Goal: Task Accomplishment & Management: Manage account settings

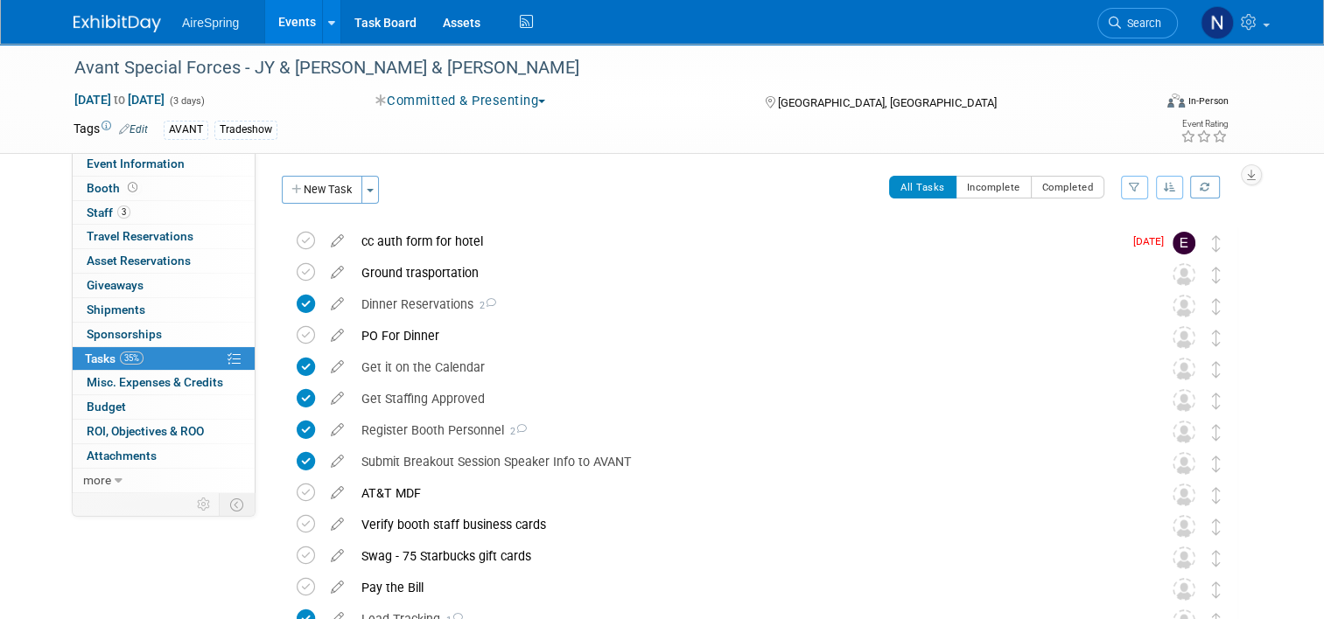
click at [270, 26] on link "Events" at bounding box center [297, 22] width 64 height 44
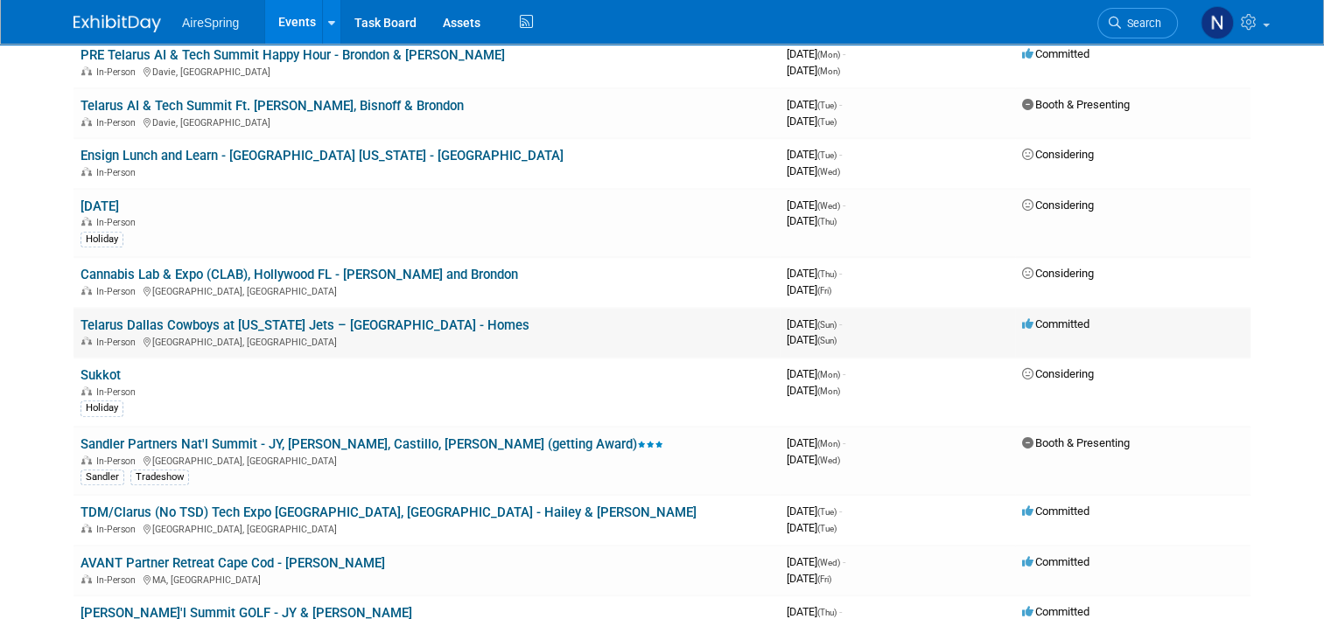
scroll to position [875, 0]
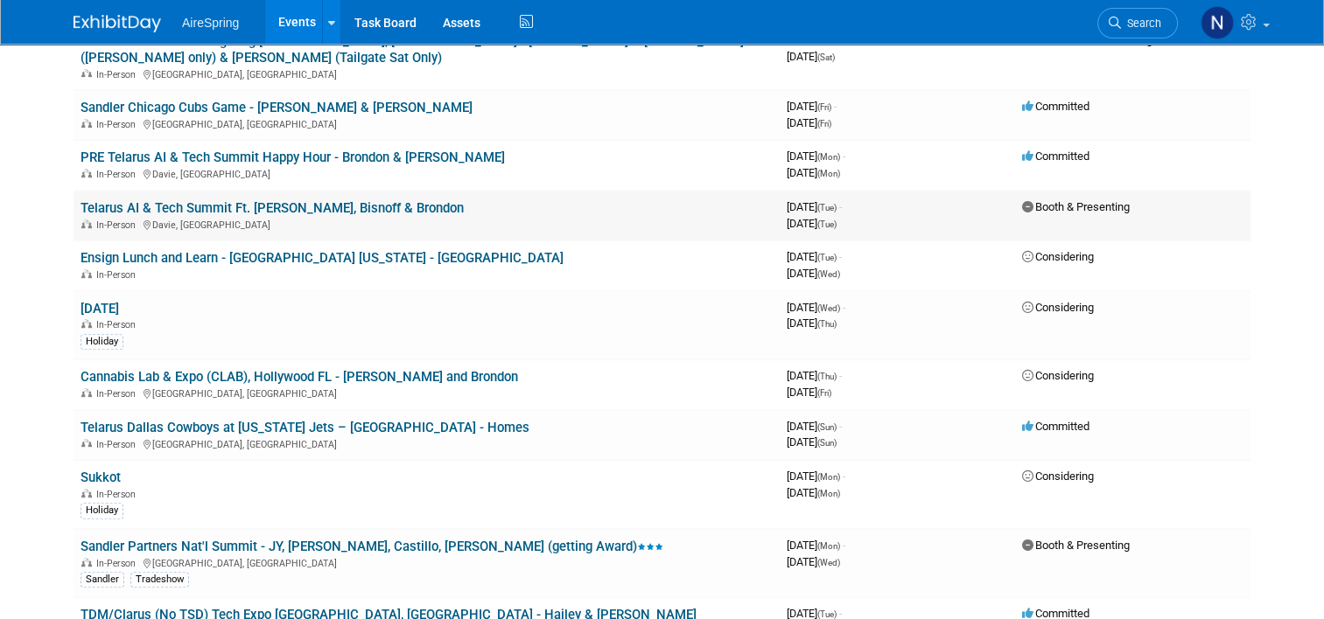
click at [286, 200] on link "Telarus AI & Tech Summit Ft. [PERSON_NAME], Bisnoff & Brondon" at bounding box center [271, 208] width 383 height 16
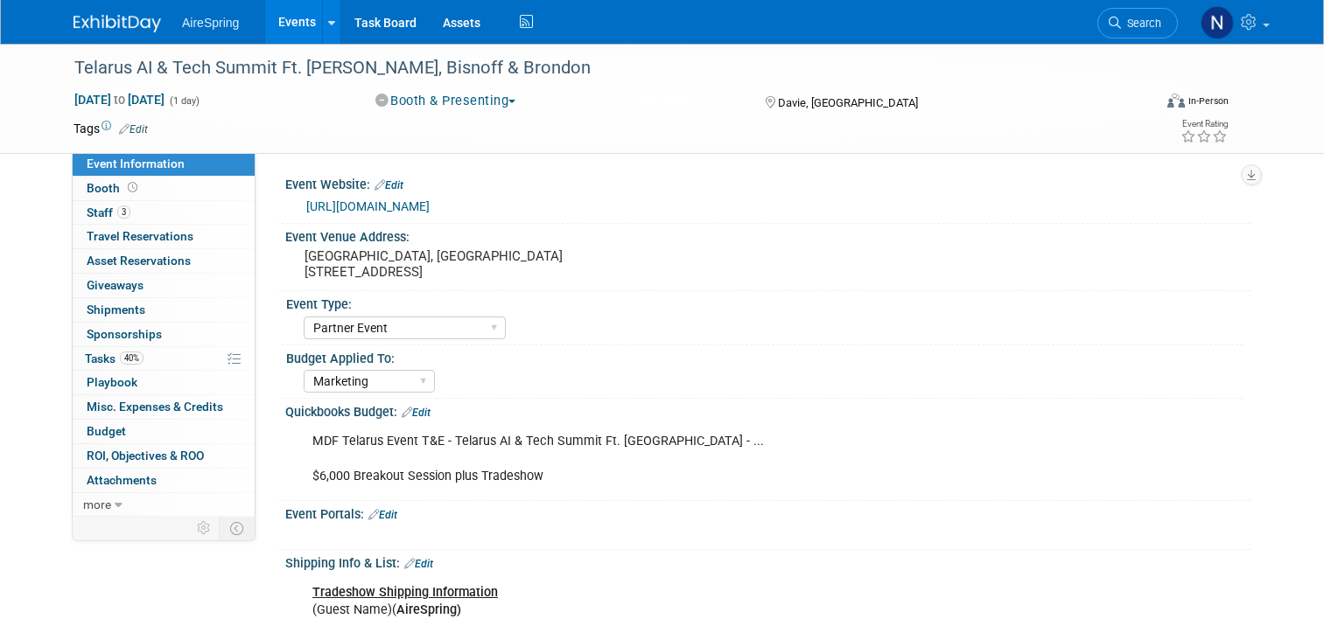
select select "Partner Event"
select select "Marketing"
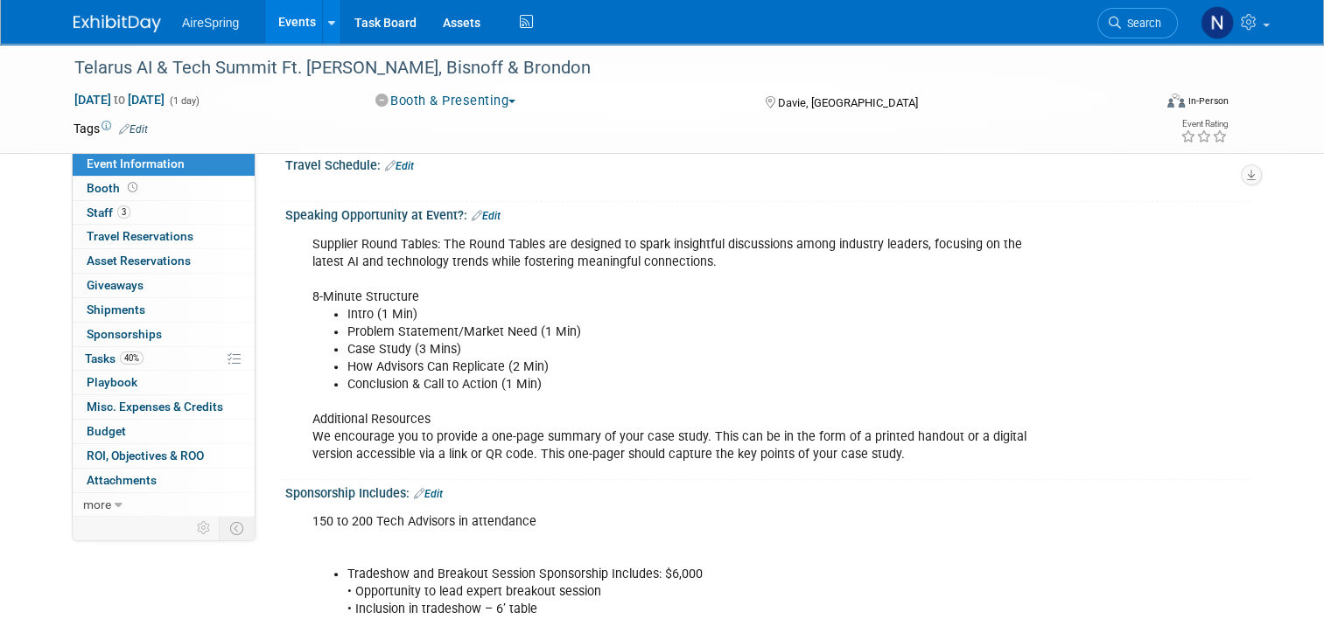
scroll to position [1225, 0]
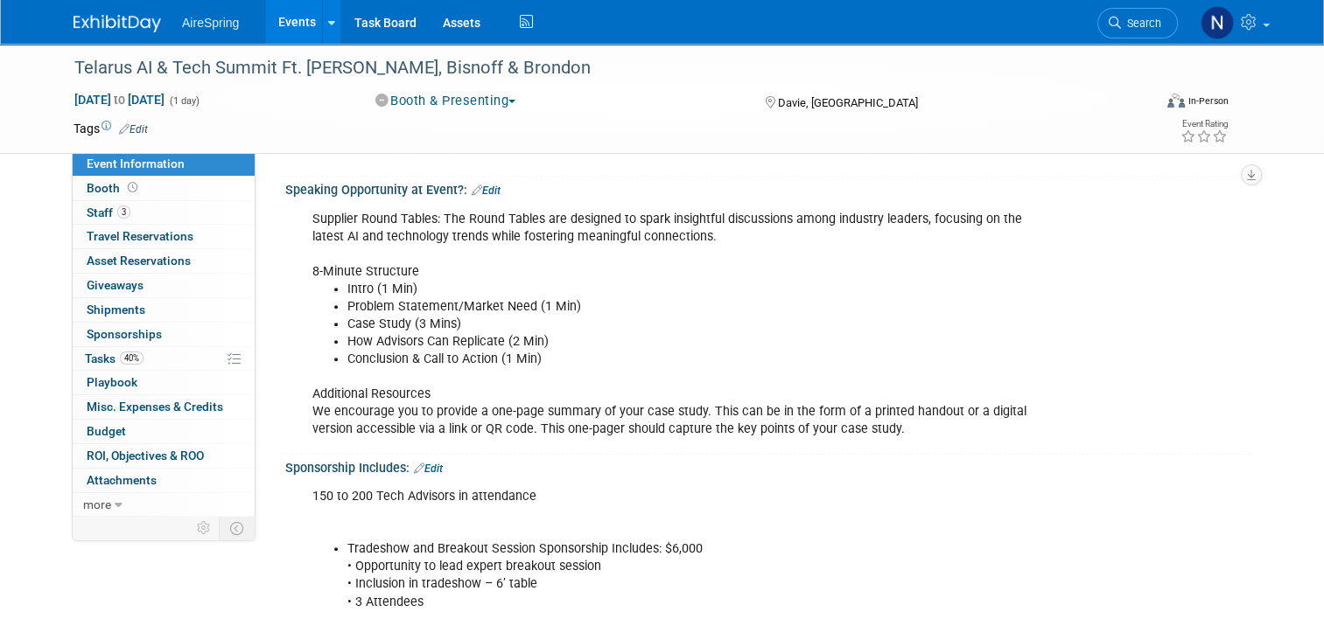
click at [276, 29] on link "Events" at bounding box center [297, 22] width 64 height 44
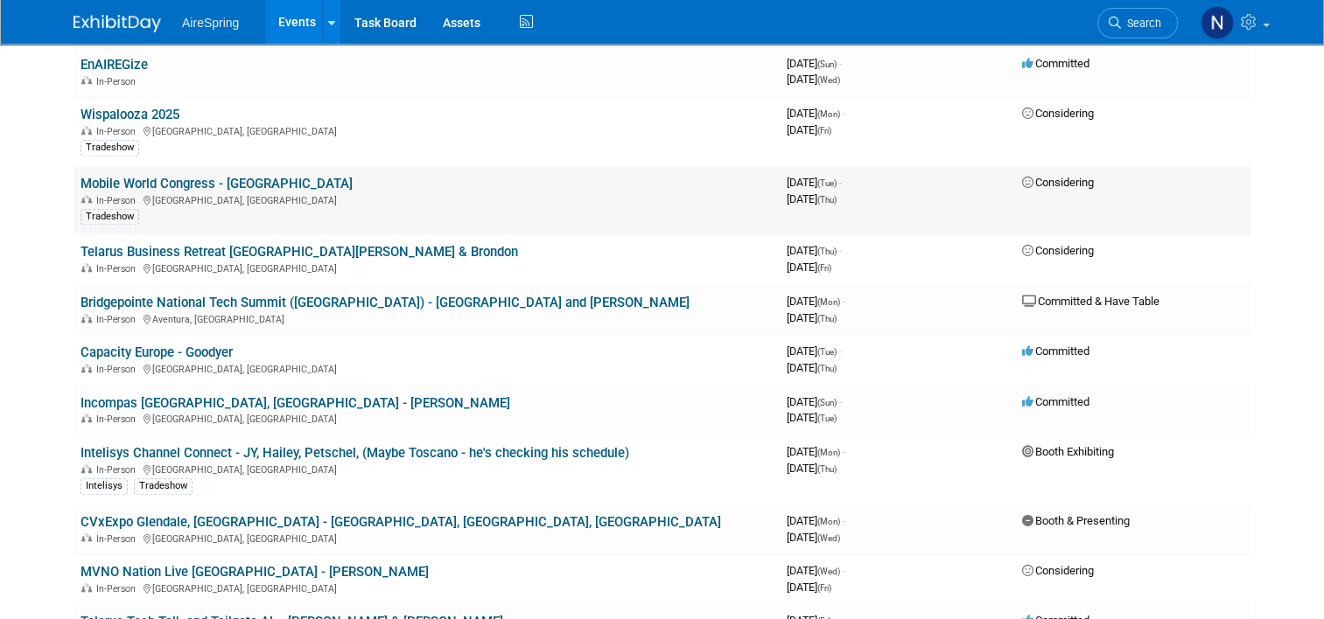
scroll to position [1662, 0]
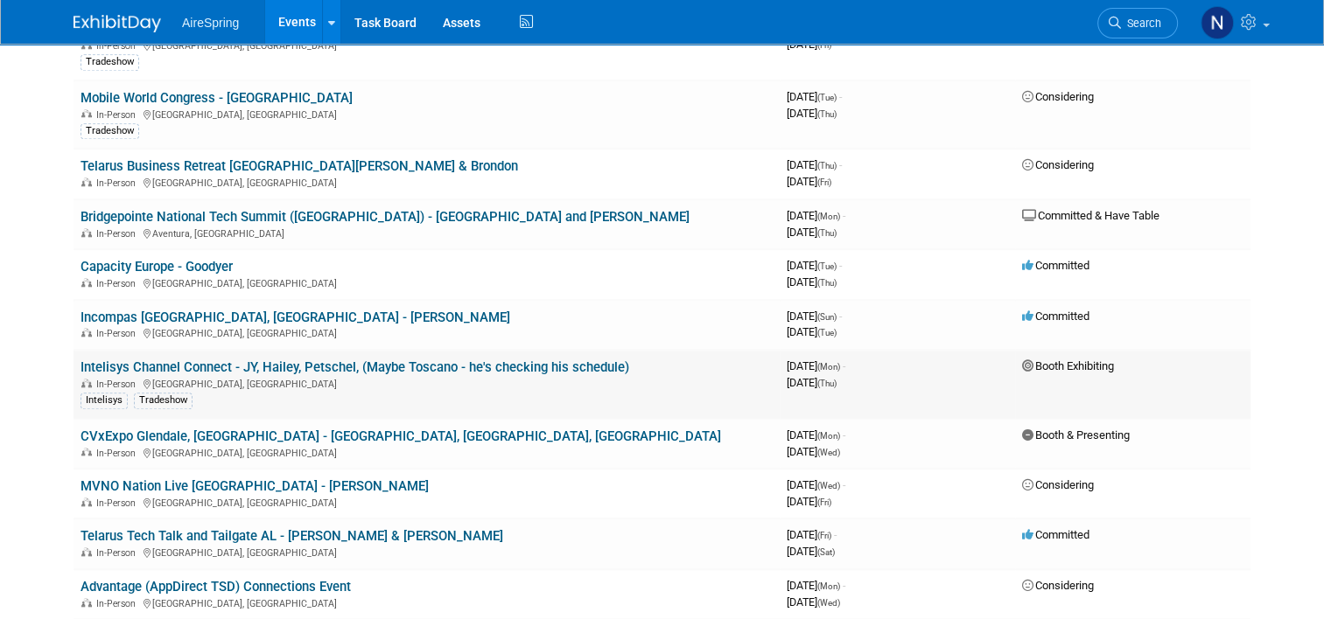
click at [261, 360] on link "Intelisys Channel Connect - JY, Hailey, Petschel, (Maybe Toscano - he's checkin…" at bounding box center [354, 368] width 549 height 16
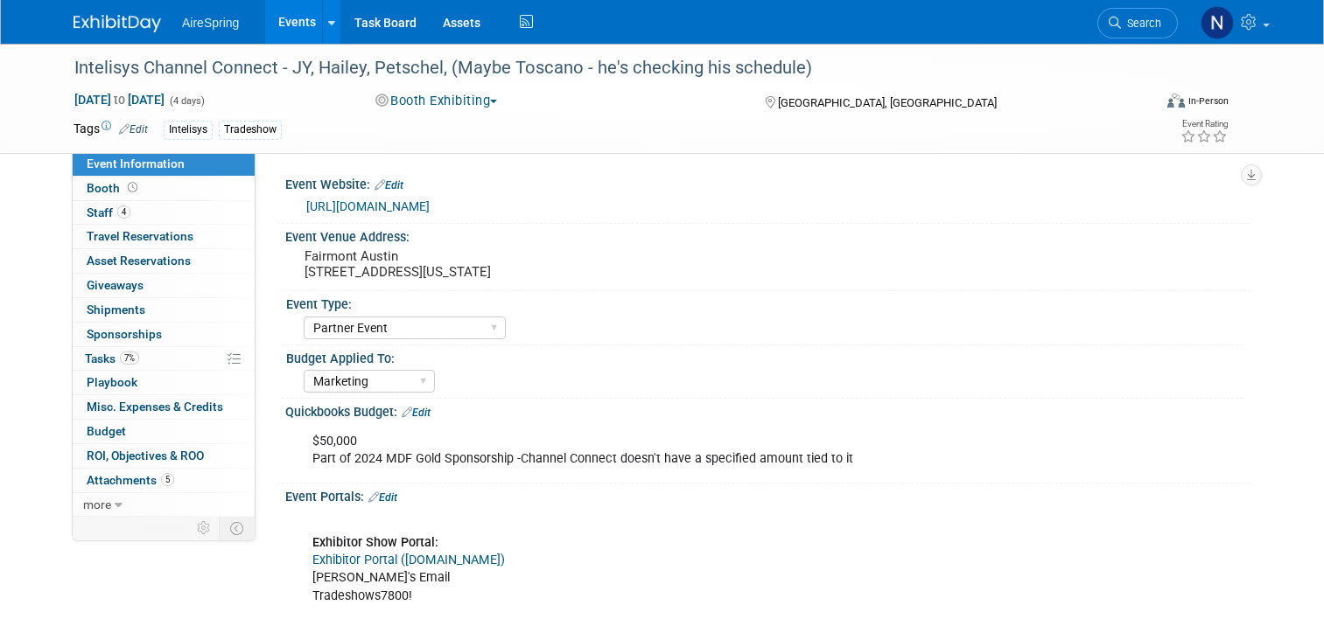
select select "Partner Event"
select select "Marketing"
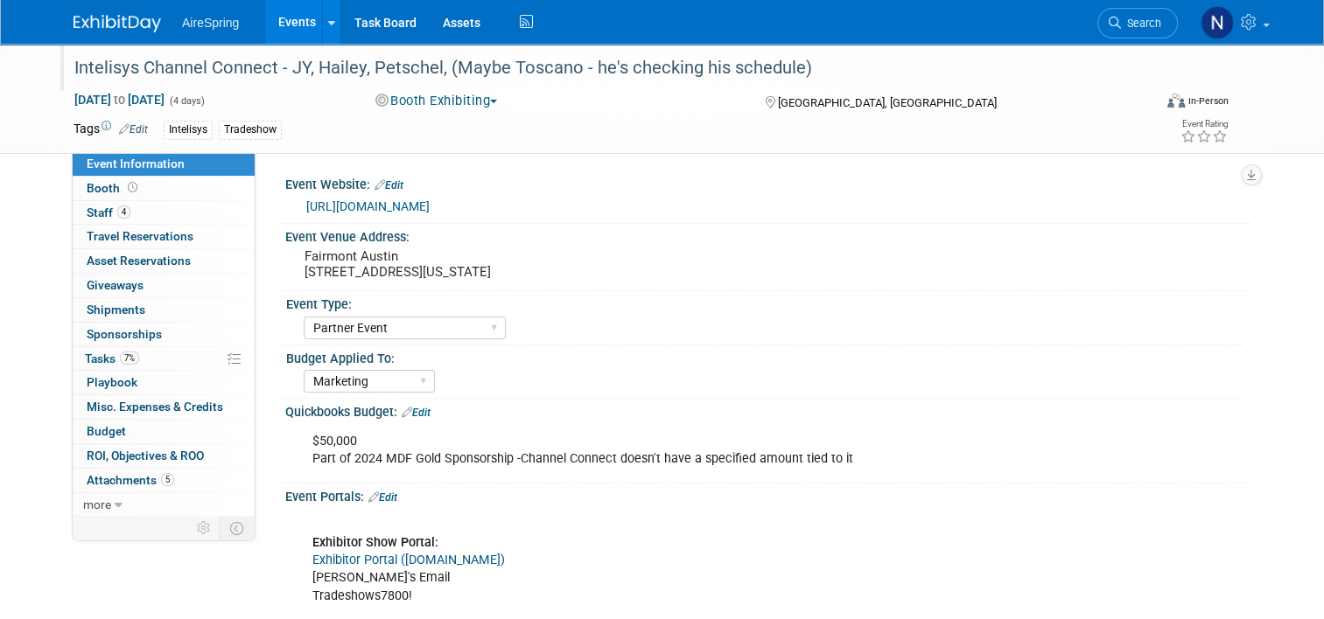
click at [566, 80] on div "Intelisys Channel Connect - JY, Hailey, Petschel, (Maybe Toscano - he's checkin…" at bounding box center [599, 67] width 1062 height 31
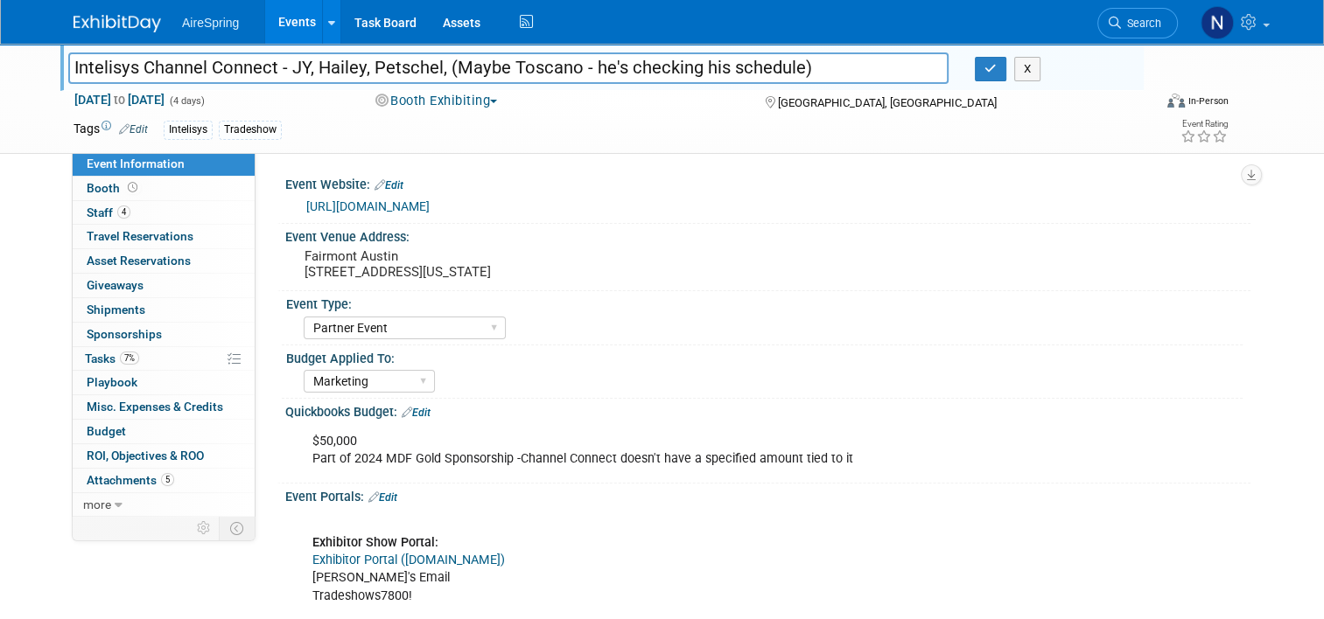
drag, startPoint x: 810, startPoint y: 70, endPoint x: 430, endPoint y: 70, distance: 379.7
click at [430, 70] on input "Intelisys Channel Connect - JY, Hailey, Petschel, (Maybe Toscano - he's checkin…" at bounding box center [508, 67] width 880 height 31
click at [430, 77] on input "Intelisys Channel Connect - JY, Hailey, Petschel, (Maybe Toscano - he's checkin…" at bounding box center [508, 67] width 880 height 31
drag, startPoint x: 439, startPoint y: 68, endPoint x: 829, endPoint y: 82, distance: 390.4
click at [829, 82] on input "Intelisys Channel Connect - JY, Hailey, Petschel, (Maybe Toscano - he's checkin…" at bounding box center [508, 67] width 880 height 31
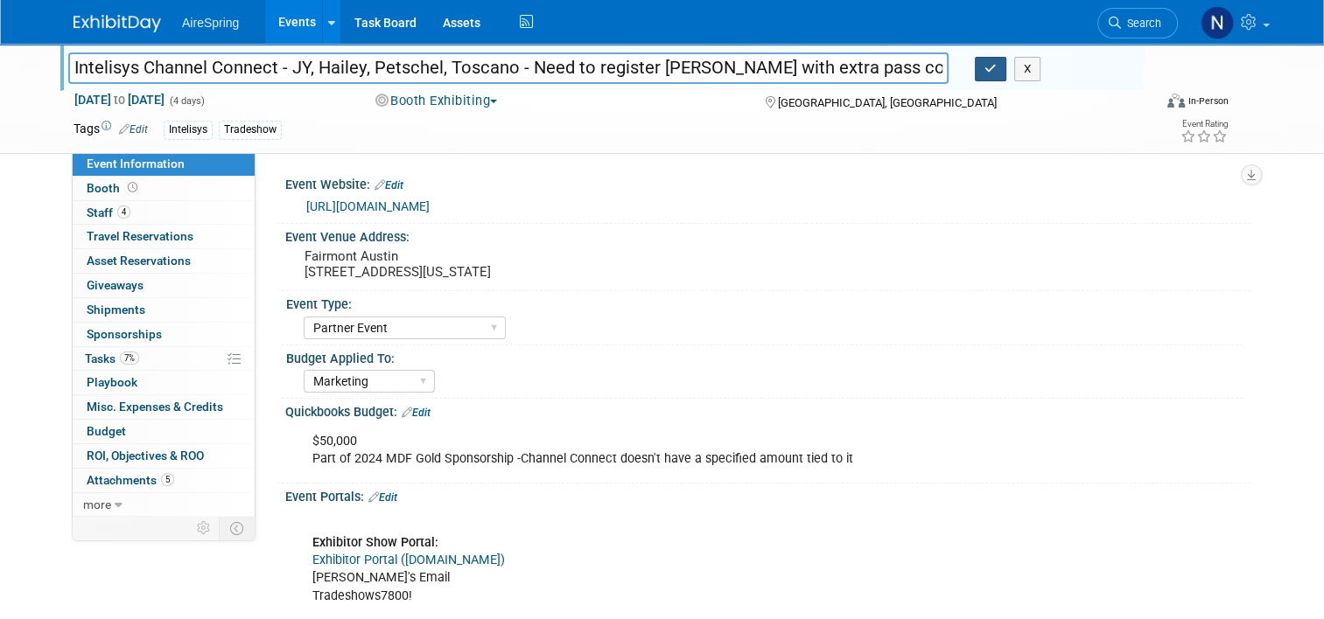
type input "Intelisys Channel Connect - JY, Hailey, Petschel, Toscano - Need to register [P…"
click at [989, 66] on button "button" at bounding box center [990, 69] width 31 height 24
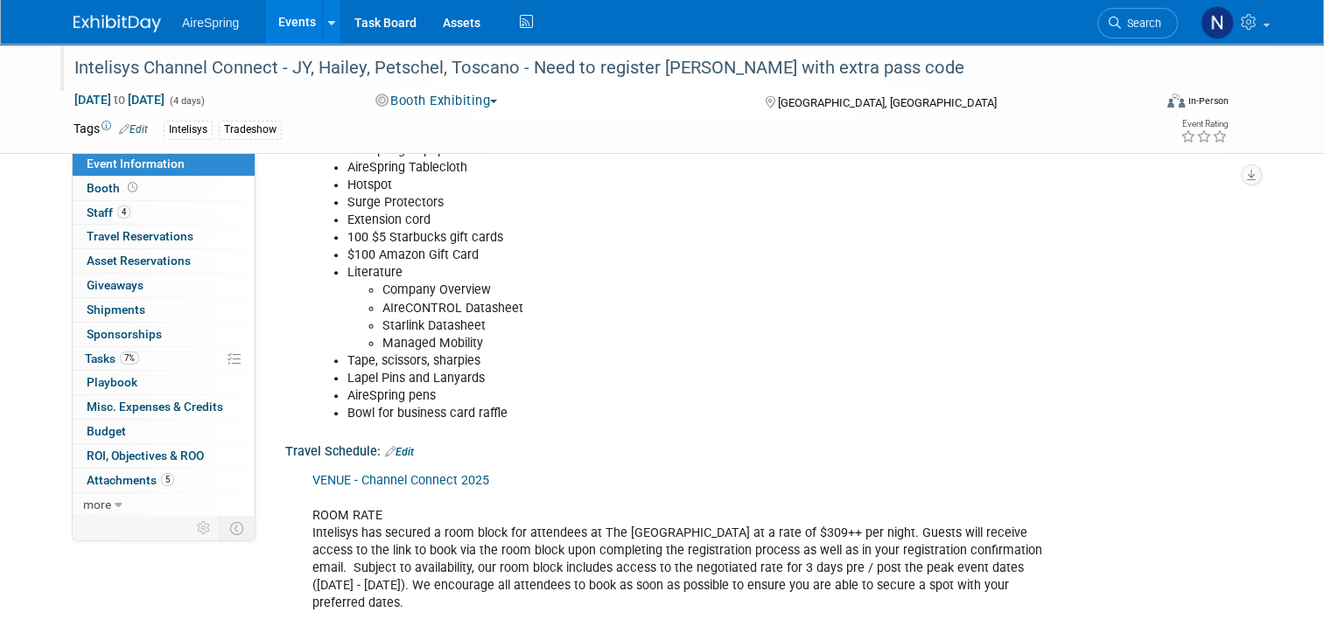
scroll to position [1312, 0]
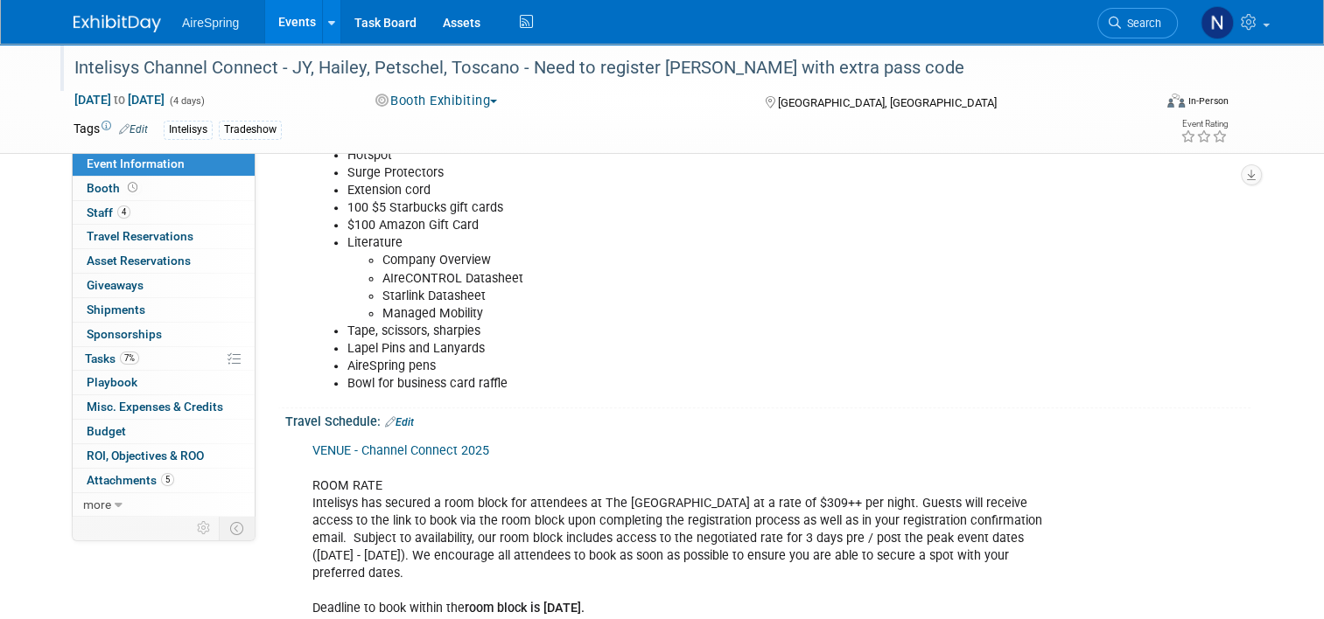
click at [399, 416] on link "Edit" at bounding box center [399, 422] width 29 height 12
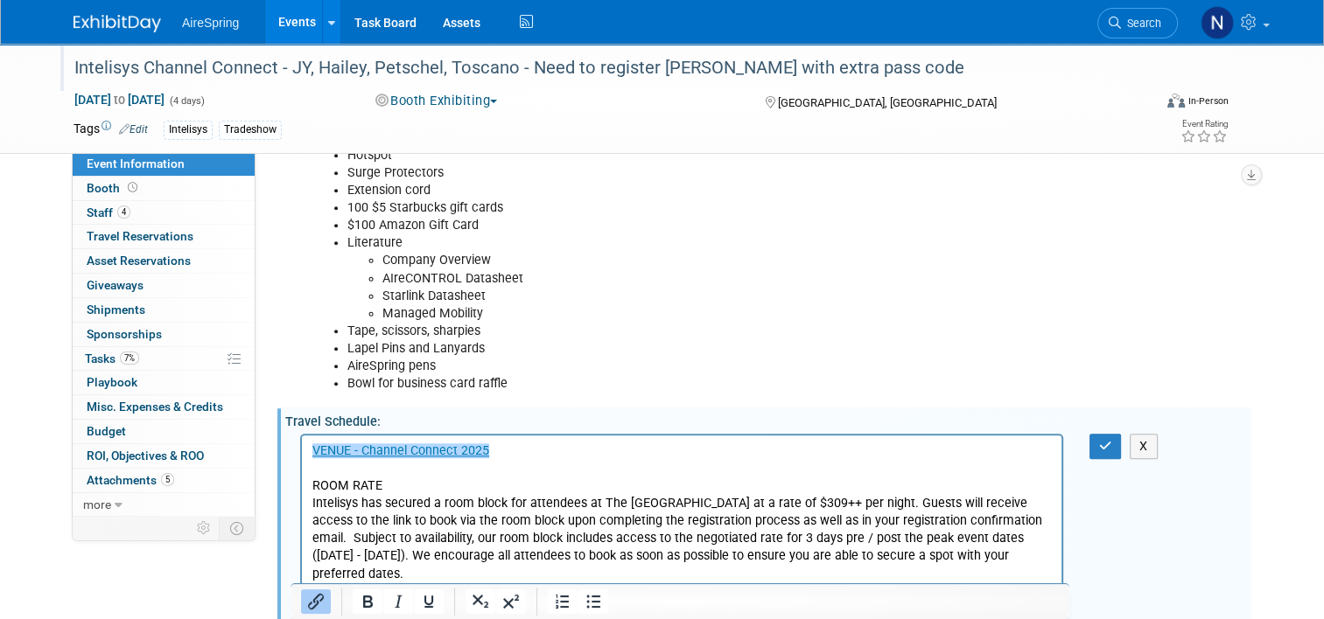
scroll to position [1487, 0]
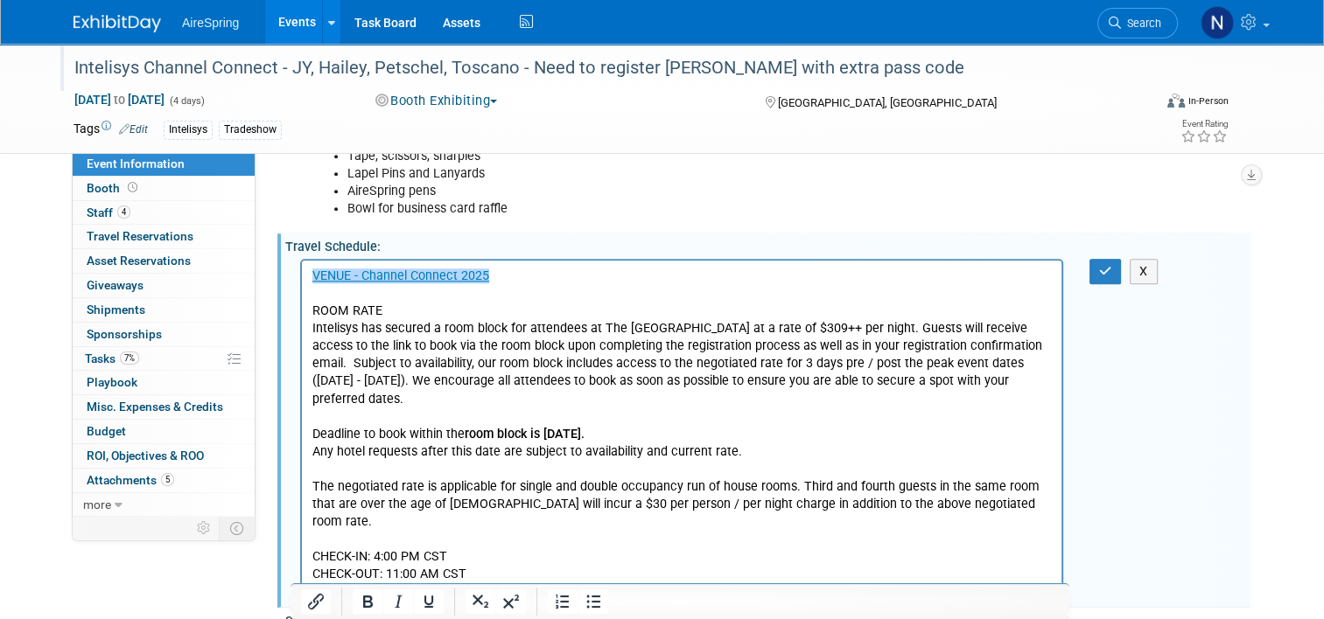
click at [493, 570] on html "﻿VENUE - Channel Connect 2025 ROOM RATE Intelisys has secured a room block for …" at bounding box center [681, 421] width 759 height 323
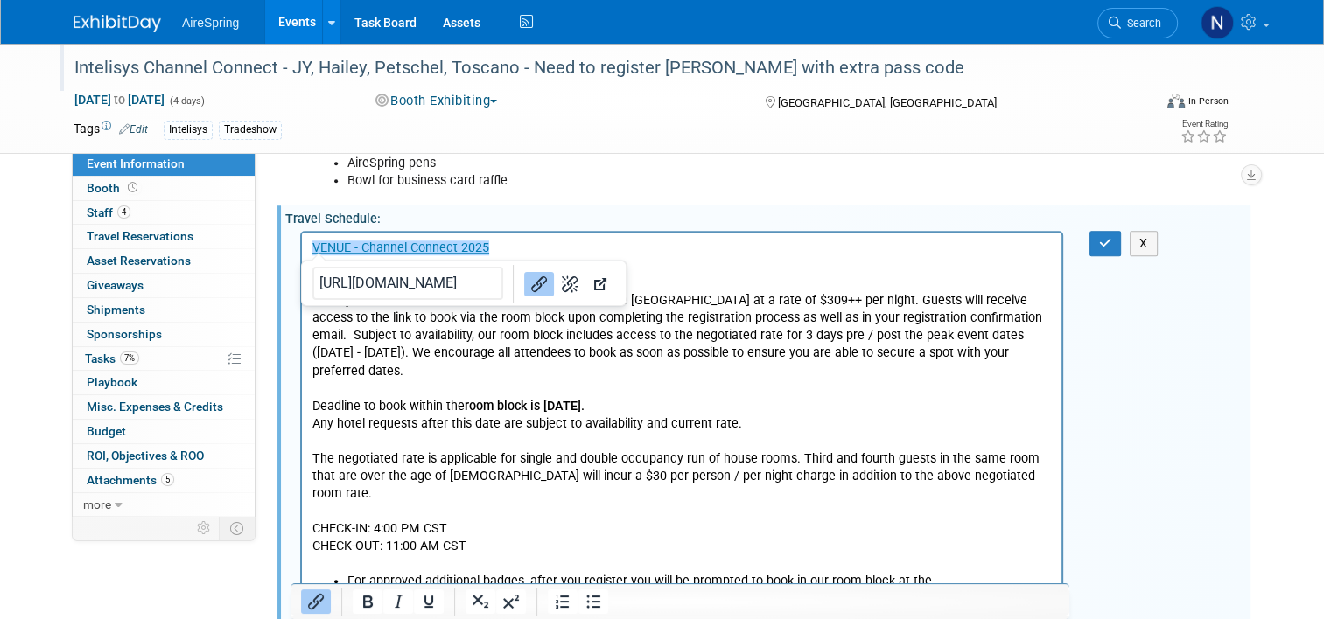
click at [341, 555] on p "Rich Text Area. Press ALT-0 for help." at bounding box center [681, 563] width 739 height 17
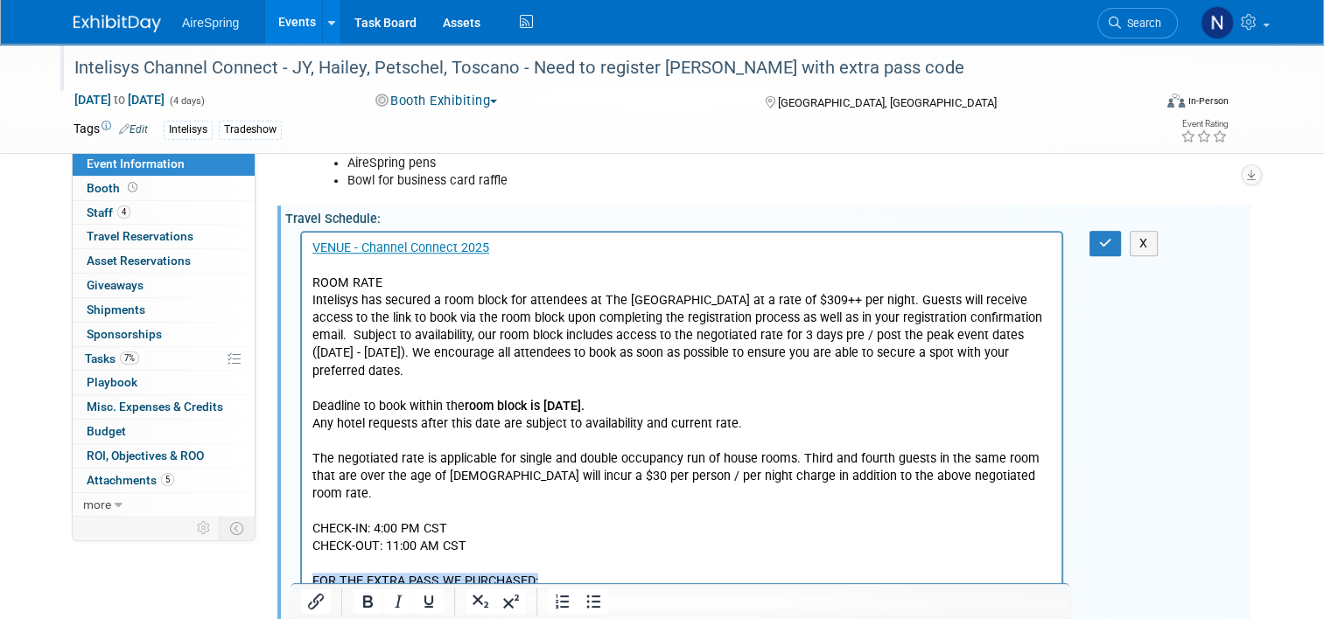
drag, startPoint x: 553, startPoint y: 545, endPoint x: 294, endPoint y: 545, distance: 259.0
click at [302, 545] on html "VENUE - Channel Connect 2025 ROOM RATE Intelisys has secured a room block for a…" at bounding box center [681, 437] width 759 height 411
click at [631, 495] on p "VENUE - Channel Connect 2025 ROOM RATE Intelisys has secured a room block for a…" at bounding box center [681, 397] width 739 height 316
click at [1101, 231] on button "button" at bounding box center [1105, 243] width 32 height 25
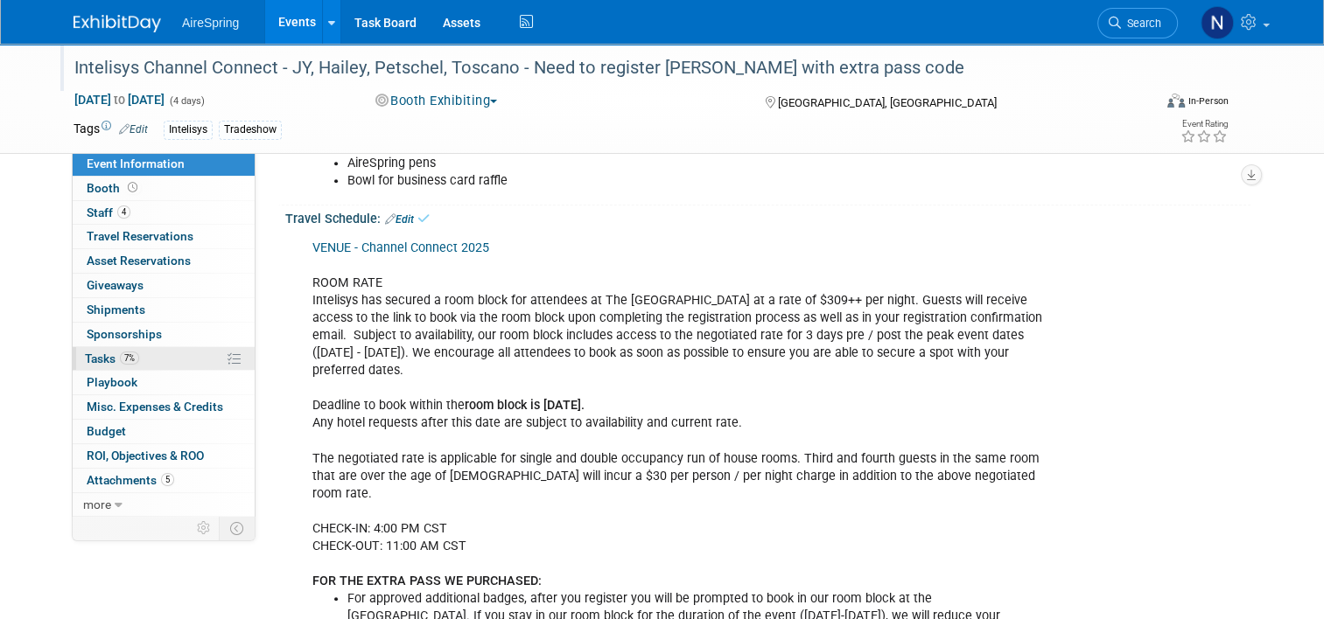
click at [137, 361] on link "7% Tasks 7%" at bounding box center [164, 359] width 182 height 24
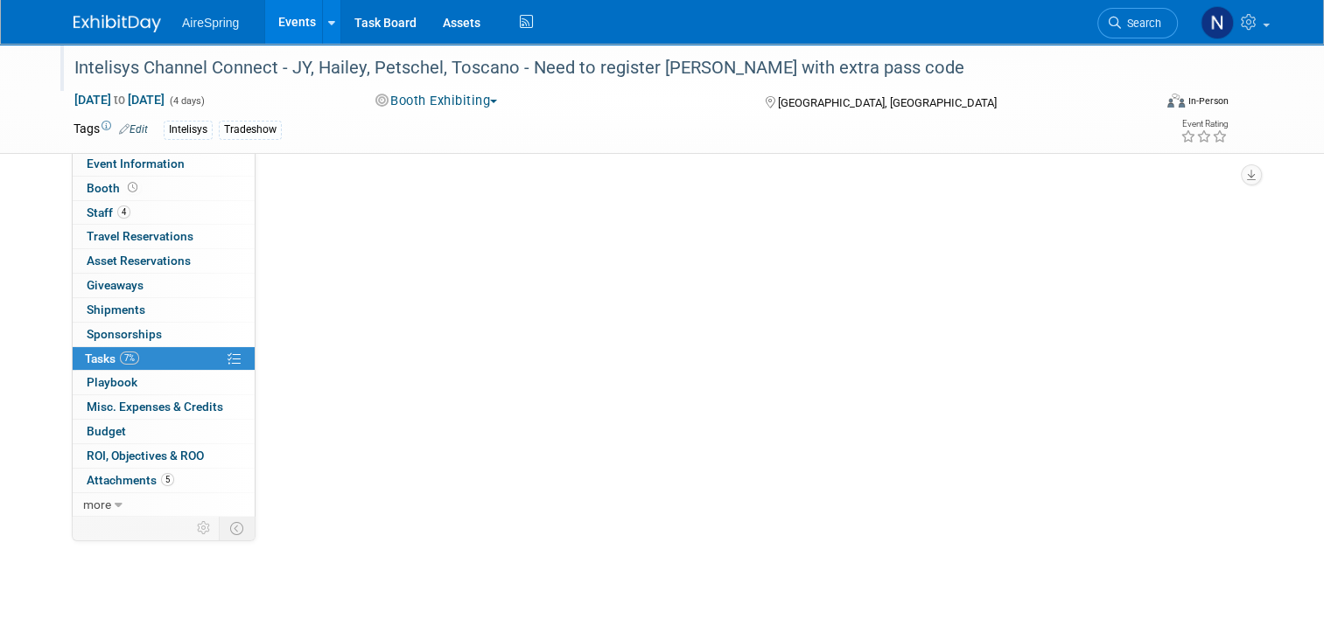
scroll to position [0, 0]
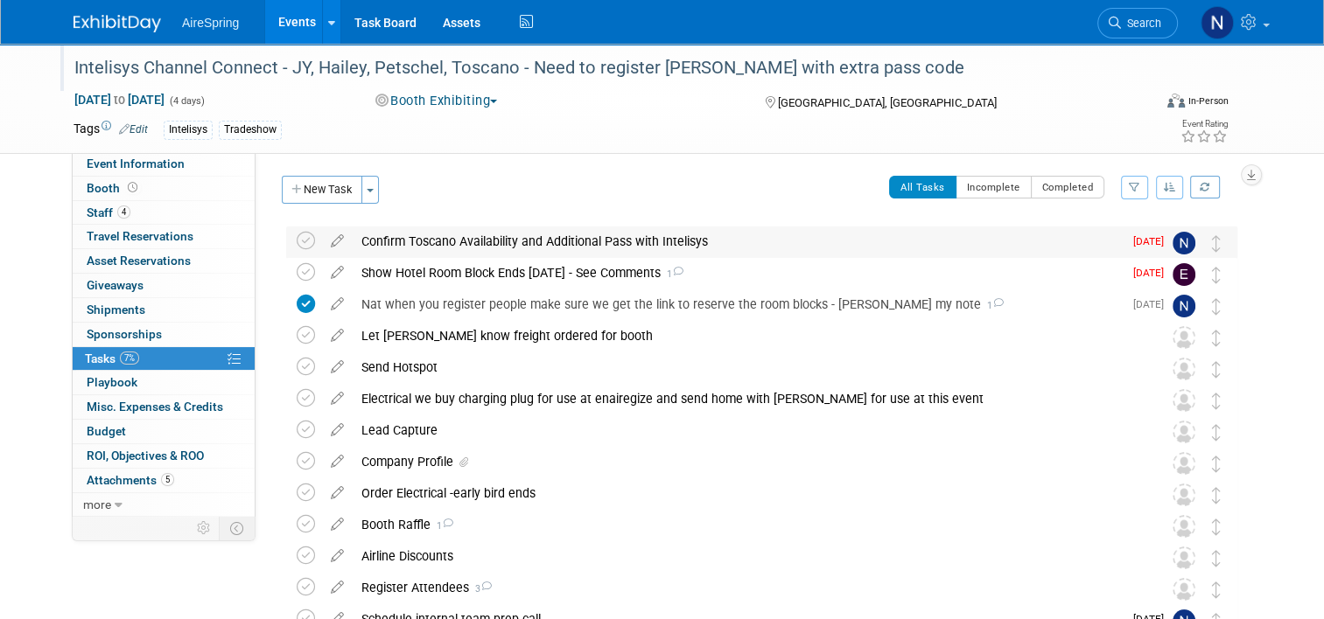
click at [475, 240] on div "Confirm Toscano Availability and Additional Pass with Intelisys" at bounding box center [738, 242] width 770 height 30
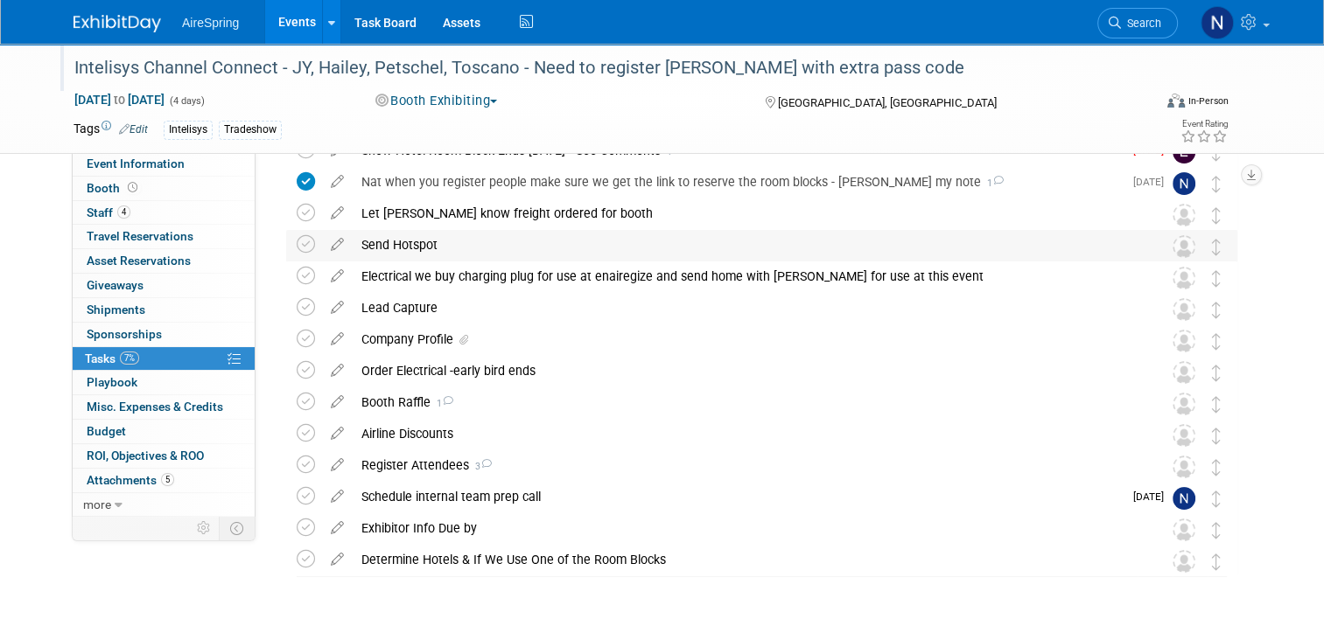
scroll to position [262, 0]
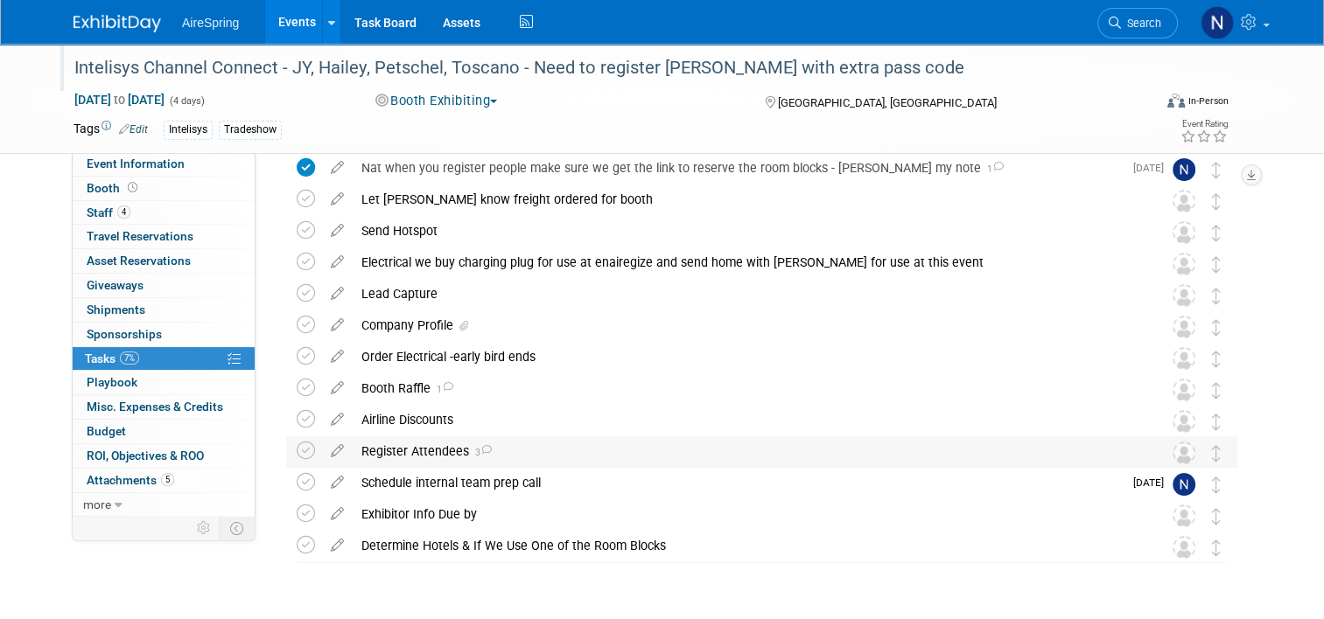
click at [444, 453] on div "Register Attendees 3" at bounding box center [745, 452] width 785 height 30
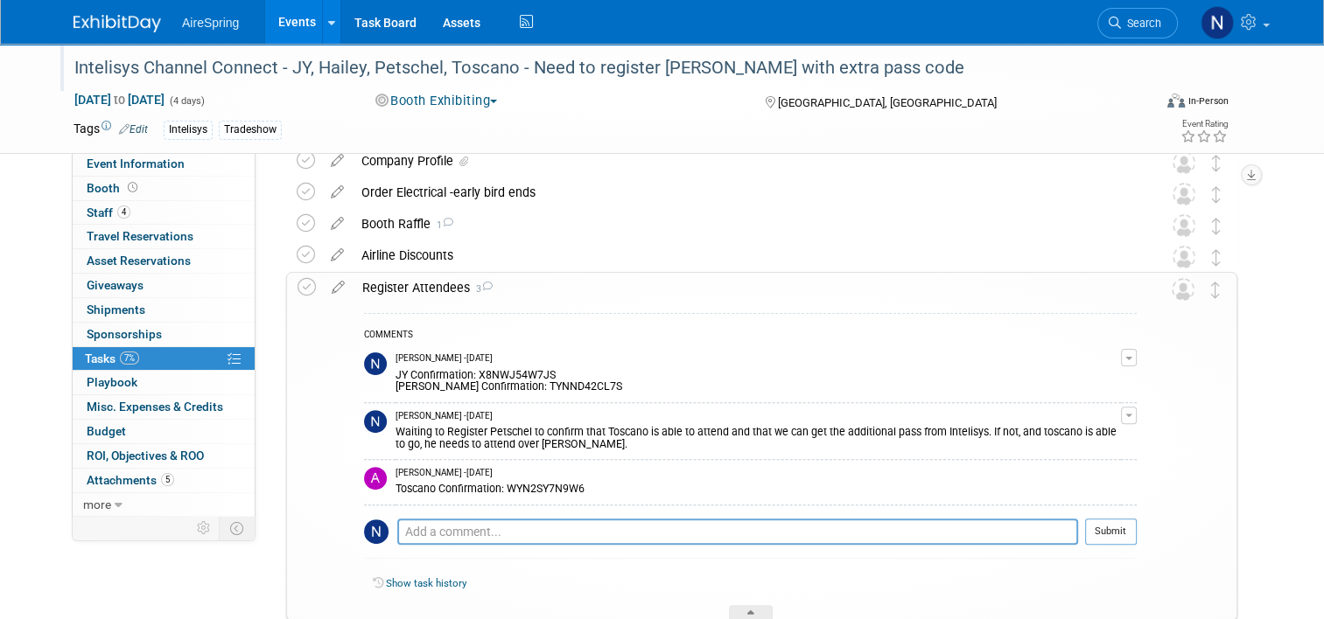
scroll to position [437, 0]
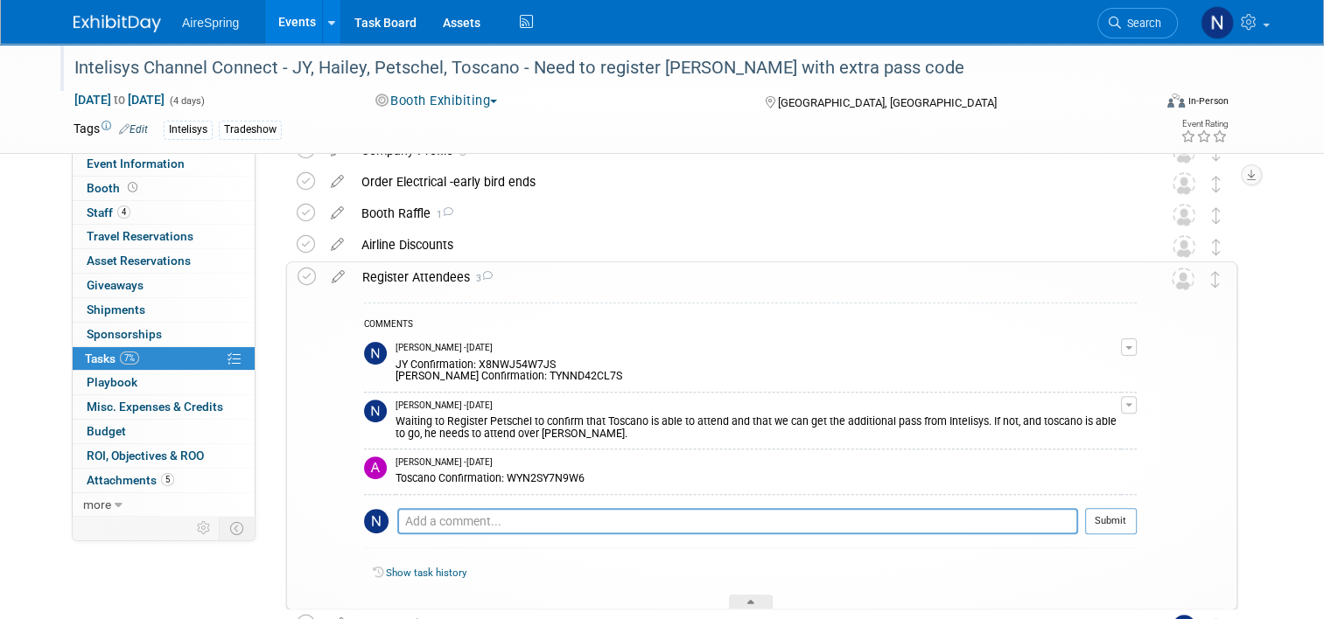
click at [1136, 406] on button "button" at bounding box center [1129, 404] width 16 height 17
click at [1134, 427] on link "Edit Comment" at bounding box center [1066, 430] width 138 height 24
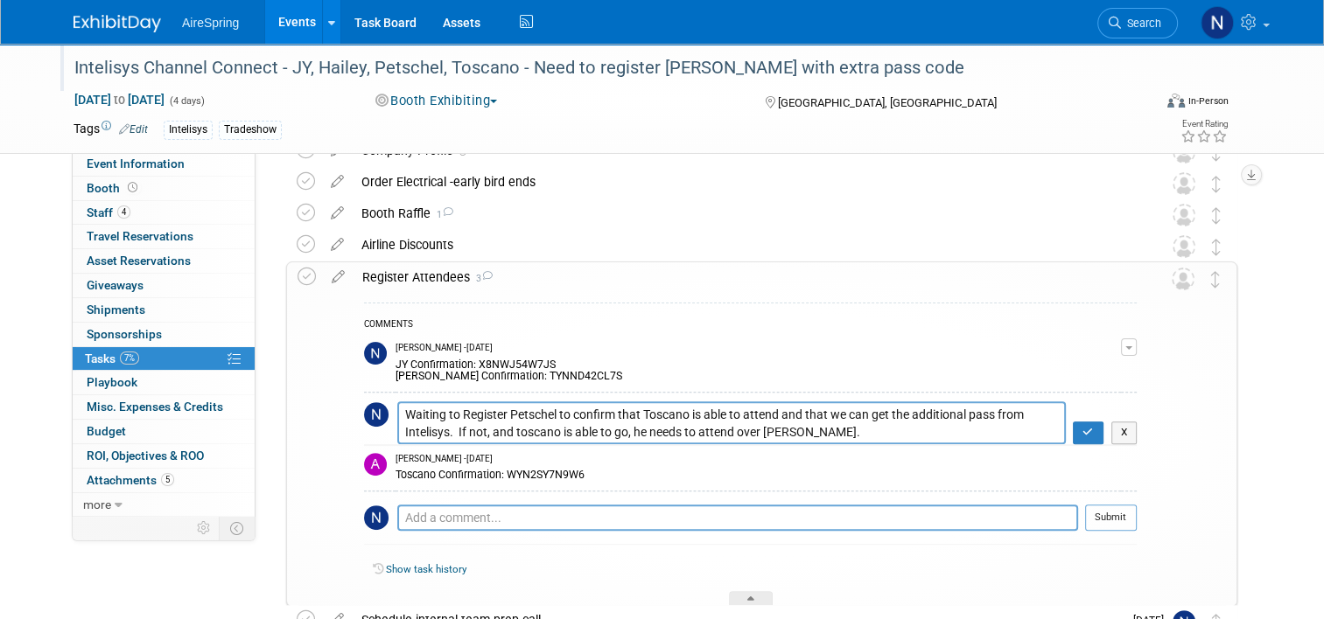
drag, startPoint x: 811, startPoint y: 423, endPoint x: 360, endPoint y: 395, distance: 451.5
click at [364, 395] on td "Waiting to Register Petschel to confirm that Toscano is able to attend and that…" at bounding box center [750, 418] width 773 height 53
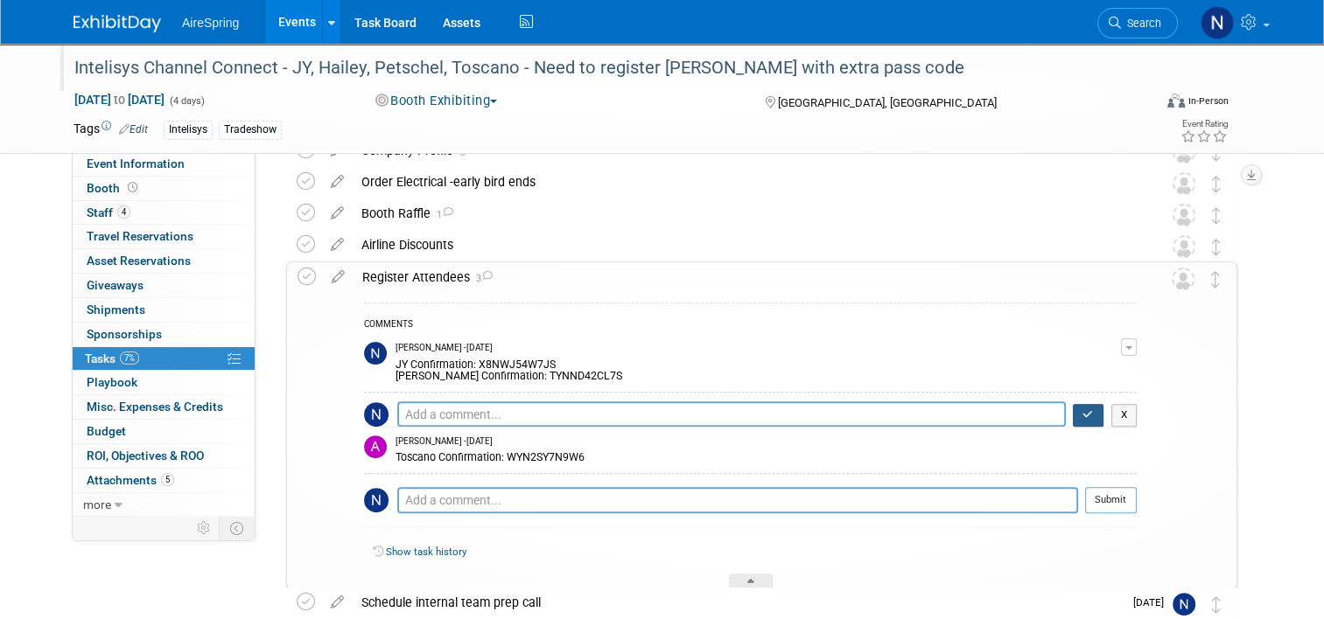
click at [1103, 417] on button "button" at bounding box center [1088, 415] width 31 height 23
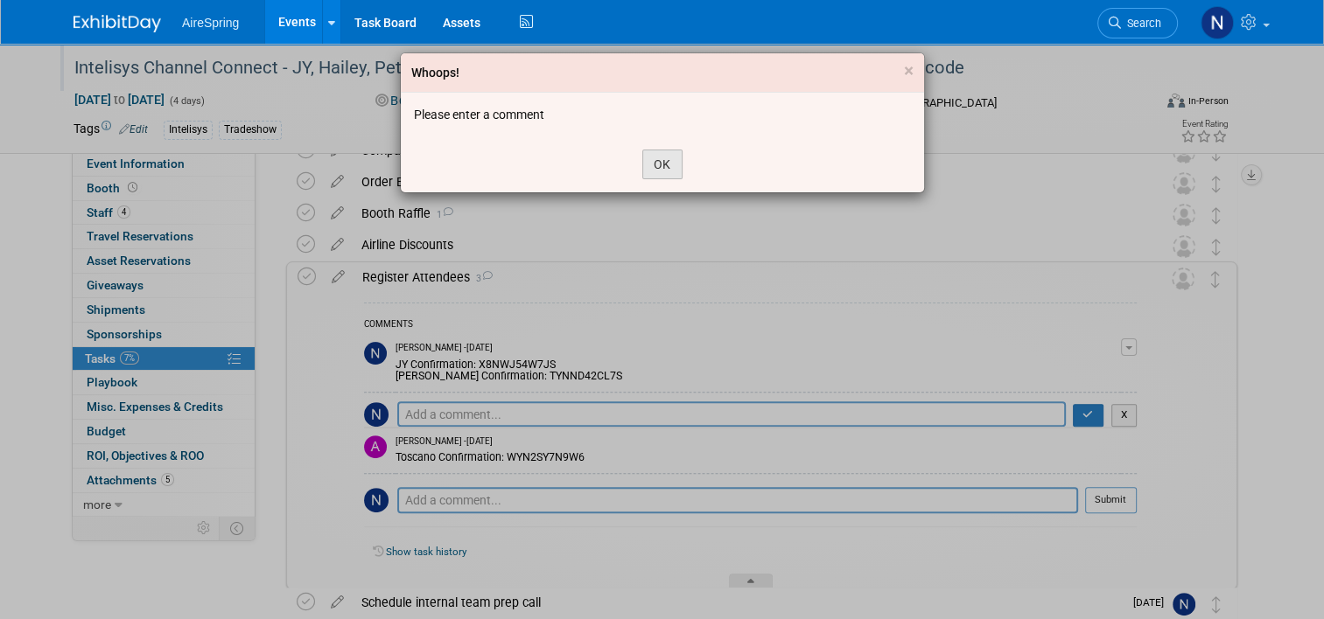
drag, startPoint x: 689, startPoint y: 164, endPoint x: 668, endPoint y: 169, distance: 20.6
click at [689, 165] on div "OK" at bounding box center [662, 164] width 523 height 56
click at [661, 169] on button "OK" at bounding box center [662, 165] width 40 height 30
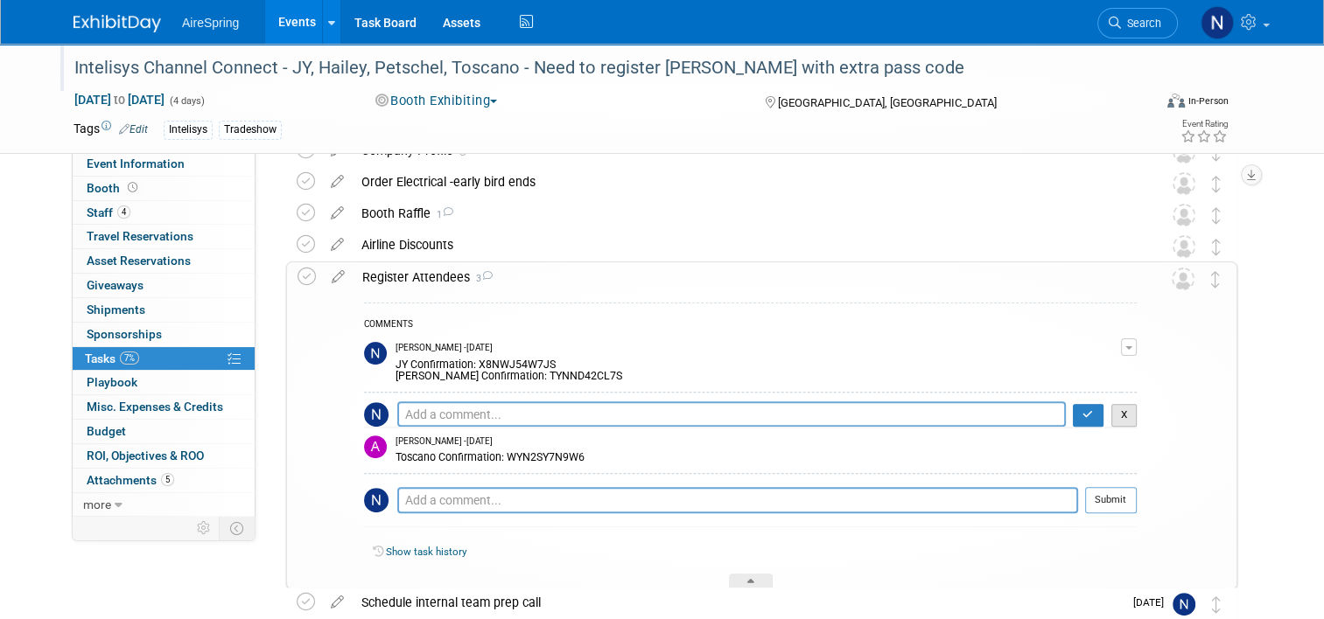
click at [1137, 423] on button "X" at bounding box center [1124, 415] width 26 height 23
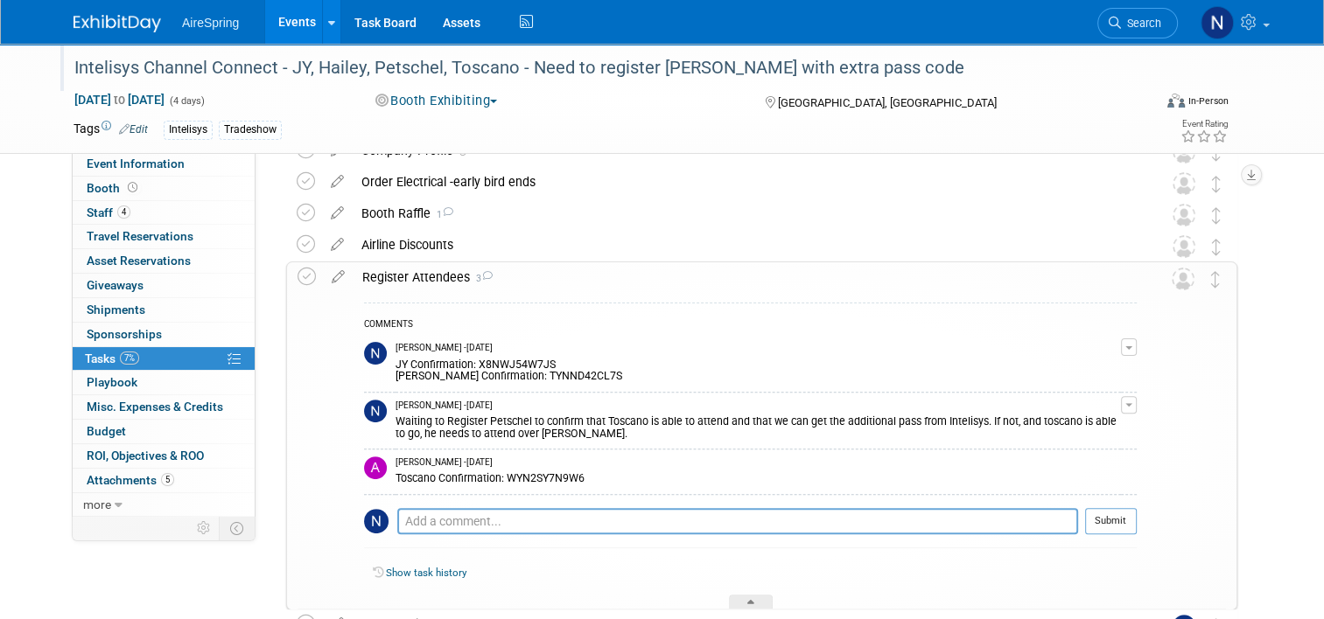
click at [1136, 409] on button "button" at bounding box center [1129, 404] width 16 height 17
click at [1126, 458] on li "Remove" at bounding box center [1066, 455] width 138 height 24
click at [1136, 402] on button "button" at bounding box center [1129, 404] width 16 height 17
click at [1060, 455] on button "Remove" at bounding box center [1044, 455] width 76 height 24
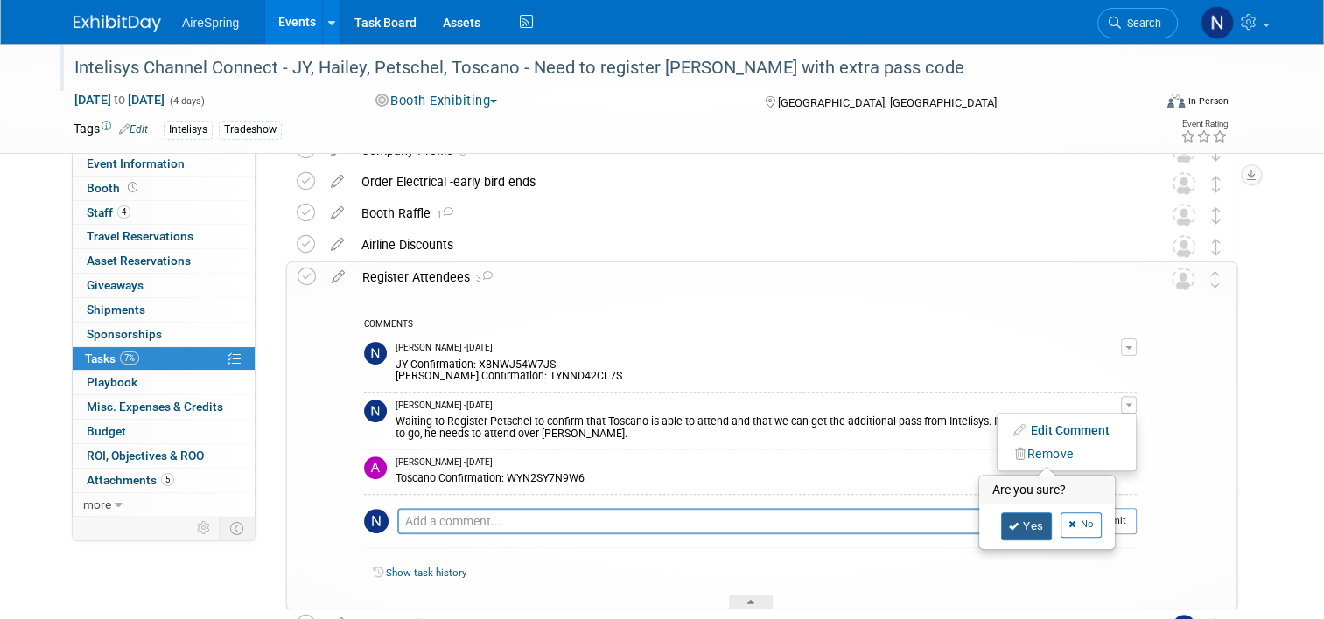
click at [1019, 527] on icon at bounding box center [1014, 527] width 10 height 10
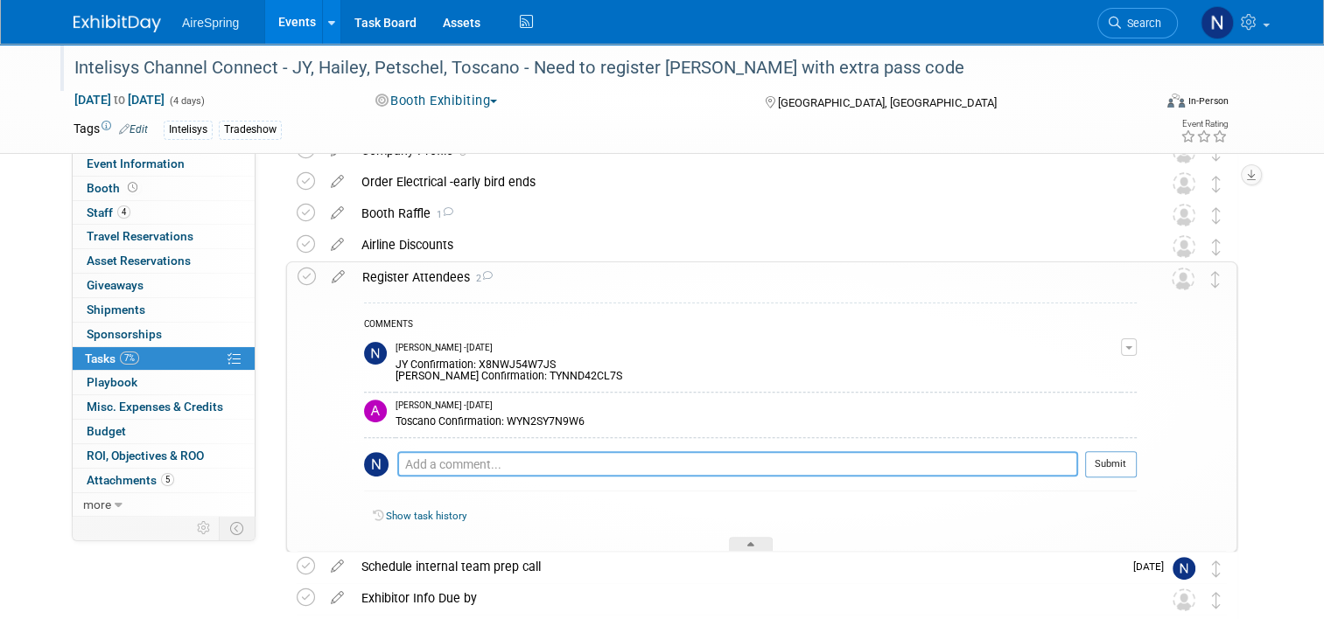
click at [697, 459] on textarea at bounding box center [737, 463] width 681 height 25
type textarea "N"
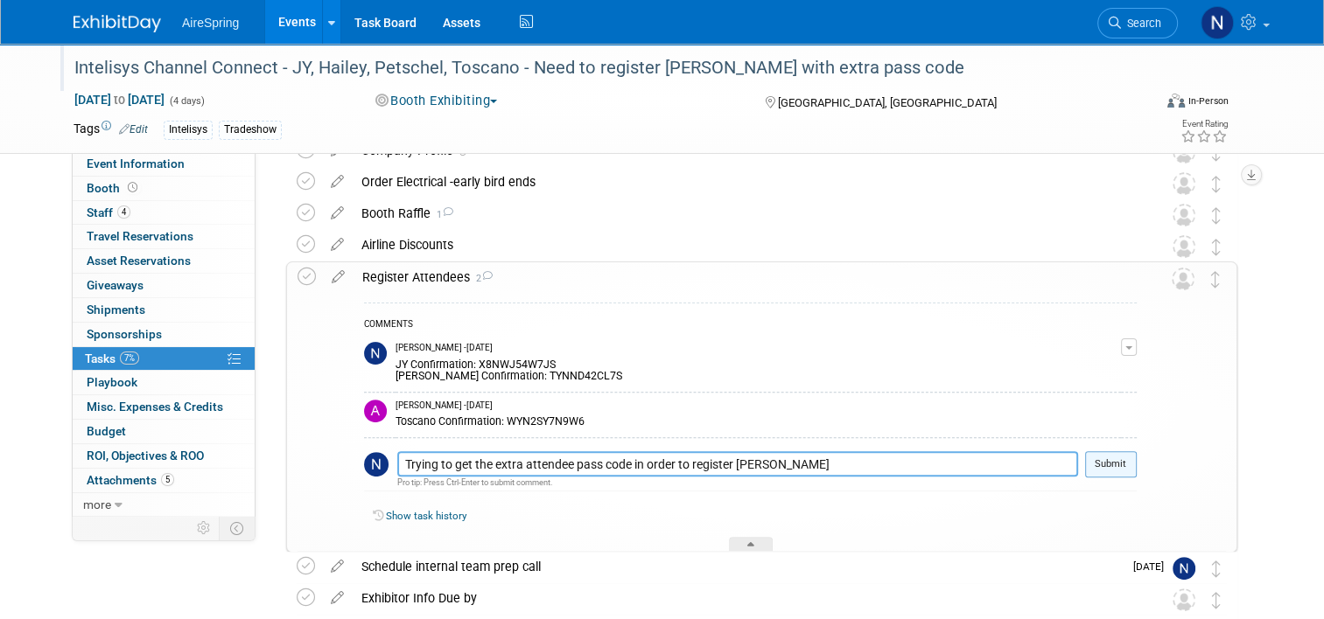
type textarea "Trying to get the extra attendee pass code in order to register Ryan Petschel"
click at [1125, 464] on button "Submit" at bounding box center [1111, 464] width 52 height 26
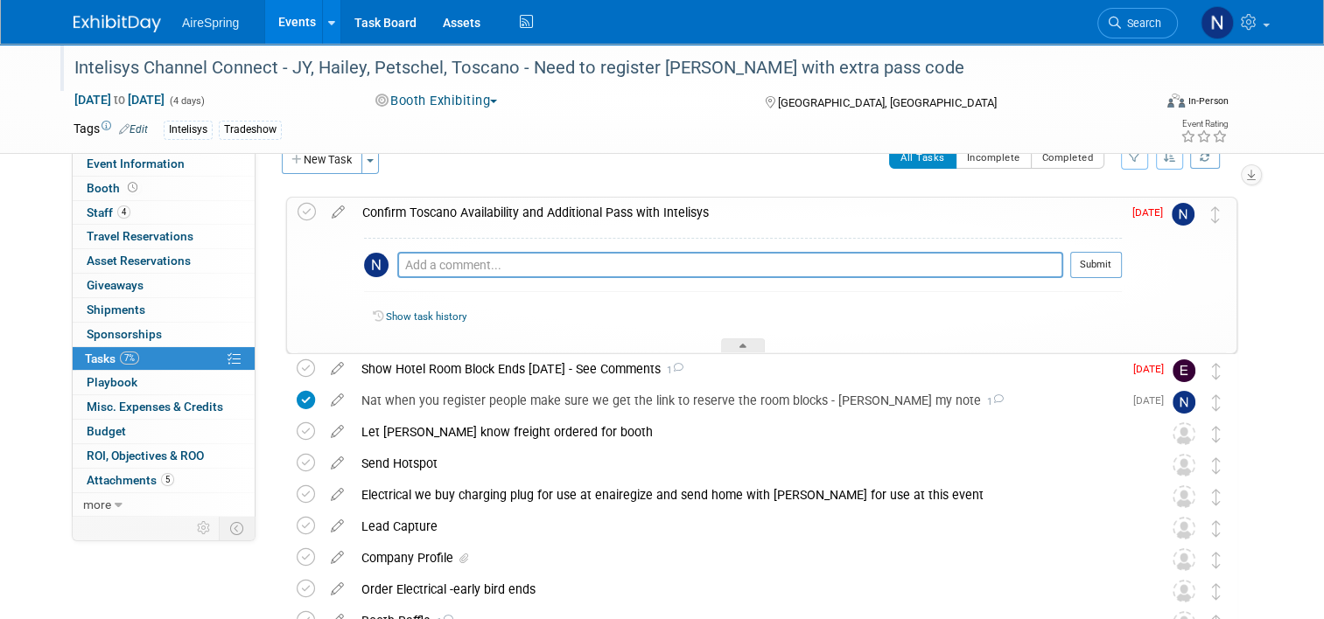
scroll to position [0, 0]
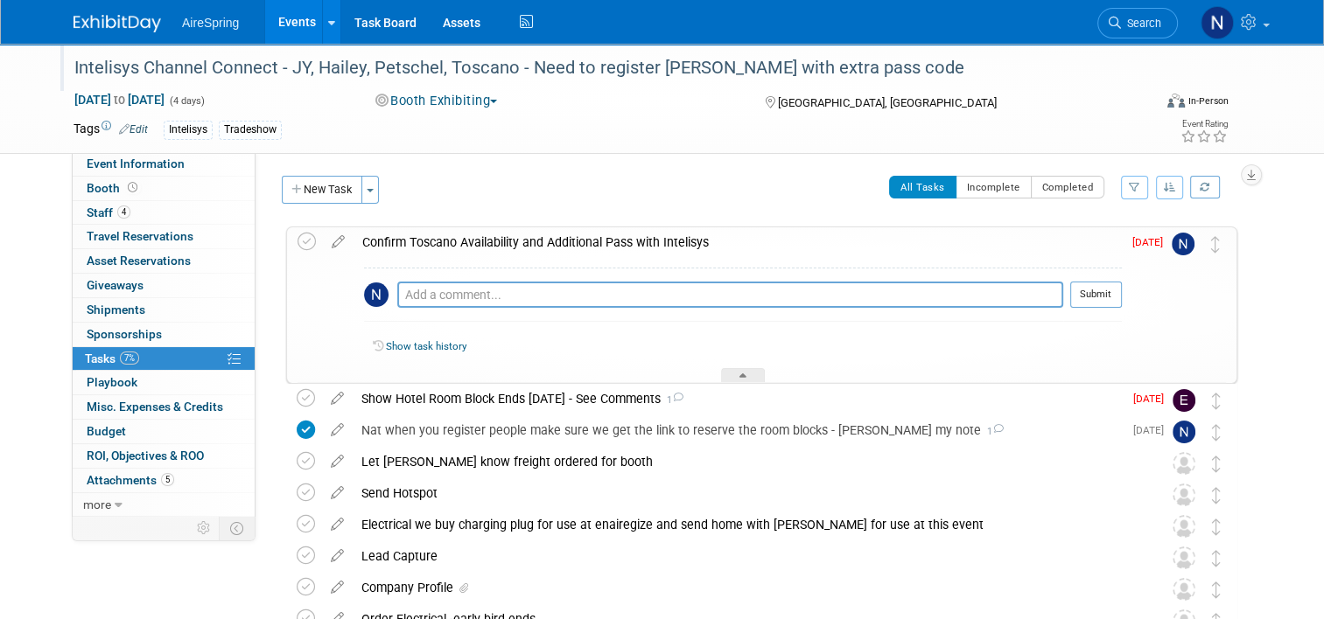
click at [331, 242] on icon at bounding box center [338, 238] width 31 height 22
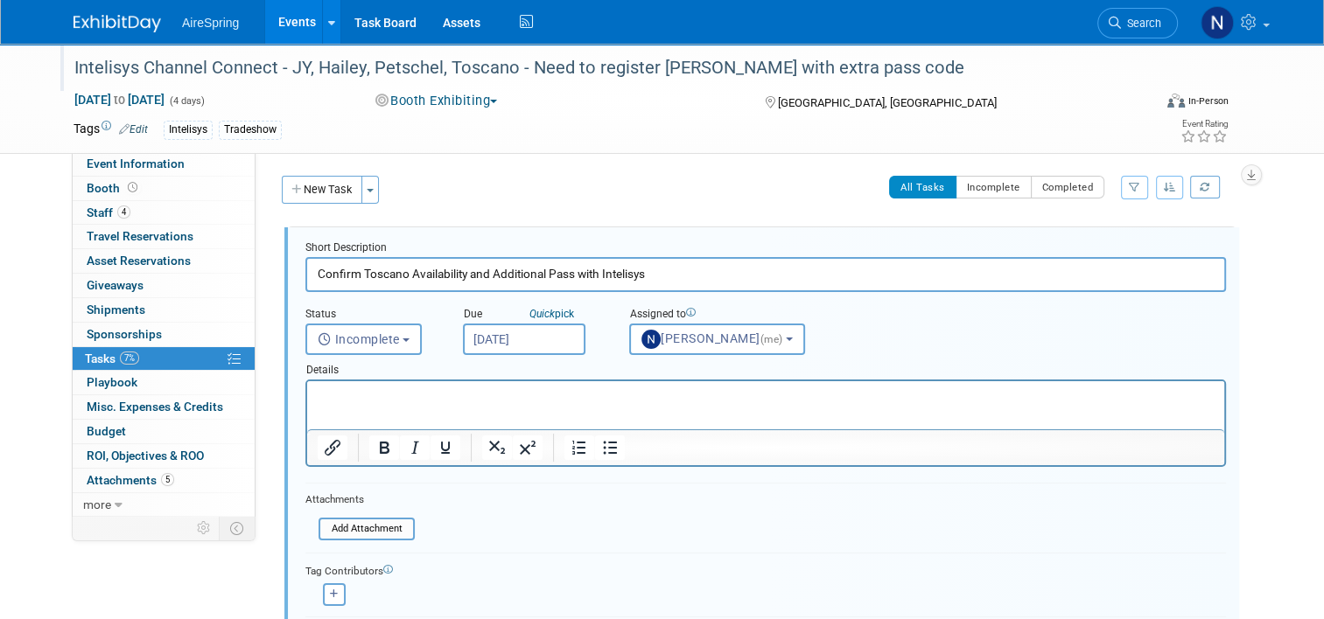
drag, startPoint x: 486, startPoint y: 273, endPoint x: 317, endPoint y: 266, distance: 169.0
click at [317, 269] on input "Confirm Toscano Availability and Additional Pass with Intelisys" at bounding box center [765, 274] width 920 height 34
drag, startPoint x: 483, startPoint y: 282, endPoint x: 462, endPoint y: 280, distance: 21.1
click at [462, 280] on input "Get Code for Additional Pass with Intelisys" at bounding box center [765, 274] width 920 height 34
type input "Get Code for Additional Pass from Intelisys"
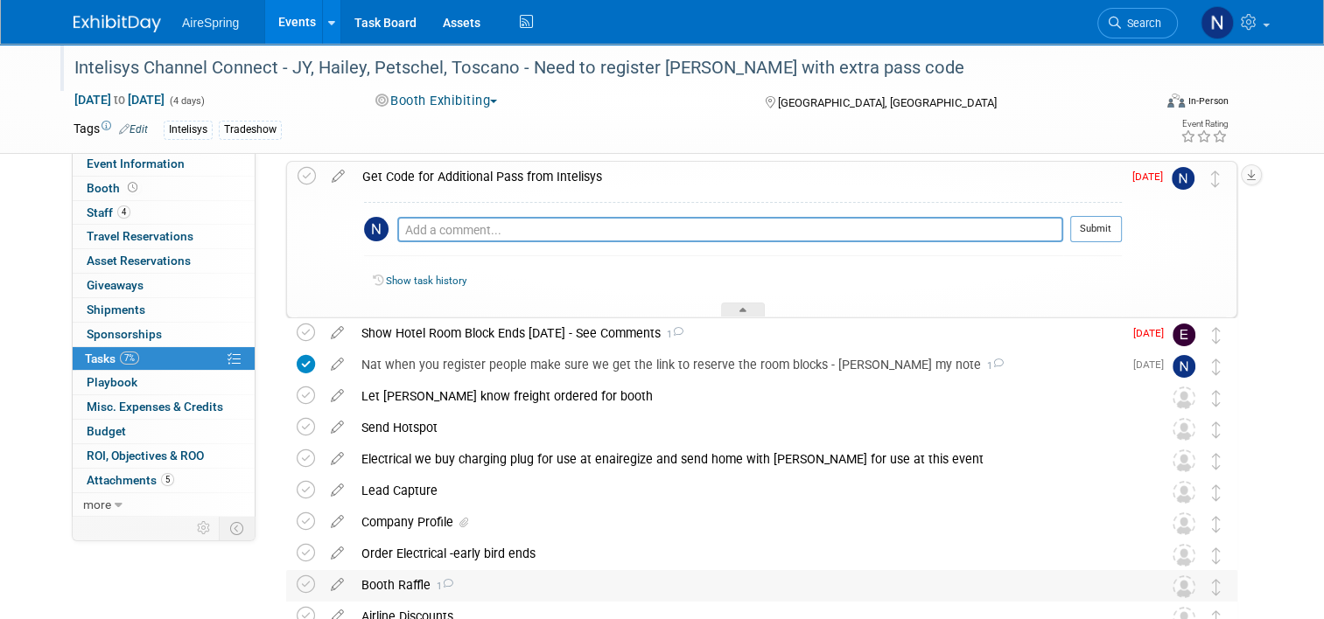
scroll to position [350, 0]
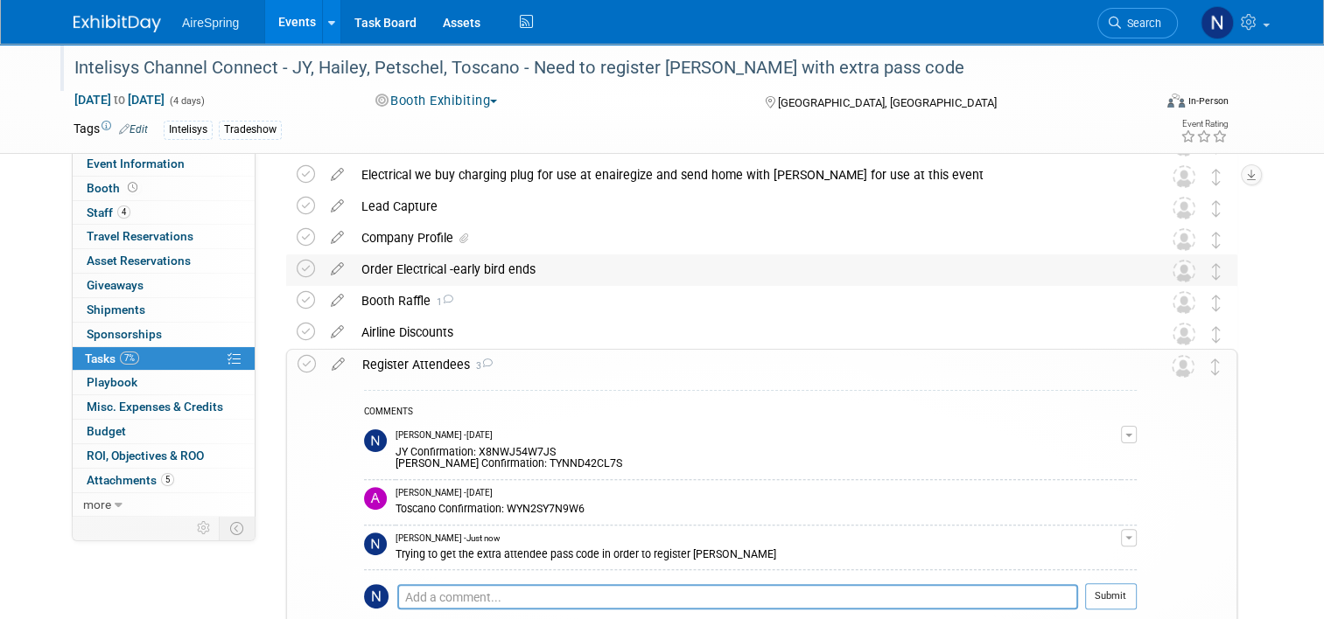
click at [411, 275] on div "Order Electrical -early bird ends" at bounding box center [745, 270] width 785 height 30
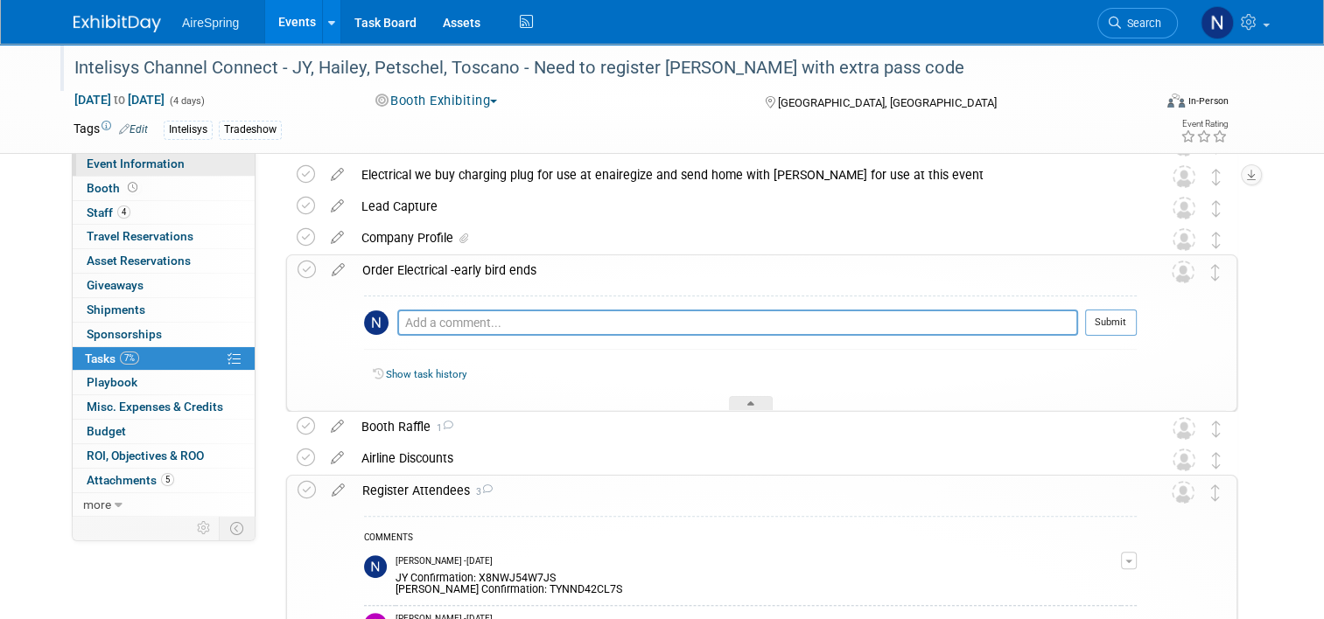
click at [189, 164] on link "Event Information" at bounding box center [164, 164] width 182 height 24
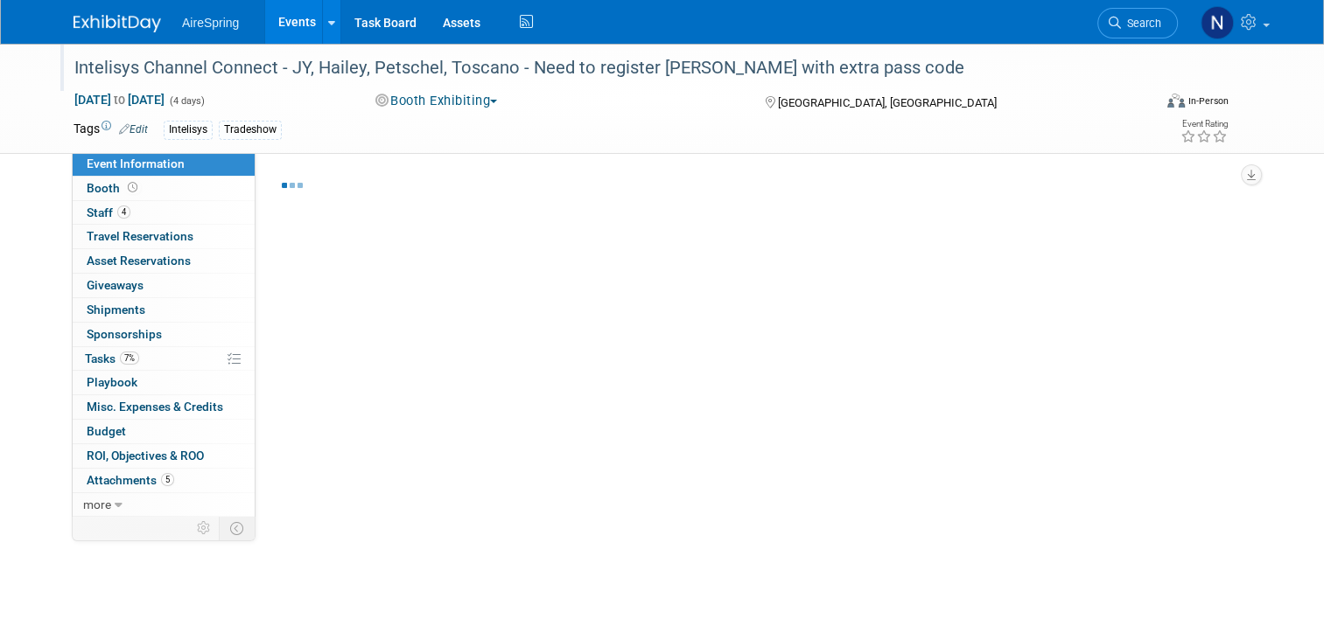
select select "Partner Event"
select select "Marketing"
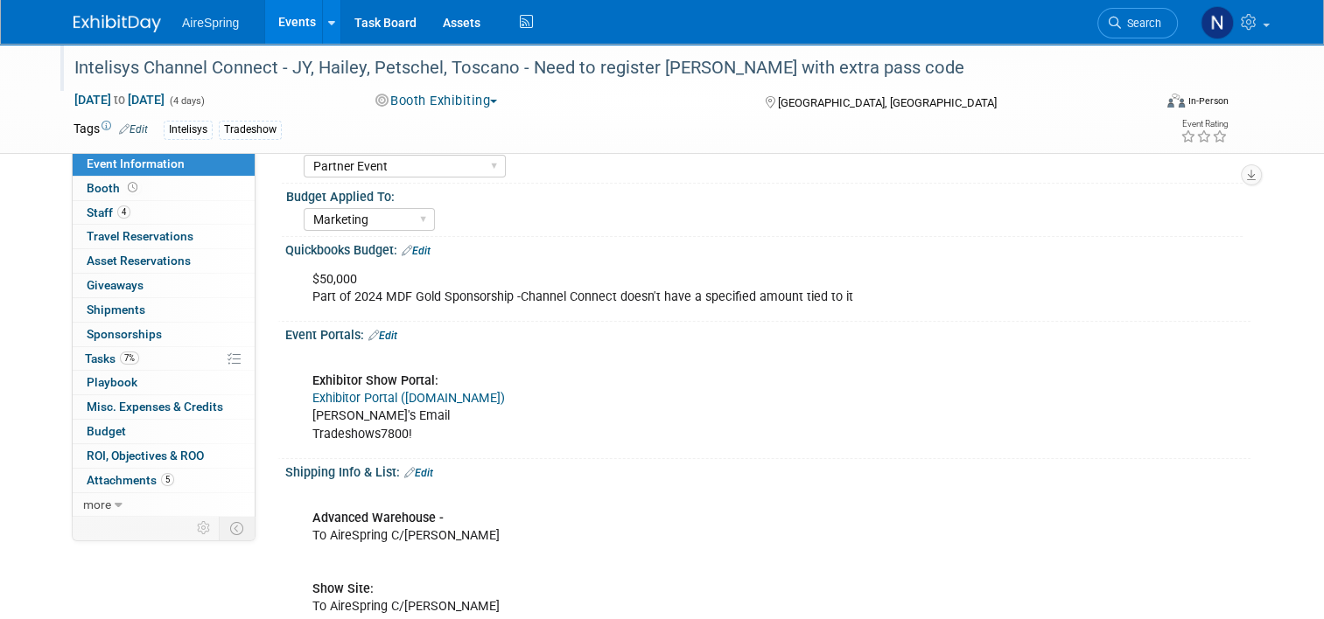
scroll to position [262, 0]
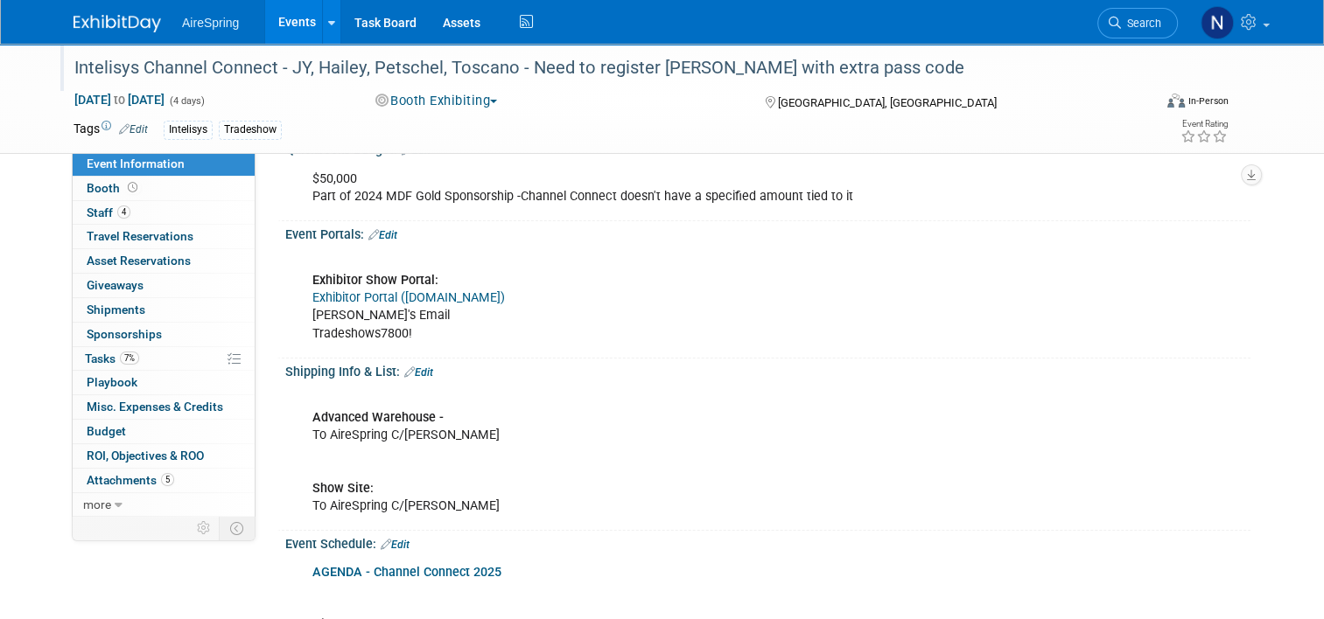
click at [422, 299] on link "Exhibitor Portal (cvent.com)" at bounding box center [408, 297] width 192 height 15
click at [388, 230] on link "Edit" at bounding box center [382, 235] width 29 height 12
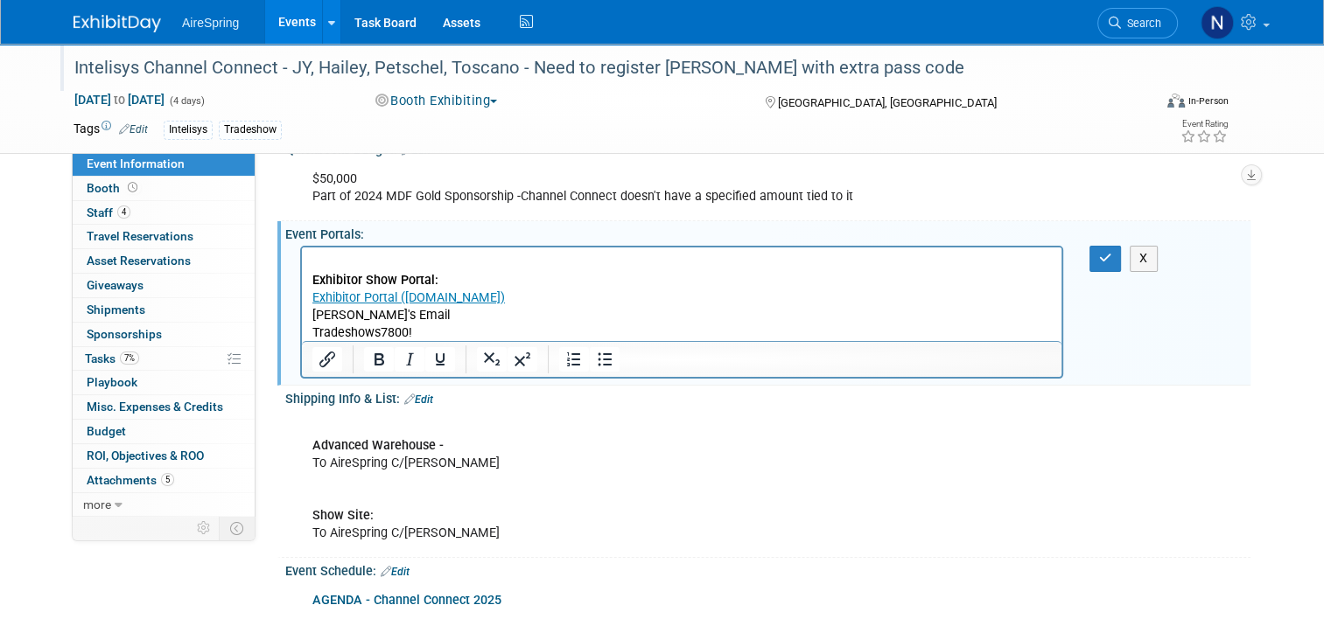
scroll to position [0, 0]
drag, startPoint x: 423, startPoint y: 330, endPoint x: 314, endPoint y: 329, distance: 109.4
click at [311, 334] on html "Exhibitor Show Portal: Exhibitor Portal (cvent.com) Nat's Email Tradeshows7800!" at bounding box center [681, 295] width 759 height 94
click at [1109, 259] on icon "button" at bounding box center [1105, 258] width 13 height 12
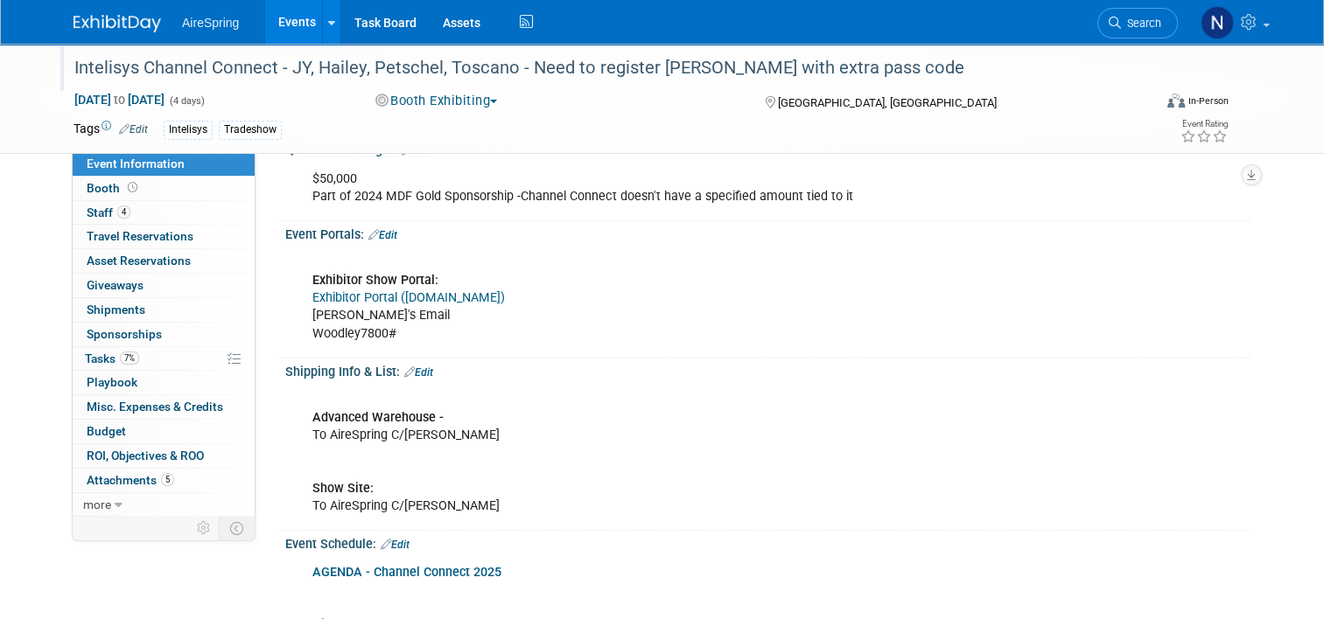
click at [269, 41] on link "Events" at bounding box center [297, 22] width 64 height 44
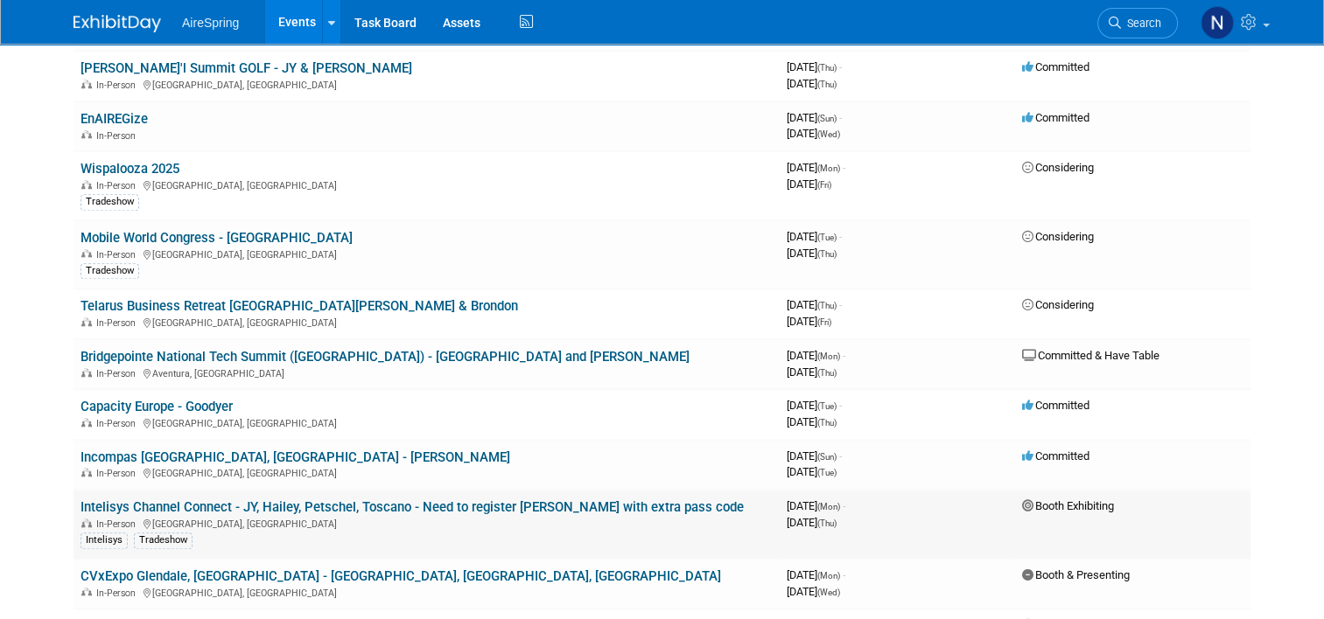
scroll to position [1575, 0]
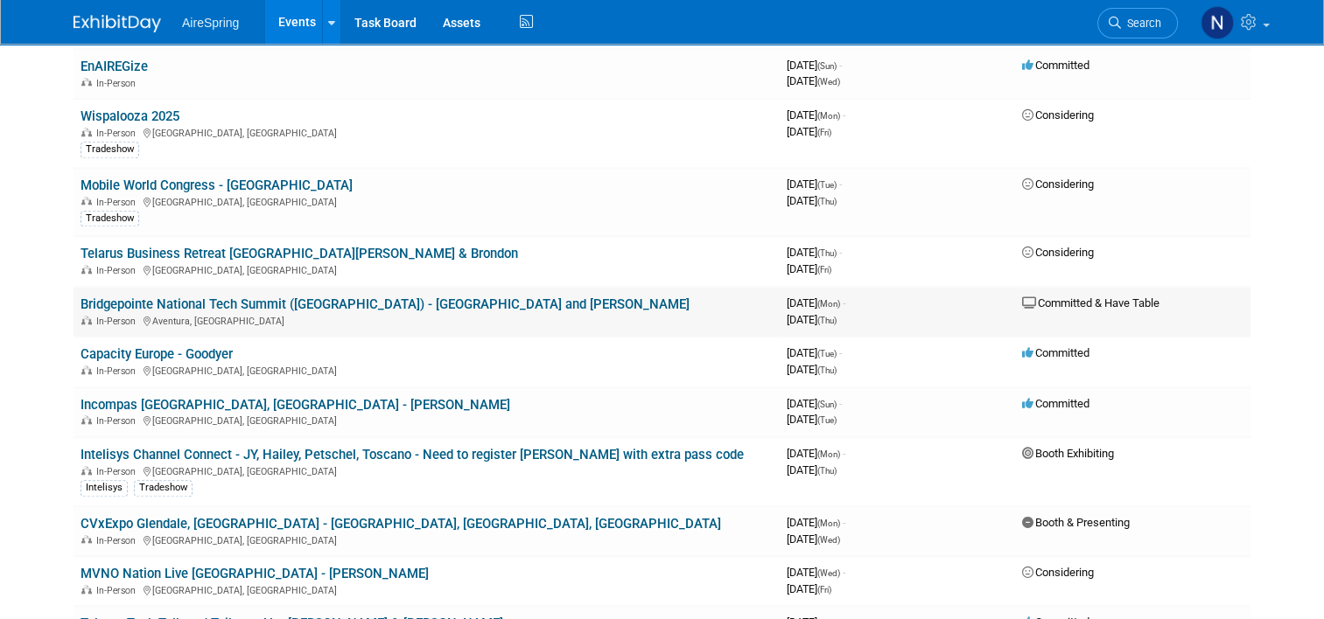
click at [248, 287] on td "Bridgepointe National Tech Summit (Miami) - JY and Hailey In-Person Aventura, FL" at bounding box center [426, 312] width 706 height 50
click at [276, 297] on link "Bridgepointe National Tech Summit ([GEOGRAPHIC_DATA]) - [GEOGRAPHIC_DATA] and […" at bounding box center [384, 305] width 609 height 16
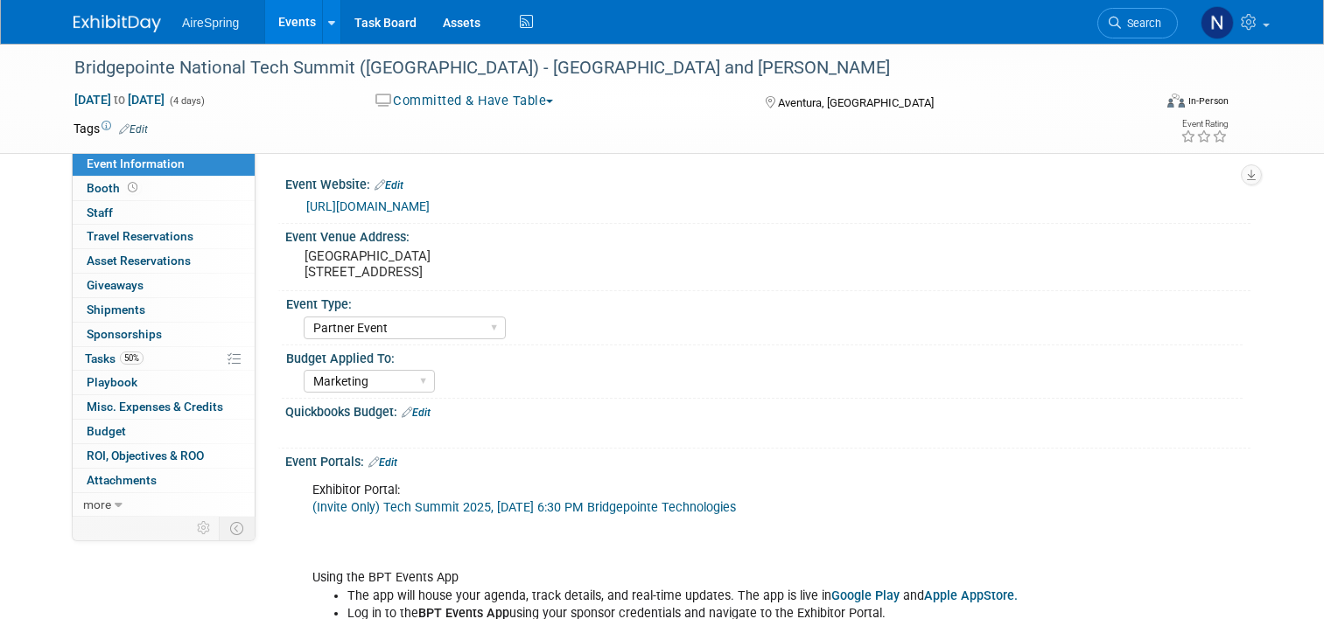
select select "Partner Event"
select select "Marketing"
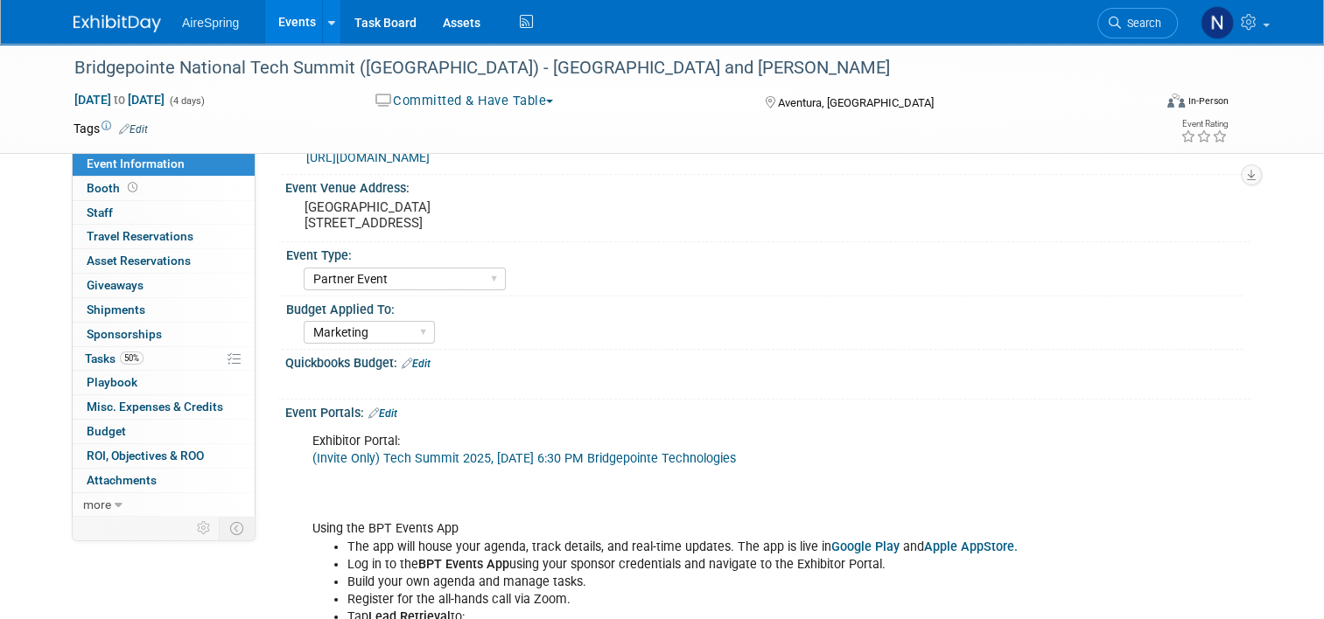
scroll to position [87, 0]
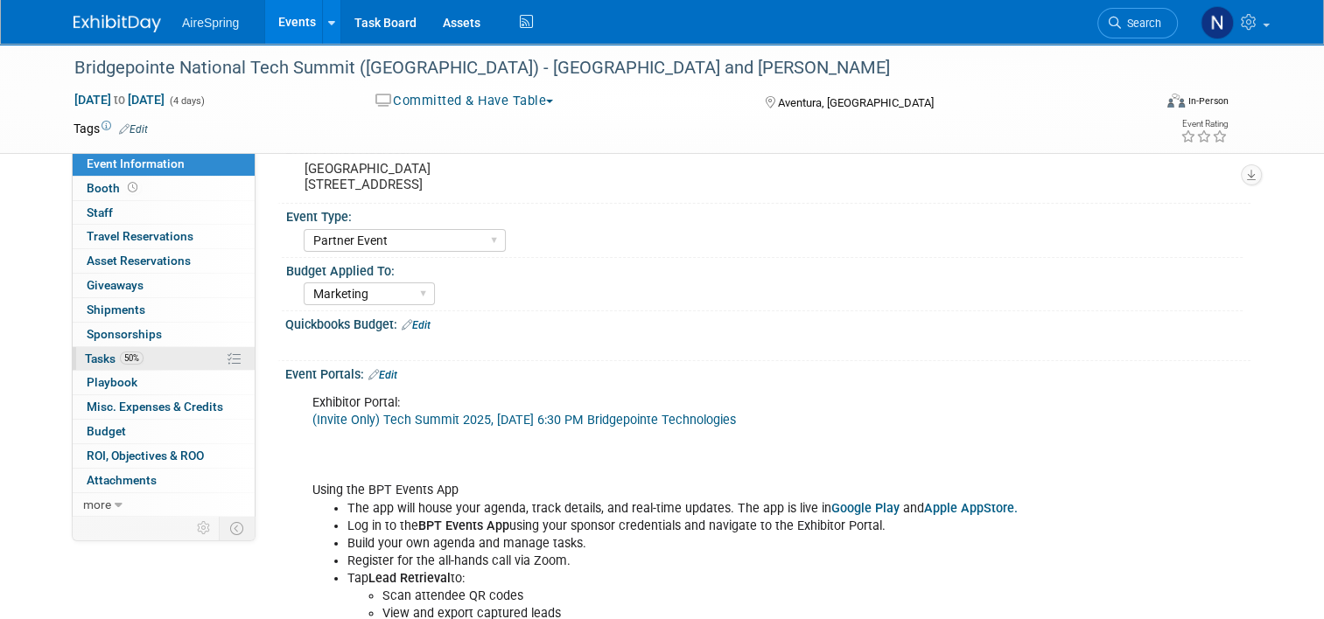
click at [189, 350] on link "50% Tasks 50%" at bounding box center [164, 359] width 182 height 24
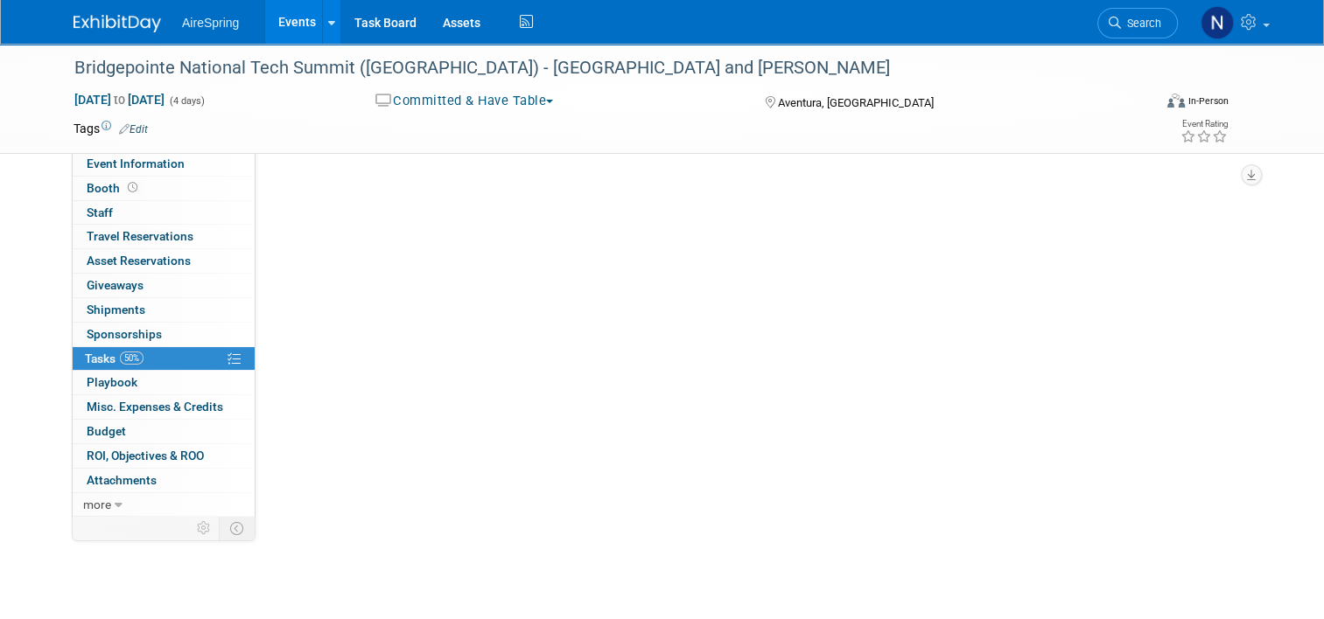
scroll to position [0, 0]
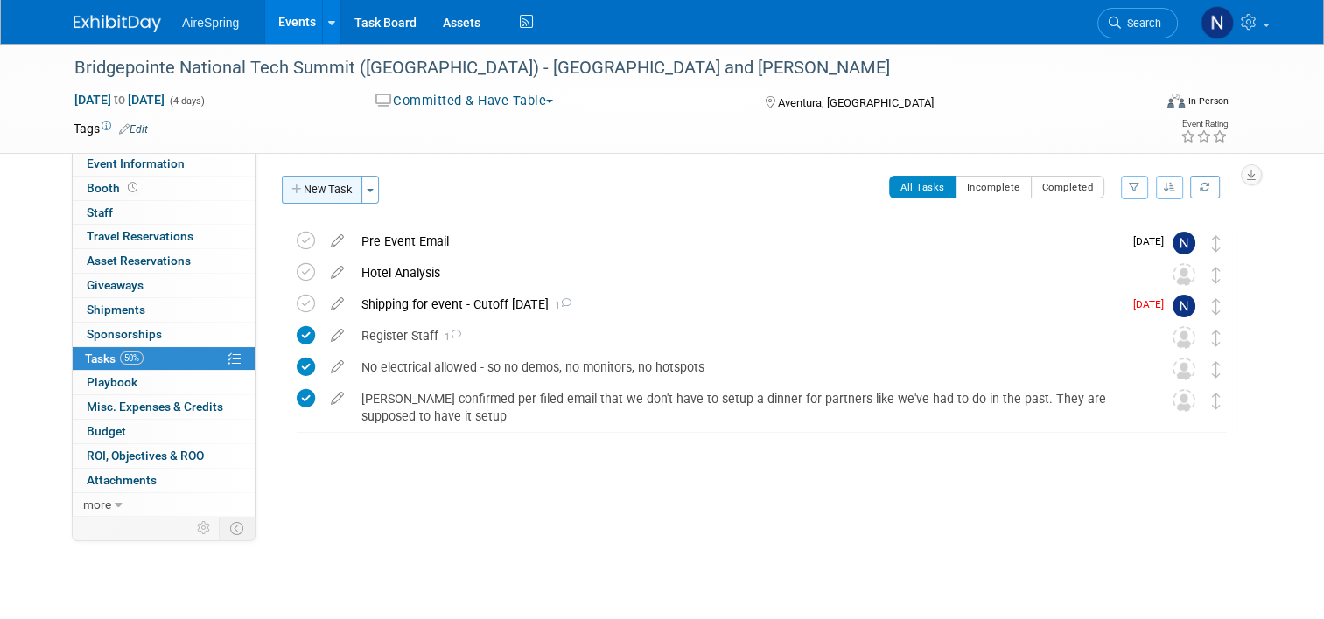
click at [306, 184] on button "New Task" at bounding box center [322, 190] width 80 height 28
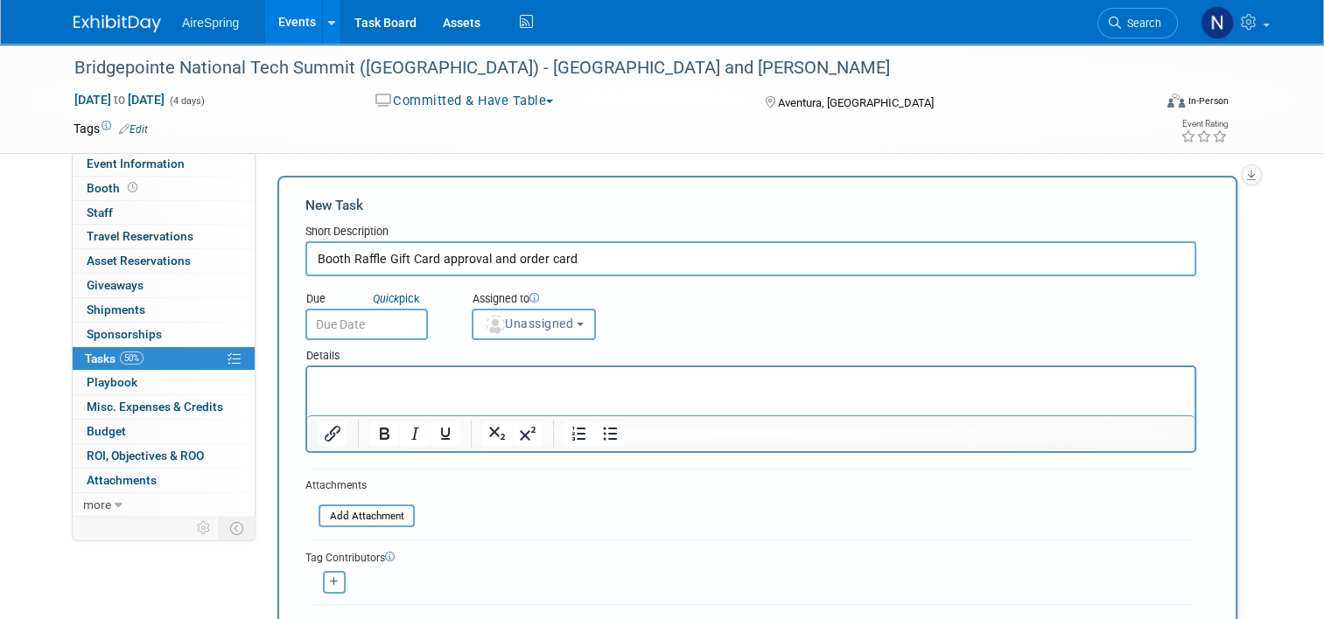
type input "Booth Raffle Gift Card approval and order card"
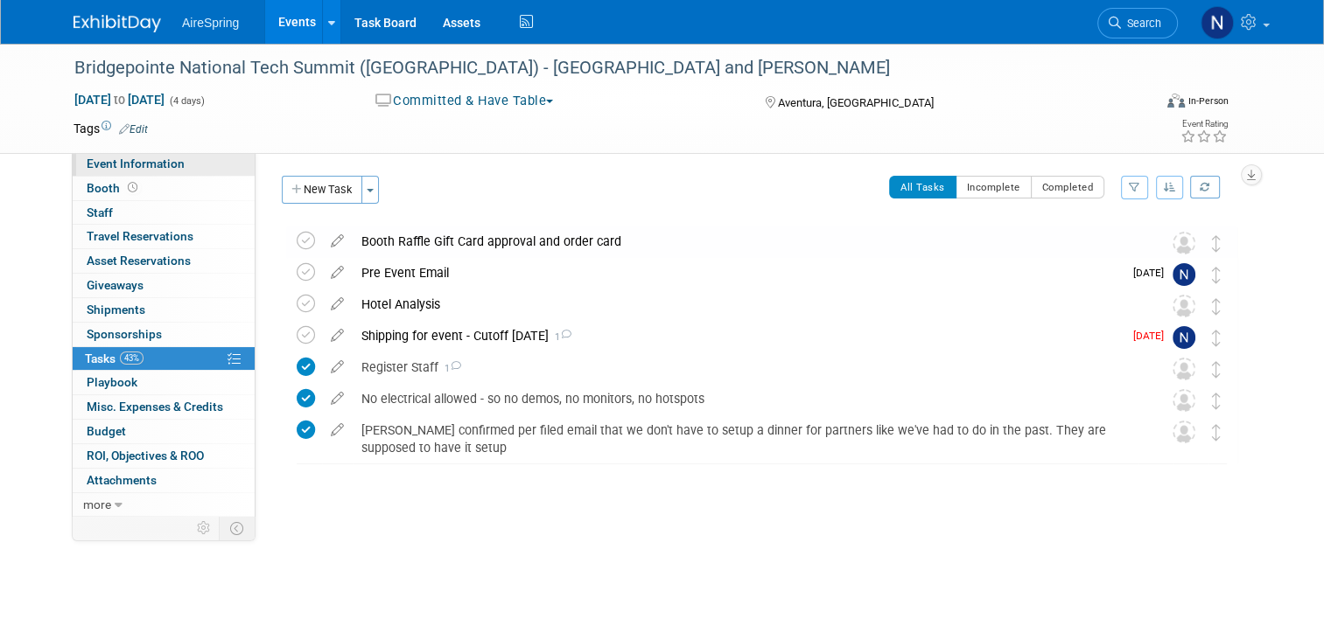
click at [175, 168] on link "Event Information" at bounding box center [164, 164] width 182 height 24
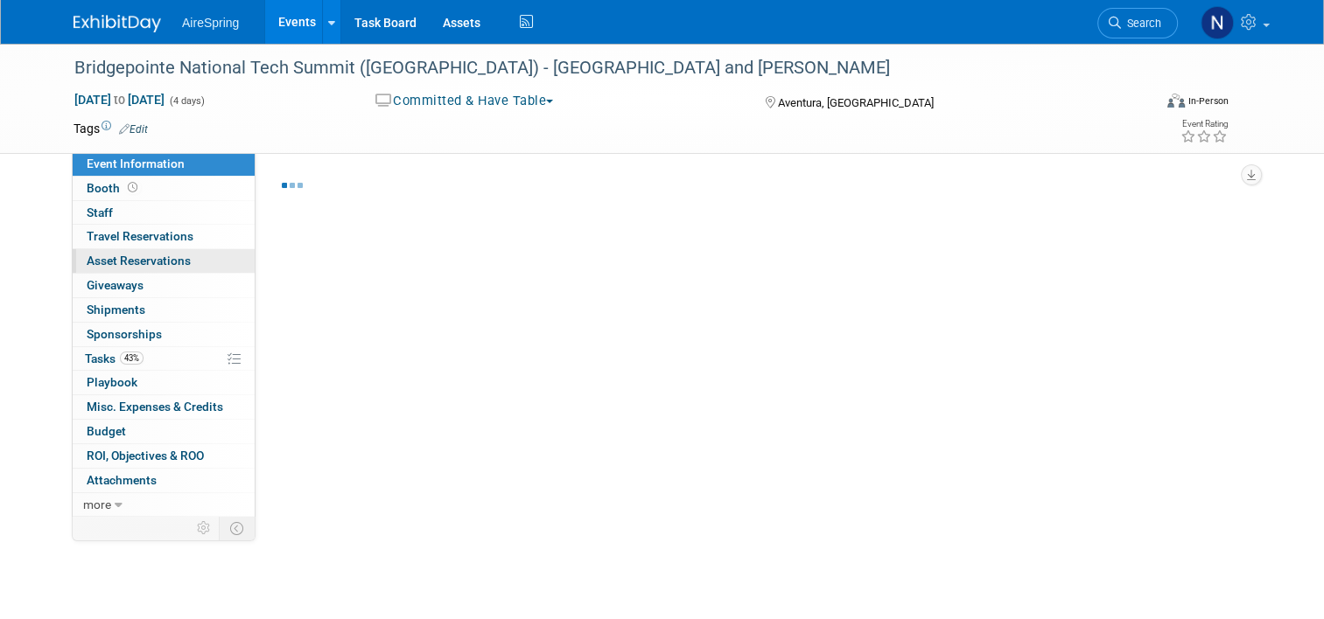
select select "Partner Event"
select select "Marketing"
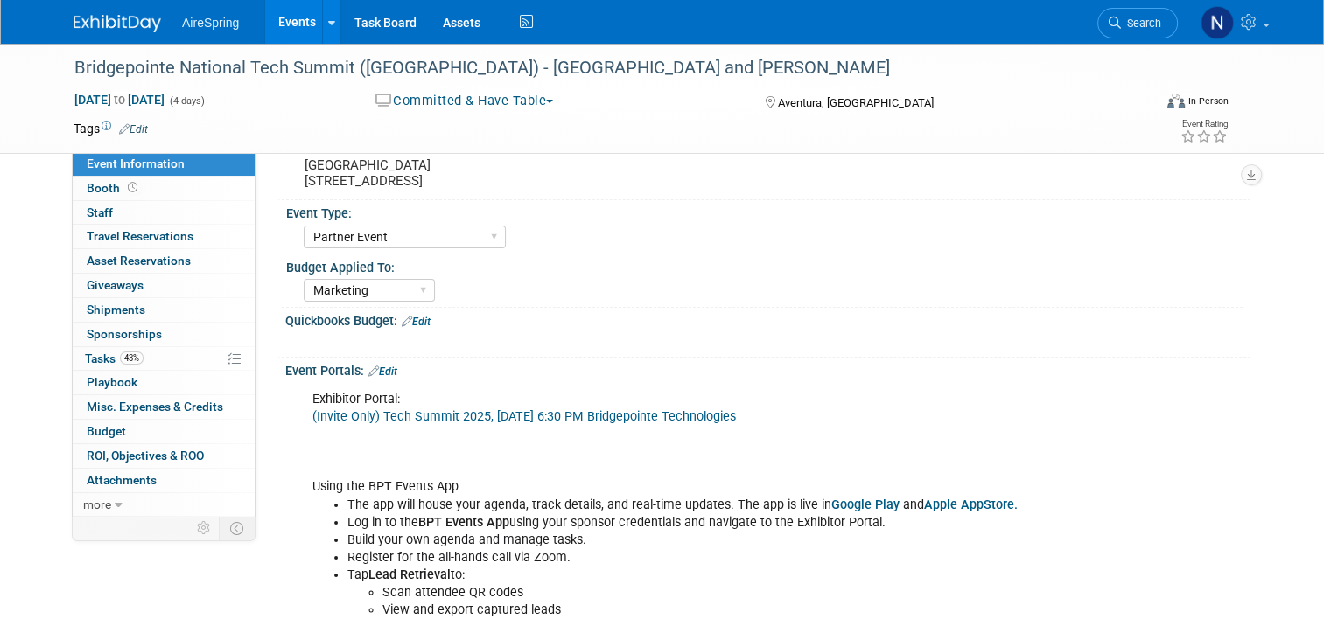
scroll to position [262, 0]
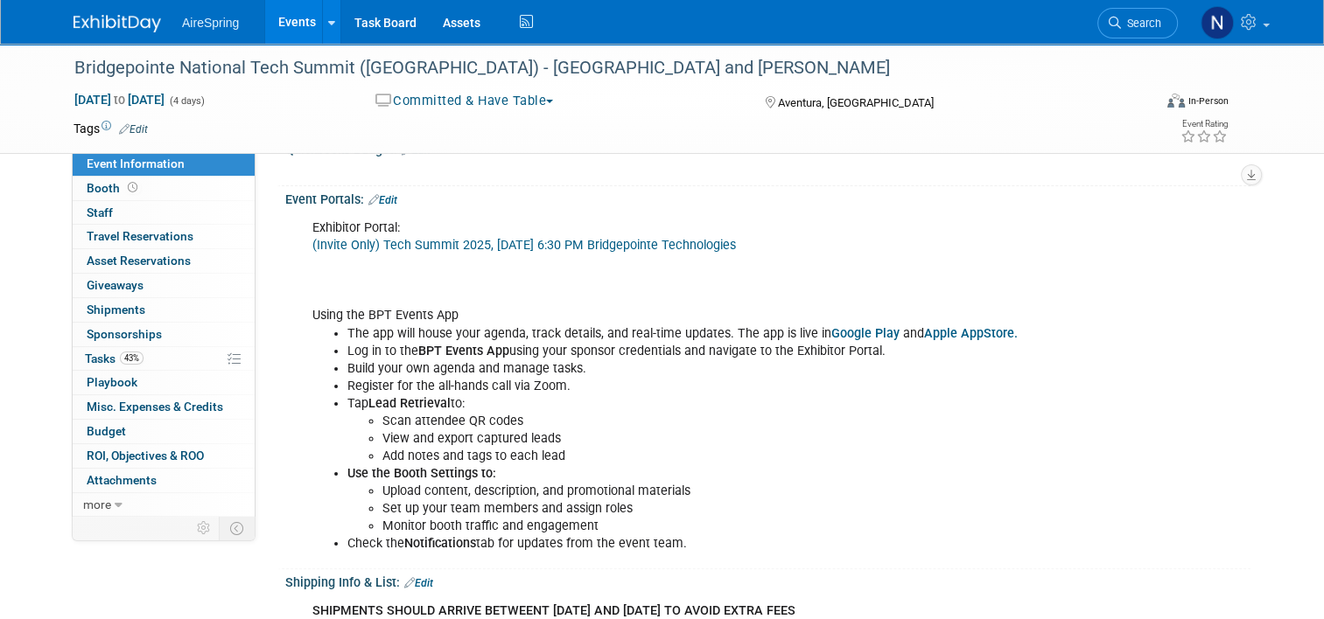
click at [298, 5] on link "Events" at bounding box center [297, 22] width 64 height 44
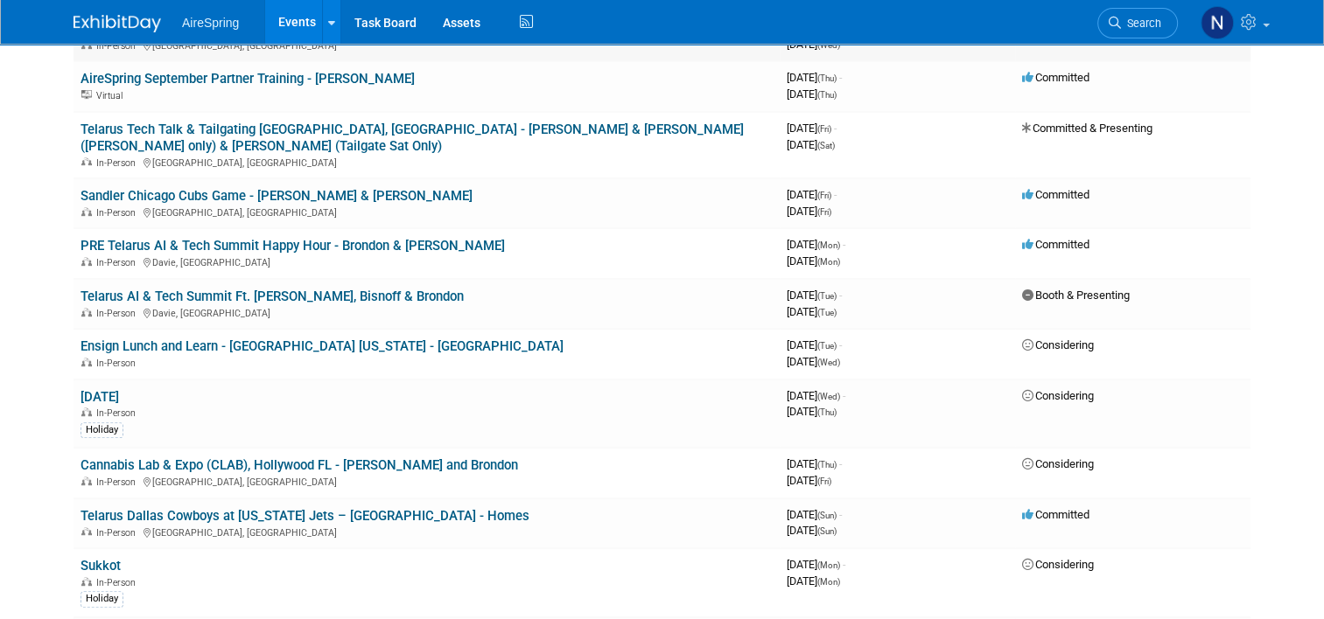
scroll to position [787, 0]
click at [289, 288] on link "Telarus AI & Tech Summit Ft. [PERSON_NAME], Bisnoff & Brondon" at bounding box center [271, 296] width 383 height 16
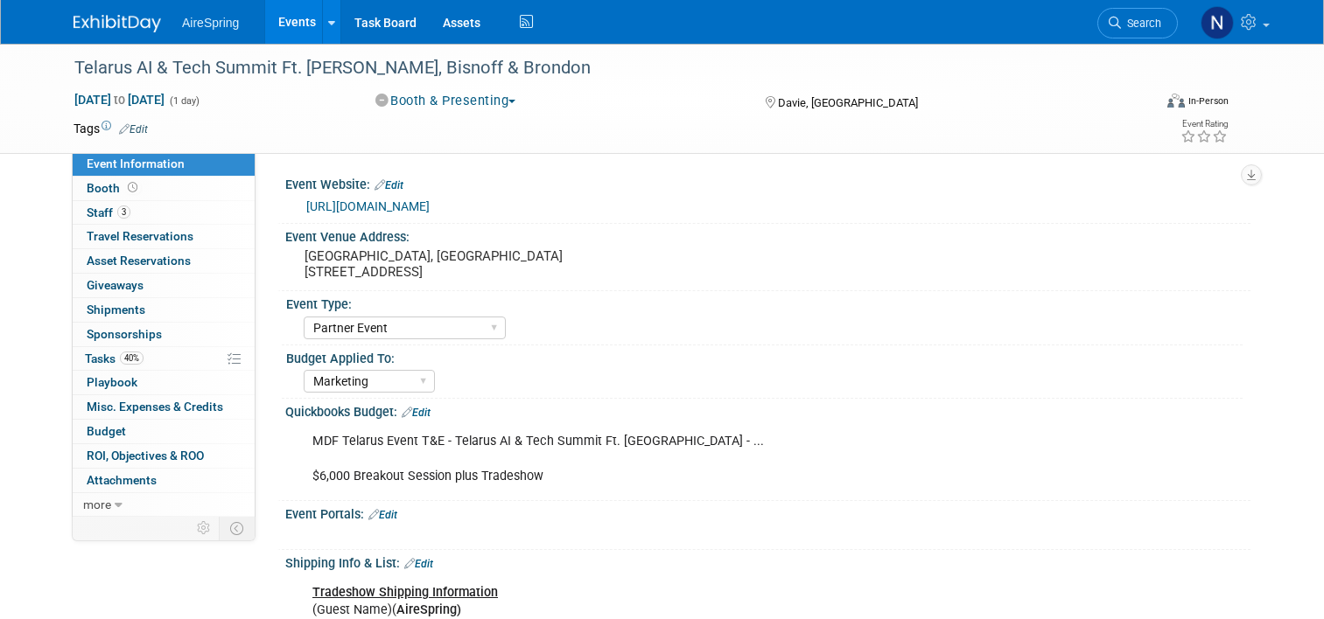
select select "Partner Event"
select select "Marketing"
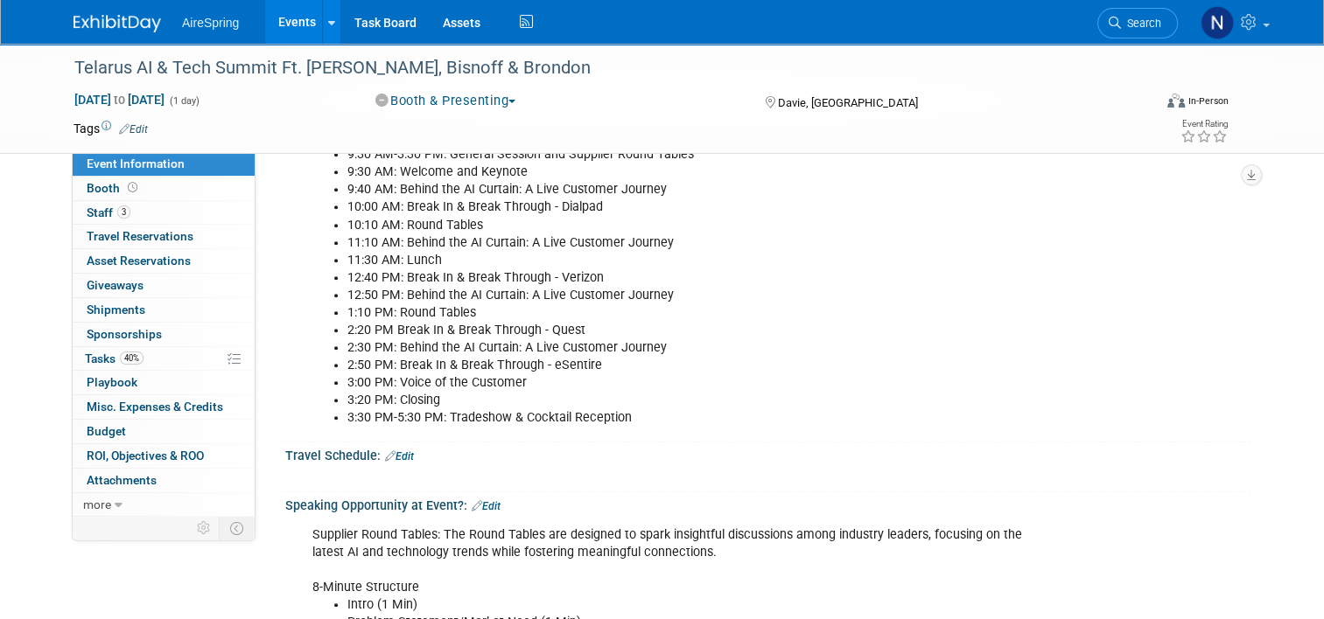
scroll to position [1050, 0]
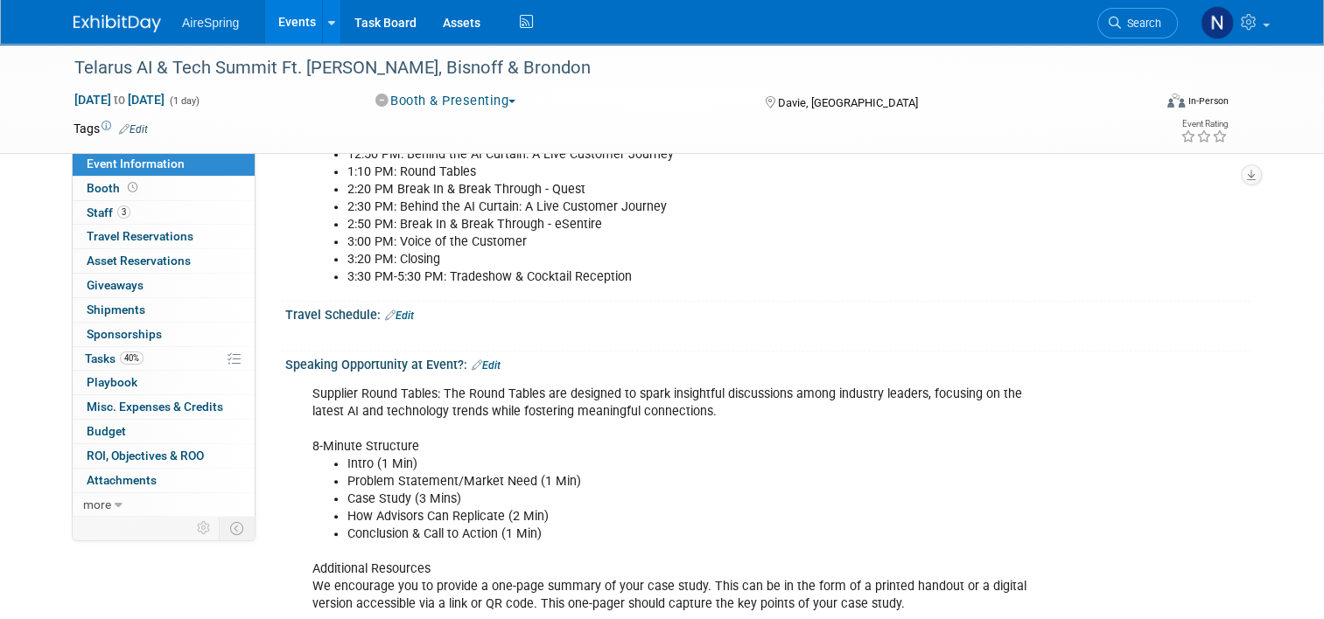
click at [342, 430] on div "Supplier Round Tables: The Round Tables are designed to spark insightful discus…" at bounding box center [681, 500] width 763 height 246
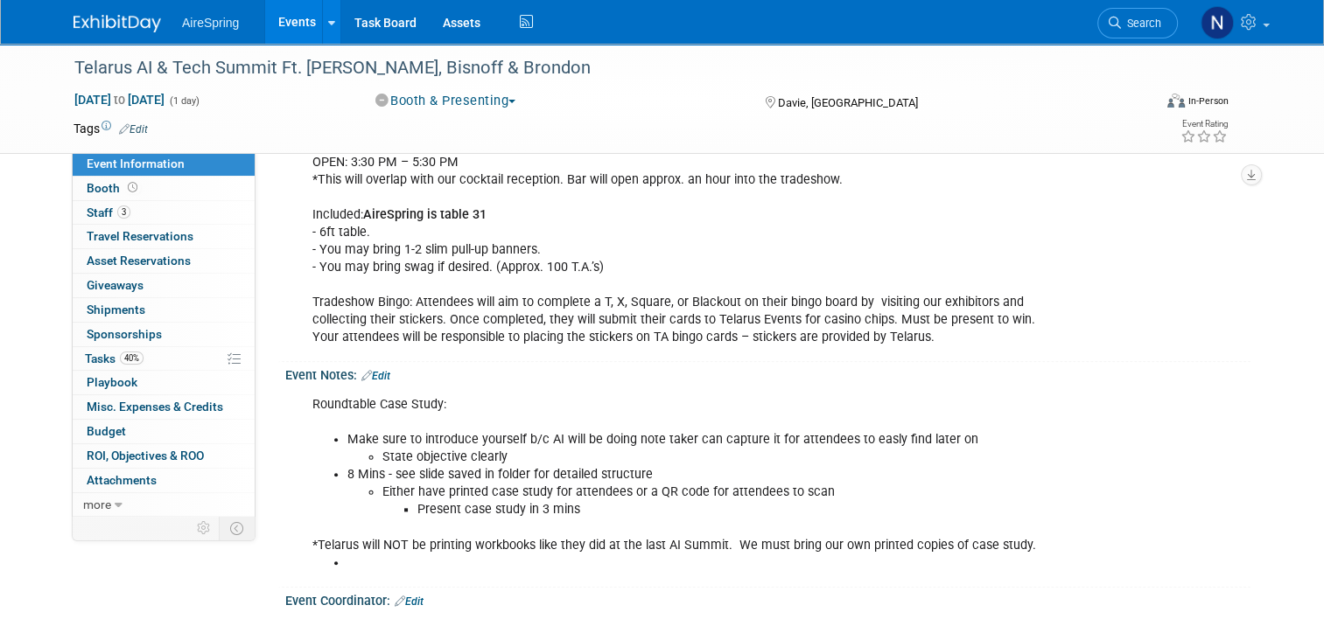
scroll to position [1837, 0]
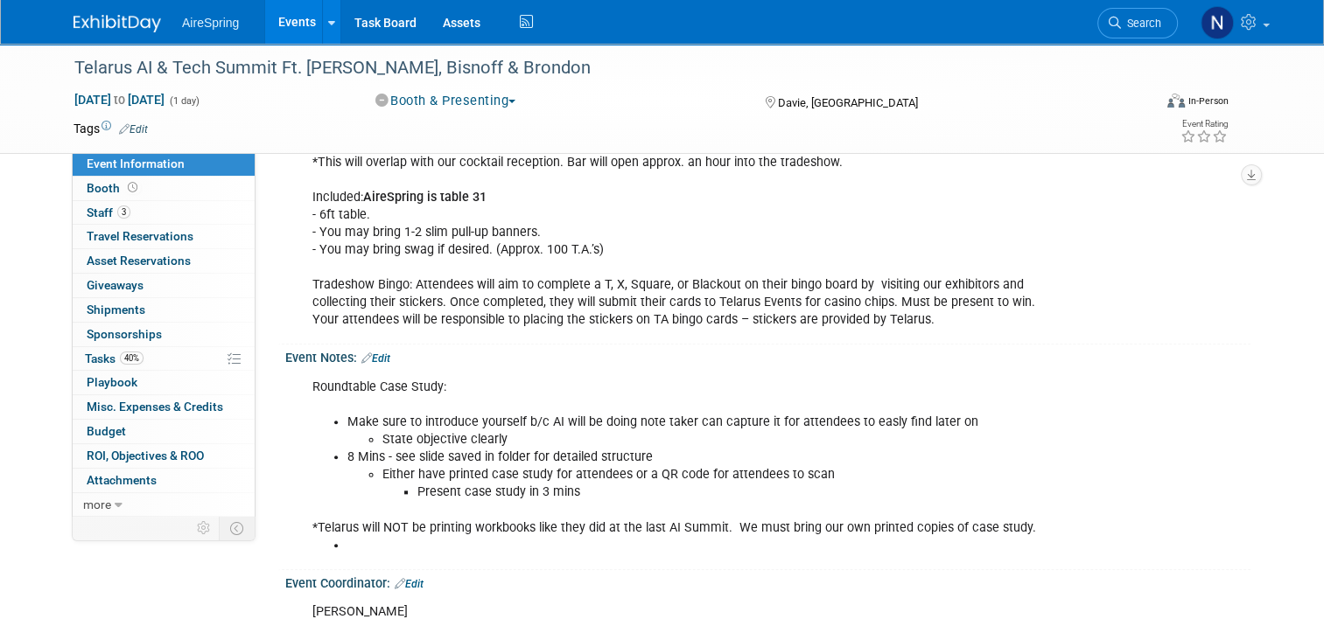
click at [315, 500] on div "Roundtable Case Study: Make sure to introduce yourself b/c AI will be doing not…" at bounding box center [681, 466] width 763 height 193
click at [282, 24] on link "Events" at bounding box center [297, 22] width 64 height 44
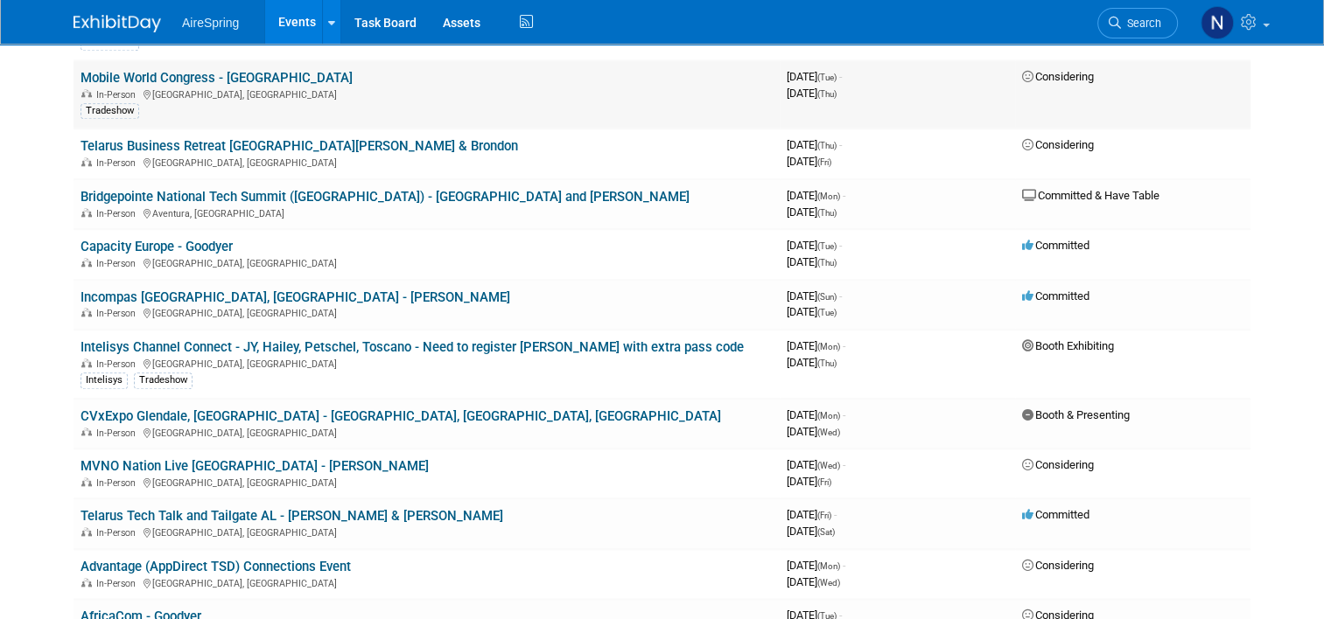
scroll to position [1690, 0]
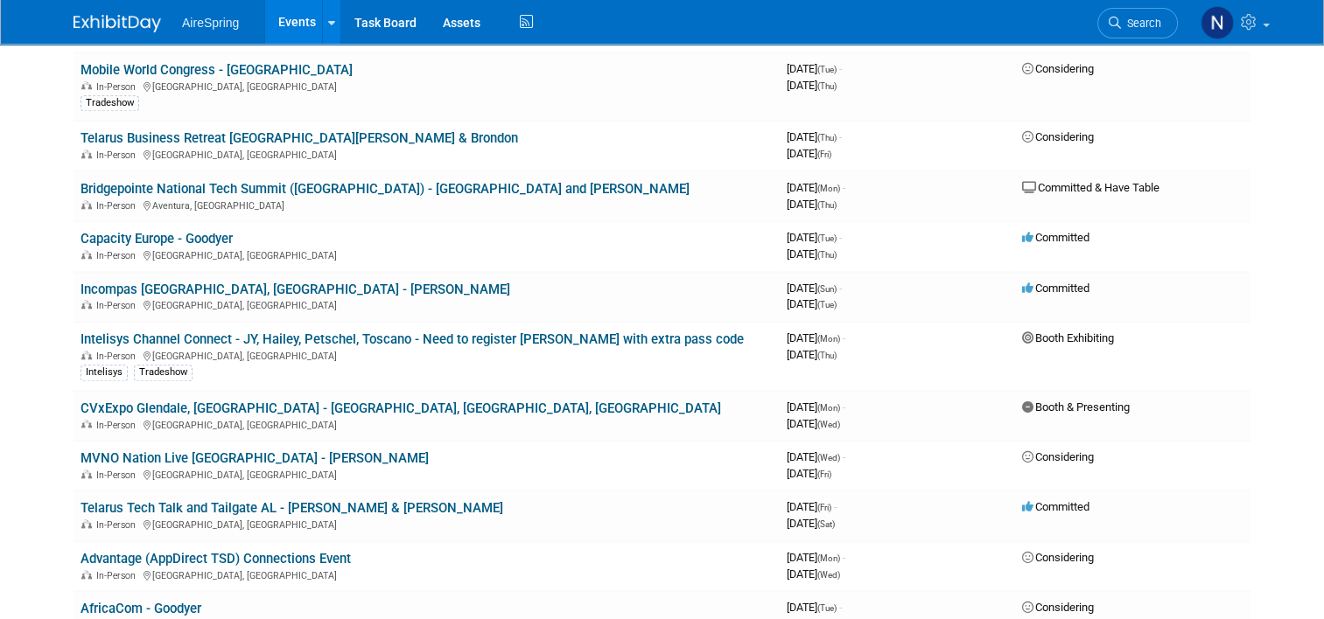
click at [245, 332] on link "Intelisys Channel Connect - JY, Hailey, Petschel, Toscano - Need to register [P…" at bounding box center [411, 340] width 663 height 16
click at [194, 401] on link "CVxExpo Glendale, [GEOGRAPHIC_DATA] - [GEOGRAPHIC_DATA], [GEOGRAPHIC_DATA], [GE…" at bounding box center [400, 409] width 640 height 16
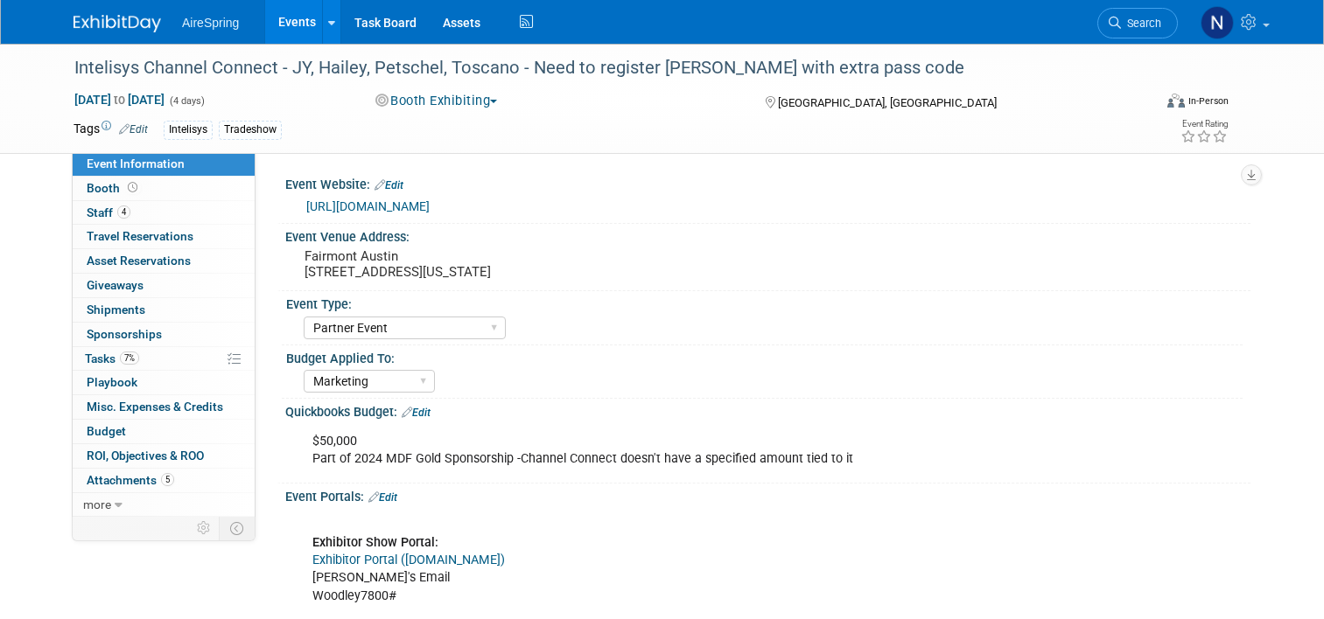
select select "Partner Event"
select select "Marketing"
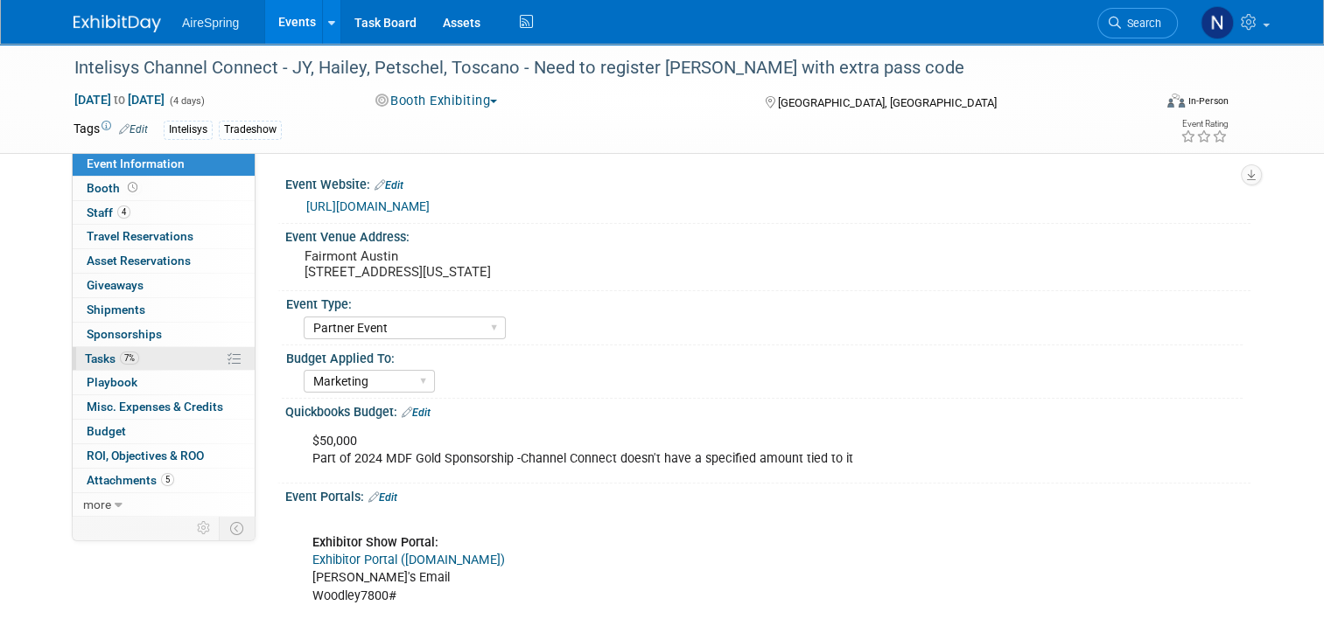
click at [73, 356] on link "7% Tasks 7%" at bounding box center [164, 359] width 182 height 24
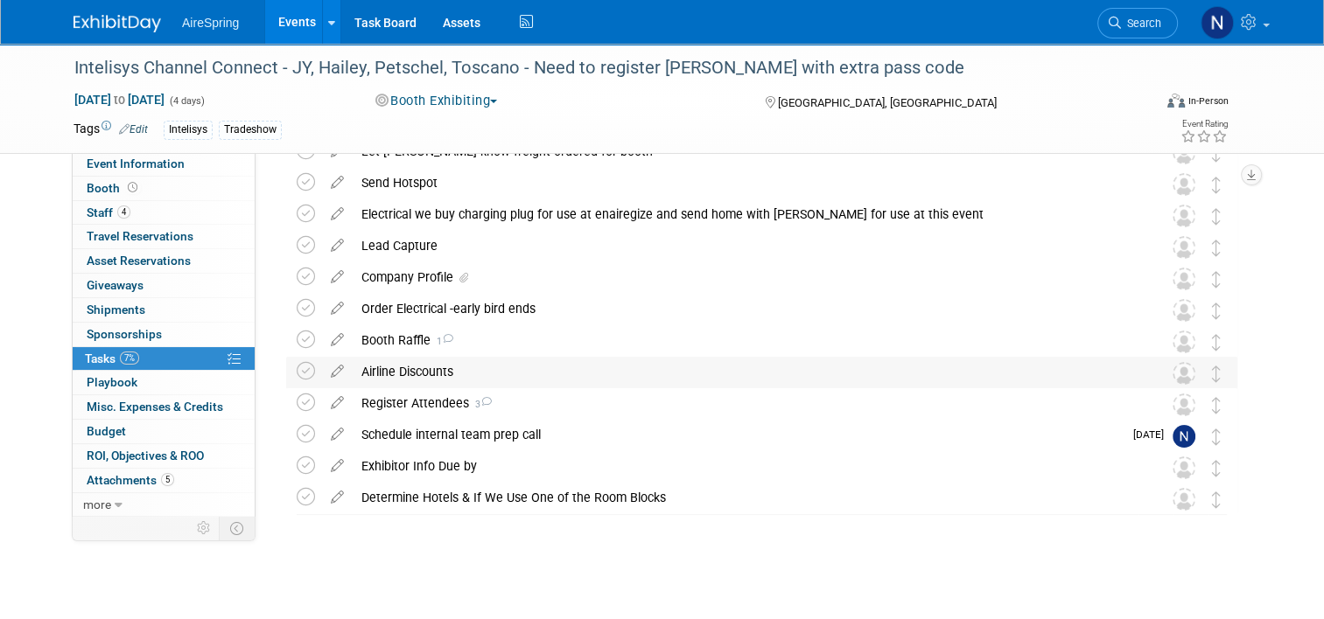
scroll to position [185, 0]
click at [325, 430] on icon at bounding box center [337, 430] width 31 height 22
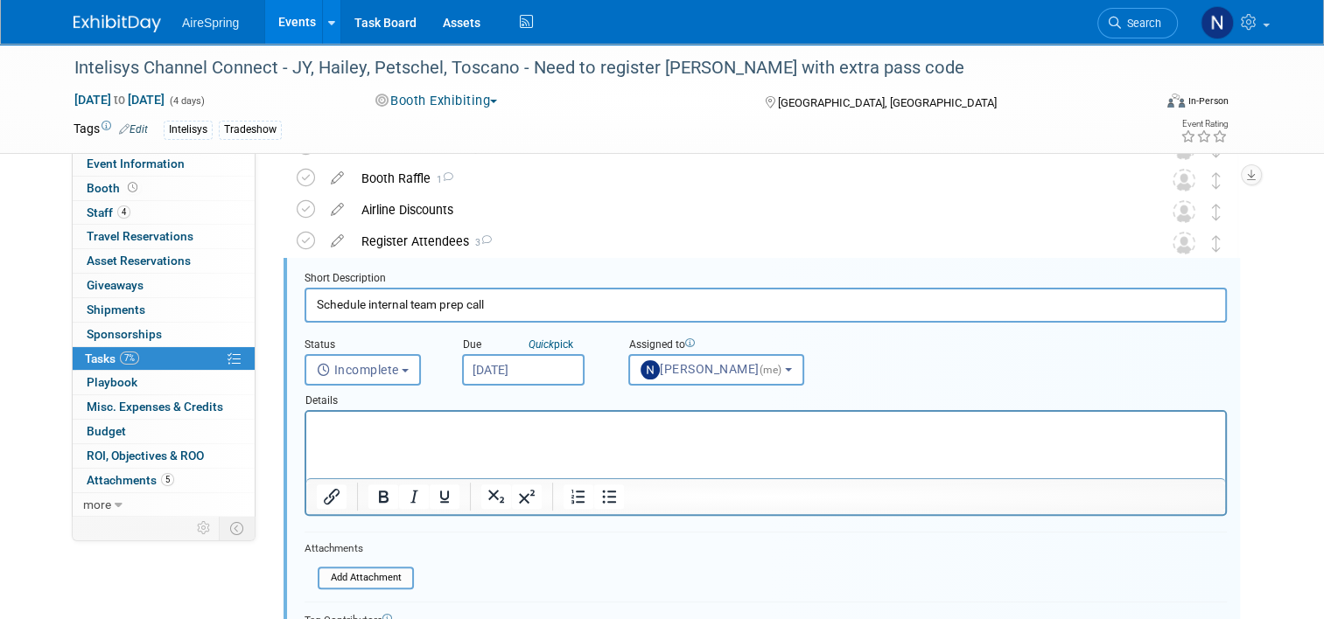
scroll to position [348, 0]
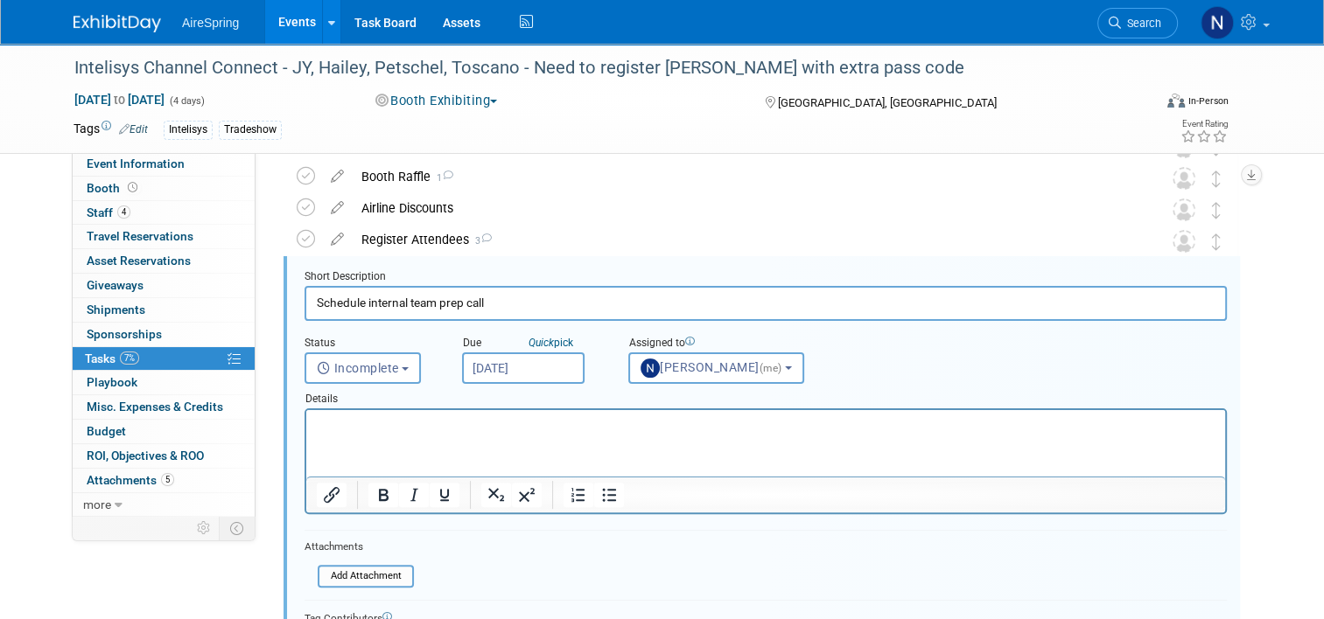
click at [500, 360] on input "Sep 17, 2025" at bounding box center [523, 368] width 122 height 31
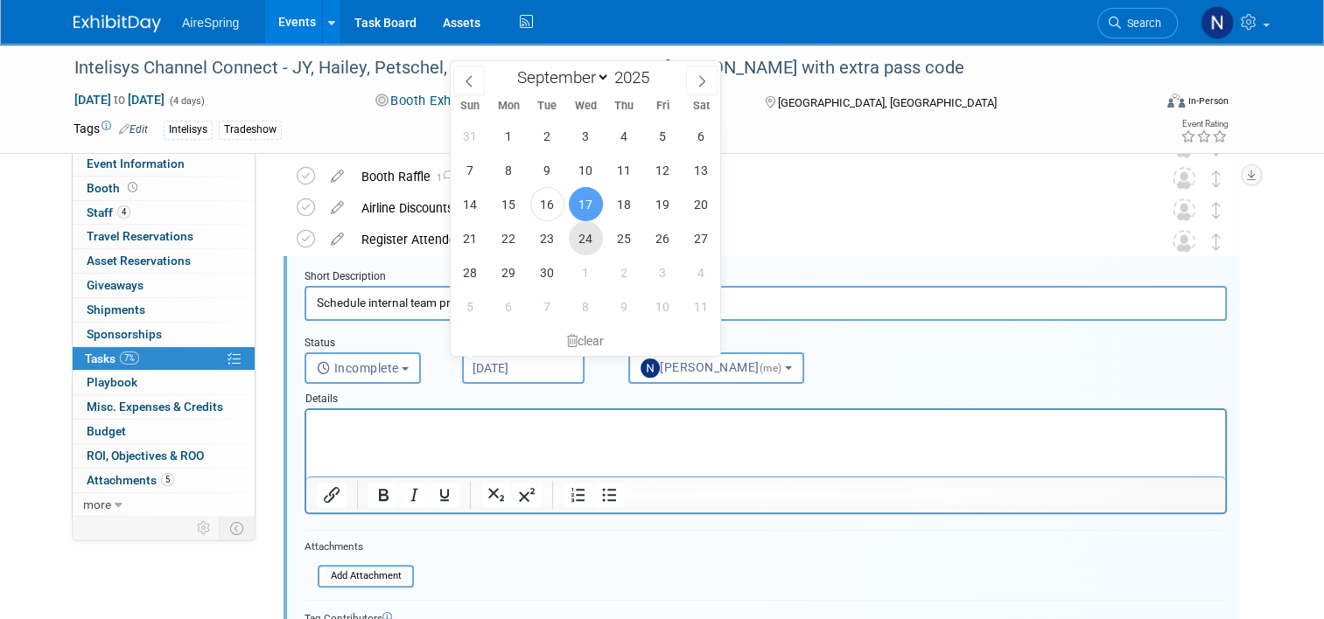
click at [591, 241] on span "24" at bounding box center [586, 238] width 34 height 34
type input "Sep 24, 2025"
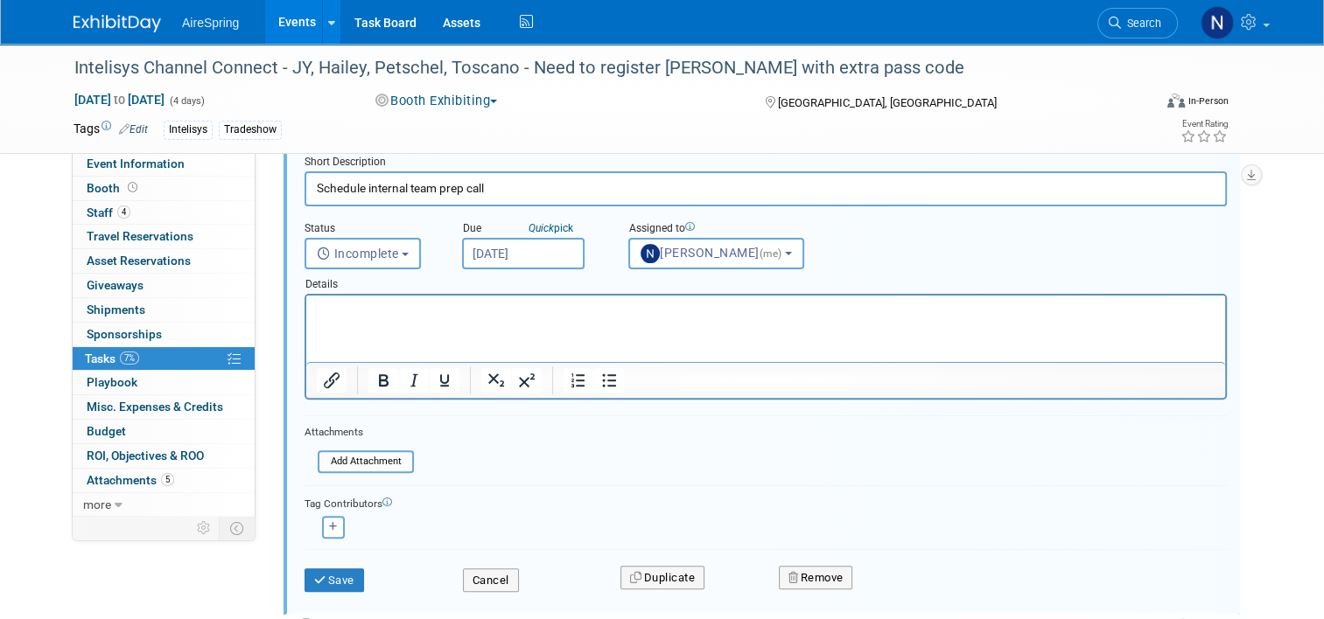
scroll to position [523, 0]
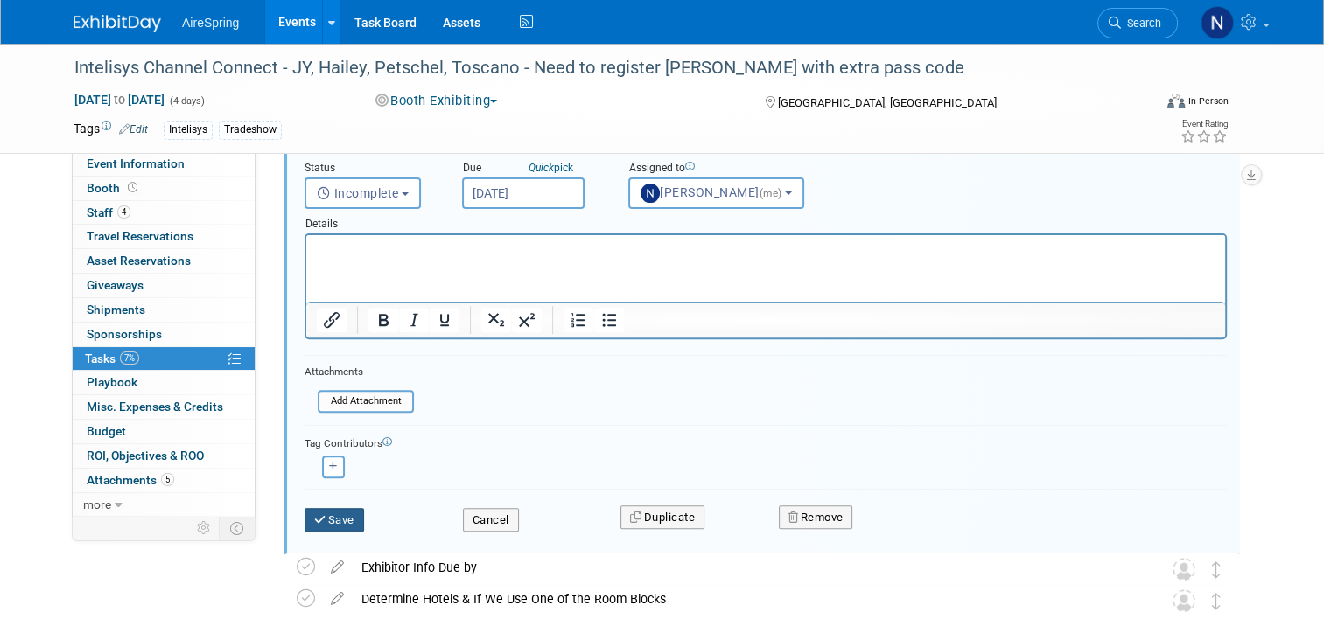
click at [343, 516] on button "Save" at bounding box center [333, 520] width 59 height 24
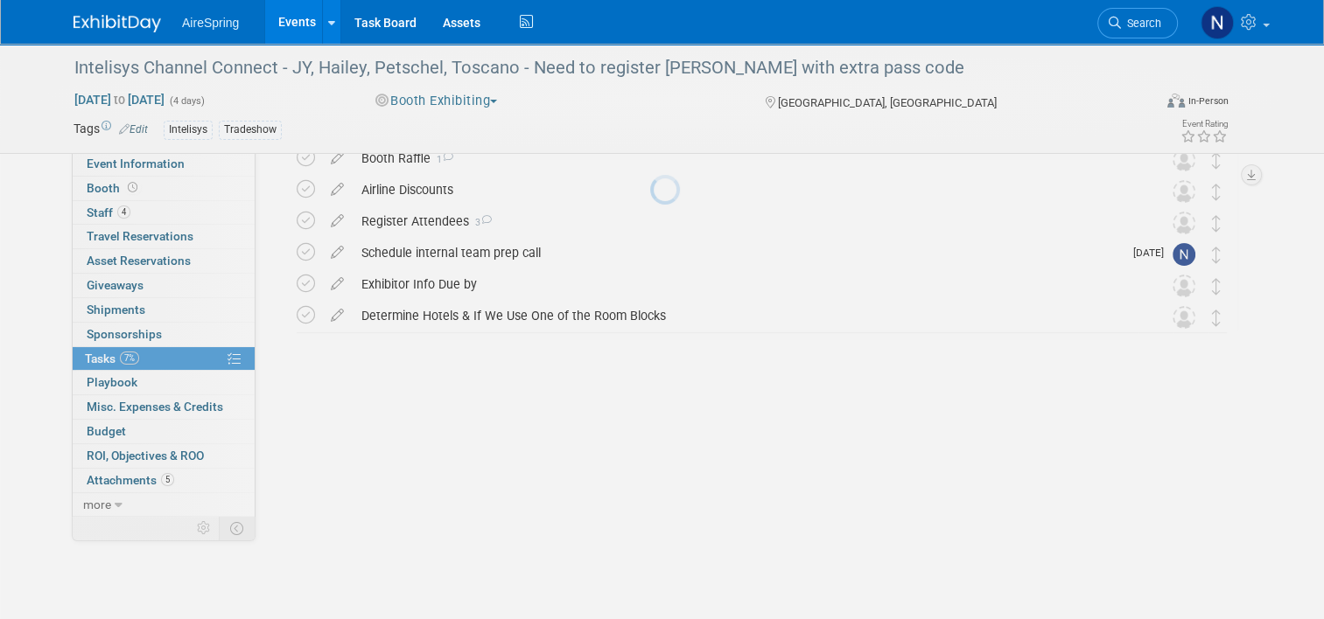
scroll to position [185, 0]
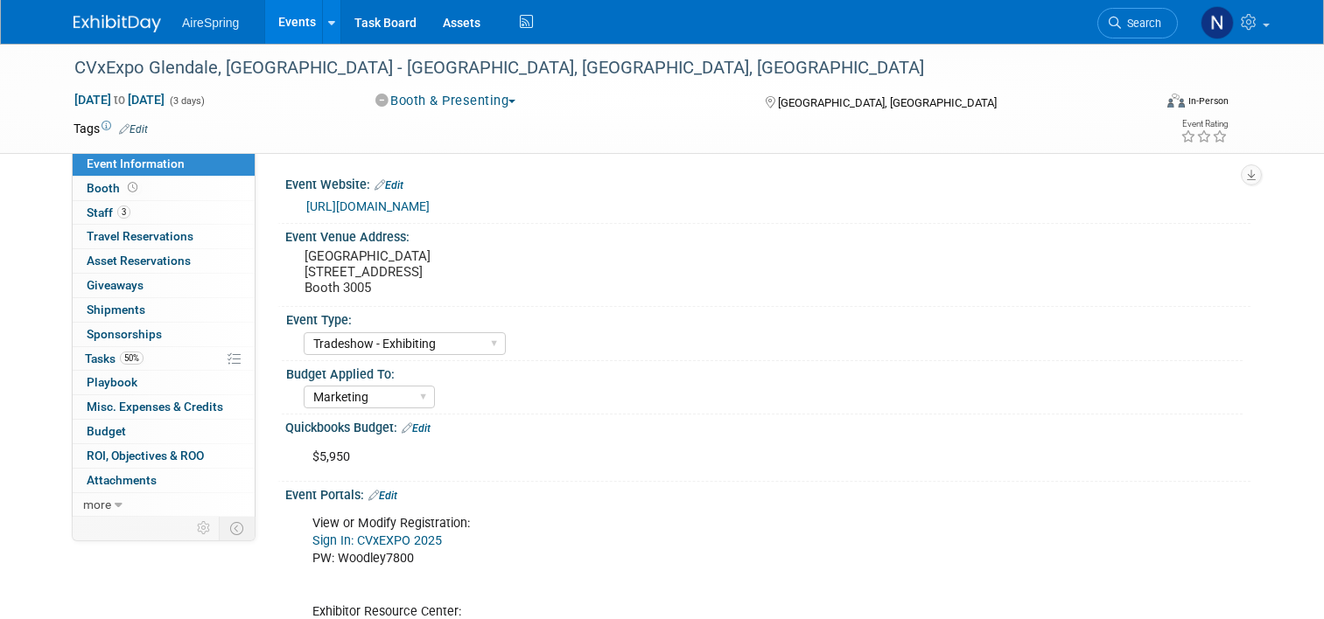
select select "Tradeshow - Exhibiting"
select select "Marketing"
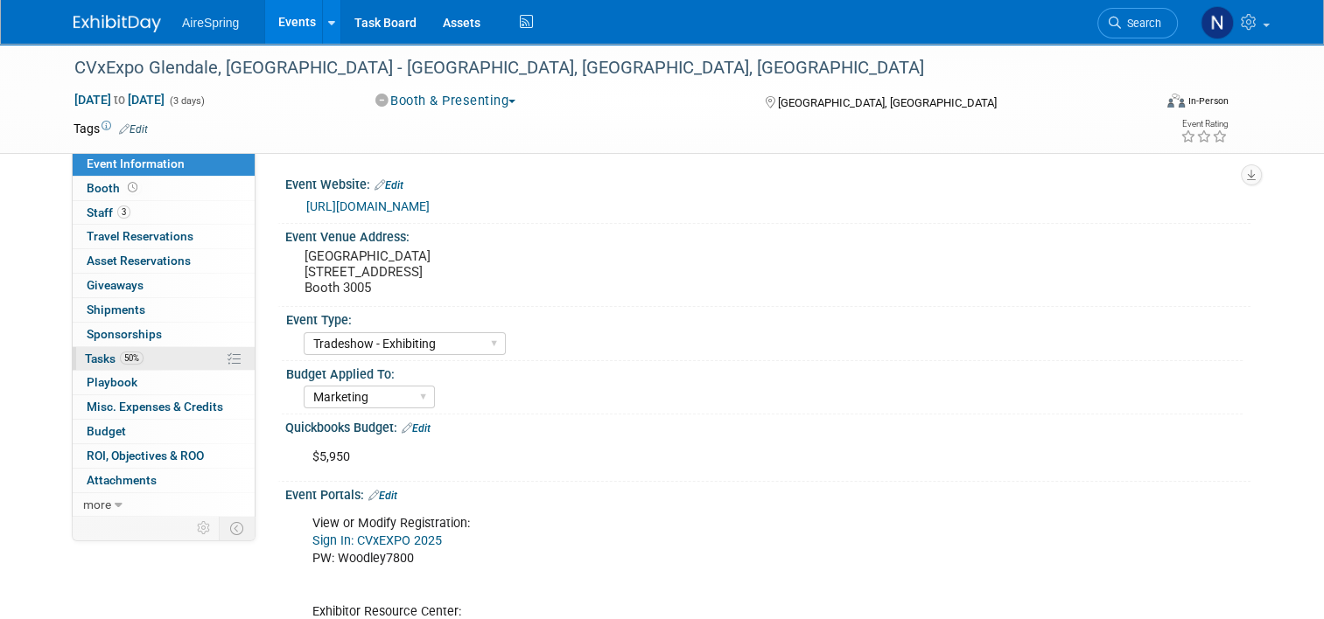
click at [160, 364] on link "50% Tasks 50%" at bounding box center [164, 359] width 182 height 24
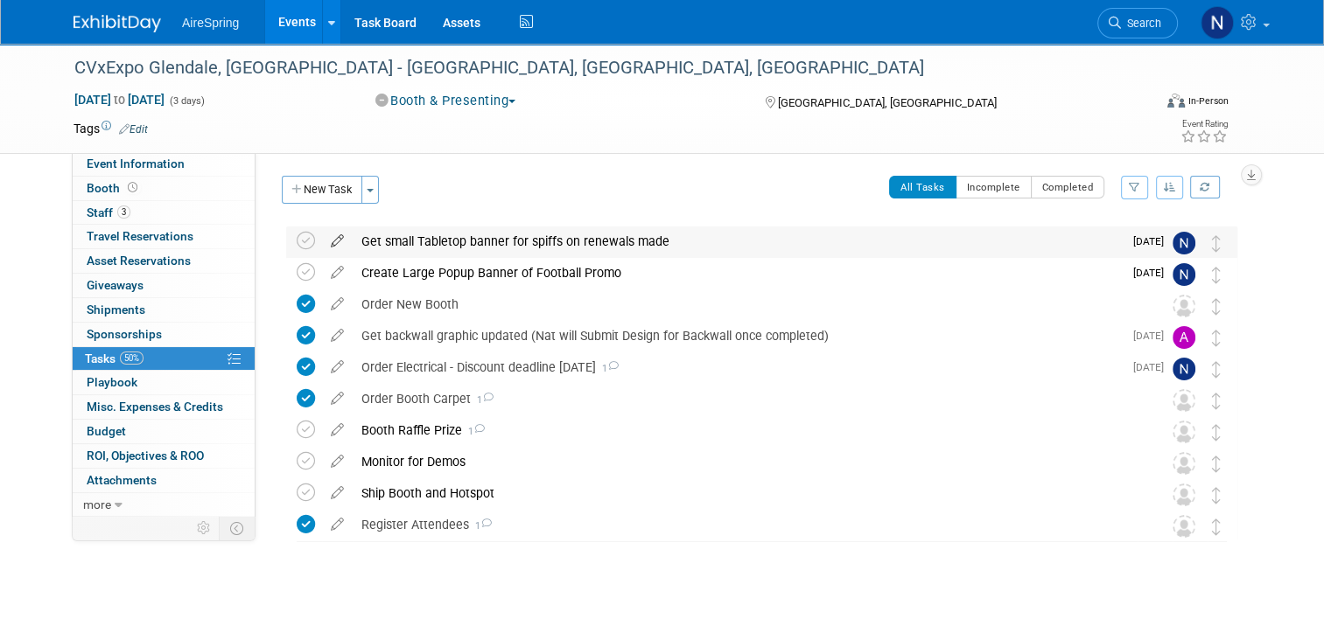
click at [327, 242] on icon at bounding box center [337, 238] width 31 height 22
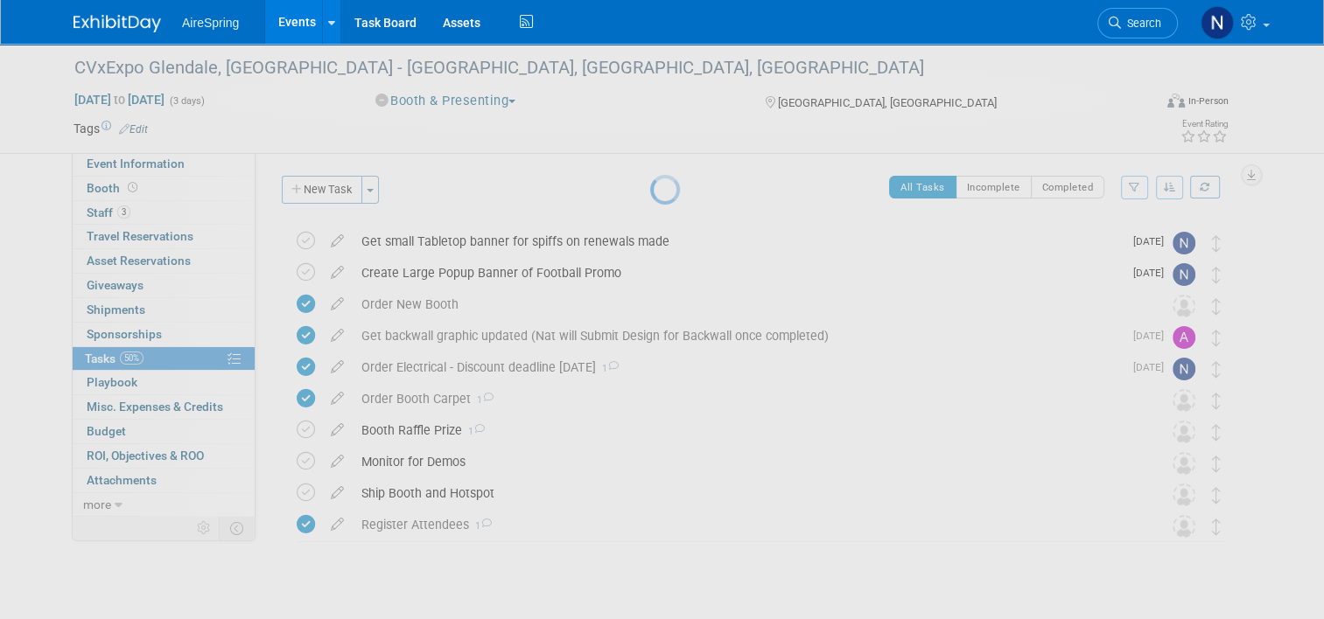
select select "8"
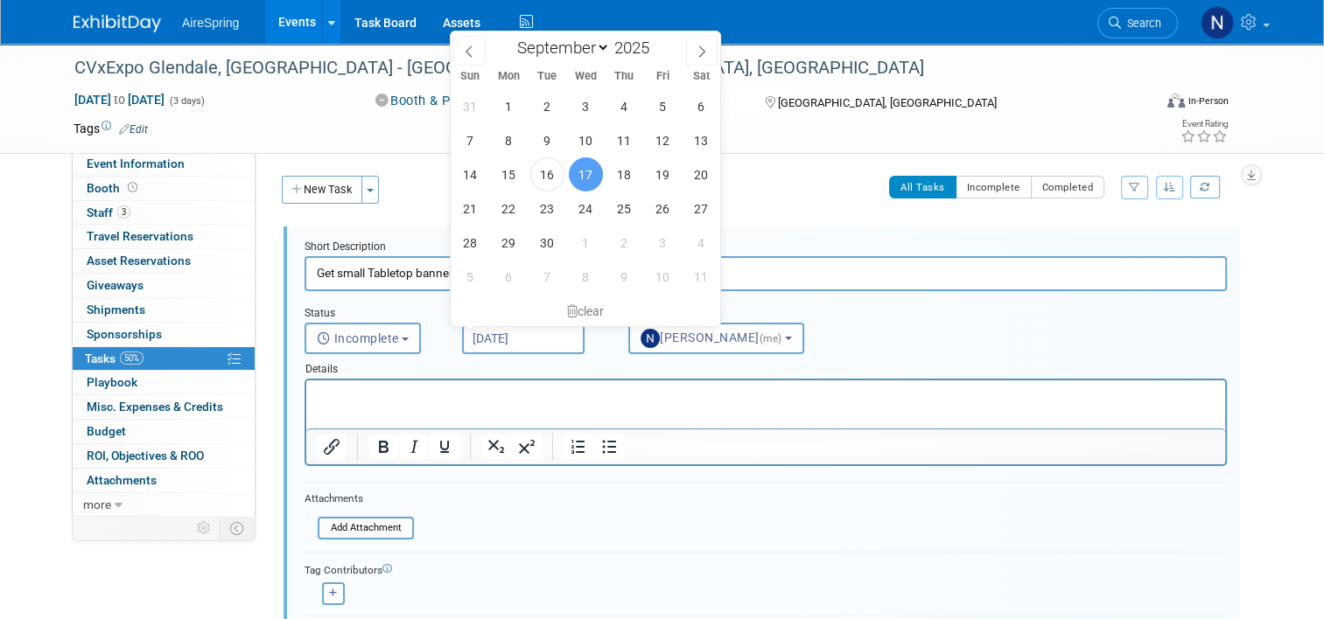
click at [553, 327] on input "[DATE]" at bounding box center [523, 338] width 122 height 31
click at [583, 217] on span "24" at bounding box center [586, 209] width 34 height 34
type input "[DATE]"
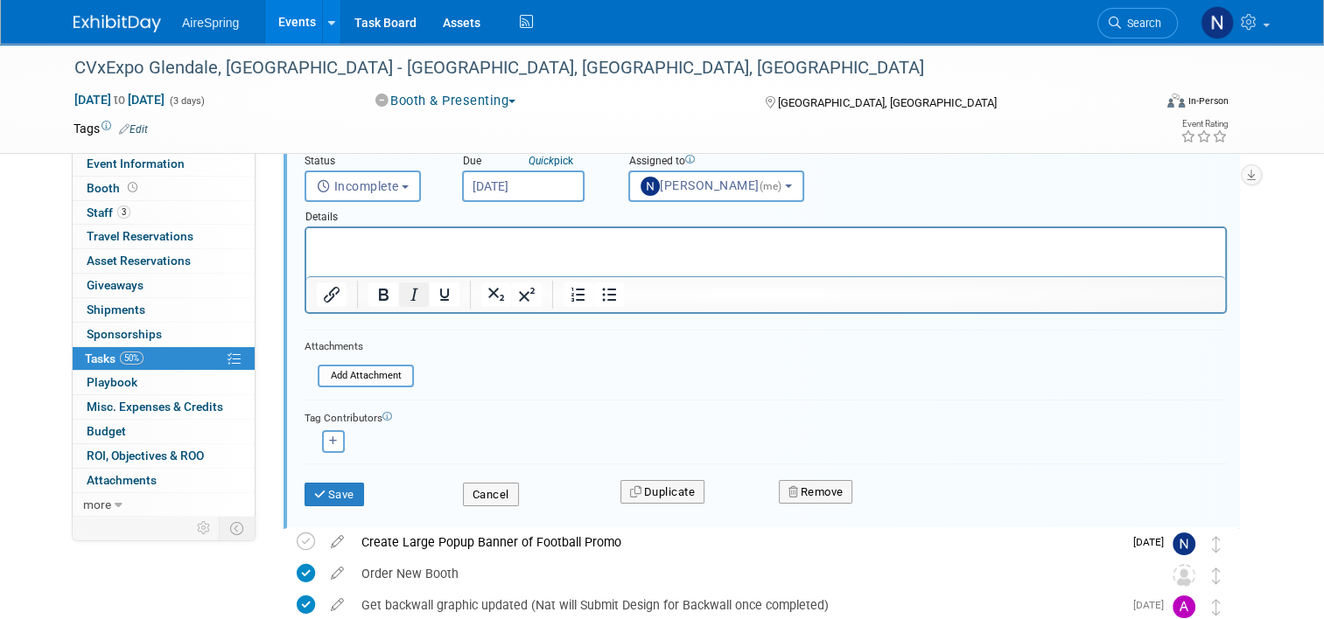
scroll to position [262, 0]
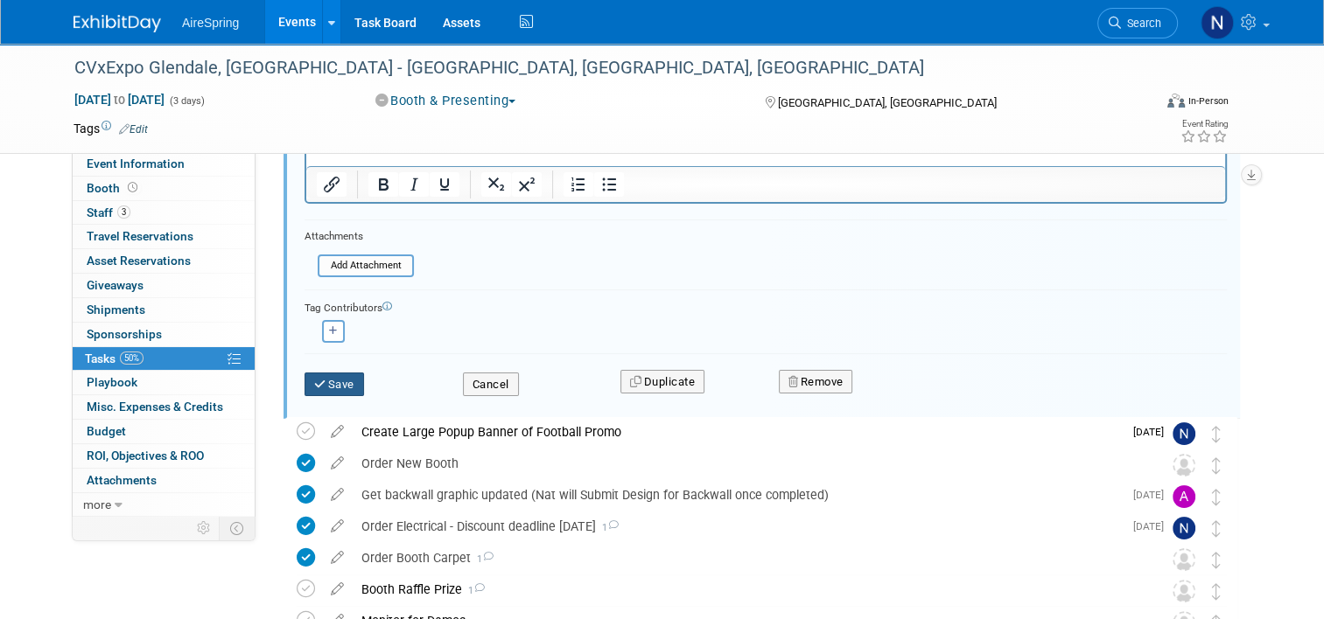
click at [340, 378] on button "Save" at bounding box center [333, 385] width 59 height 24
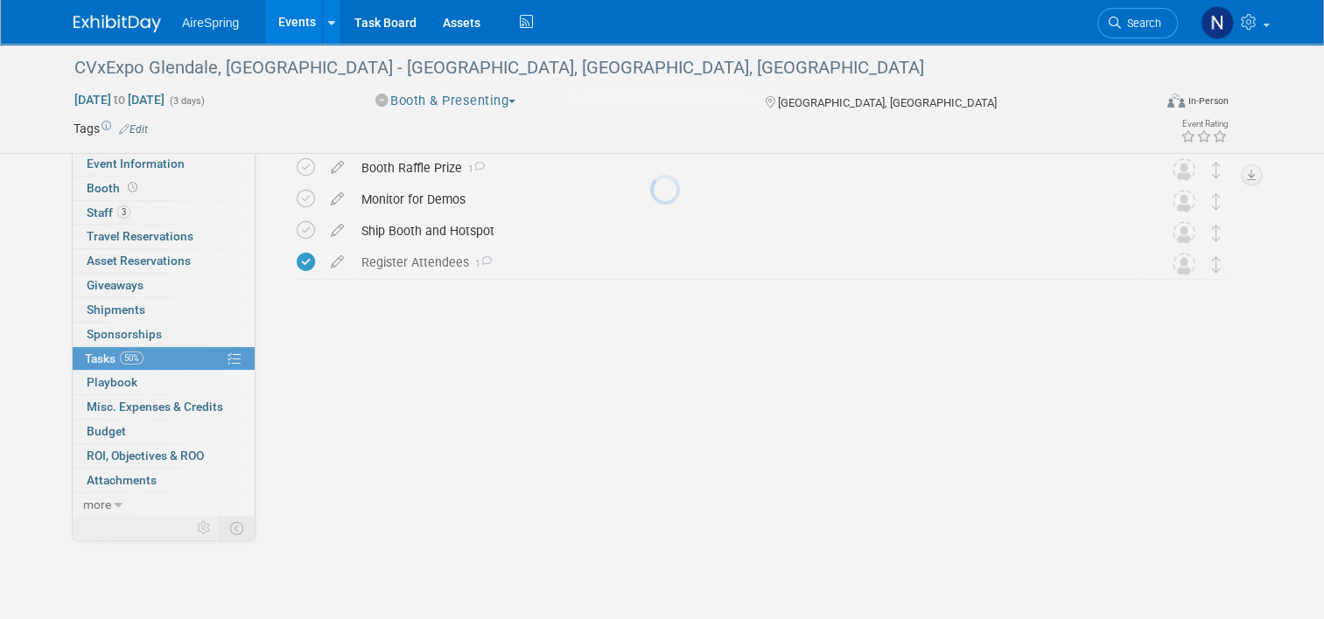
scroll to position [28, 0]
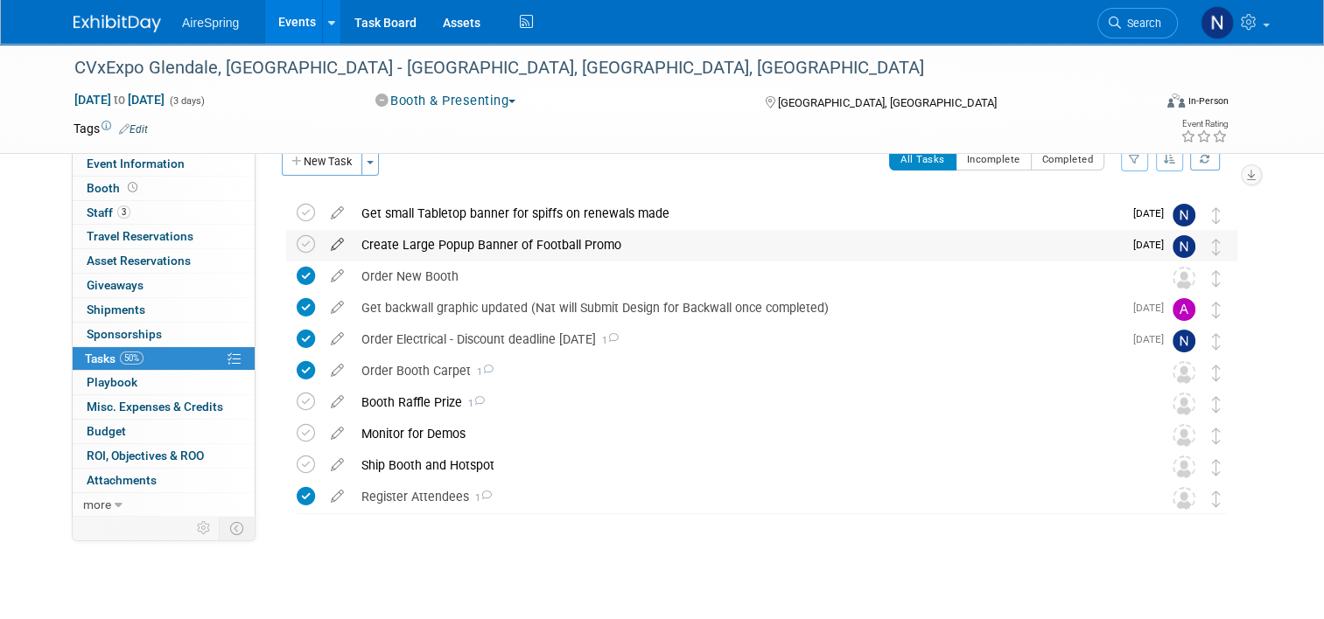
click at [329, 242] on icon at bounding box center [337, 241] width 31 height 22
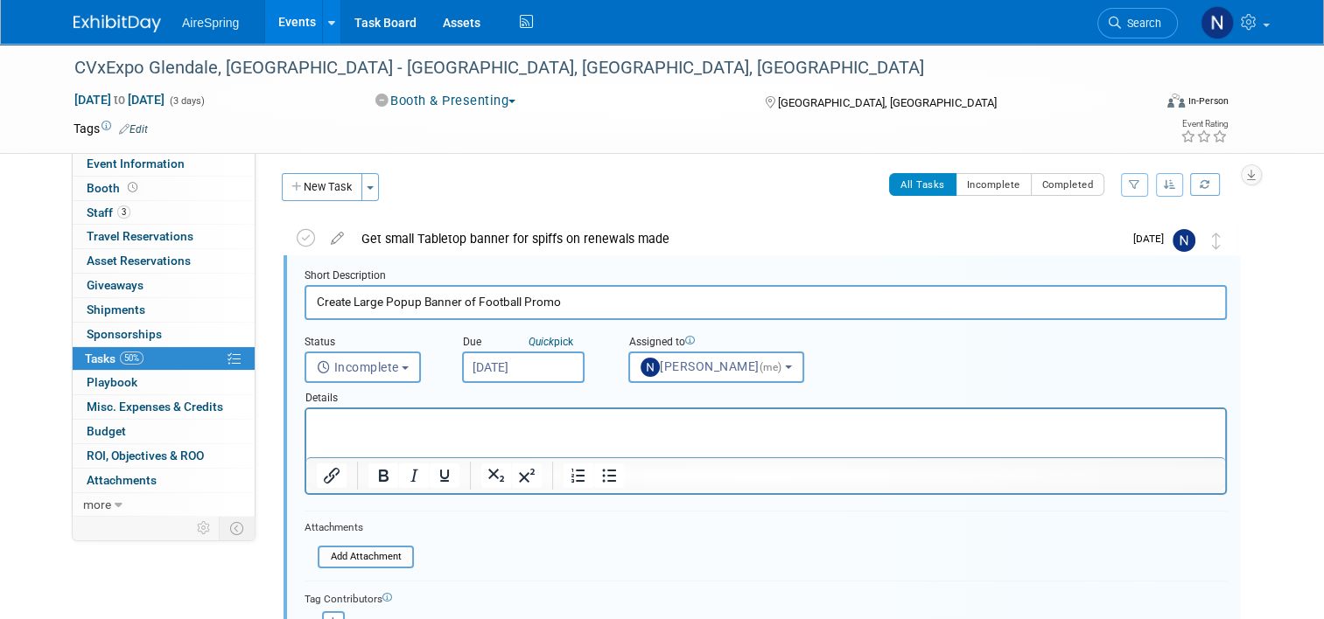
scroll to position [2, 0]
click at [517, 374] on input "[DATE]" at bounding box center [523, 368] width 122 height 31
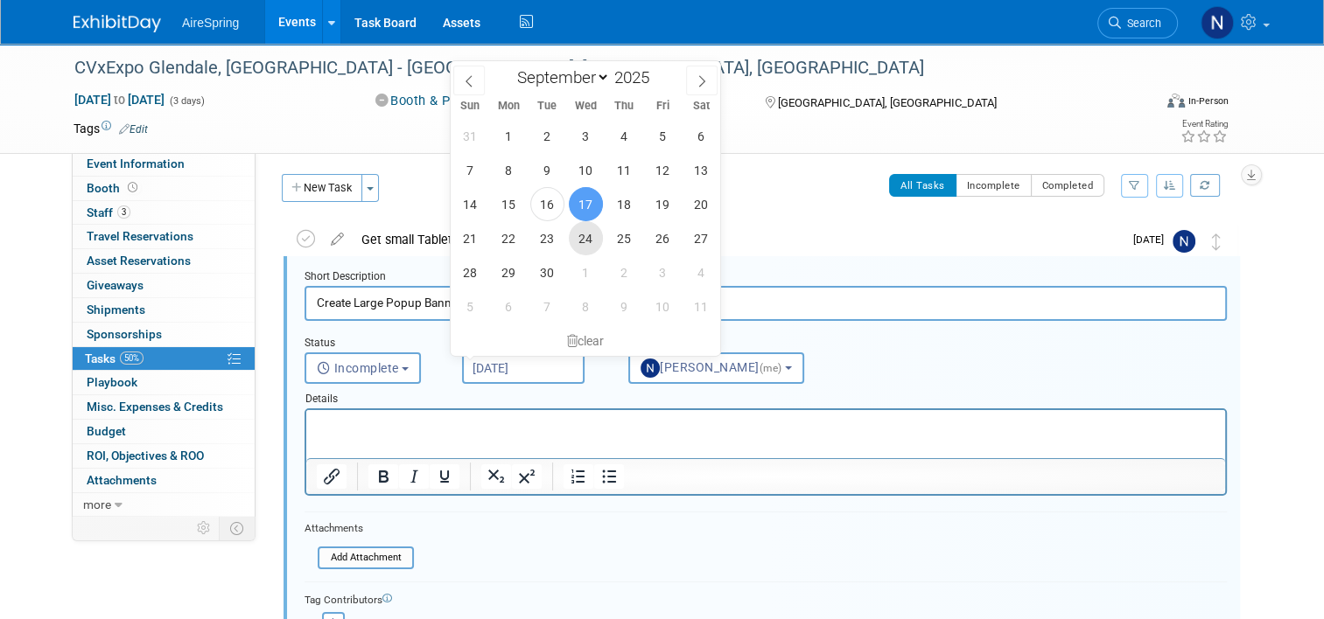
click at [574, 241] on span "24" at bounding box center [586, 238] width 34 height 34
type input "[DATE]"
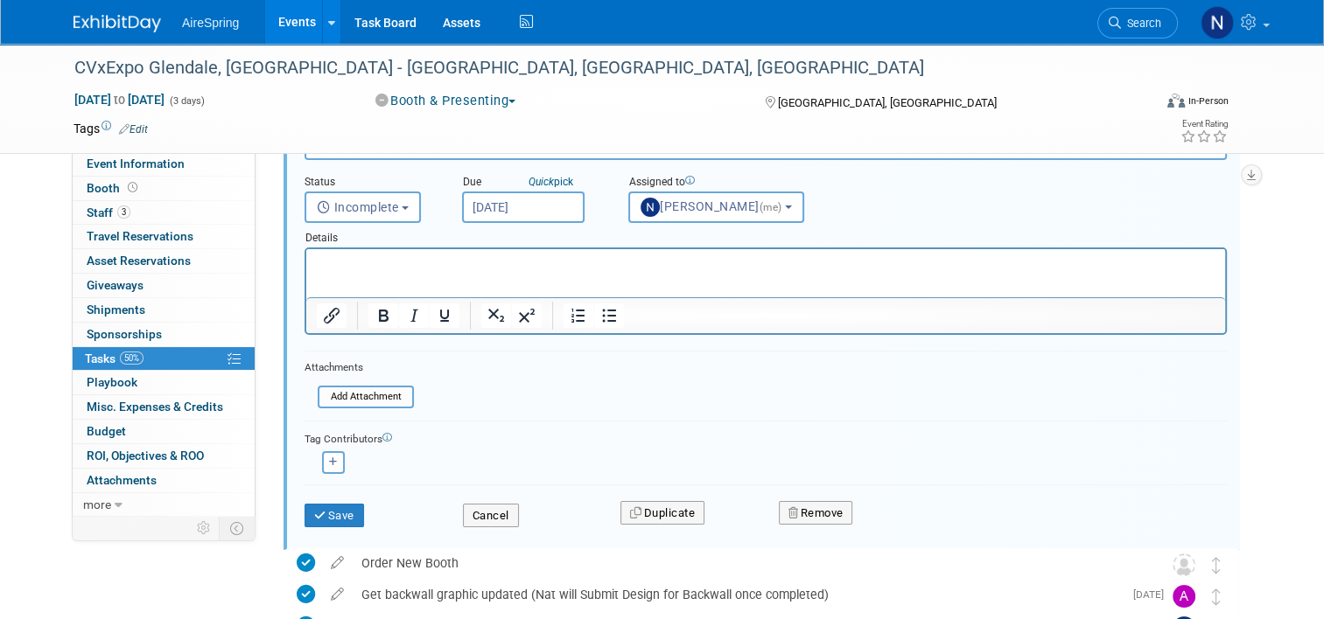
scroll to position [352, 0]
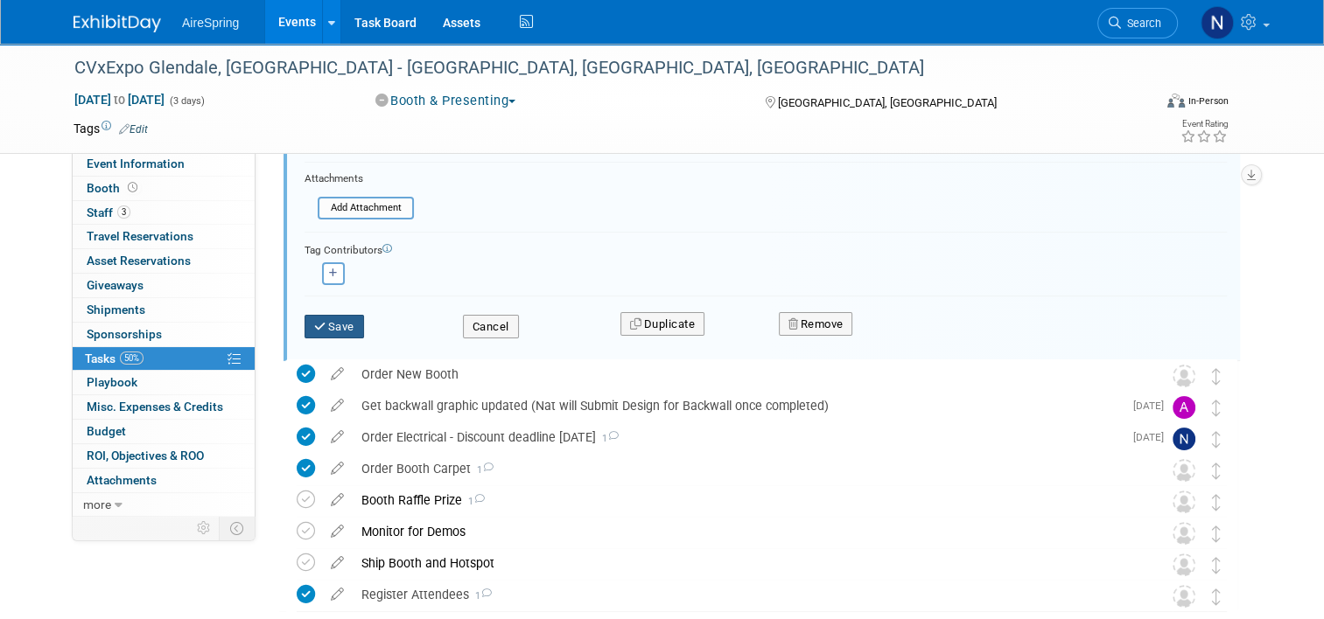
click at [335, 327] on button "Save" at bounding box center [333, 327] width 59 height 24
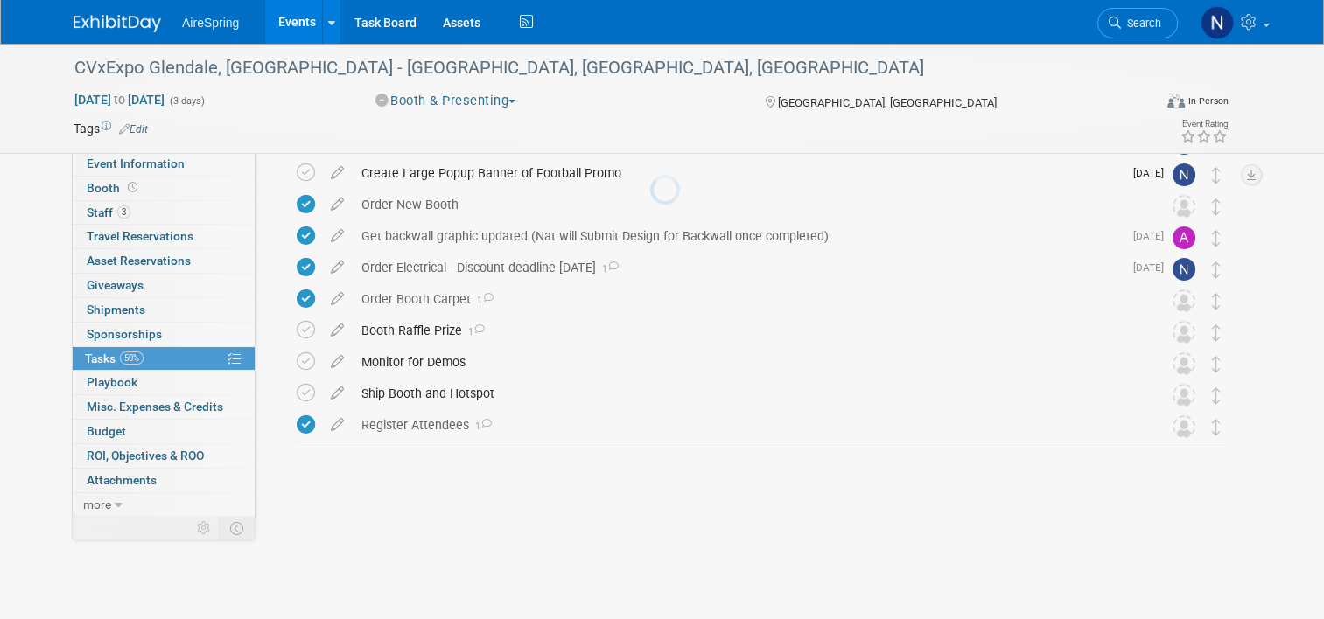
scroll to position [28, 0]
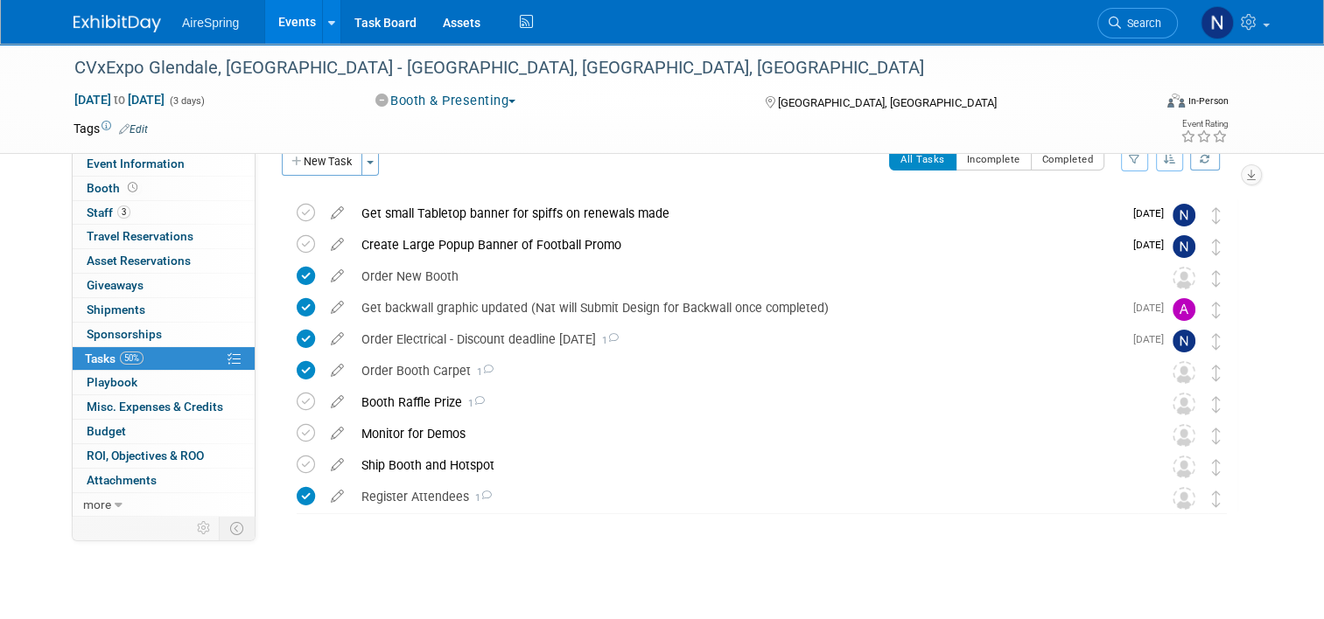
click at [267, 23] on link "Events" at bounding box center [297, 22] width 64 height 44
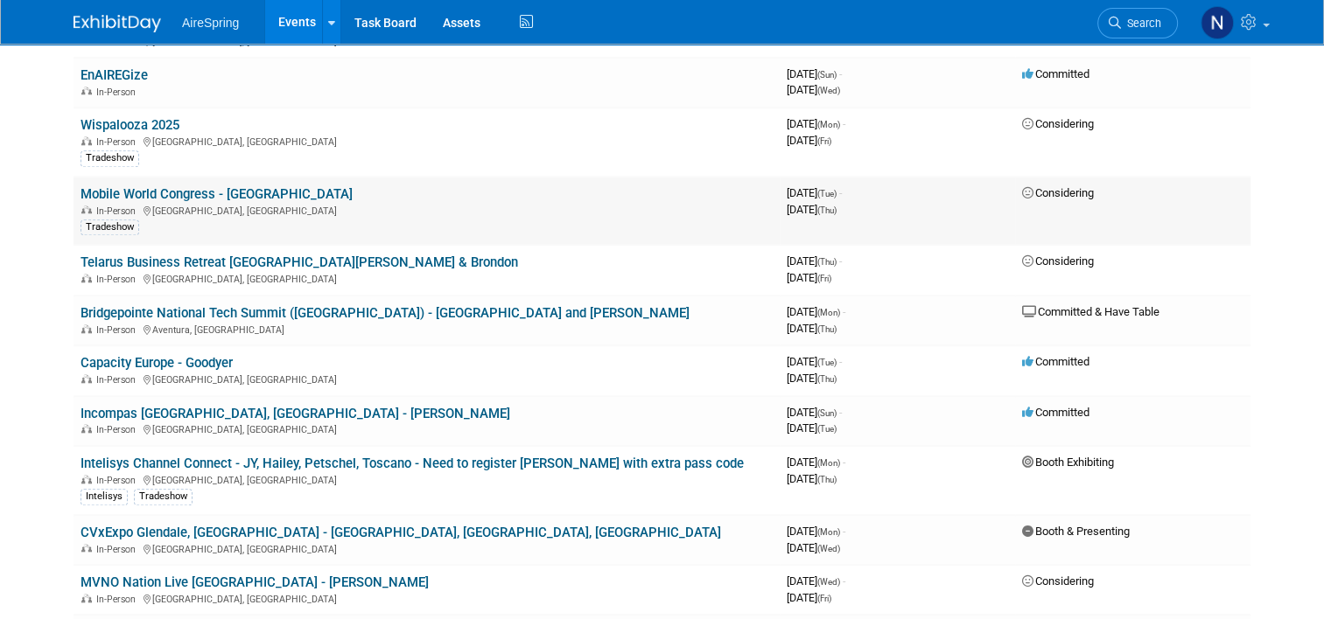
scroll to position [1575, 0]
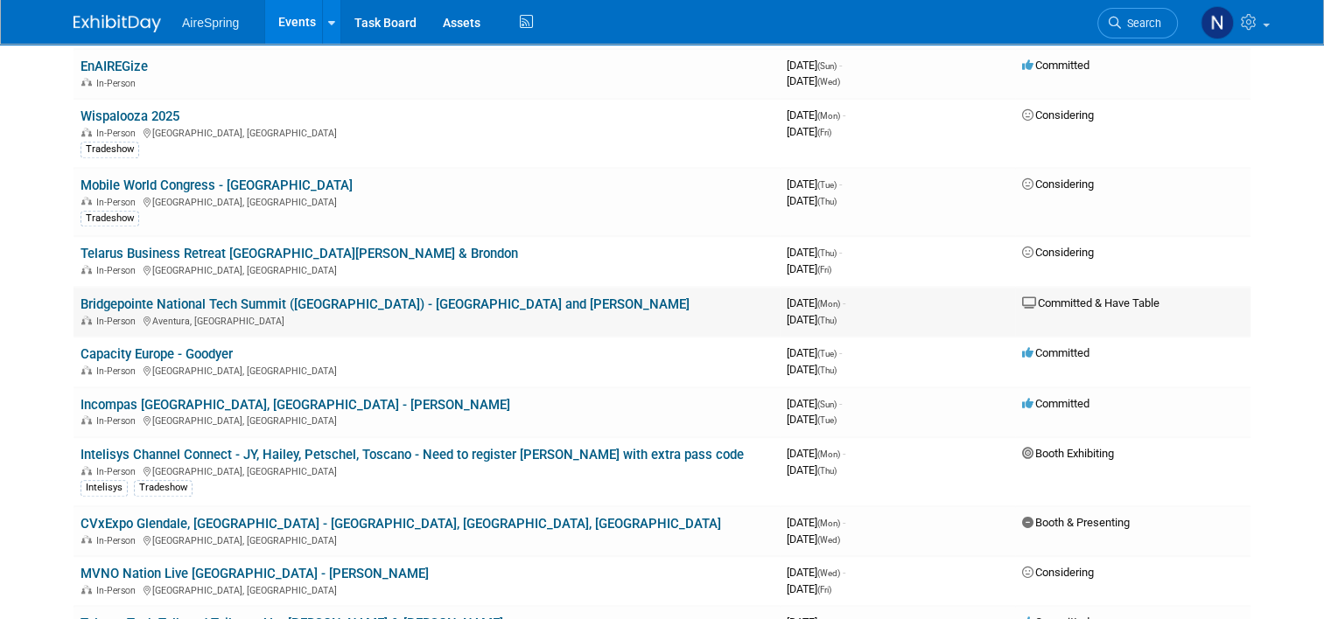
click at [297, 297] on link "Bridgepointe National Tech Summit ([GEOGRAPHIC_DATA]) - [GEOGRAPHIC_DATA] and […" at bounding box center [384, 305] width 609 height 16
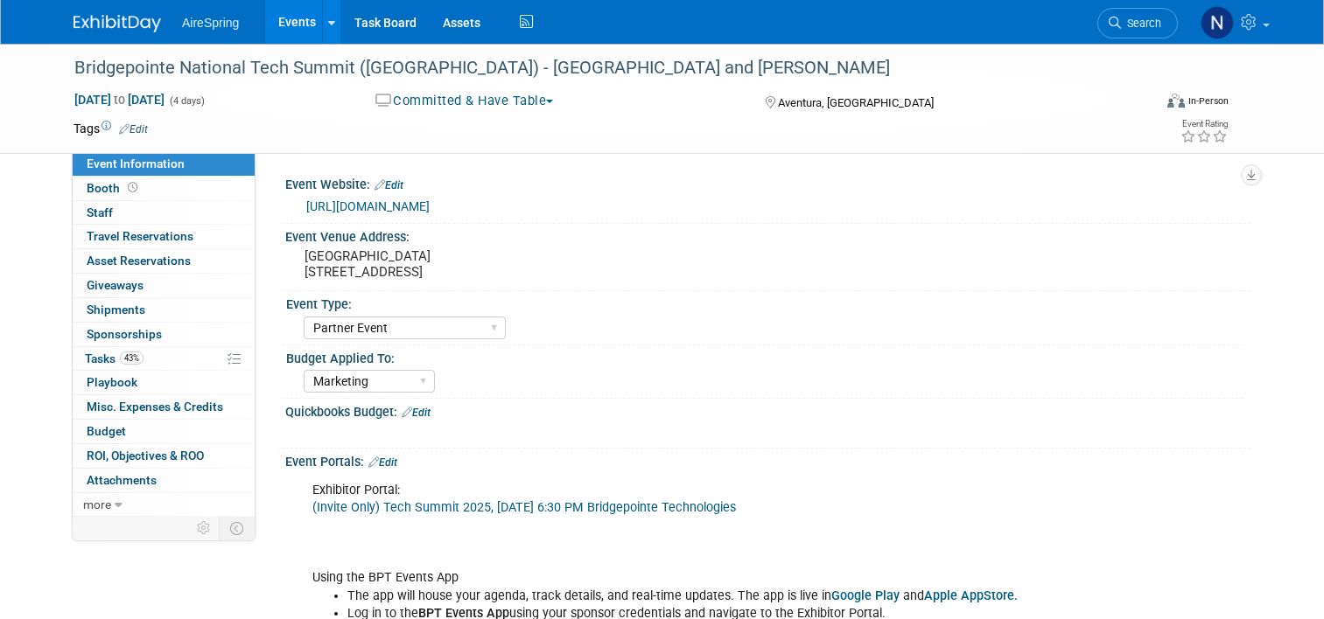
select select "Partner Event"
select select "Marketing"
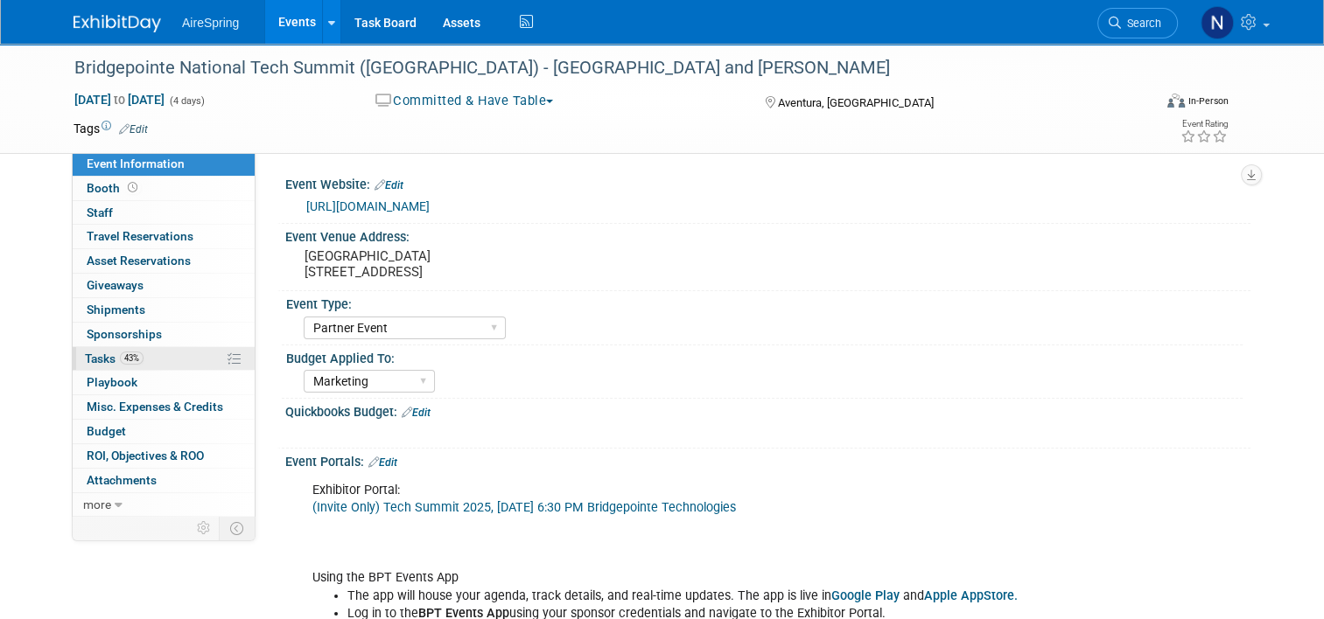
click at [171, 364] on link "43% Tasks 43%" at bounding box center [164, 359] width 182 height 24
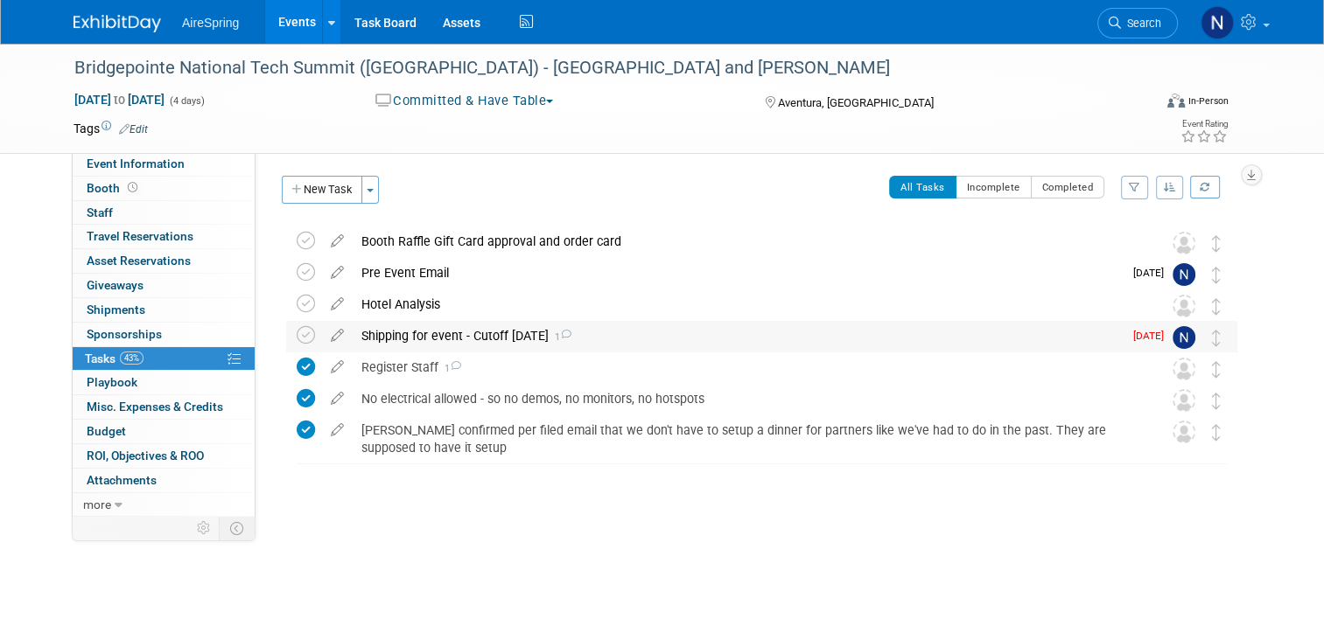
click at [421, 339] on div "Shipping for event - Cutoff Sept 28th 1" at bounding box center [738, 336] width 770 height 30
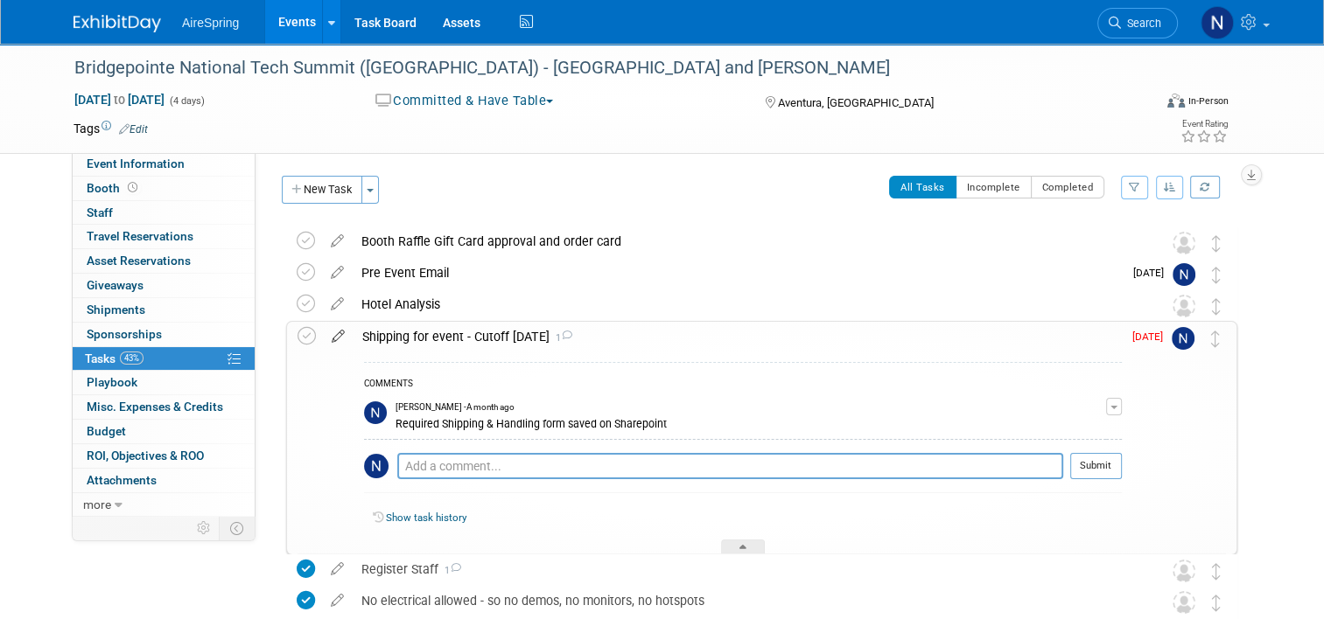
click at [330, 332] on icon at bounding box center [338, 333] width 31 height 22
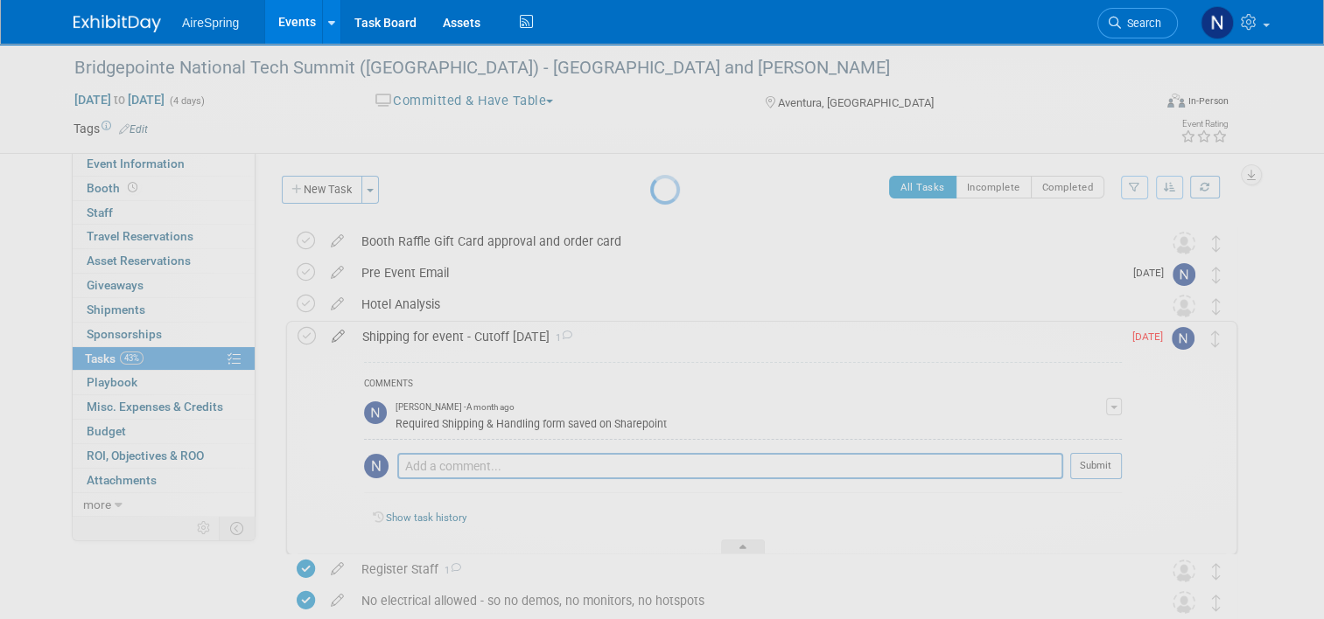
select select "8"
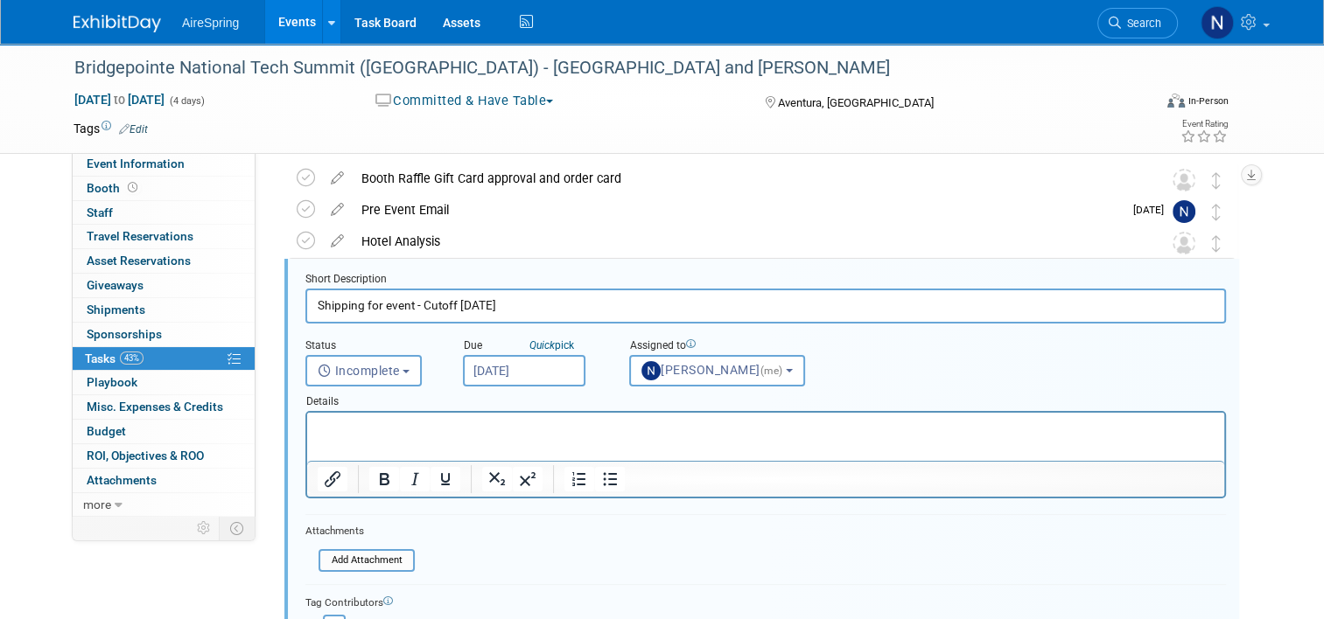
scroll to position [66, 0]
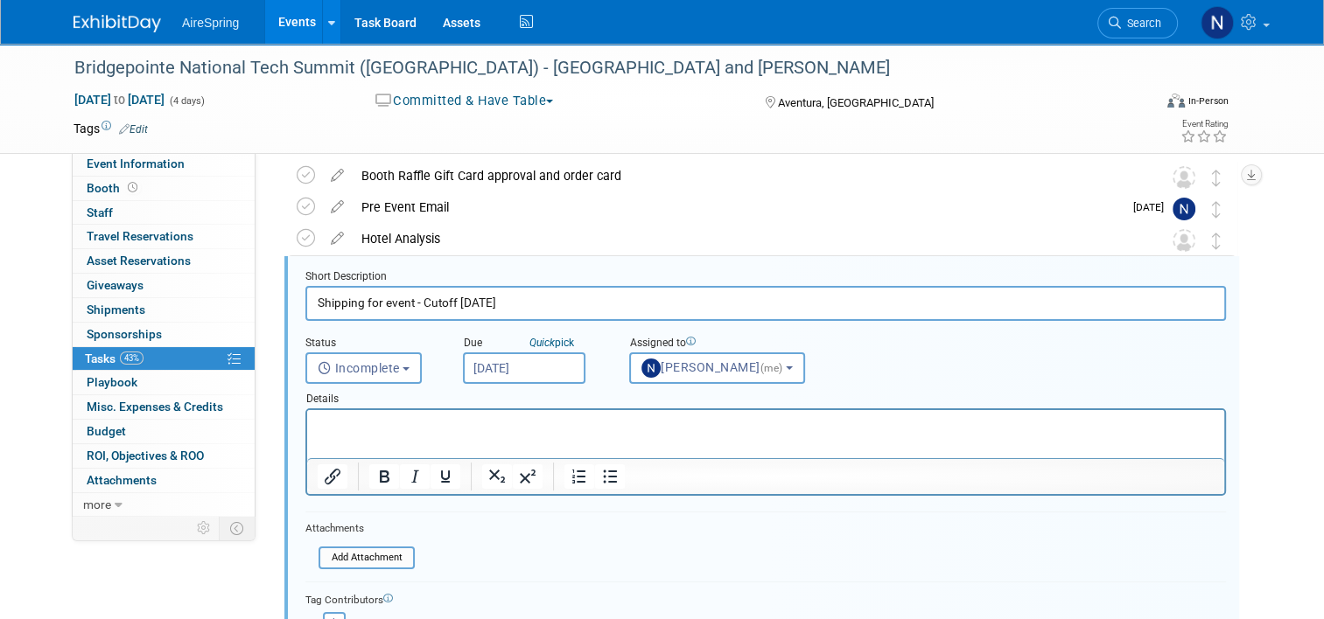
click at [526, 367] on input "Sep 15, 2025" at bounding box center [524, 368] width 122 height 31
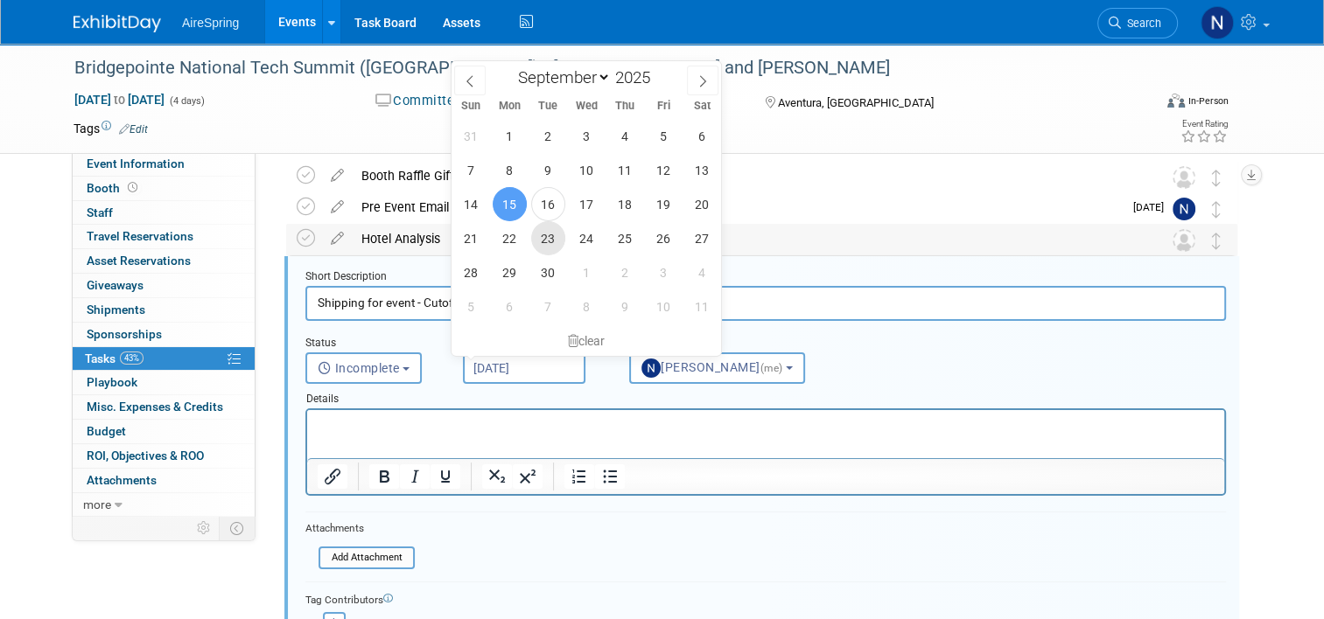
click at [550, 237] on span "23" at bounding box center [548, 238] width 34 height 34
type input "Sep 23, 2025"
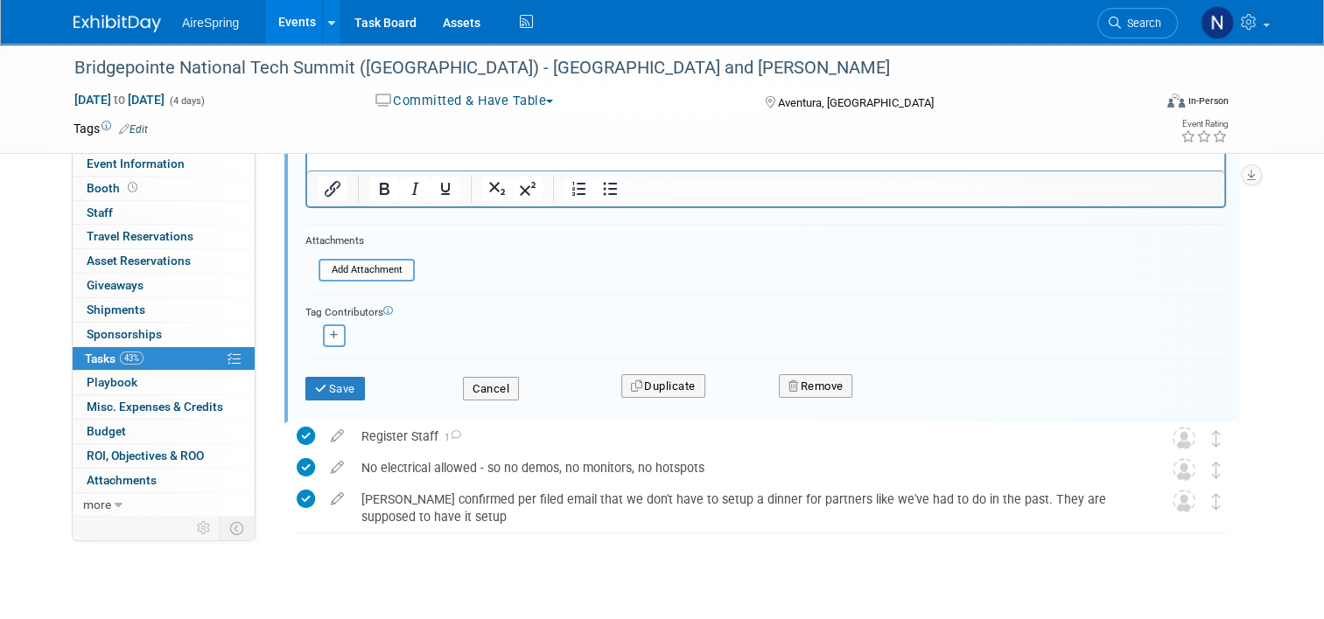
scroll to position [374, 0]
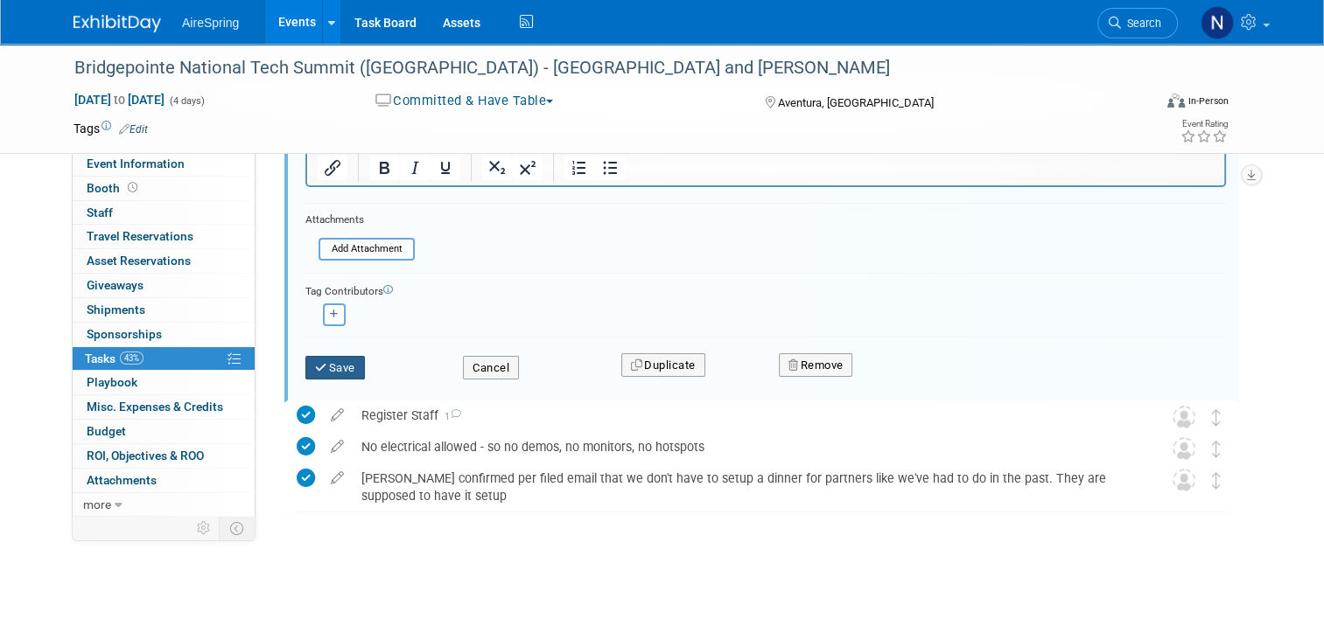
click at [355, 364] on button "Save" at bounding box center [334, 368] width 59 height 24
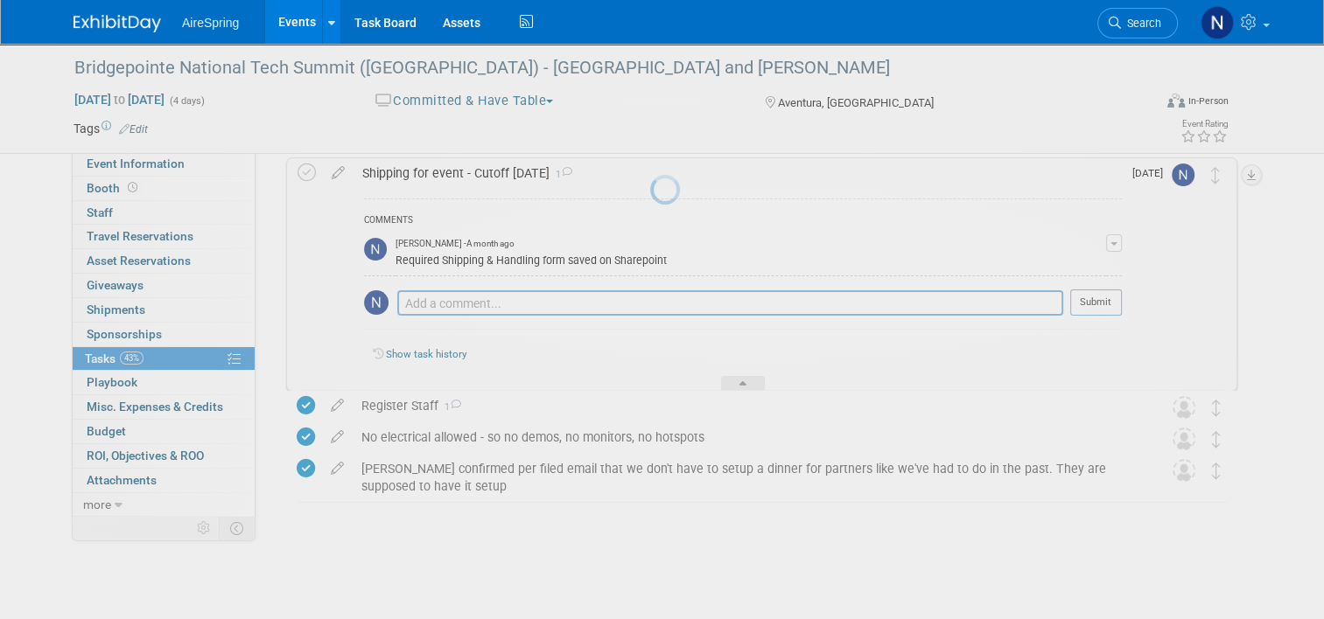
scroll to position [154, 0]
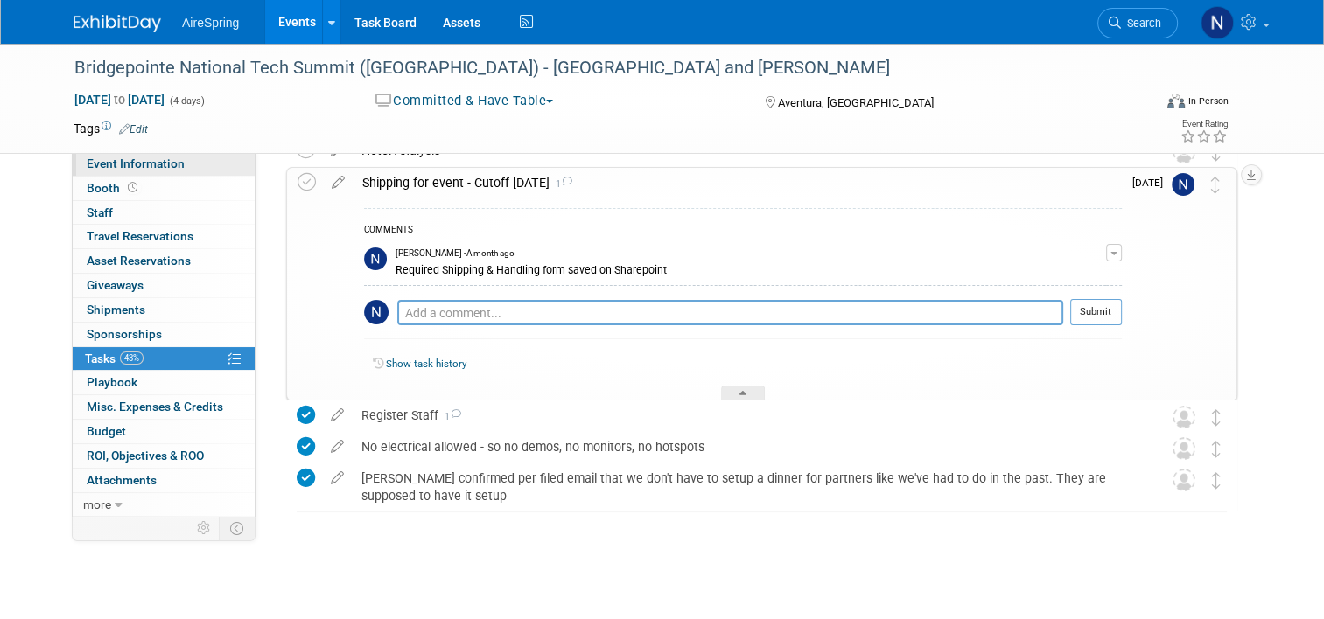
click at [169, 160] on span "Event Information" at bounding box center [136, 164] width 98 height 14
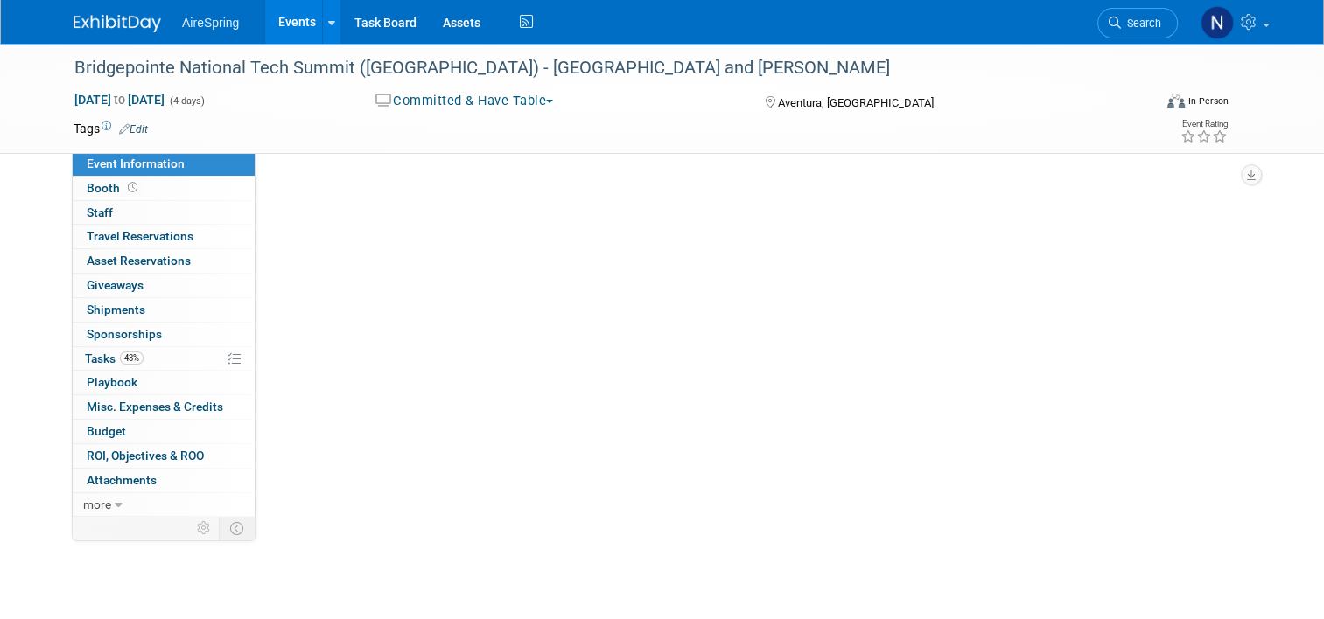
select select "Partner Event"
select select "Marketing"
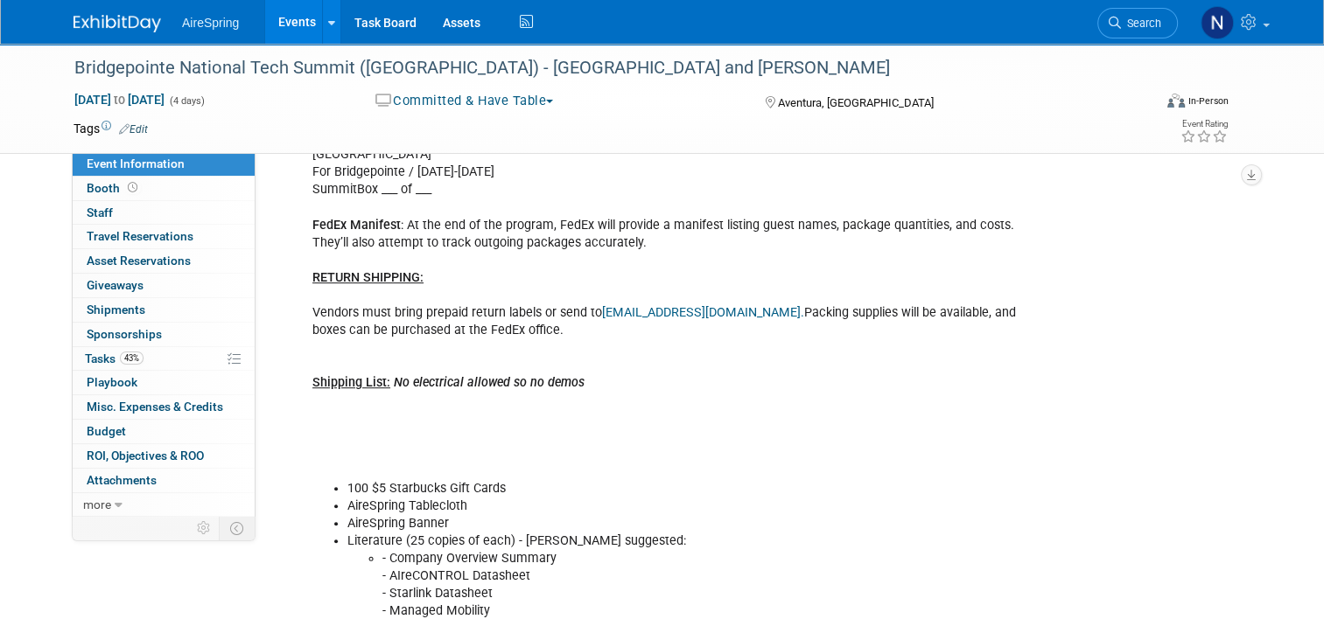
scroll to position [875, 0]
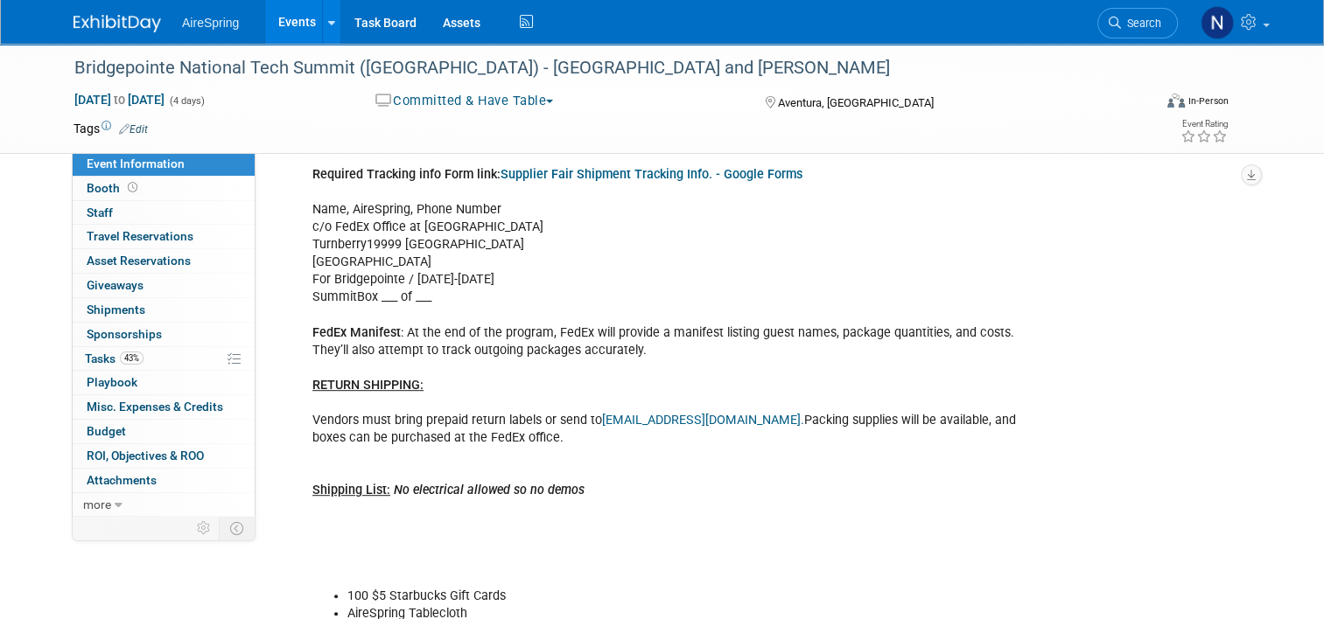
click at [627, 173] on link "Supplier Fair Shipment Tracking Info. - Google Forms" at bounding box center [651, 174] width 302 height 15
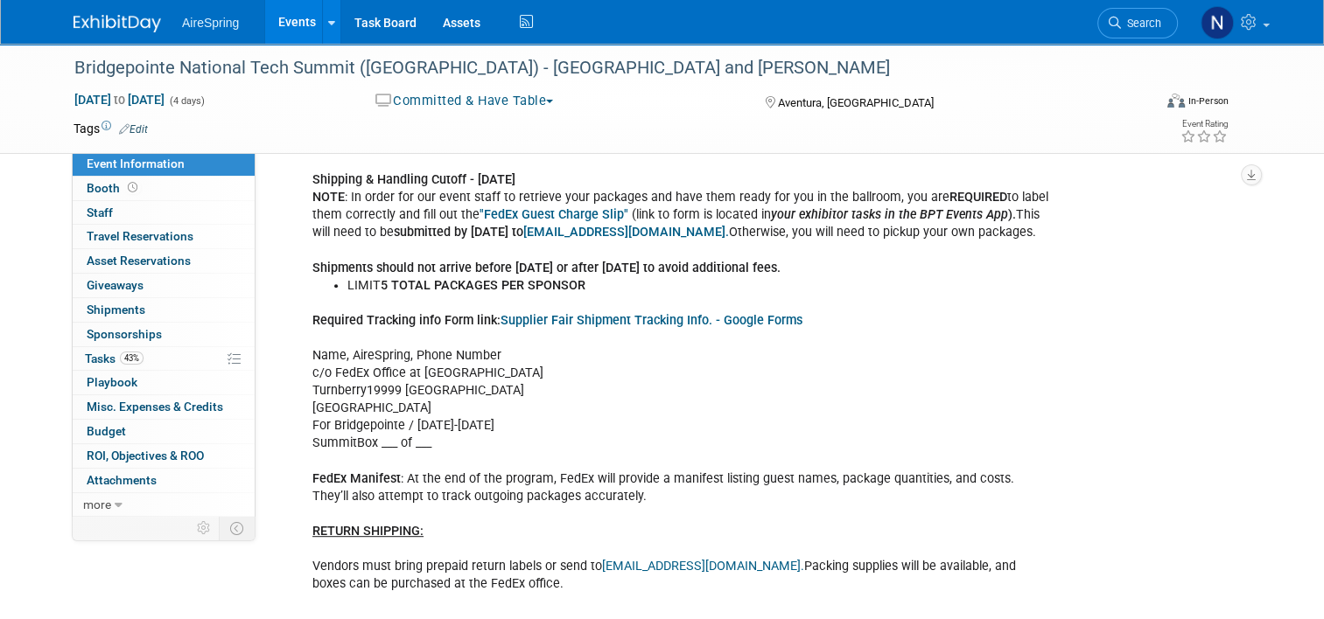
scroll to position [612, 0]
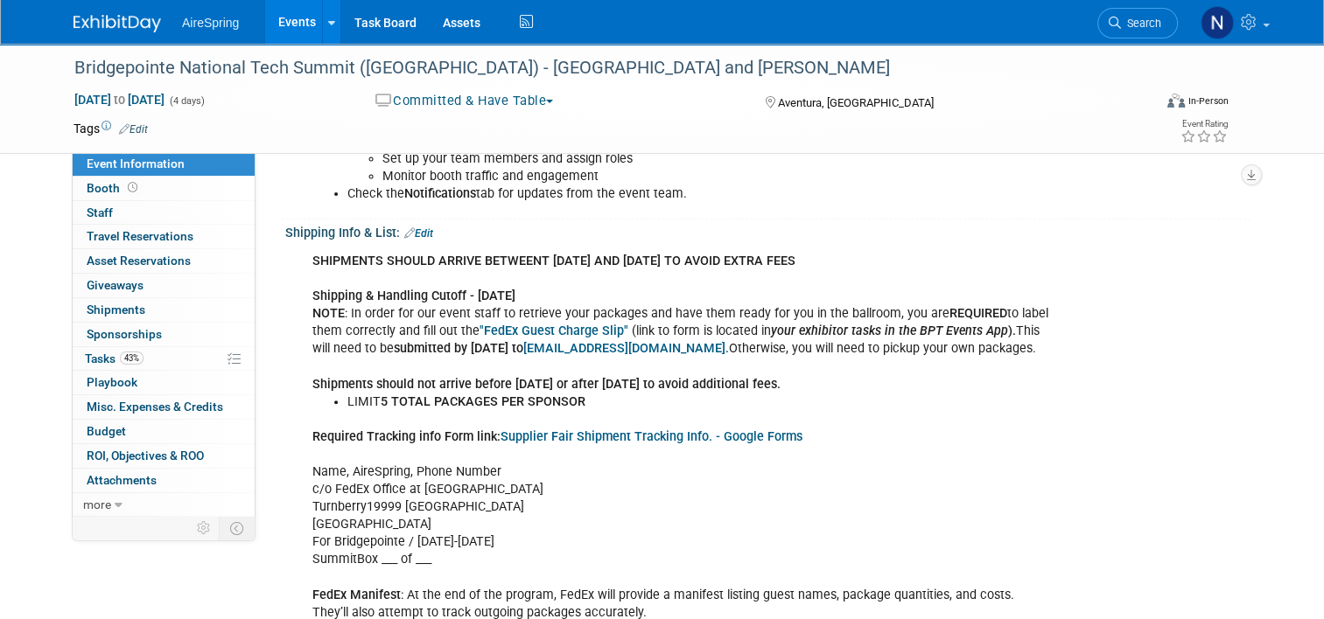
click at [479, 334] on link ""FedEx Guest Charge Slip"" at bounding box center [553, 331] width 149 height 15
click at [303, 26] on link "Events" at bounding box center [297, 22] width 64 height 44
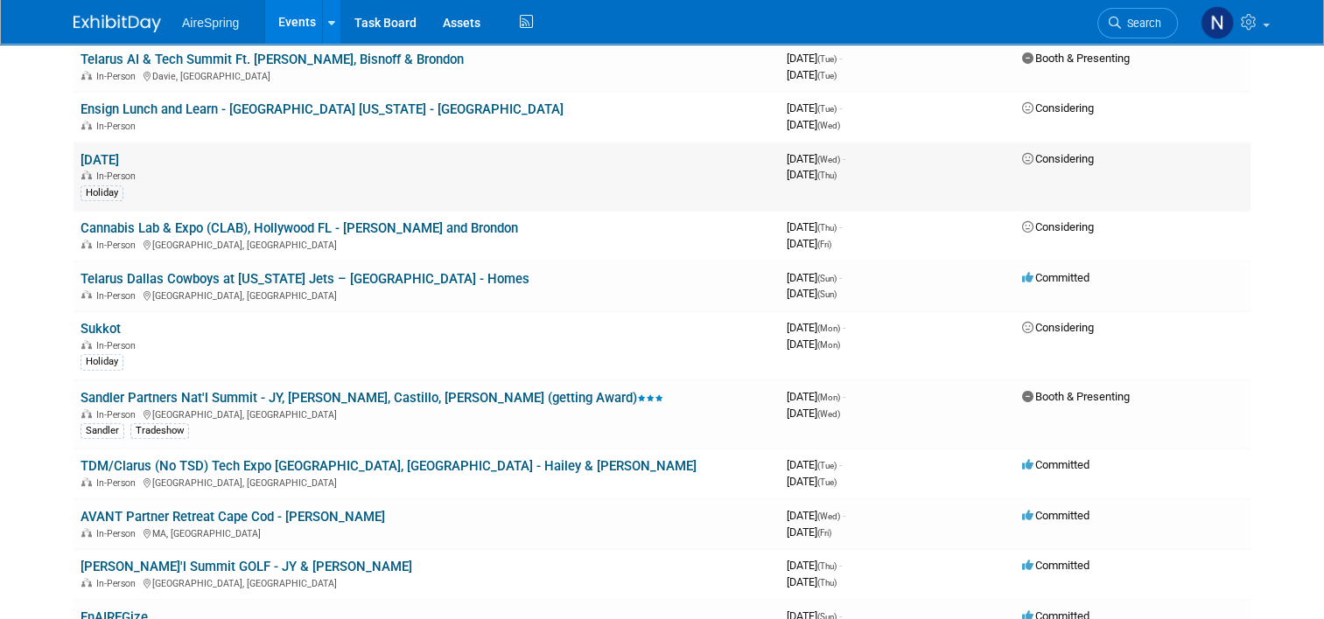
scroll to position [1050, 0]
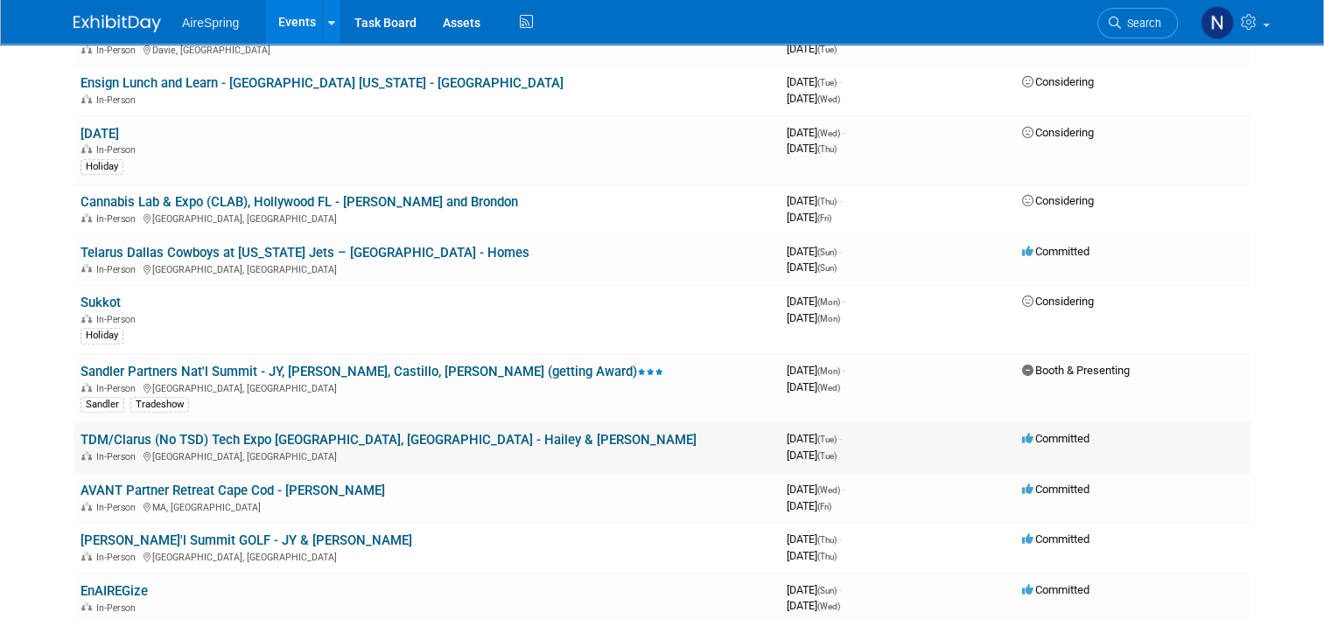
click at [196, 432] on link "TDM/Clarus (No TSD) Tech Expo [GEOGRAPHIC_DATA], [GEOGRAPHIC_DATA] - Hailey & […" at bounding box center [388, 440] width 616 height 16
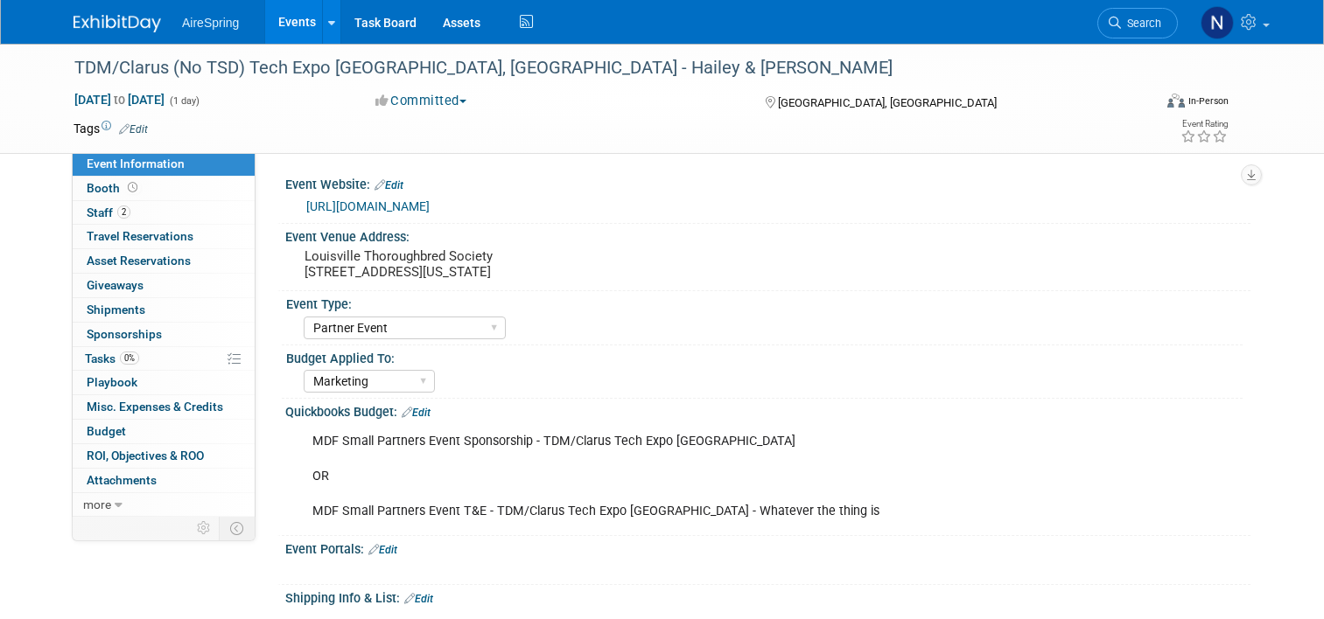
select select "Partner Event"
select select "Marketing"
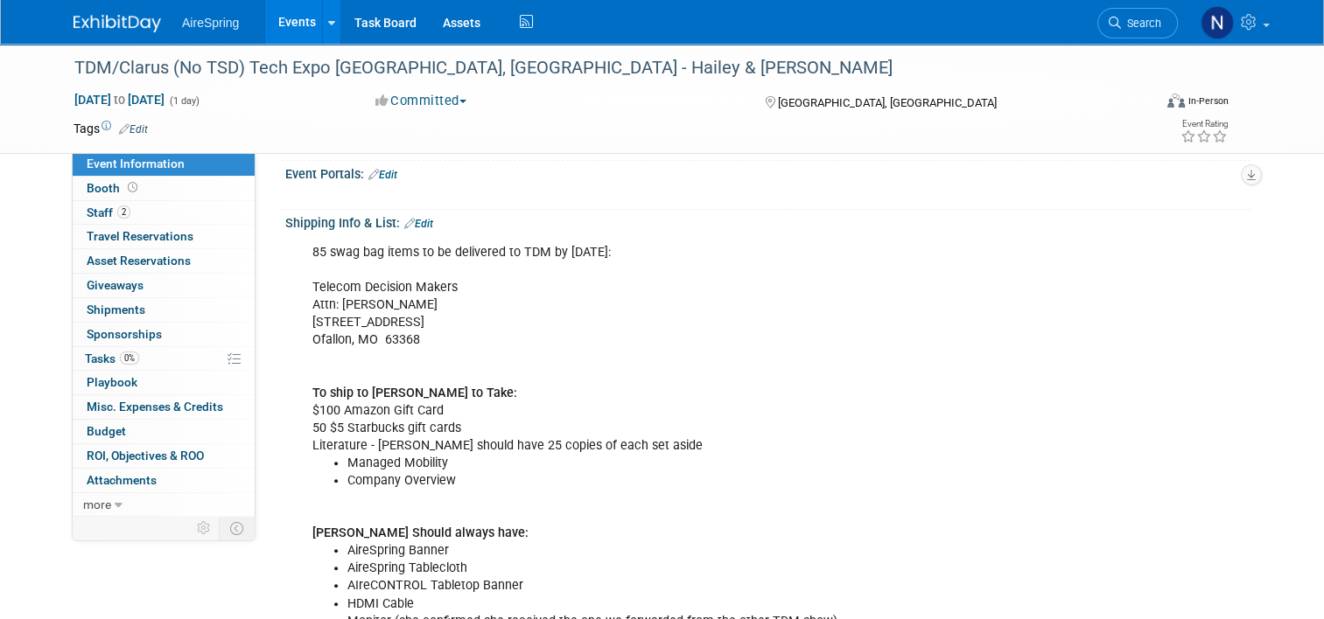
scroll to position [350, 0]
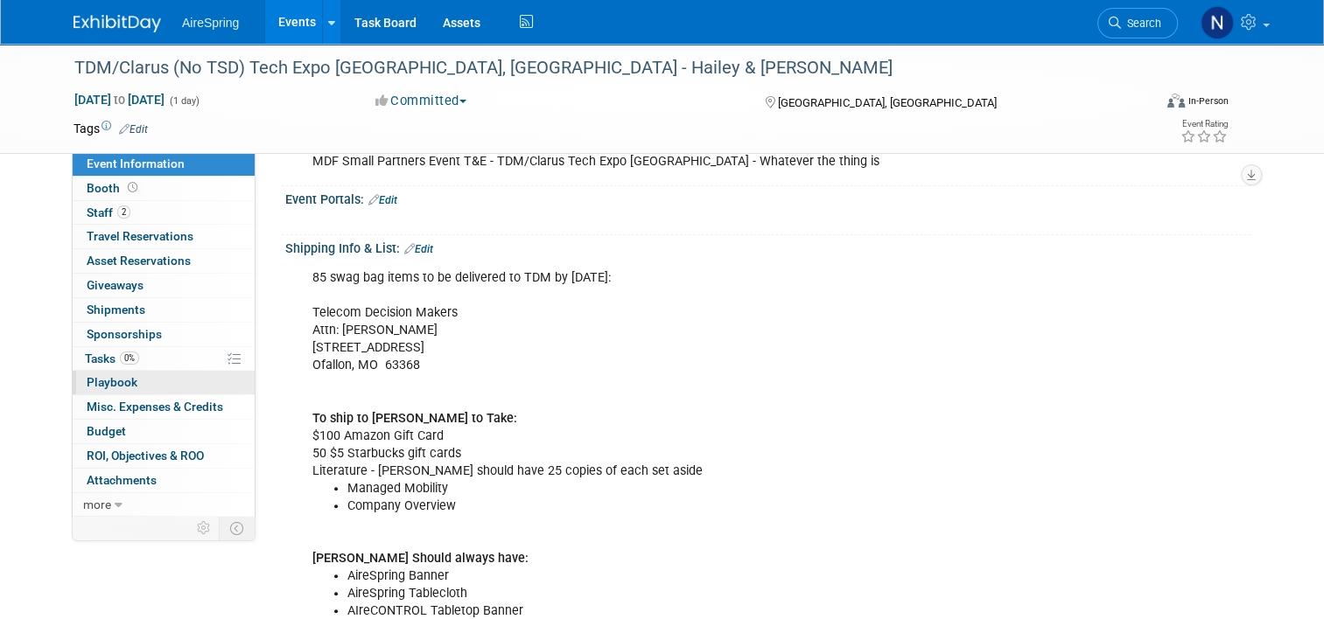
click at [104, 371] on link "0 Playbook 0" at bounding box center [164, 383] width 182 height 24
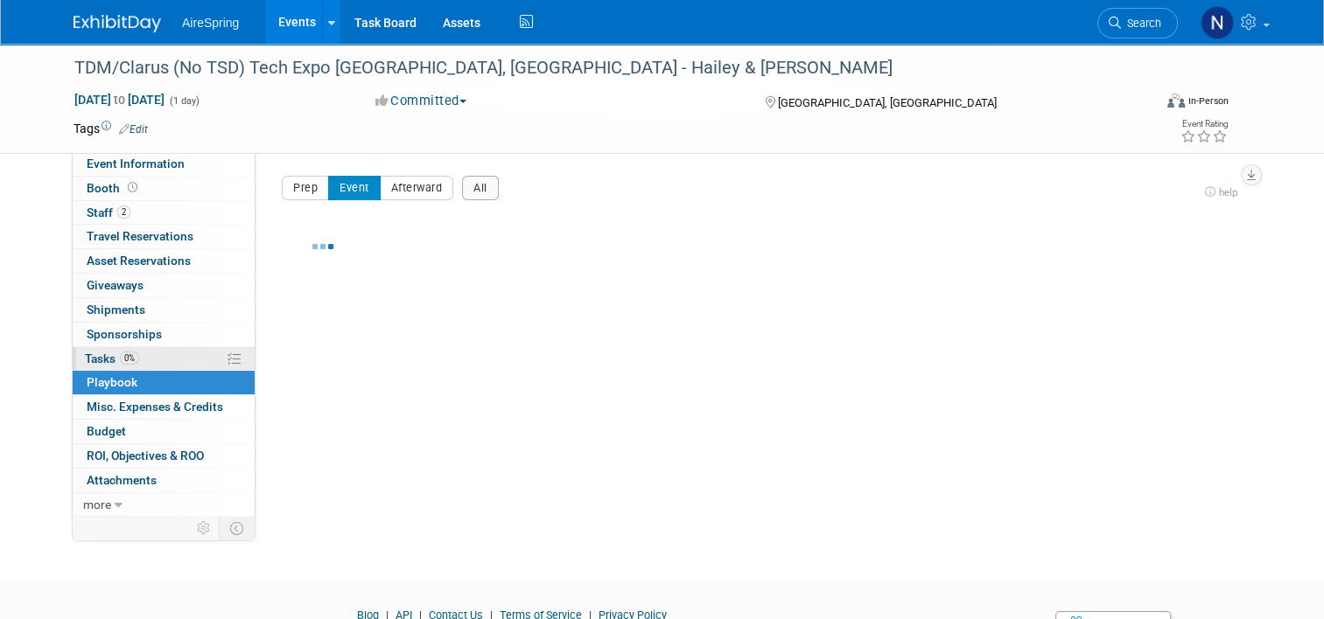
click at [98, 360] on span "Tasks 0%" at bounding box center [112, 359] width 54 height 14
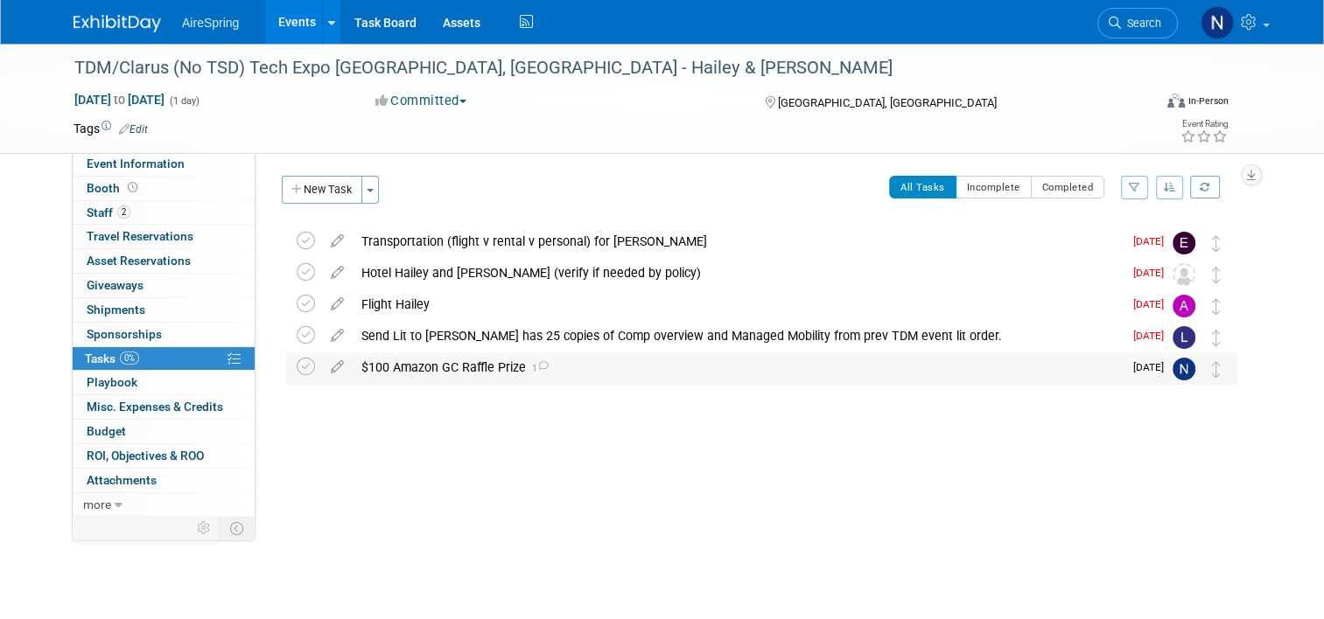
click at [377, 360] on div "$100 Amazon GC Raffle Prize 1" at bounding box center [738, 368] width 770 height 30
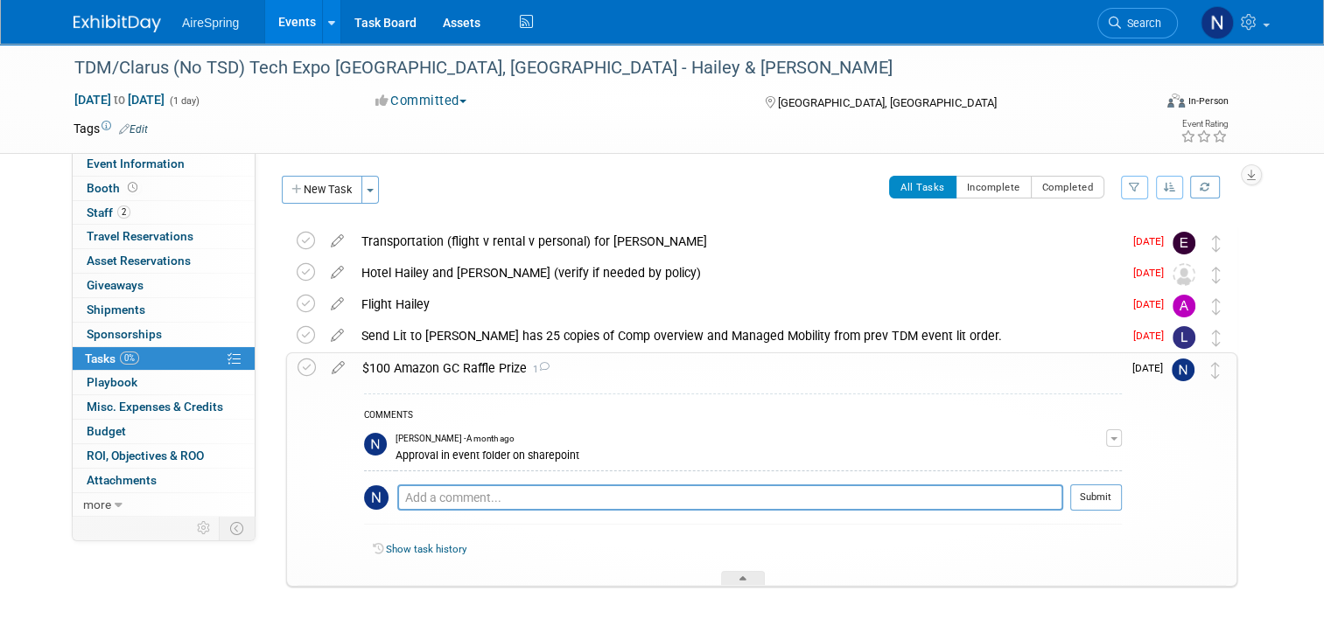
click at [290, 6] on link "Events" at bounding box center [297, 22] width 64 height 44
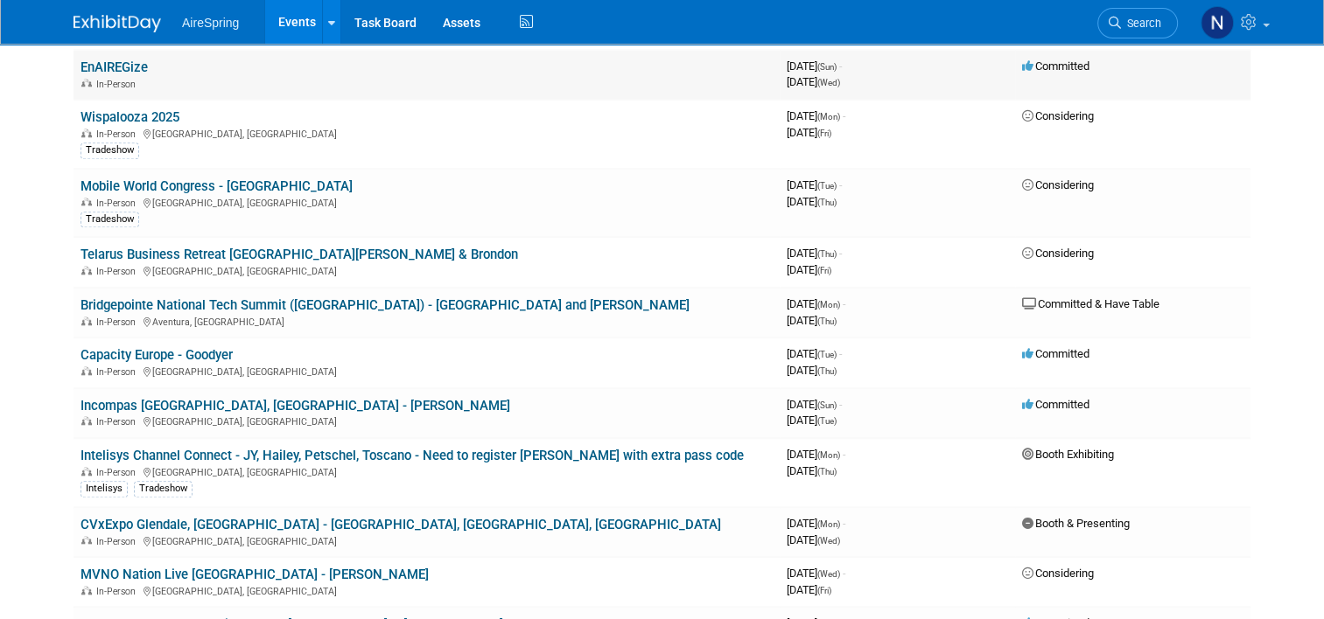
scroll to position [1575, 0]
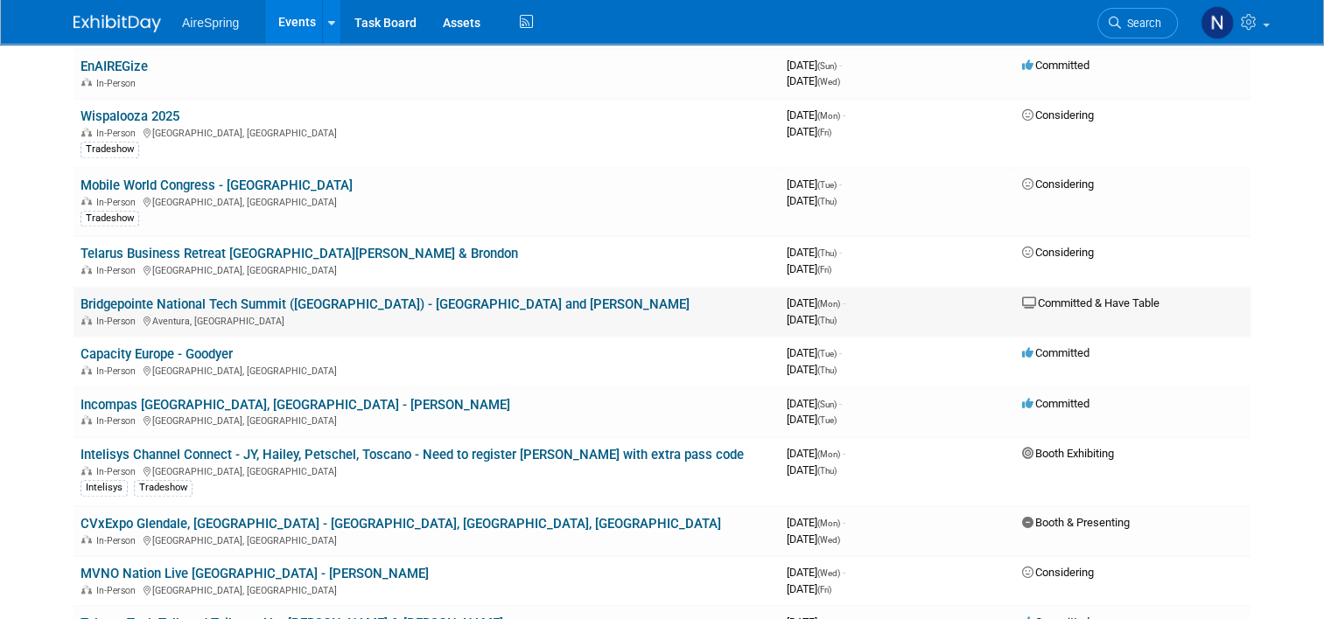
click at [374, 297] on link "Bridgepointe National Tech Summit ([GEOGRAPHIC_DATA]) - [GEOGRAPHIC_DATA] and […" at bounding box center [384, 305] width 609 height 16
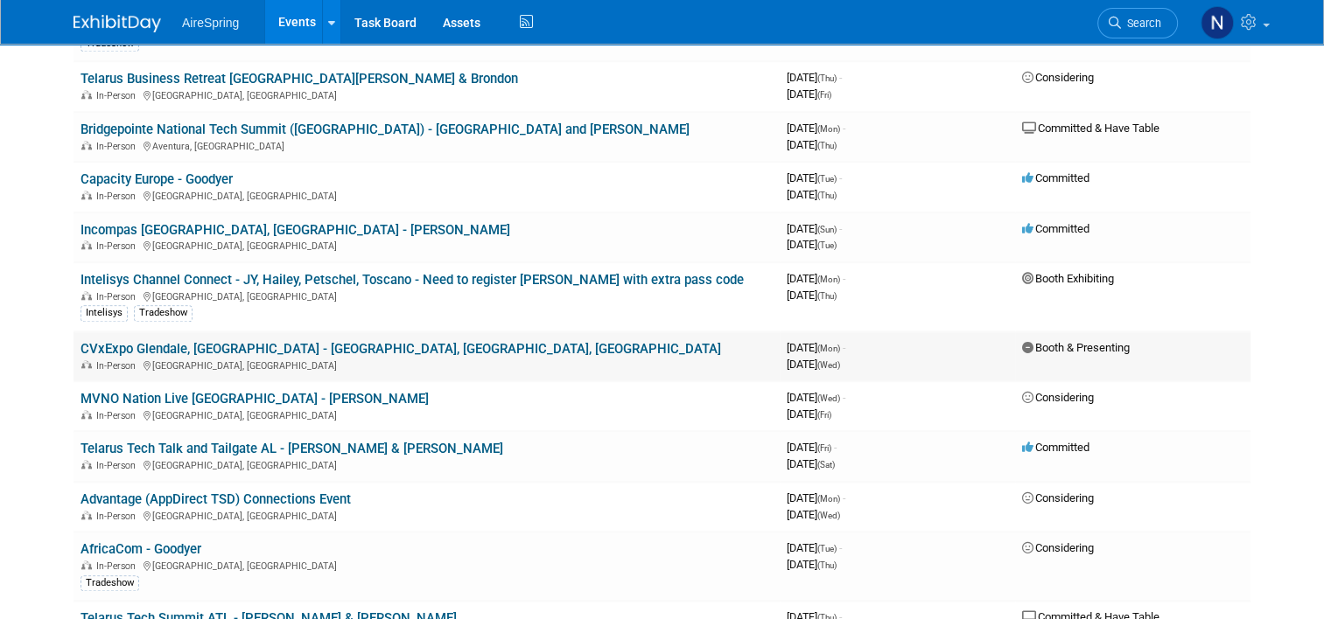
click at [309, 341] on link "CVxExpo Glendale, [GEOGRAPHIC_DATA] - [GEOGRAPHIC_DATA], [GEOGRAPHIC_DATA], [GE…" at bounding box center [400, 349] width 640 height 16
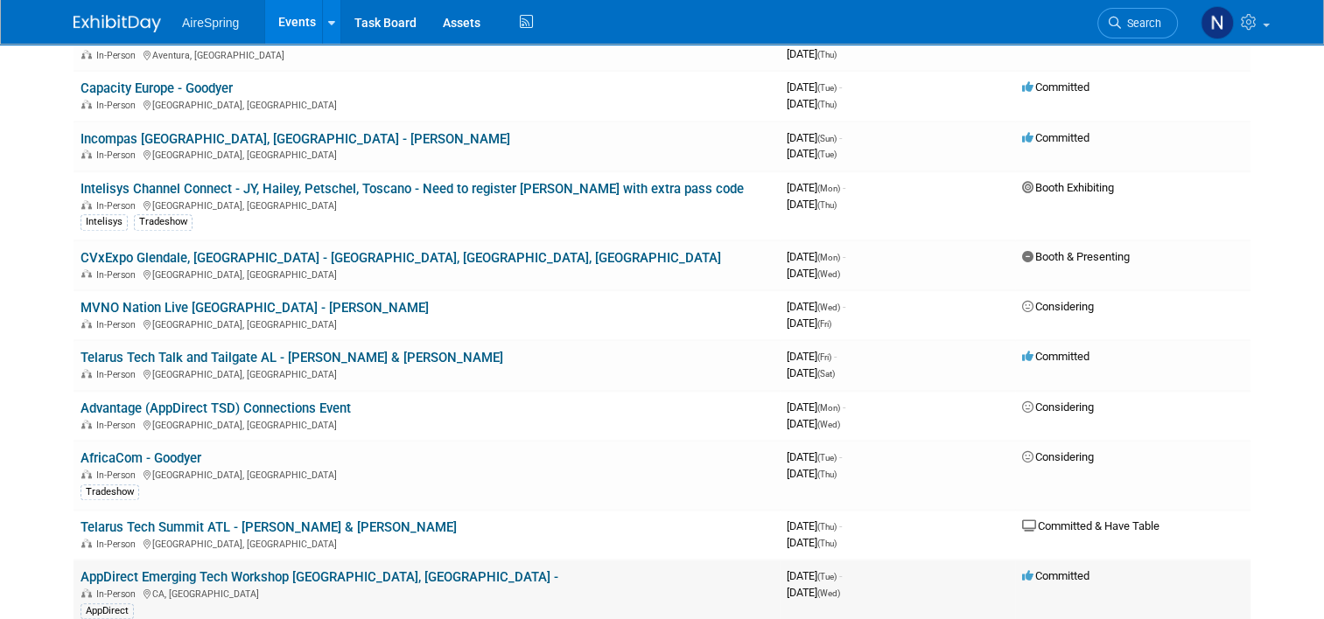
scroll to position [1837, 0]
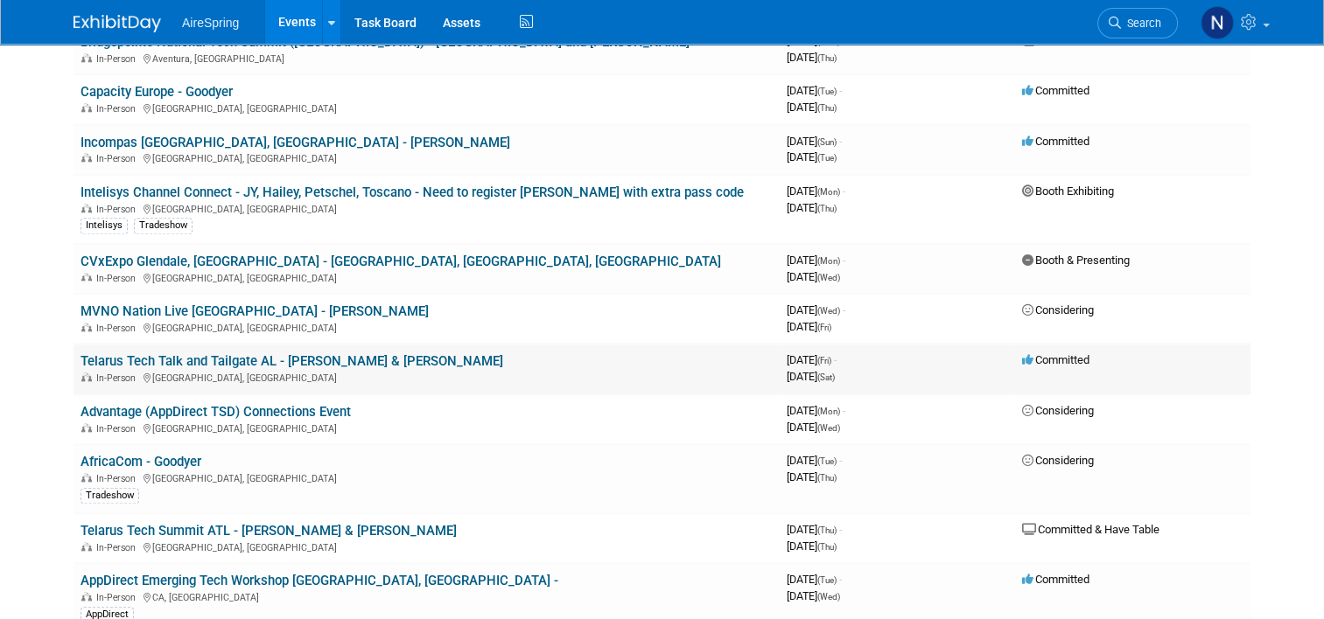
click at [220, 353] on link "Telarus Tech Talk and Tailgate AL - Michael & Frederick" at bounding box center [291, 361] width 423 height 16
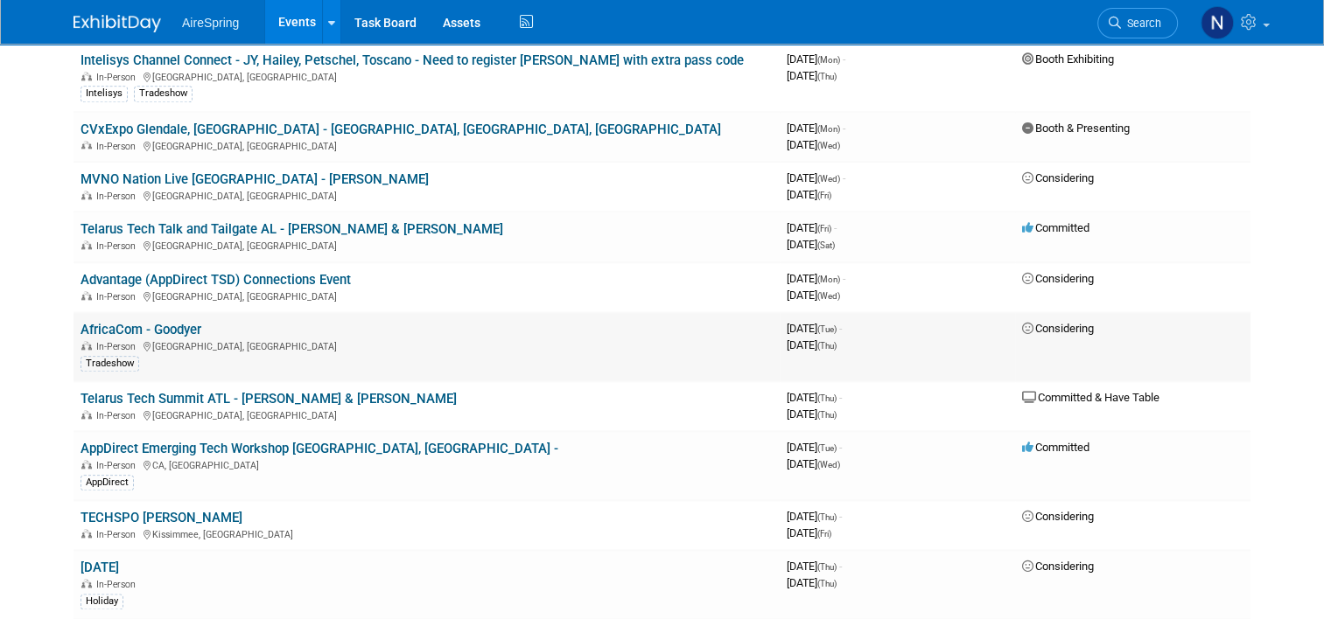
scroll to position [2012, 0]
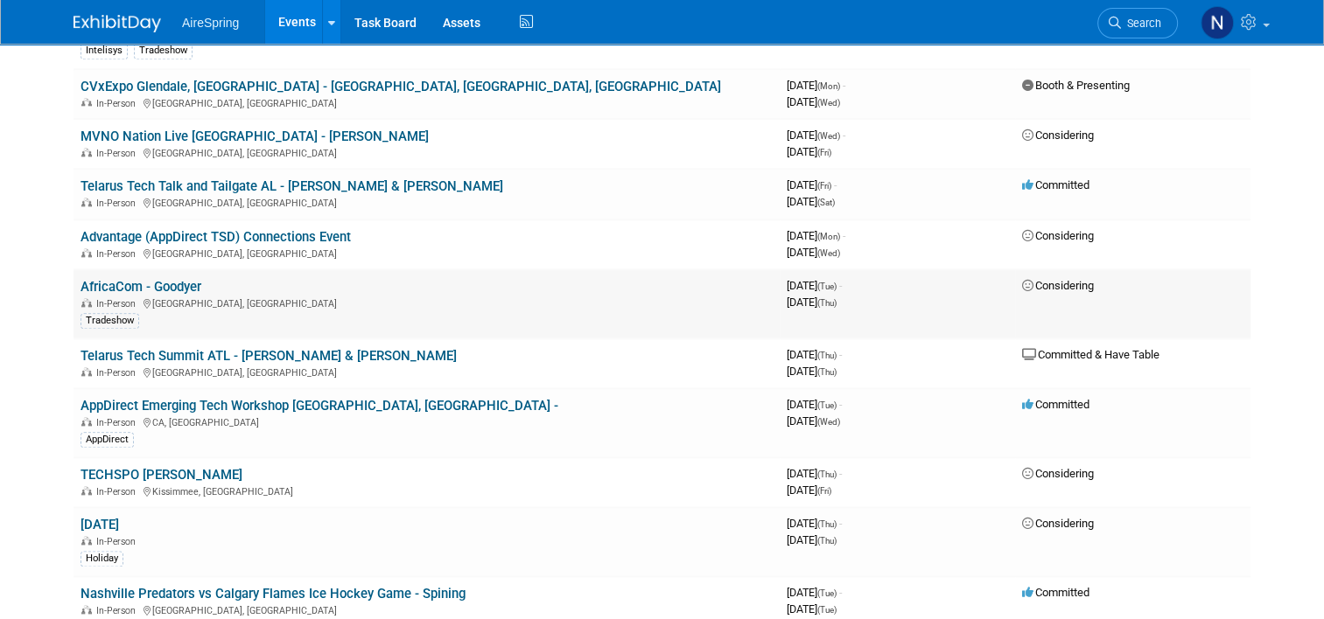
click at [164, 279] on link "AfricaCom - Goodyer" at bounding box center [140, 287] width 121 height 16
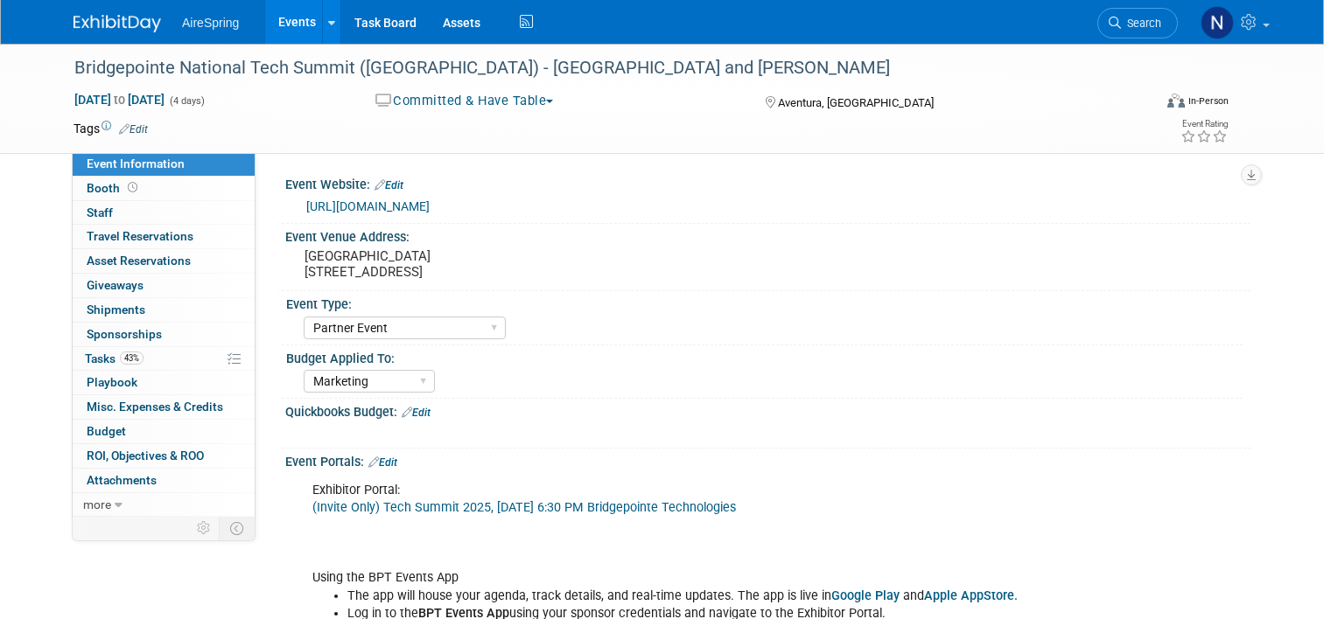
select select "Partner Event"
select select "Marketing"
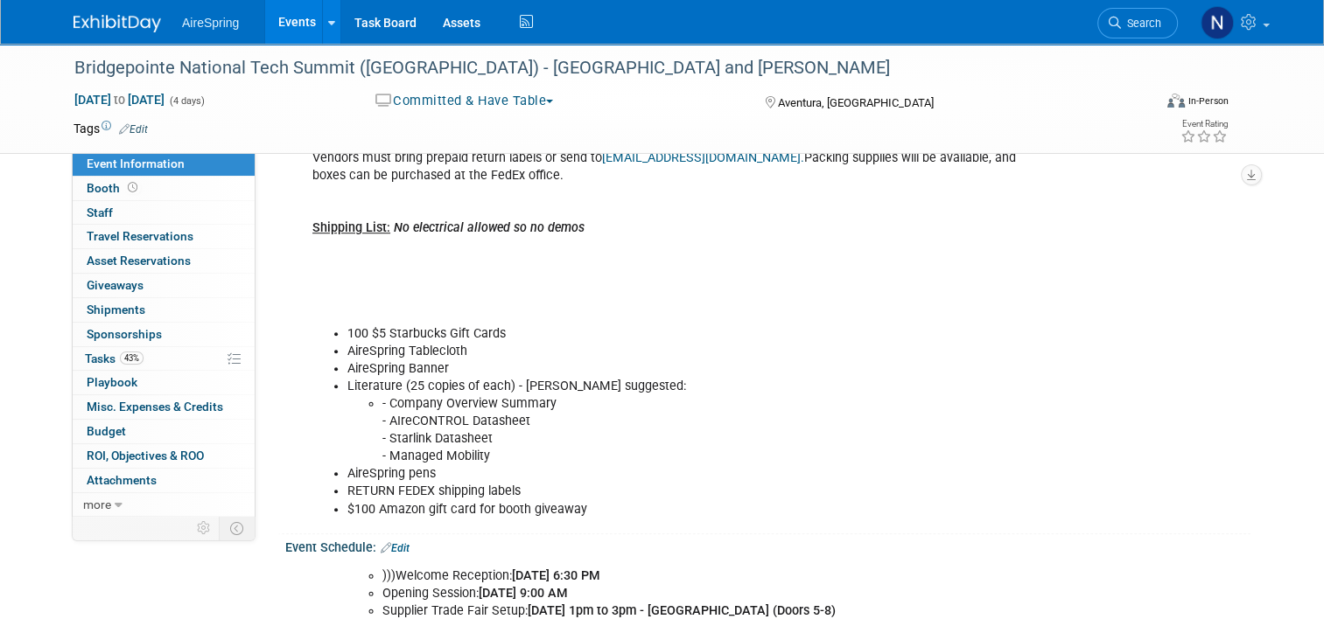
scroll to position [1225, 0]
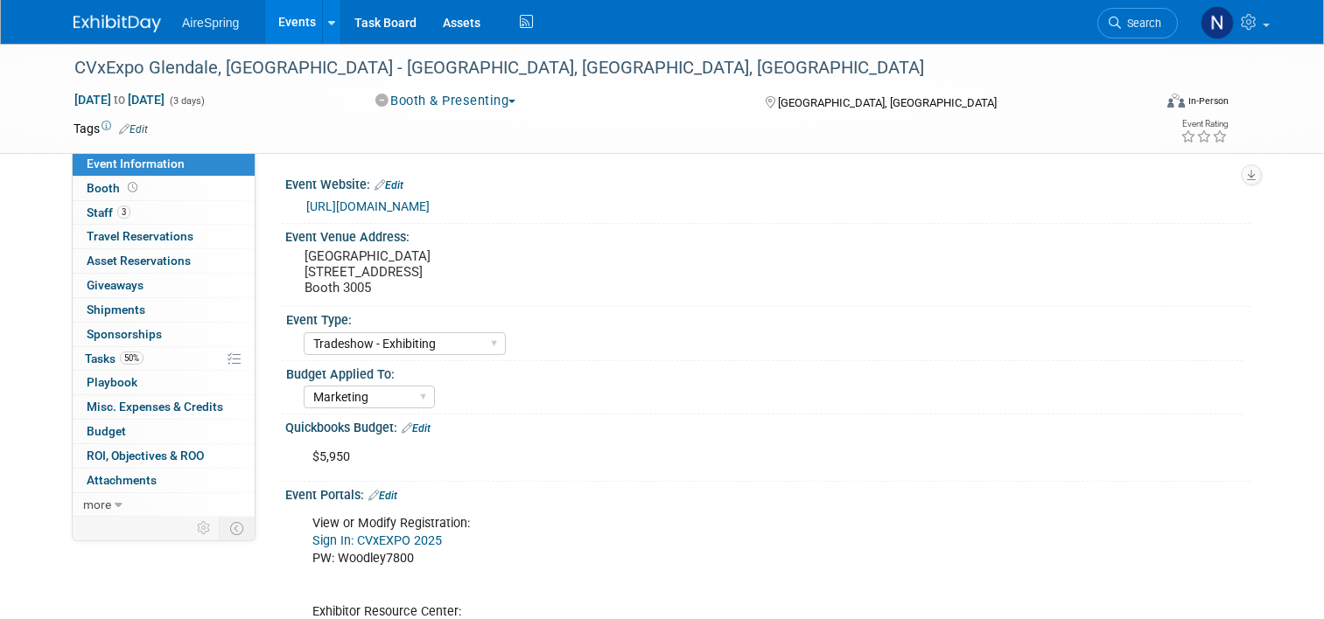
select select "Tradeshow - Exhibiting"
select select "Marketing"
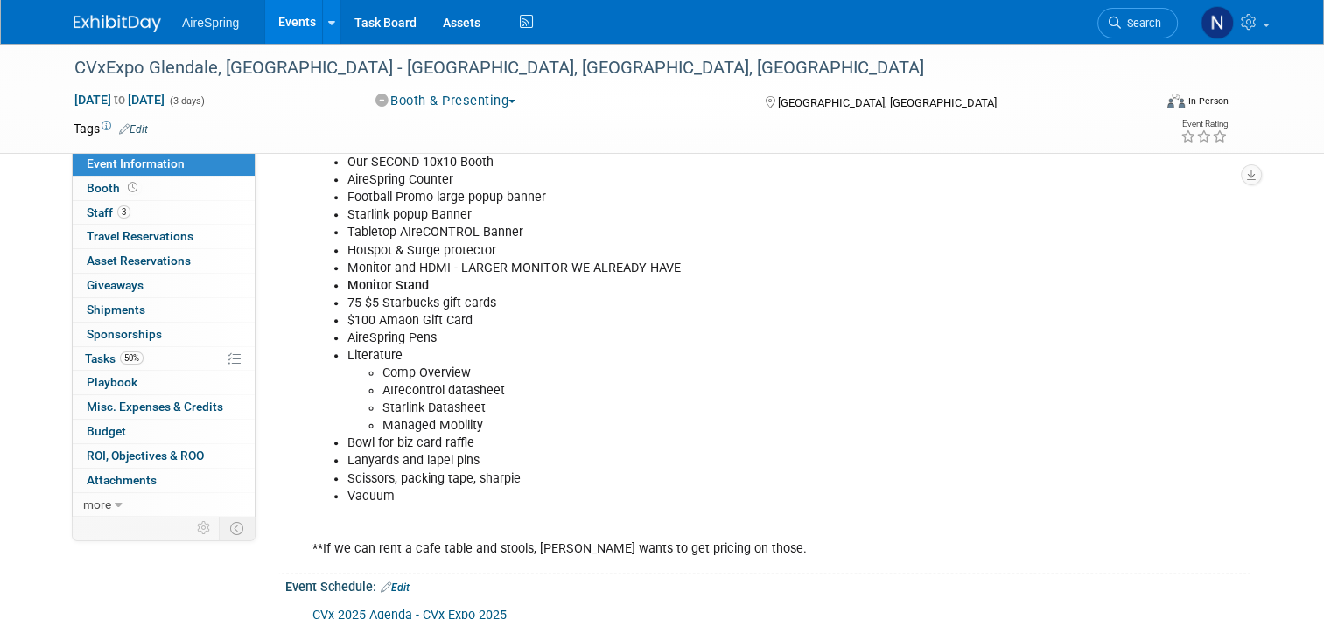
scroll to position [962, 0]
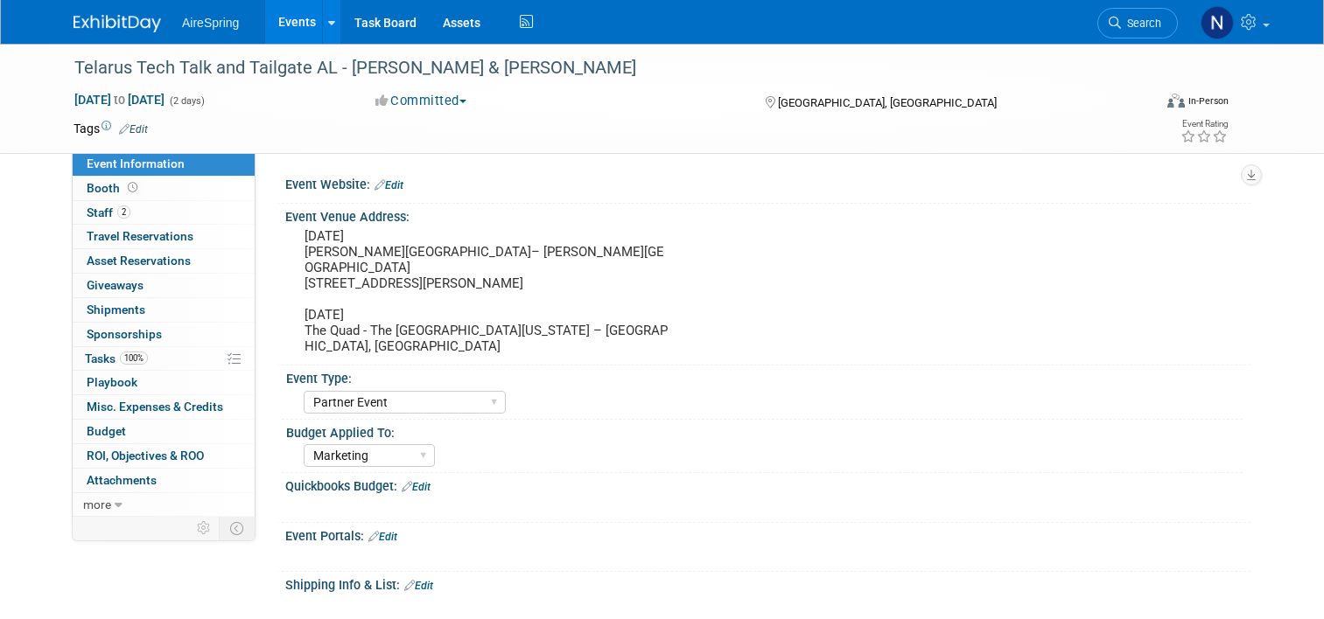
select select "Partner Event"
select select "Marketing"
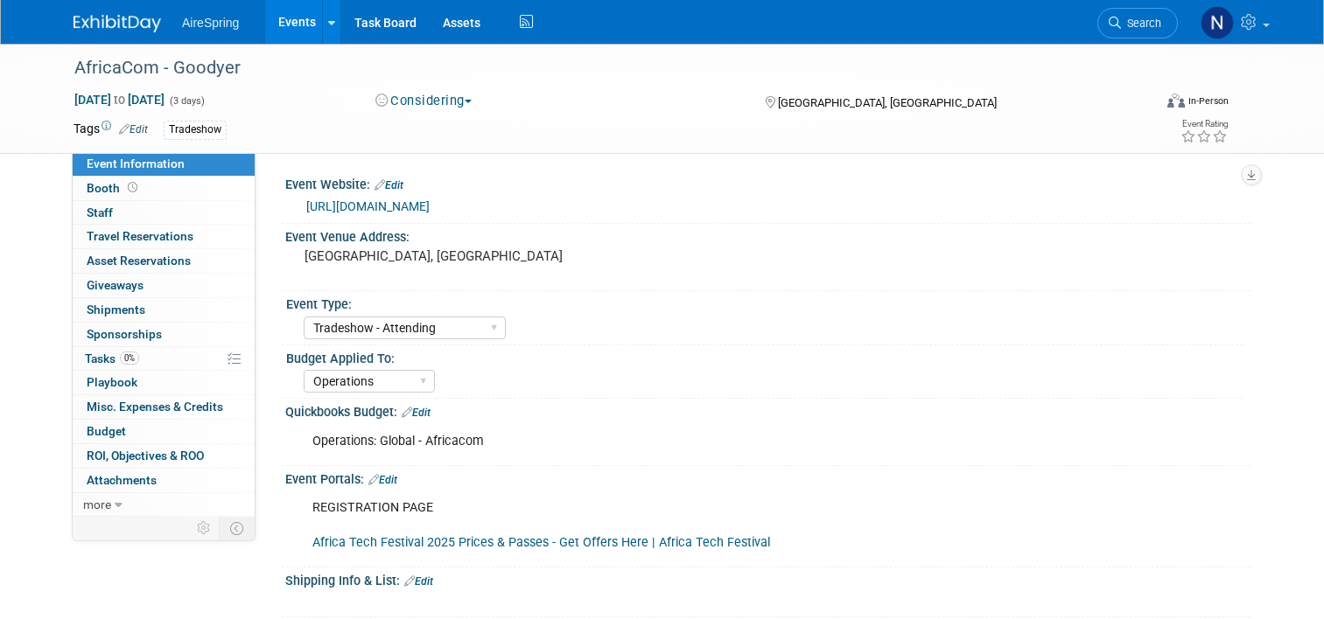
select select "Tradeshow - Attending"
select select "Operations"
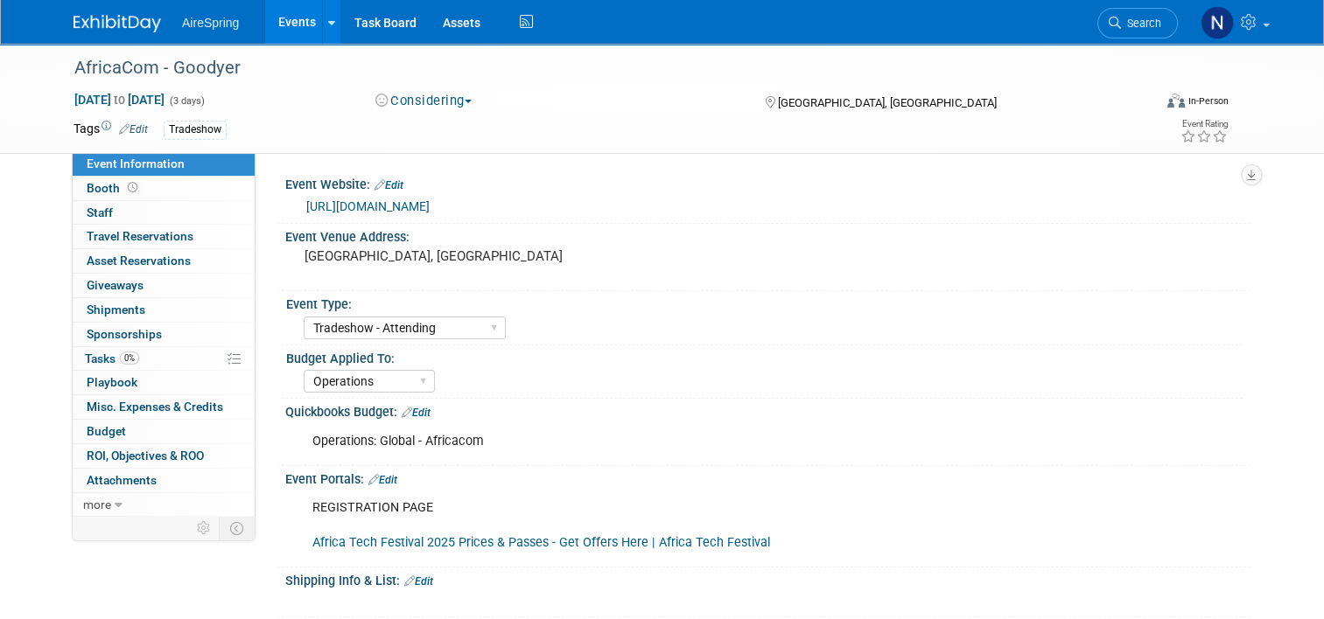
click at [357, 206] on link "https://tmt.knect365.com/africacom/" at bounding box center [367, 206] width 123 height 14
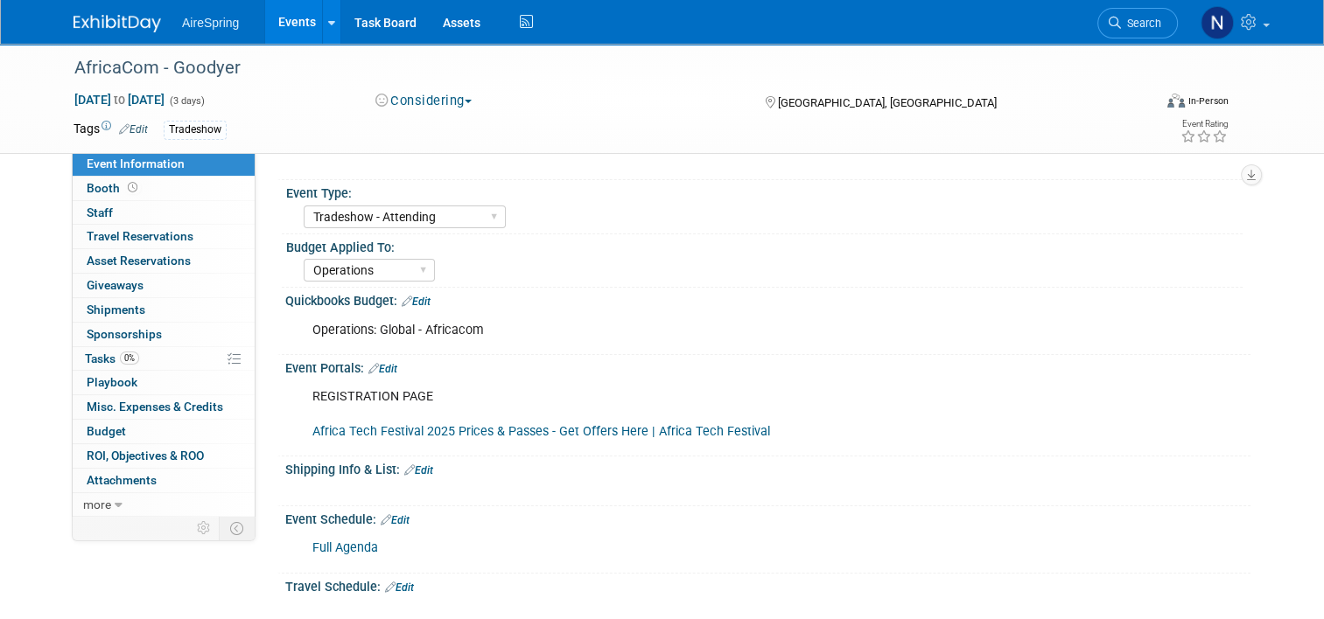
scroll to position [175, 0]
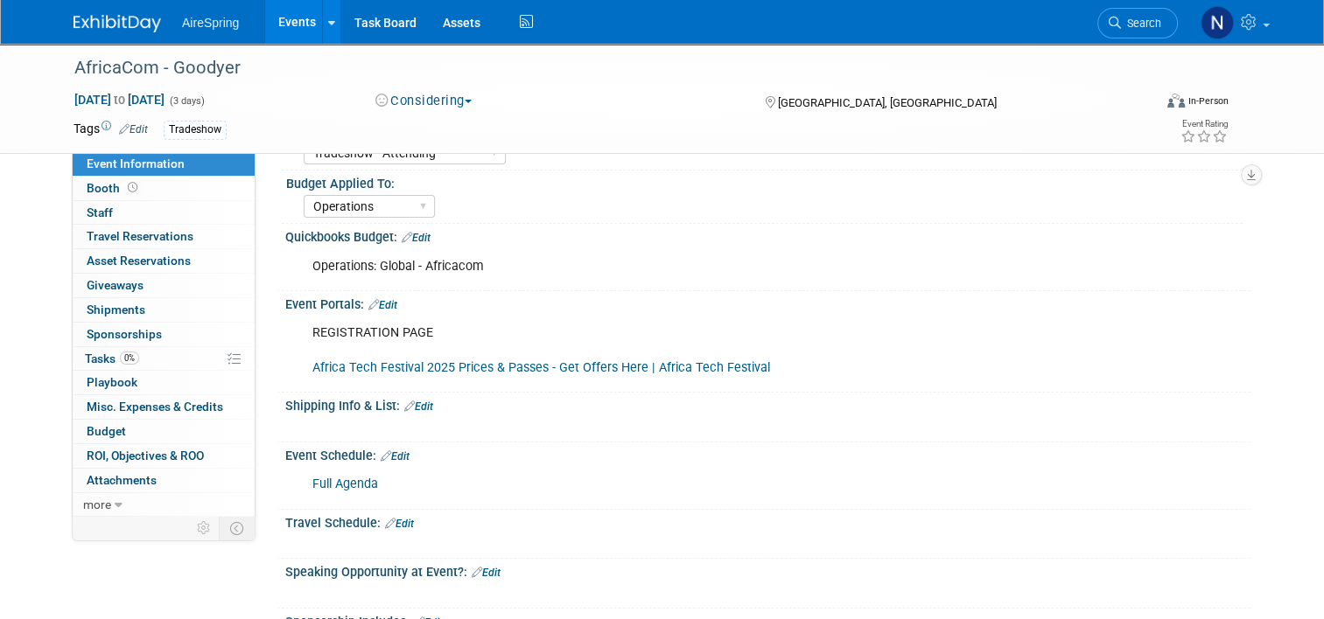
click at [474, 366] on link "Africa Tech Festival 2025 Prices & Passes - Get Offers Here | Africa Tech Festi…" at bounding box center [541, 367] width 458 height 15
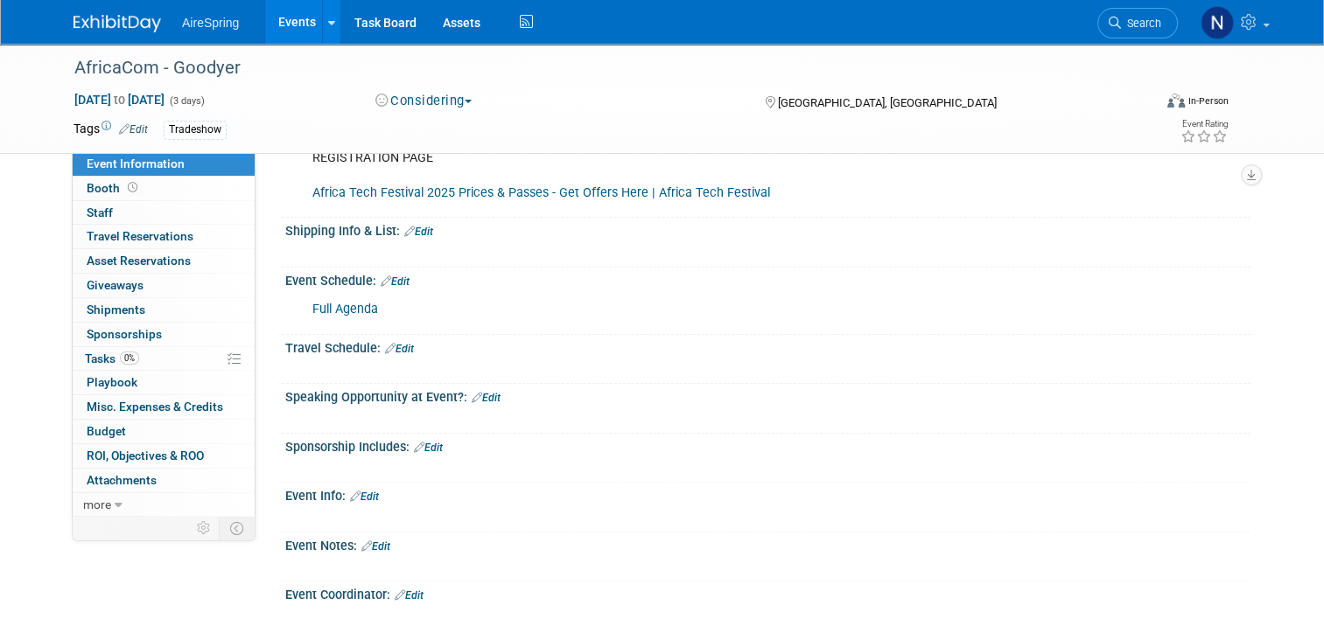
scroll to position [610, 0]
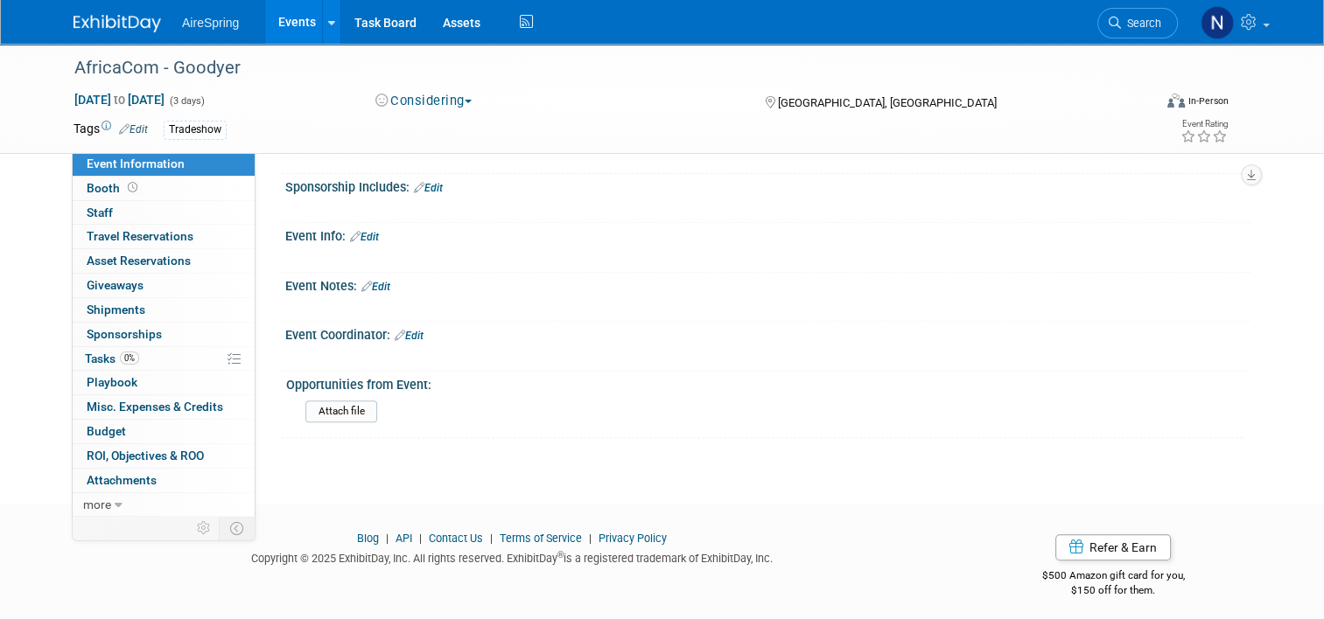
click at [270, 29] on link "Events" at bounding box center [297, 22] width 64 height 44
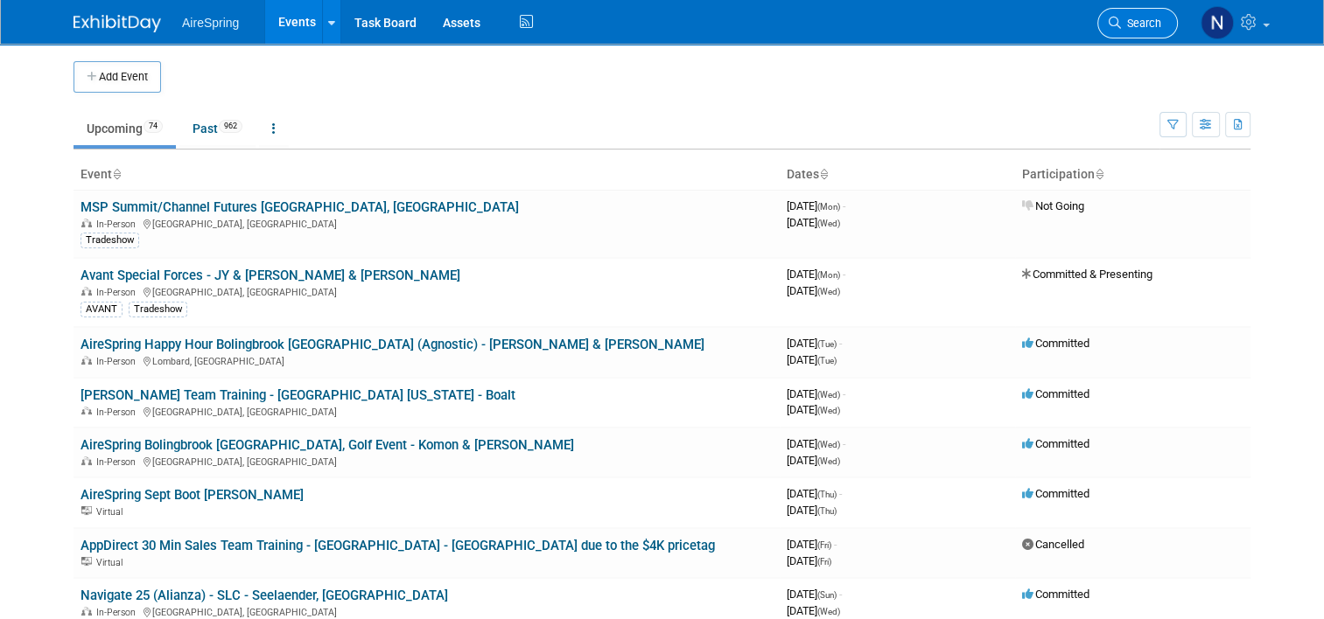
click at [1161, 21] on span "Search" at bounding box center [1141, 23] width 40 height 13
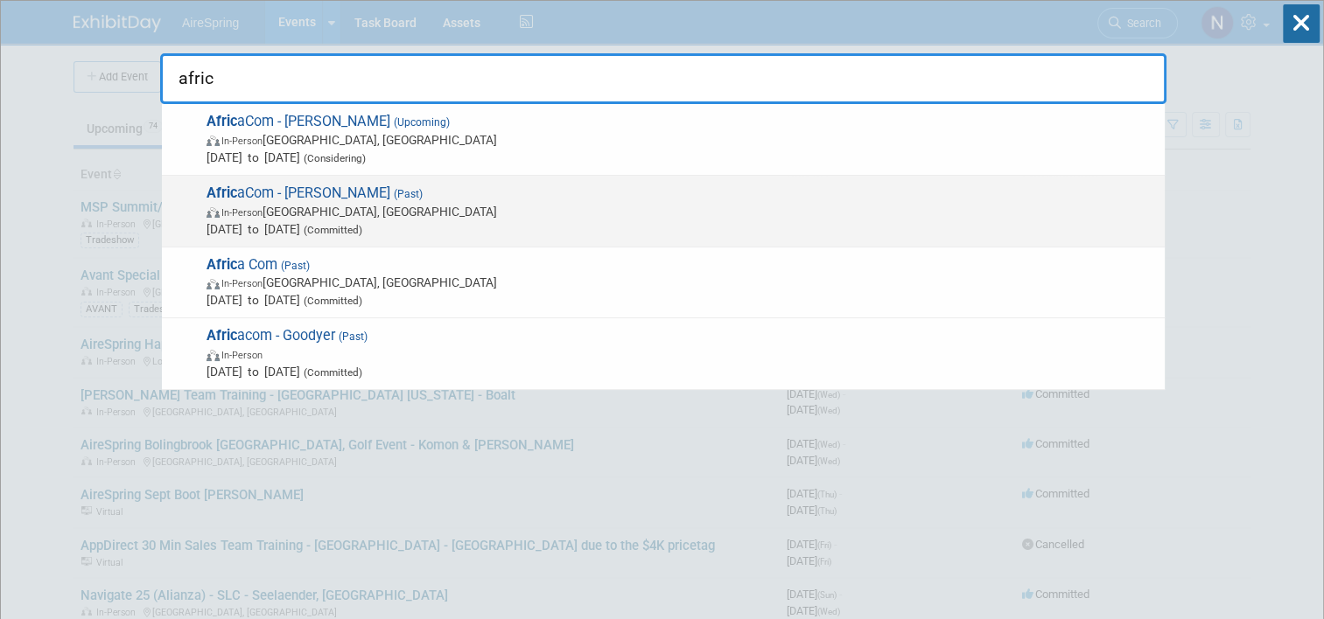
type input "afric"
click at [526, 207] on span "In-Person [GEOGRAPHIC_DATA], [GEOGRAPHIC_DATA]" at bounding box center [680, 211] width 949 height 17
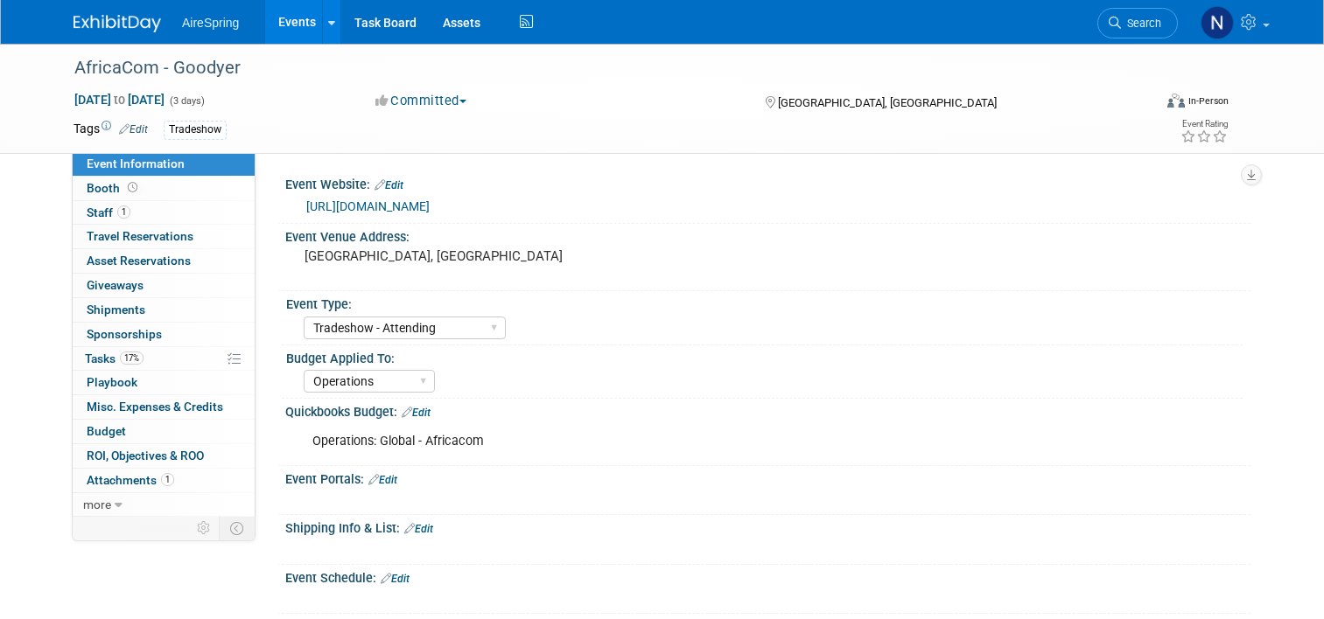
select select "Tradeshow - Attending"
select select "Operations"
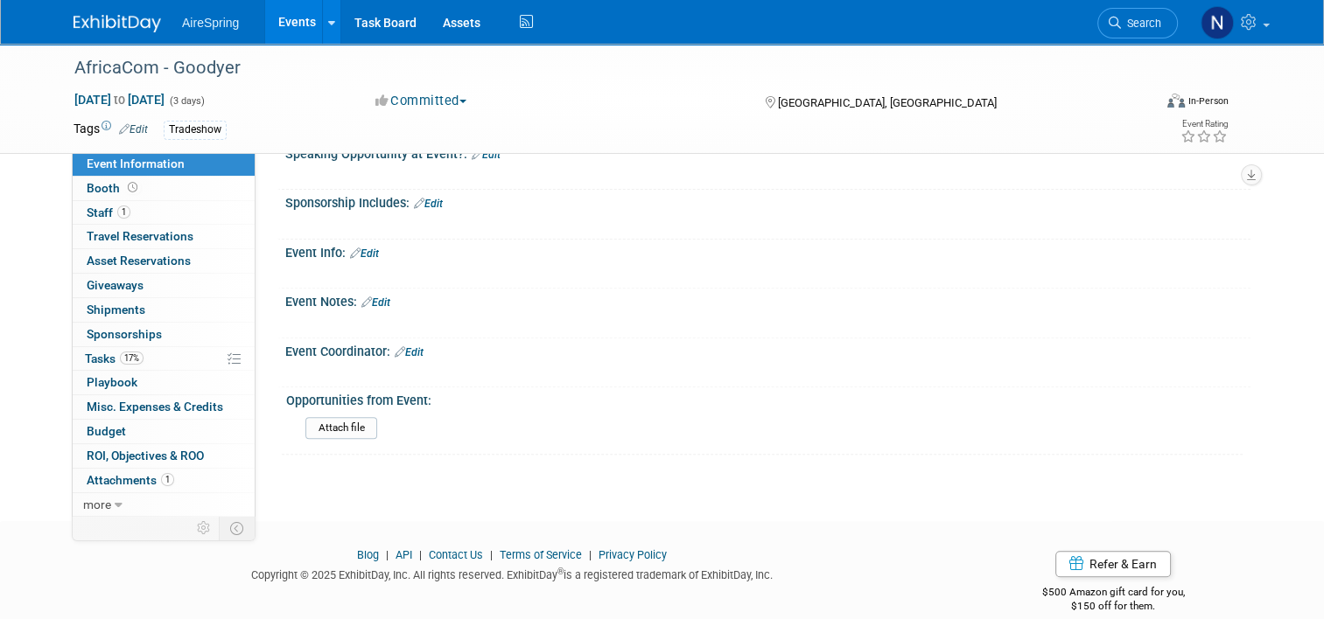
scroll to position [557, 0]
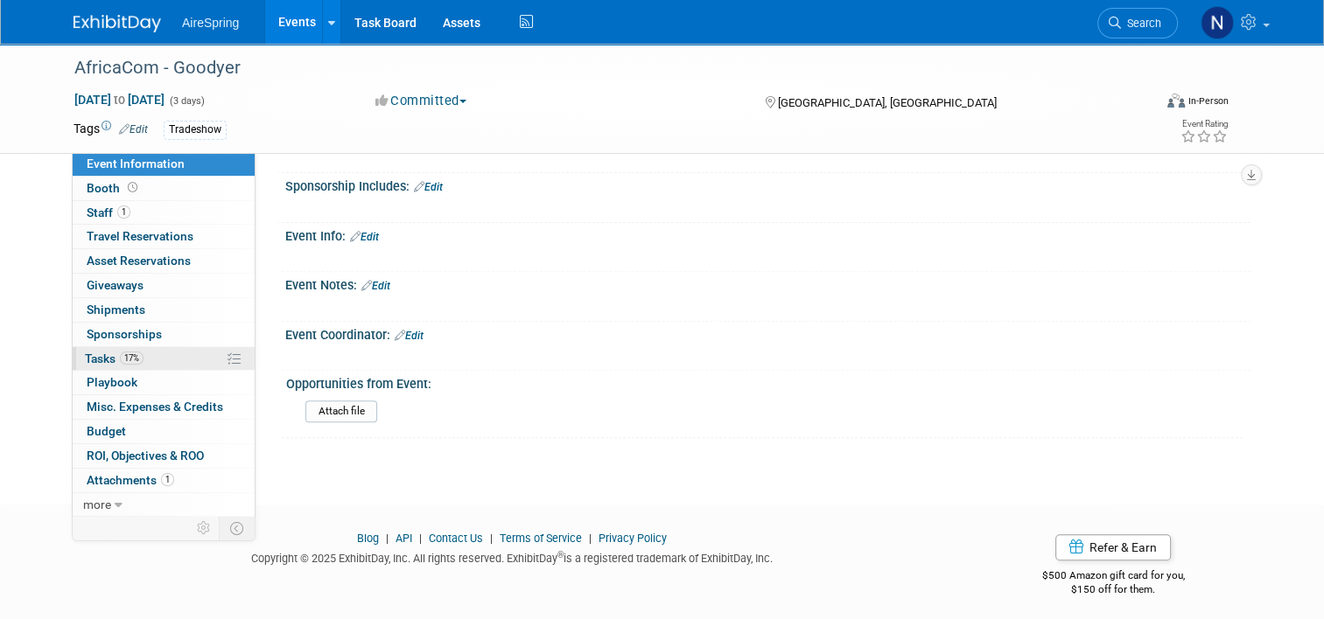
click at [150, 356] on link "17% Tasks 17%" at bounding box center [164, 359] width 182 height 24
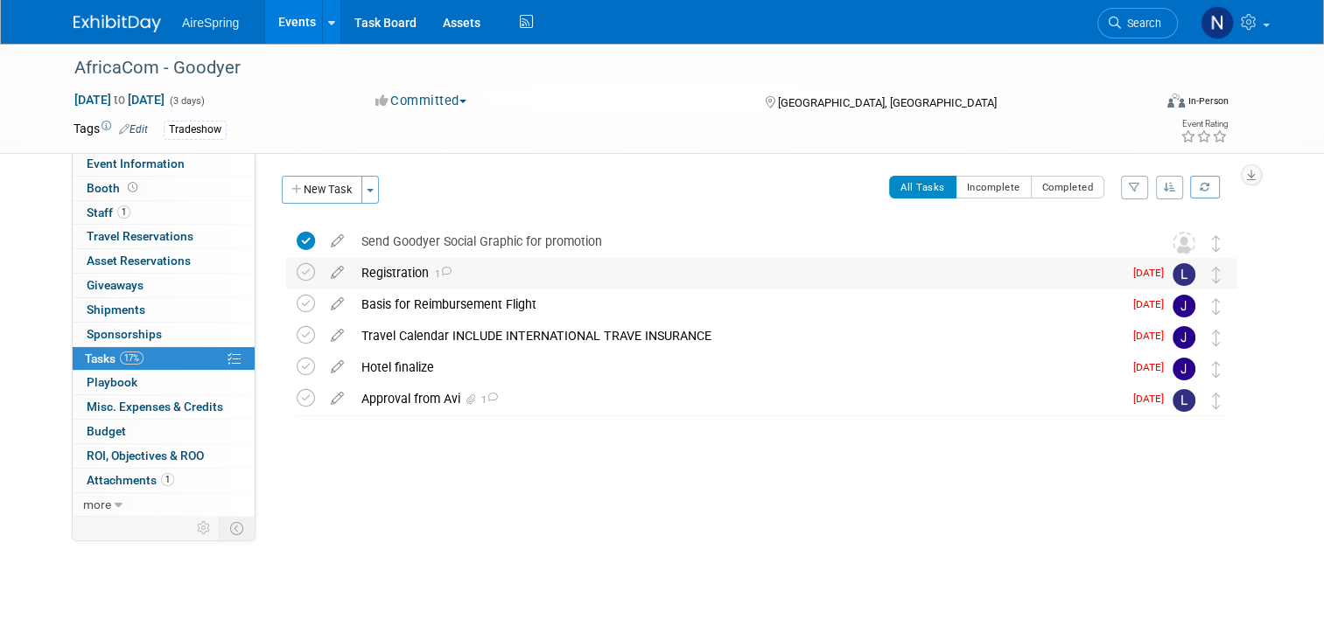
click at [518, 273] on div "Registration 1" at bounding box center [738, 273] width 770 height 30
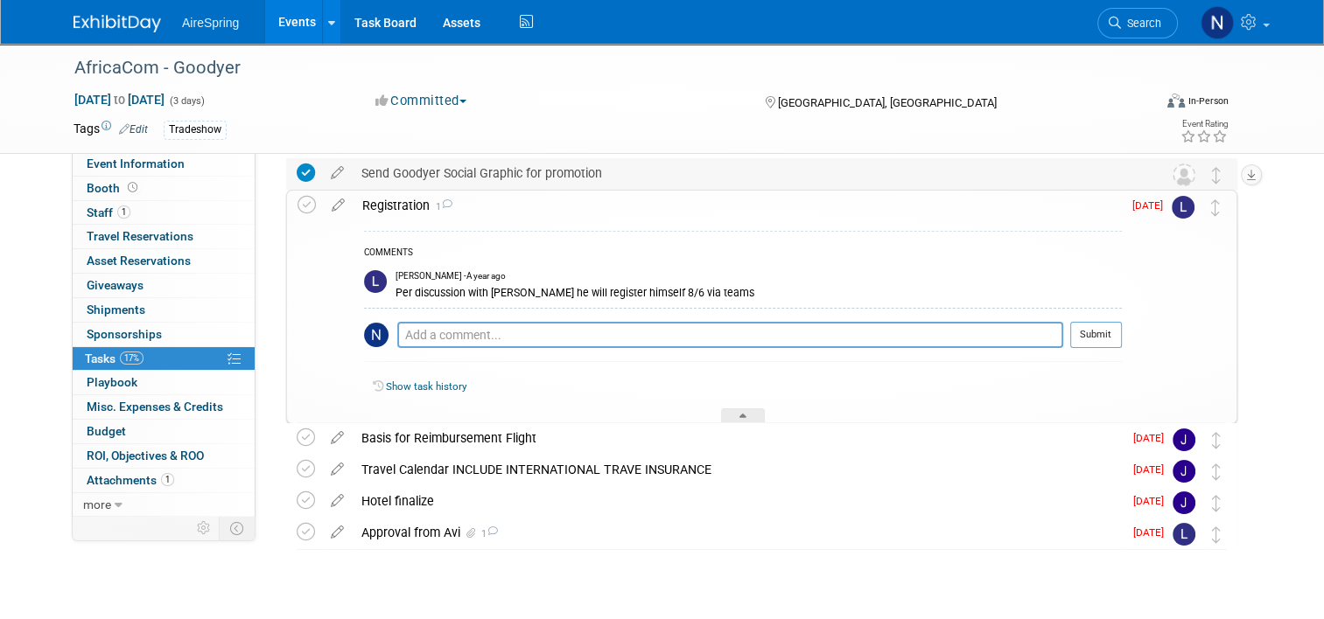
scroll to position [105, 0]
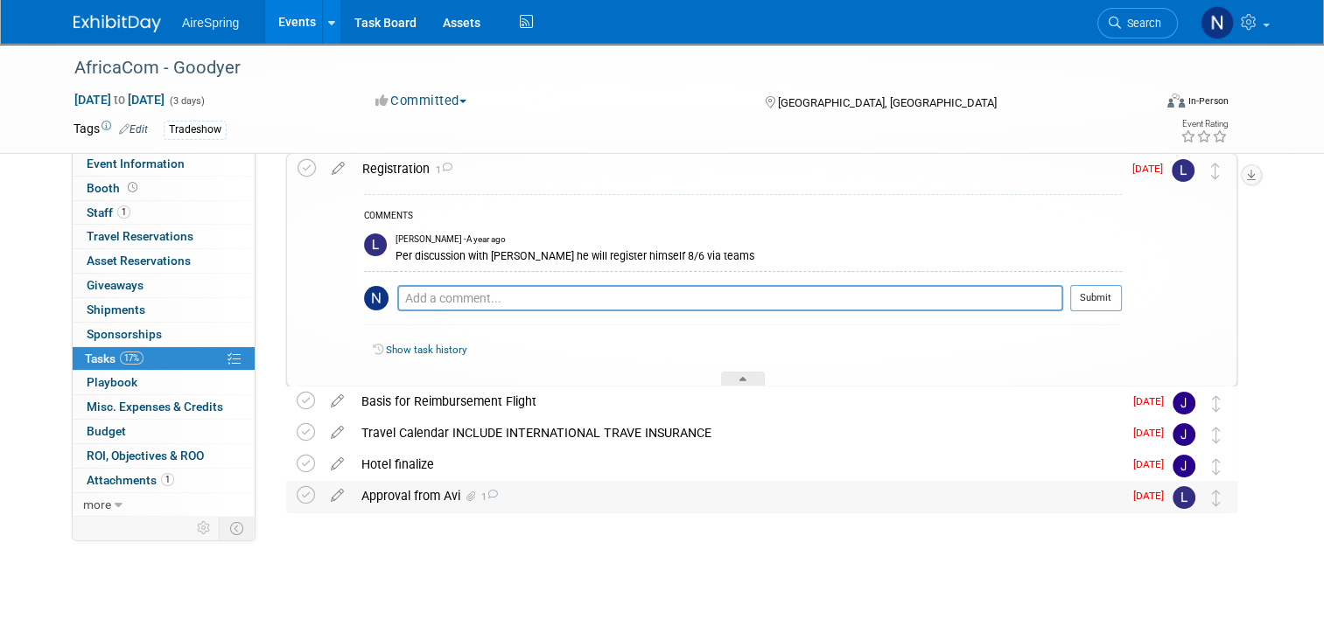
click at [528, 486] on div "Approval from Avi 1" at bounding box center [738, 496] width 770 height 30
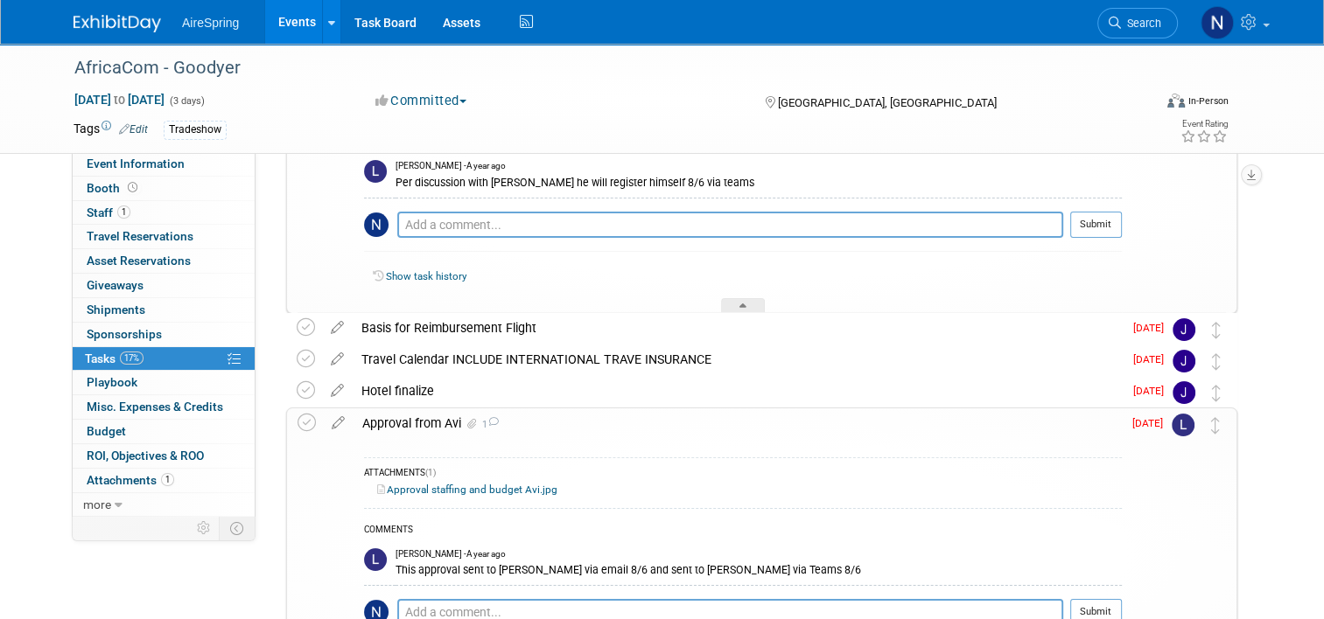
scroll to position [280, 0]
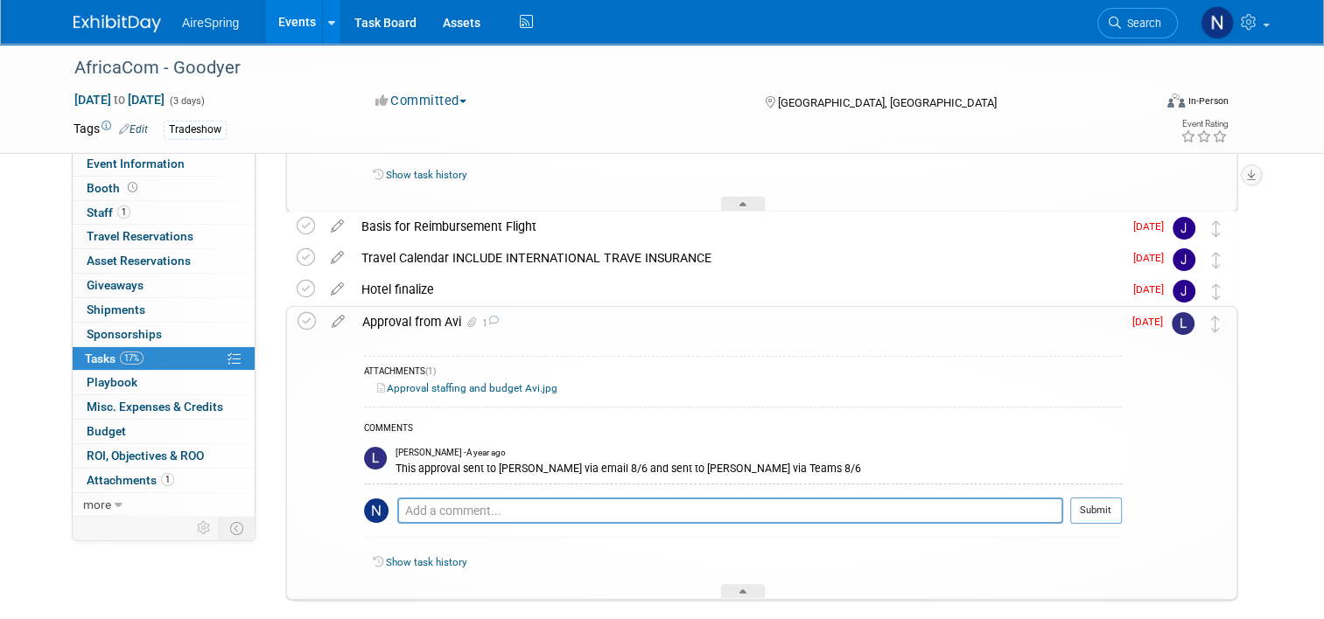
click at [444, 383] on link "Approval staffing and budget Avi.jpg" at bounding box center [467, 388] width 180 height 12
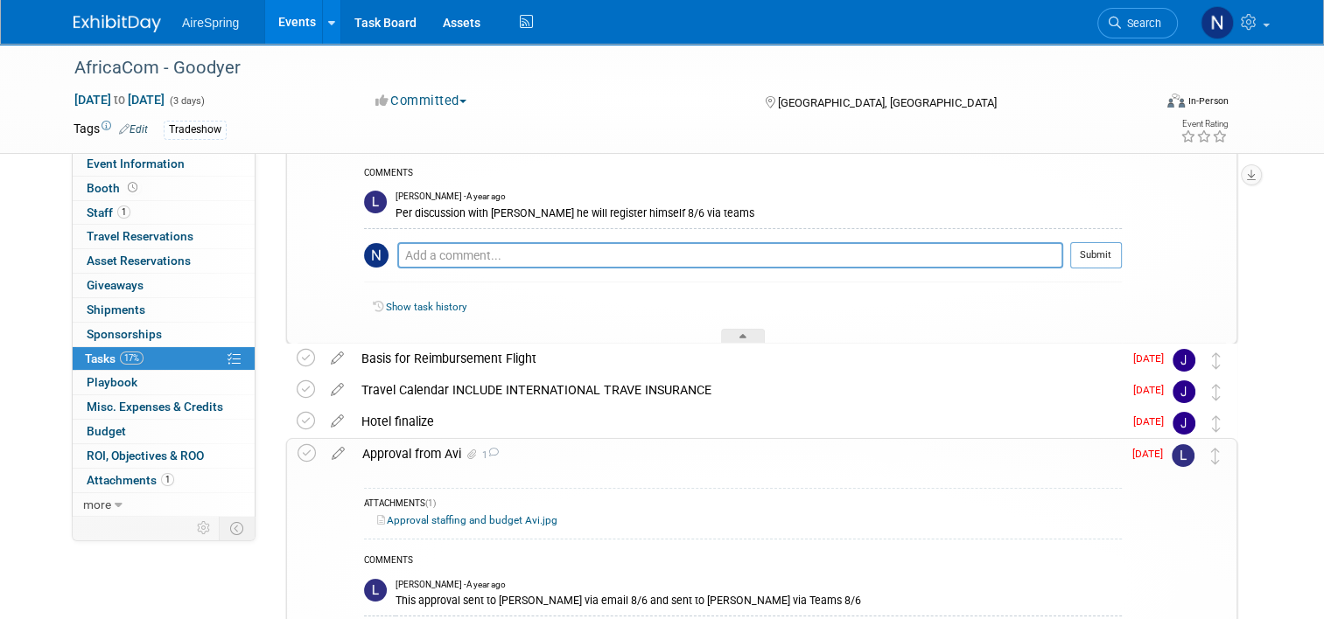
scroll to position [0, 0]
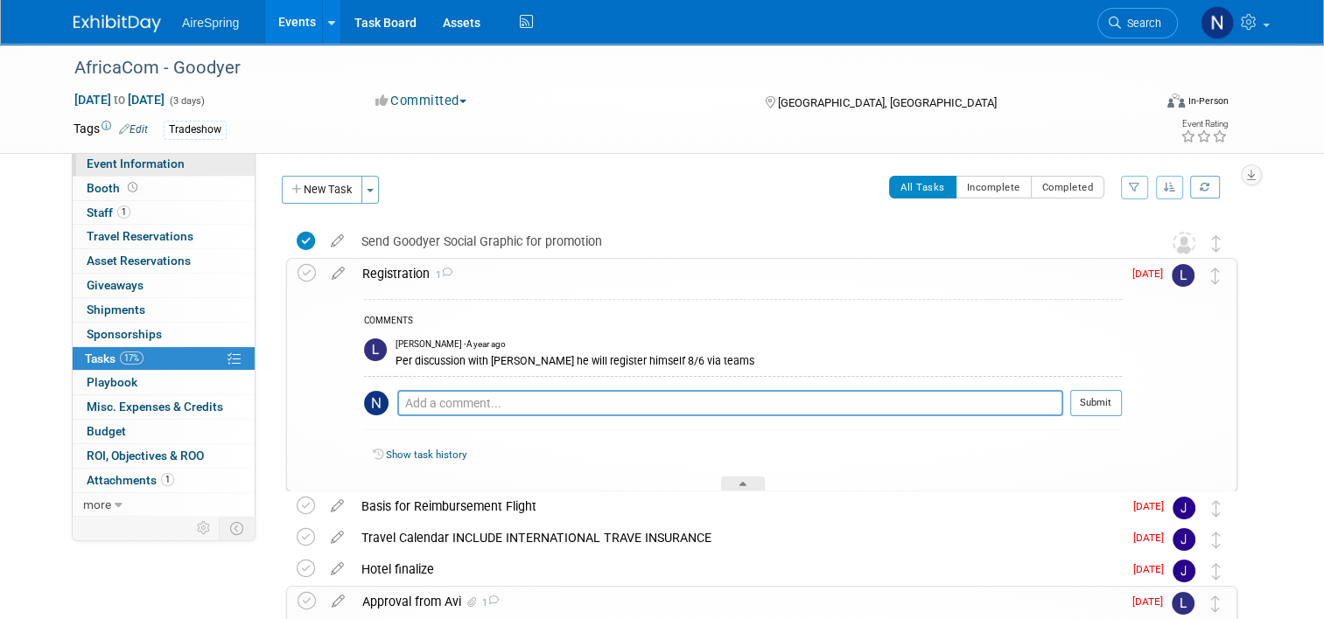
click at [185, 157] on link "Event Information" at bounding box center [164, 164] width 182 height 24
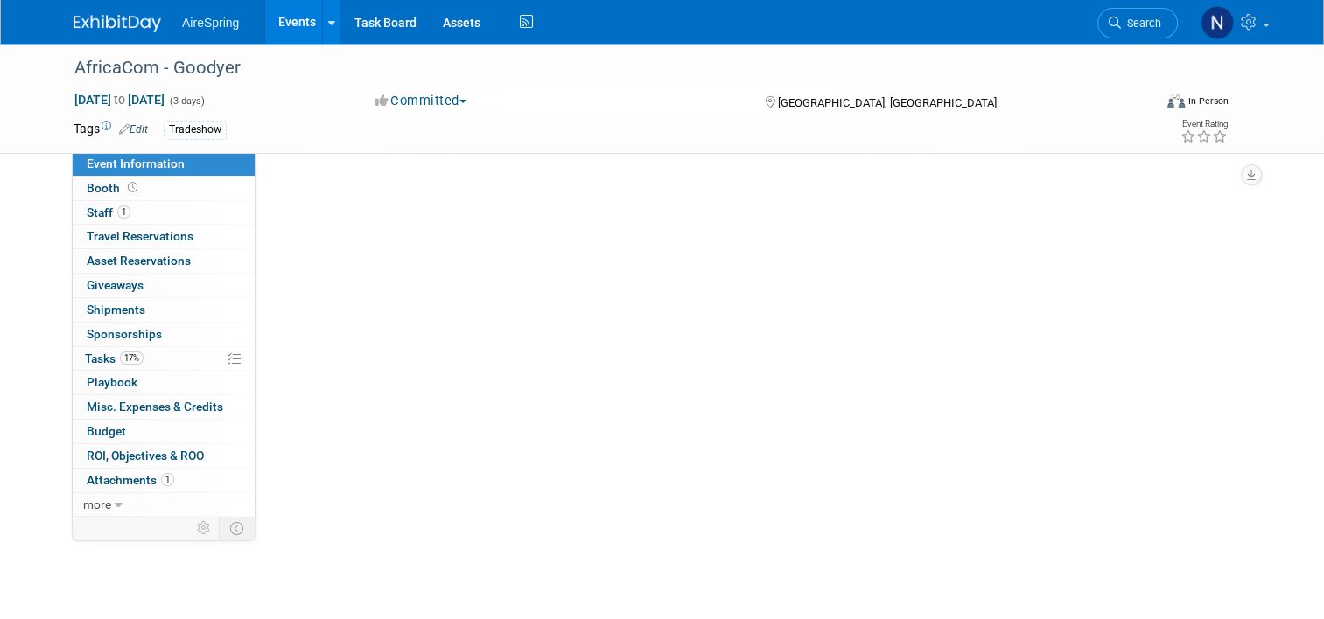
select select "Tradeshow - Attending"
select select "Operations"
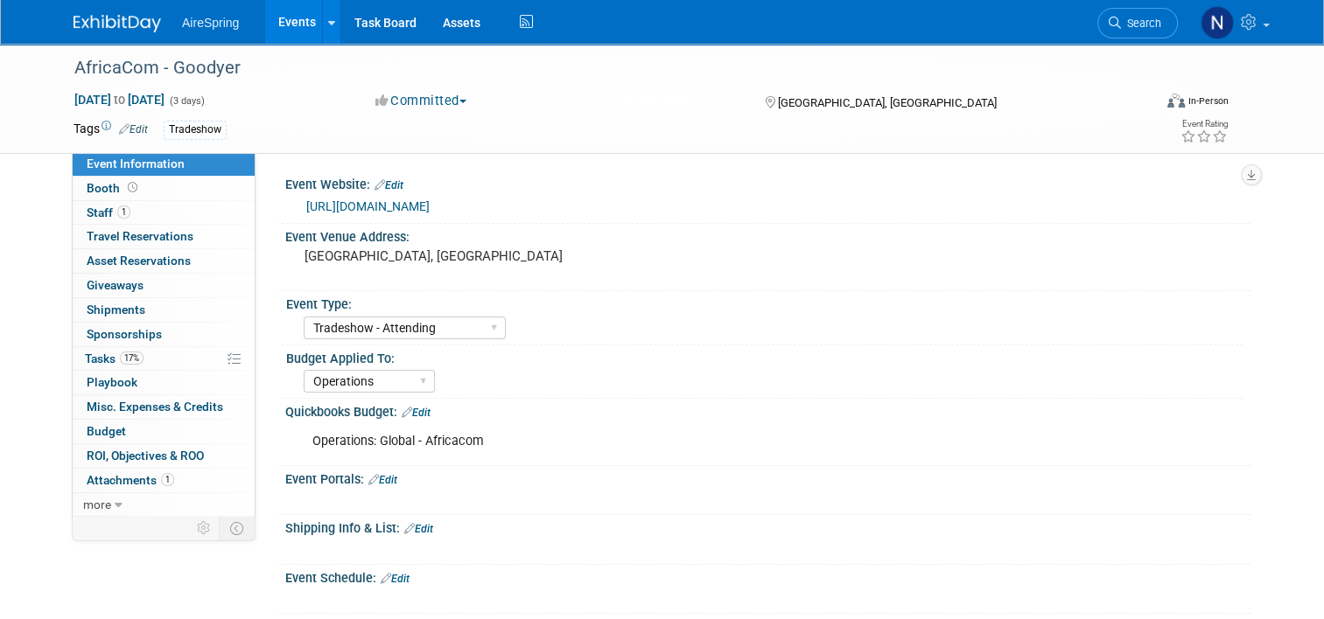
click at [381, 185] on link "Edit" at bounding box center [388, 185] width 29 height 12
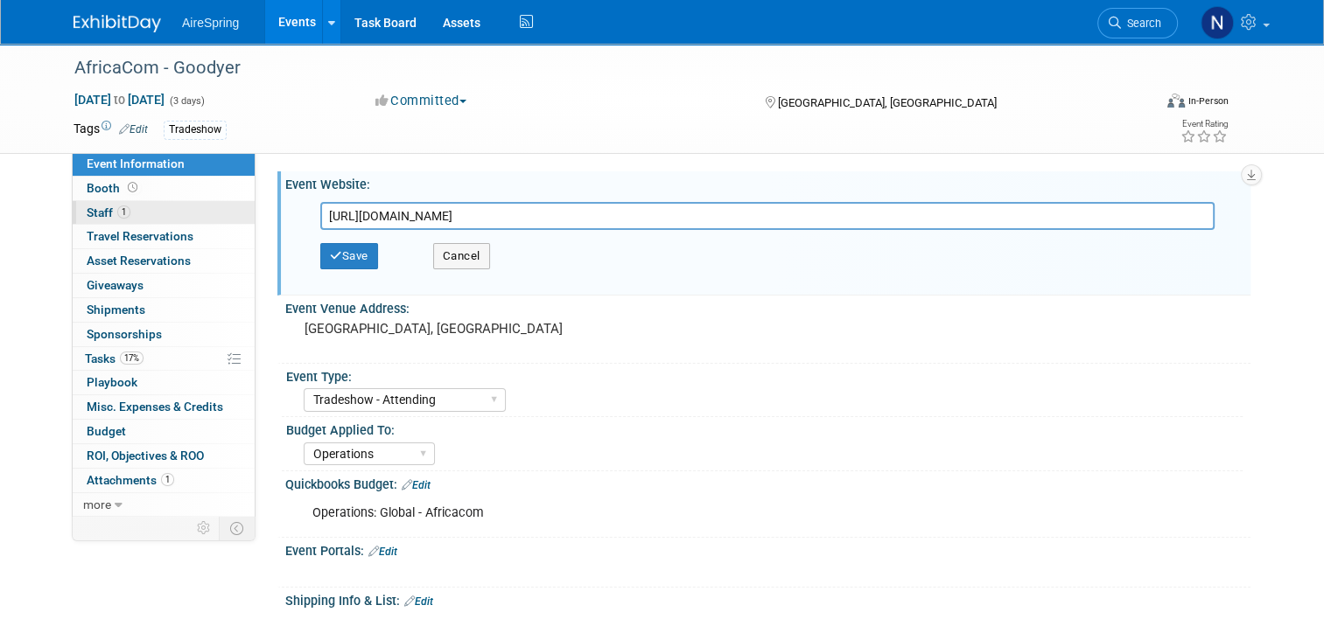
drag, startPoint x: 535, startPoint y: 220, endPoint x: 220, endPoint y: 207, distance: 315.2
click at [220, 207] on div "Event Information Event Info Booth Booth 1 Staff 1 Staff 0 Travel Reservations …" at bounding box center [661, 556] width 1203 height 1024
type input "https://africatechfestival.com/pass-types/"
click at [344, 262] on button "Save" at bounding box center [349, 256] width 58 height 26
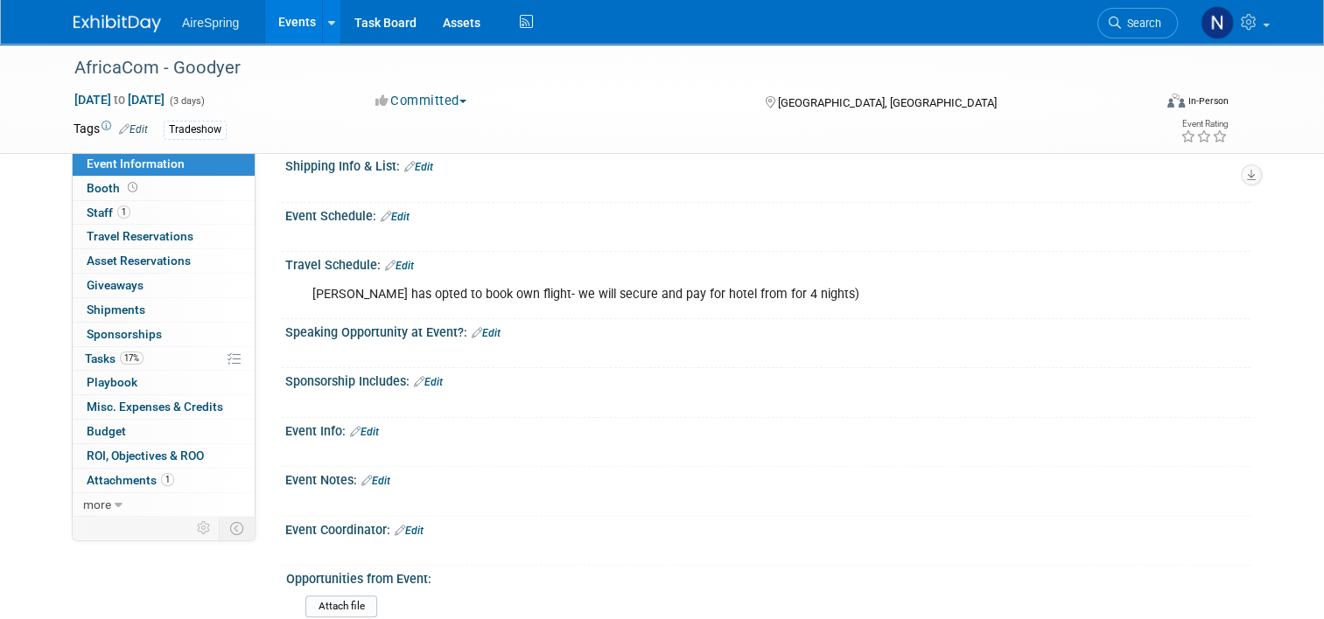
scroll to position [403, 0]
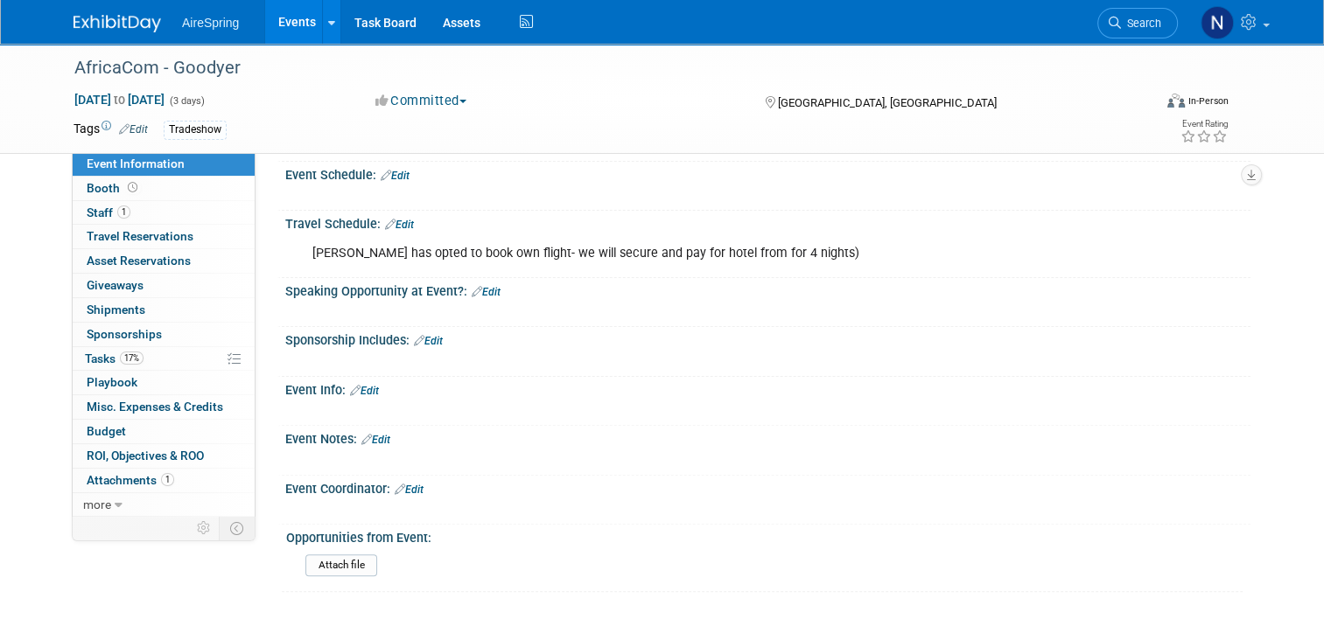
click at [281, 15] on link "Events" at bounding box center [297, 22] width 64 height 44
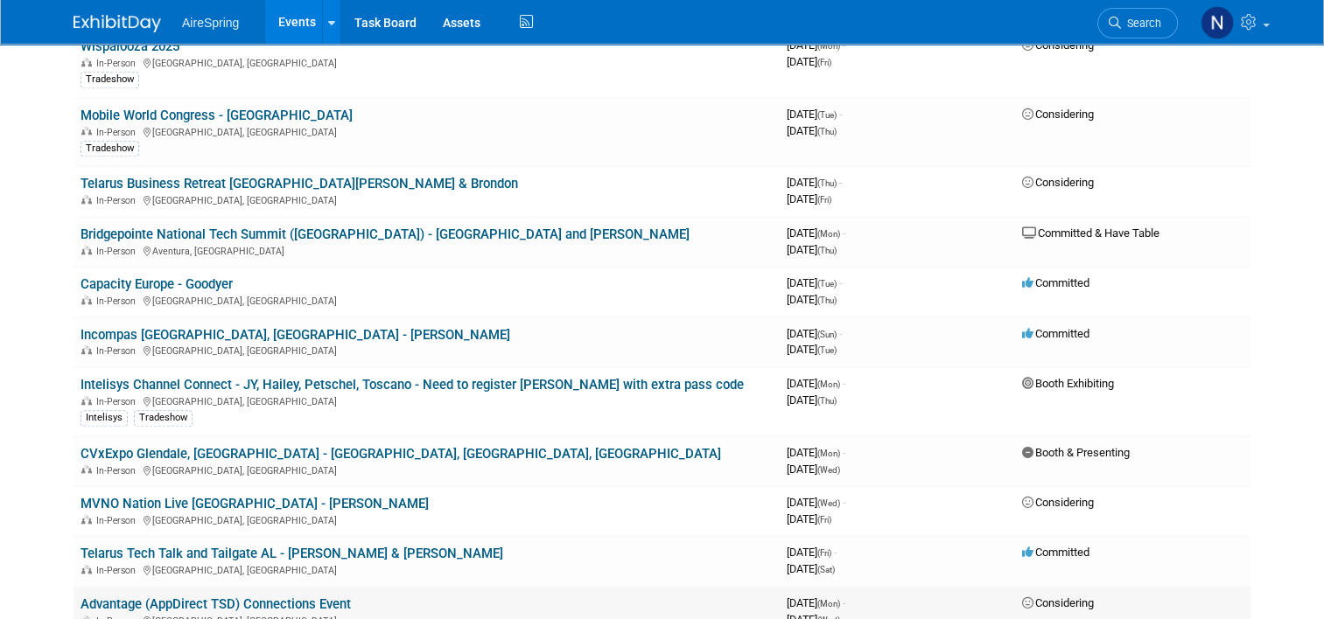
scroll to position [1837, 0]
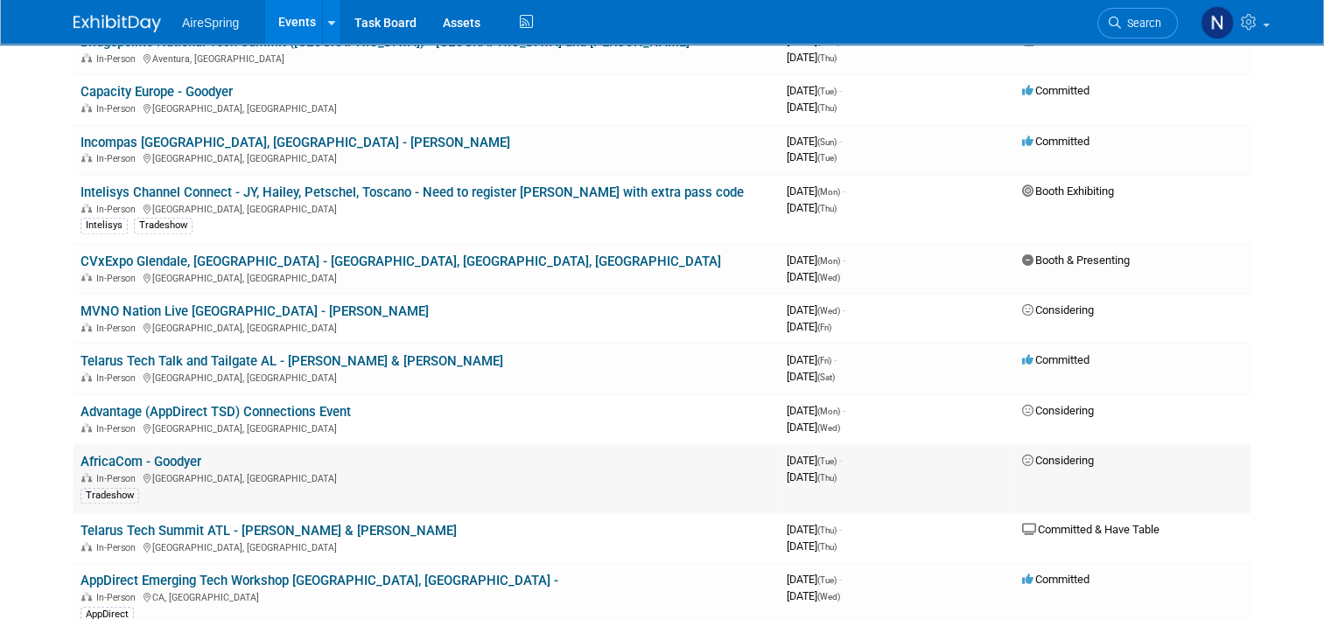
click at [138, 454] on link "AfricaCom - Goodyer" at bounding box center [140, 462] width 121 height 16
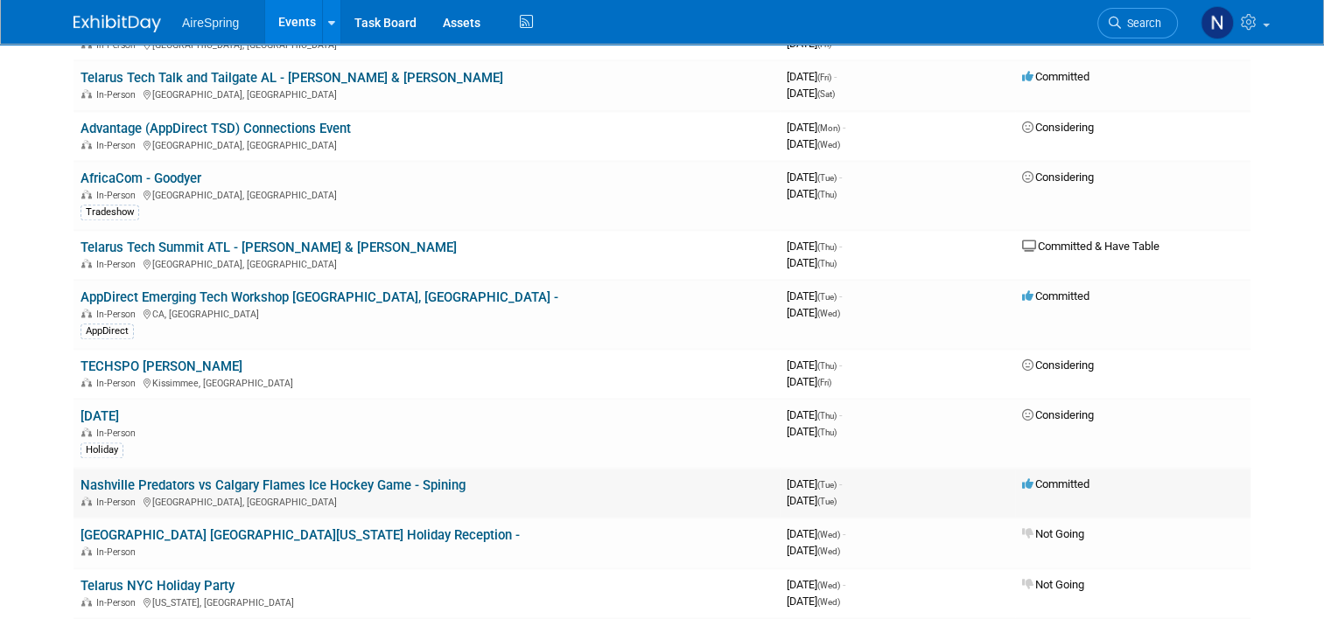
scroll to position [2187, 0]
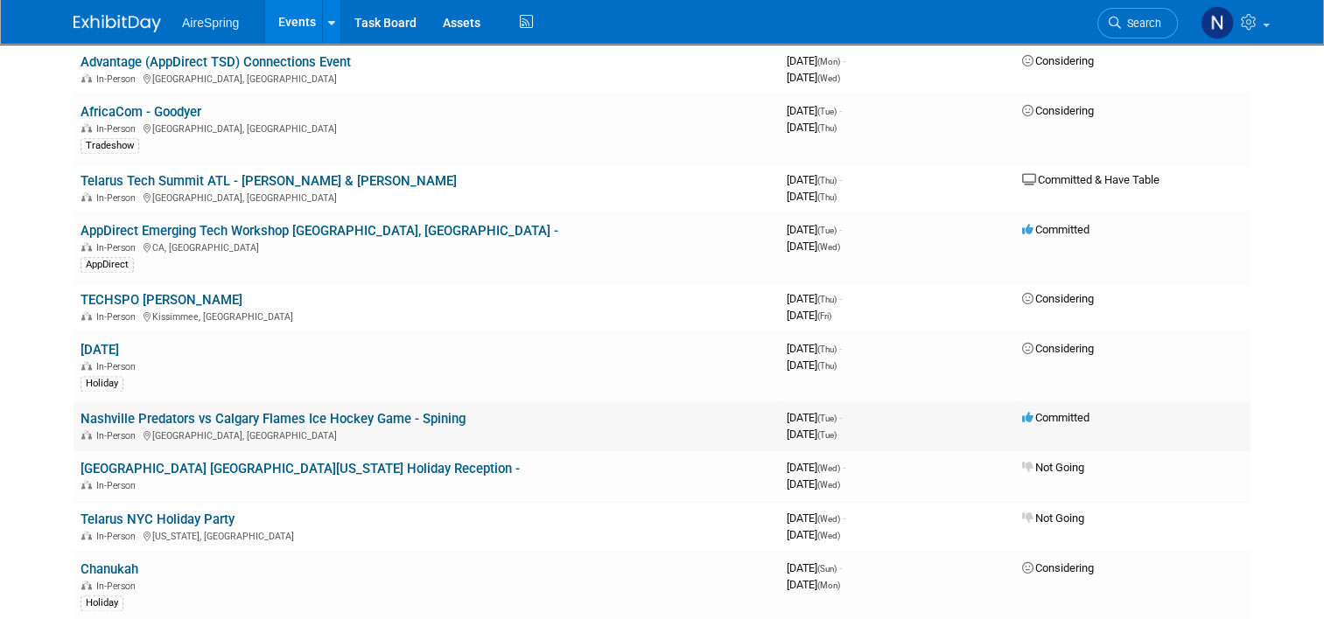
click at [361, 428] on div "In-Person [GEOGRAPHIC_DATA], [GEOGRAPHIC_DATA]" at bounding box center [426, 435] width 692 height 14
click at [369, 411] on link "Nashville Predators vs Calgary Flames Ice Hockey Game - Spining" at bounding box center [272, 419] width 385 height 16
click at [234, 164] on td "Telarus Tech Summit ATL - [PERSON_NAME] & [PERSON_NAME] In-Person [GEOGRAPHIC_D…" at bounding box center [426, 189] width 706 height 50
click at [238, 173] on link "Telarus Tech Summit ATL - [PERSON_NAME] & [PERSON_NAME]" at bounding box center [268, 181] width 376 height 16
click at [306, 223] on link "AppDirect Emerging Tech Workshop [GEOGRAPHIC_DATA], [GEOGRAPHIC_DATA] -" at bounding box center [319, 231] width 478 height 16
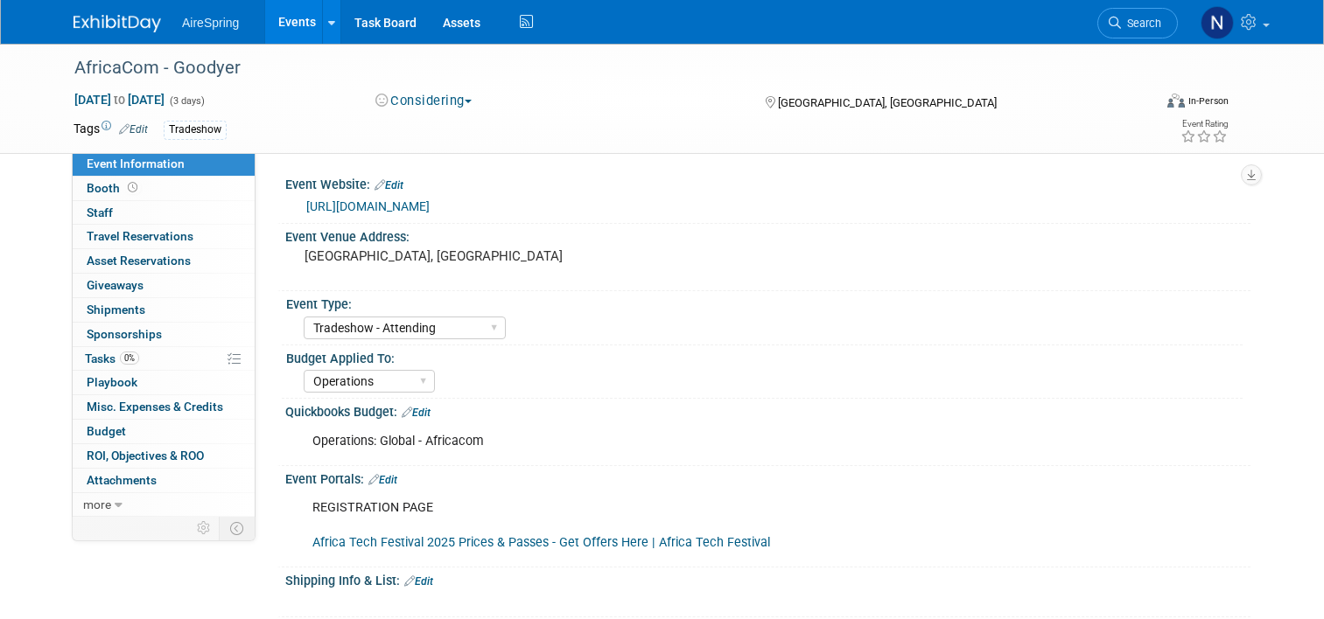
select select "Tradeshow - Attending"
select select "Operations"
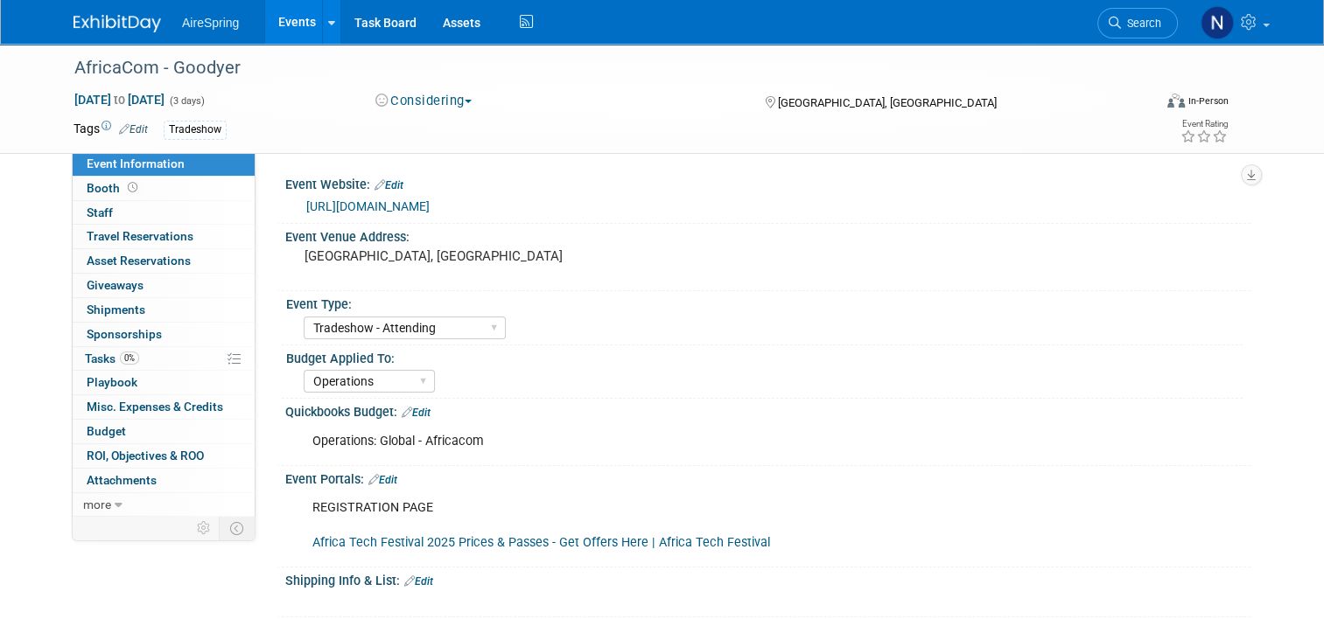
click at [609, 544] on link "Africa Tech Festival 2025 Prices & Passes - Get Offers Here | Africa Tech Festi…" at bounding box center [541, 542] width 458 height 15
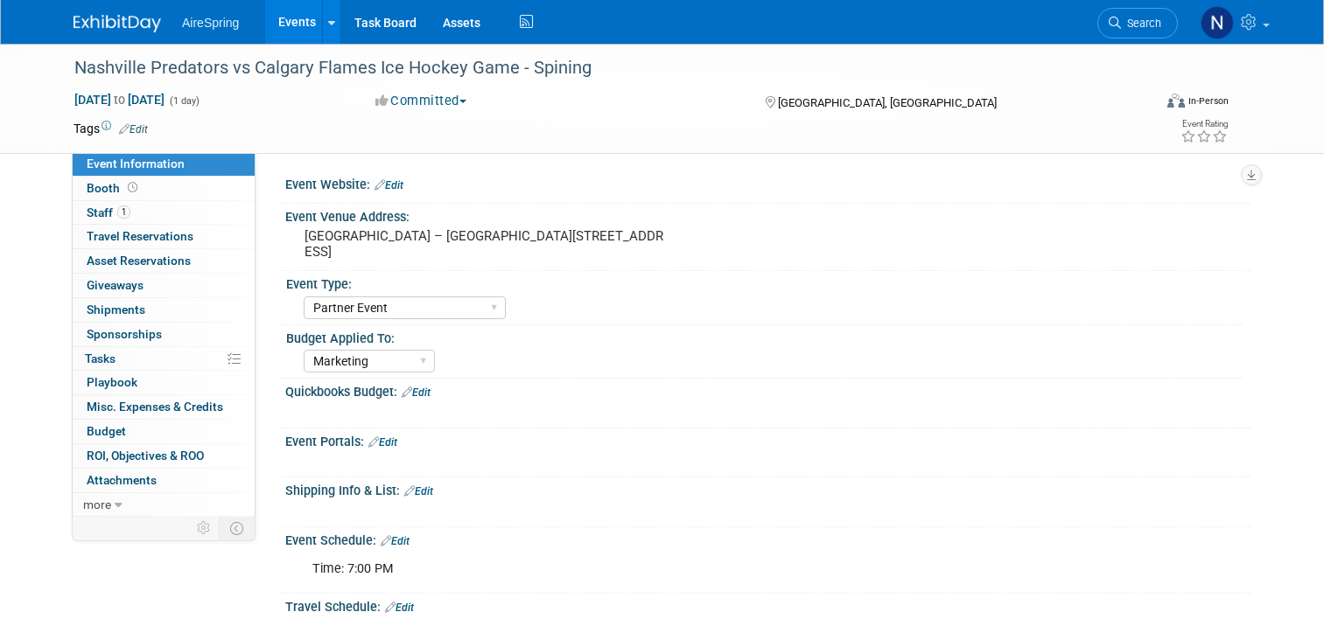
select select "Partner Event"
select select "Marketing"
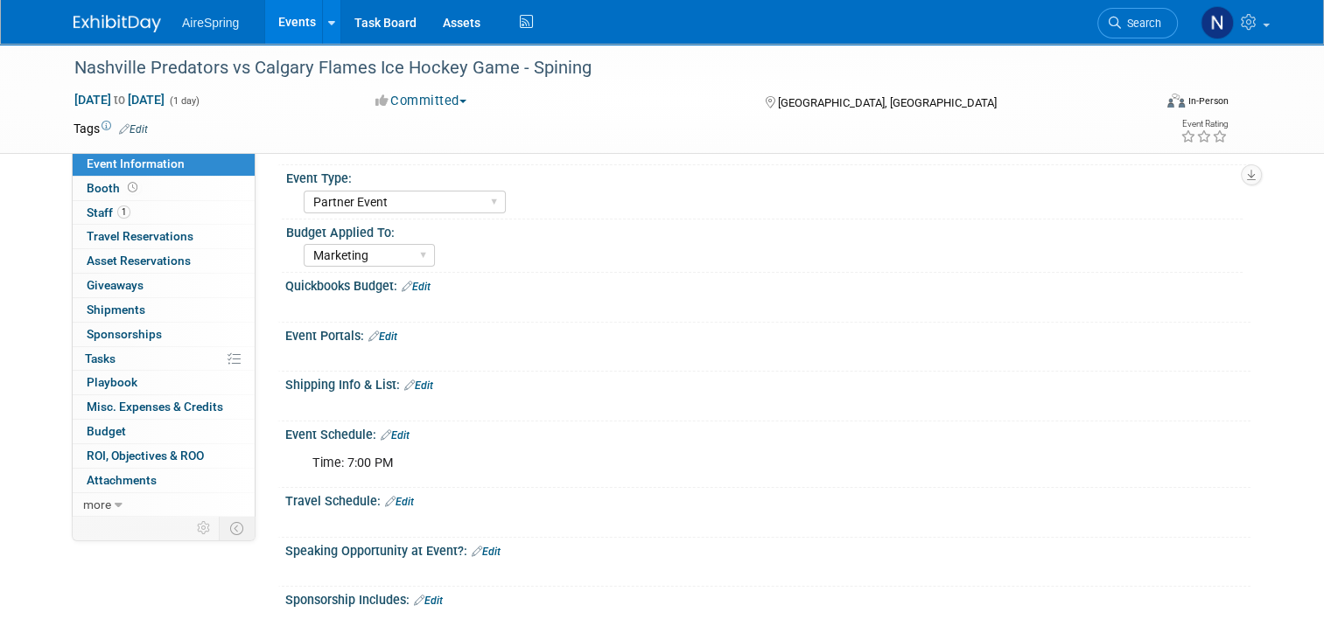
scroll to position [437, 0]
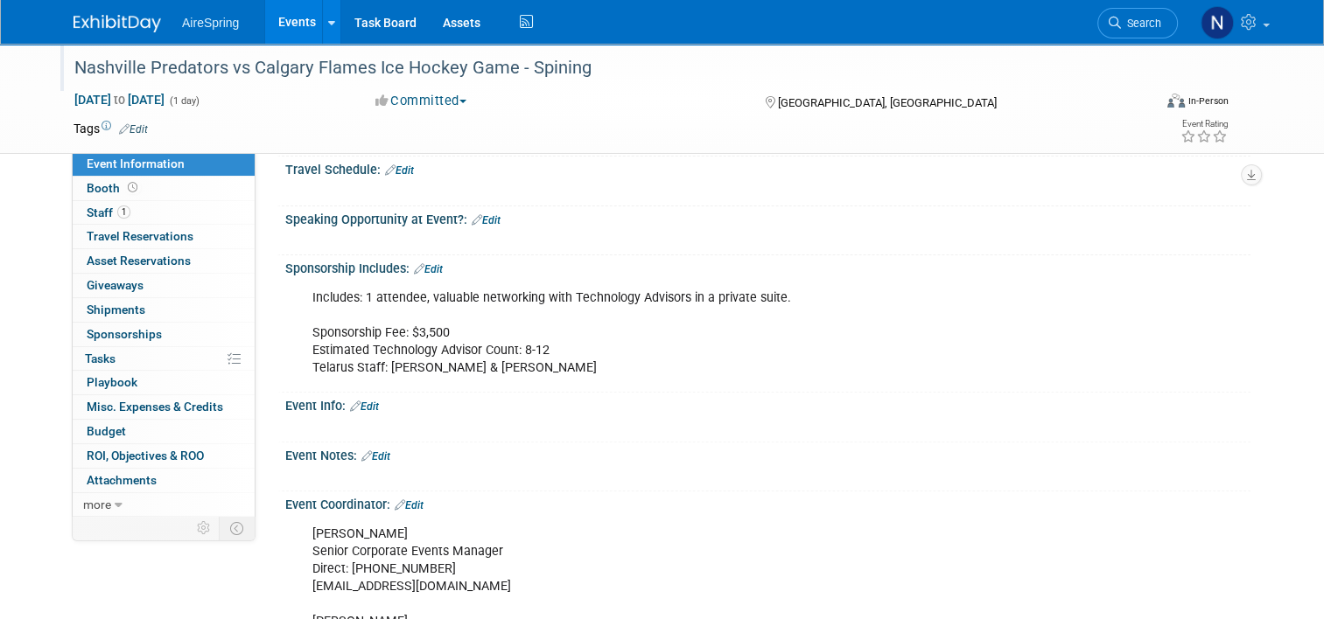
click at [73, 68] on div "Nashville Predators vs Calgary Flames Ice Hockey Game - Spining" at bounding box center [599, 67] width 1062 height 31
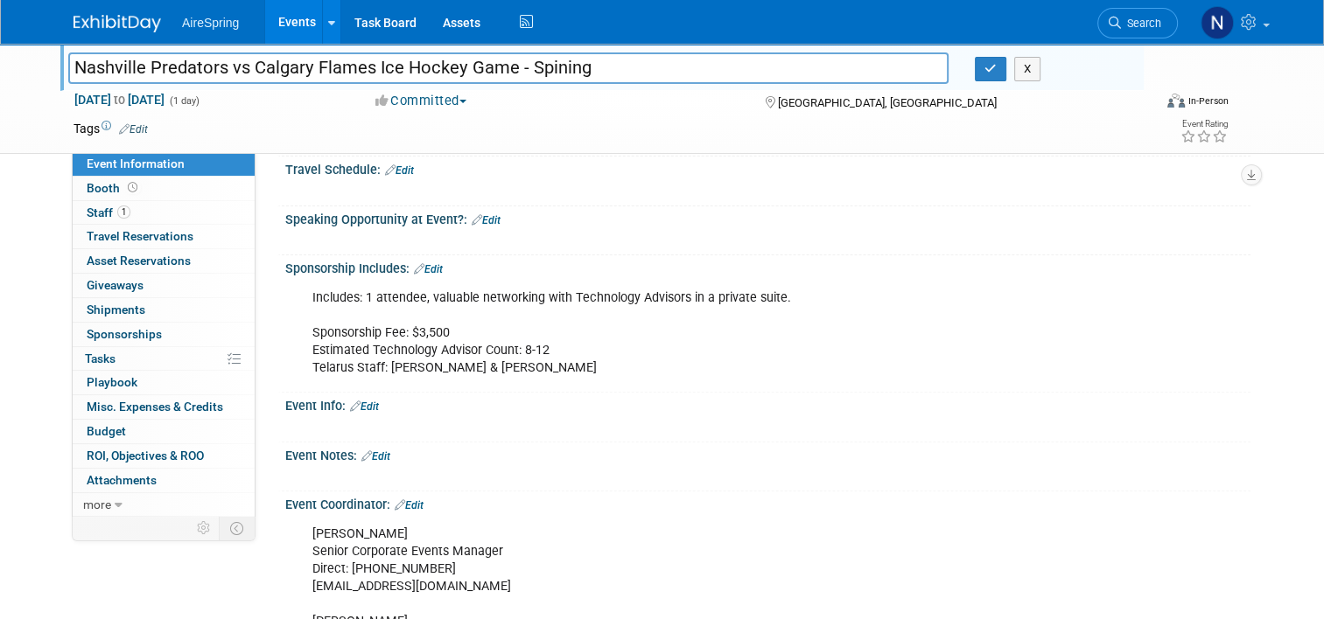
click at [68, 67] on input "Nashville Predators vs Calgary Flames Ice Hockey Game - Spining" at bounding box center [508, 67] width 880 height 31
type input "Telarus Nashville Predators vs Calgary Flames Ice Hockey Game - Spining"
click at [1005, 80] on button "button" at bounding box center [990, 69] width 31 height 24
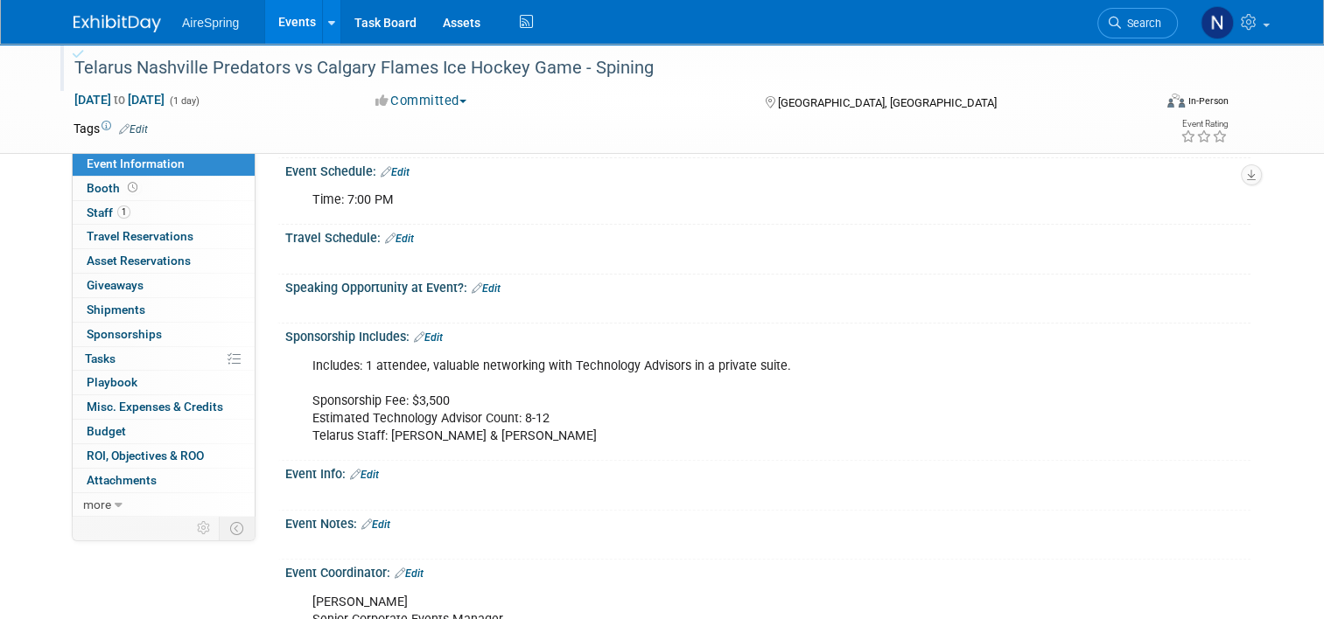
scroll to position [350, 0]
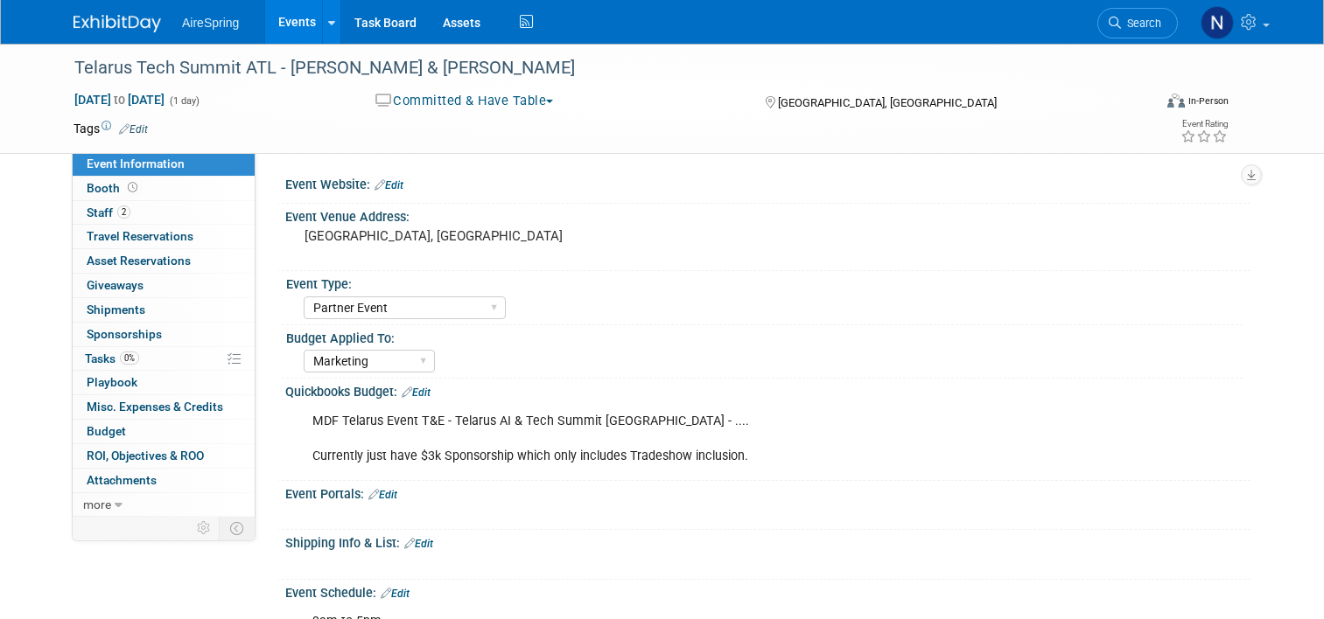
select select "Partner Event"
select select "Marketing"
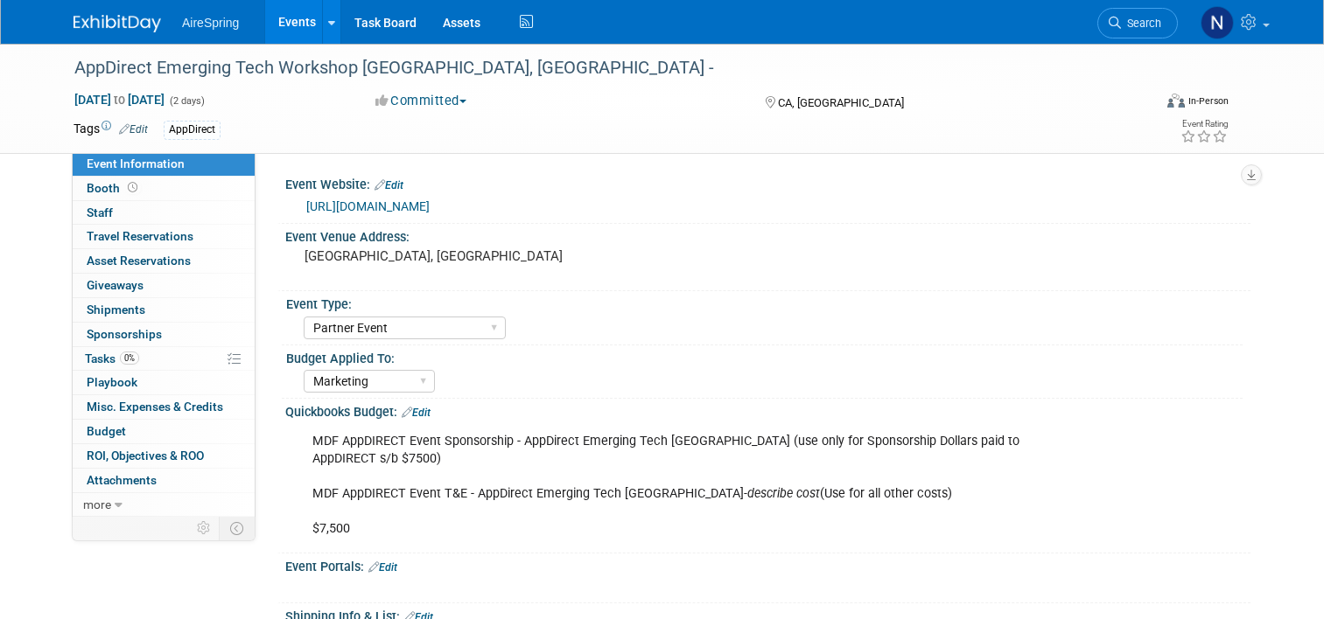
select select "Partner Event"
select select "Marketing"
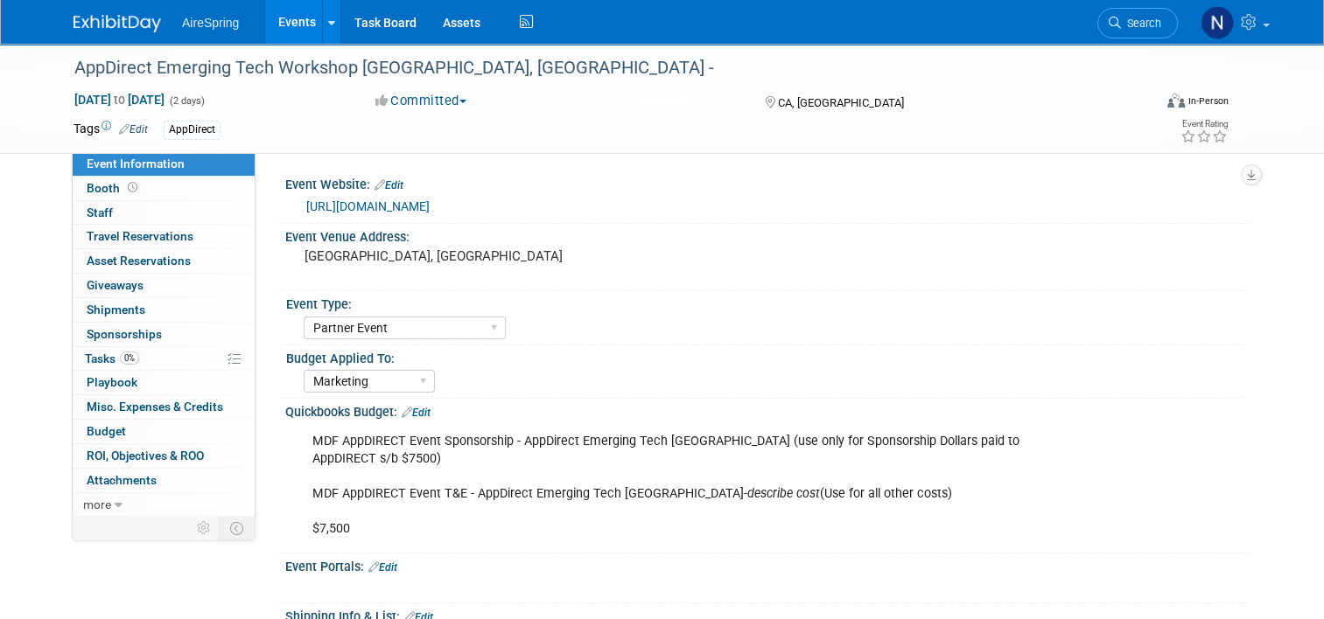
click at [430, 205] on link "[URL][DOMAIN_NAME]" at bounding box center [367, 206] width 123 height 14
click at [395, 185] on link "Edit" at bounding box center [388, 185] width 29 height 12
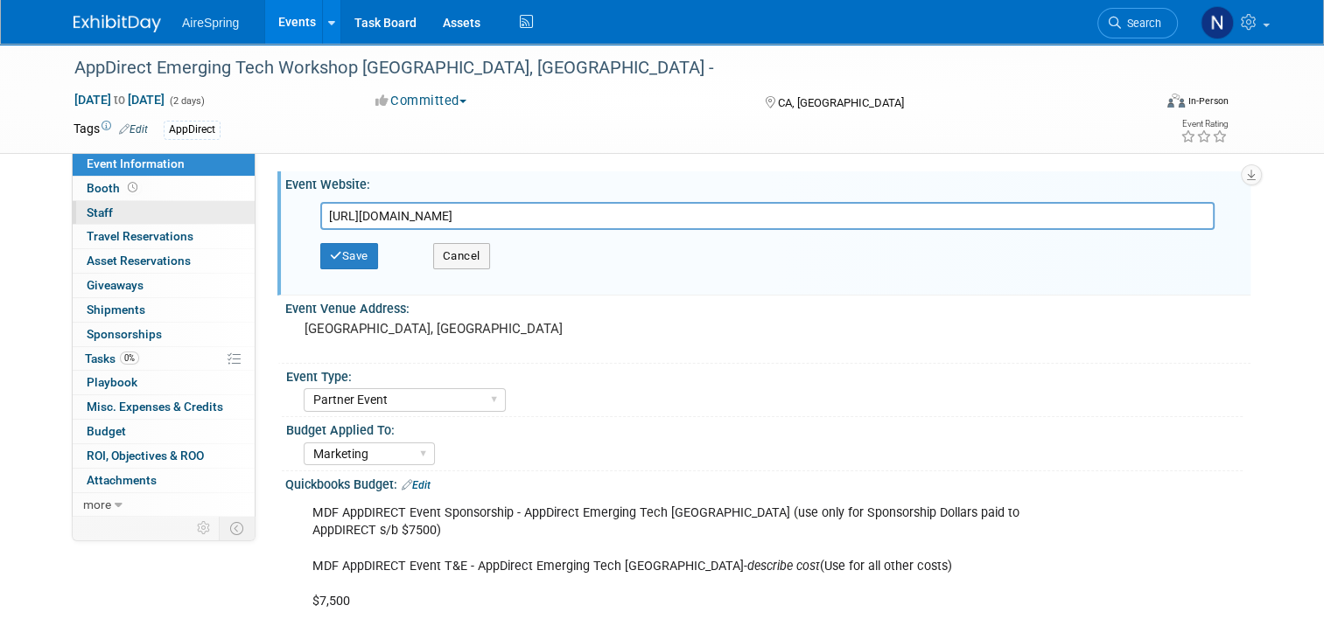
drag, startPoint x: 877, startPoint y: 213, endPoint x: 157, endPoint y: 216, distance: 720.0
type input "[URL][DOMAIN_NAME]"
click at [330, 255] on icon "button" at bounding box center [336, 255] width 12 height 11
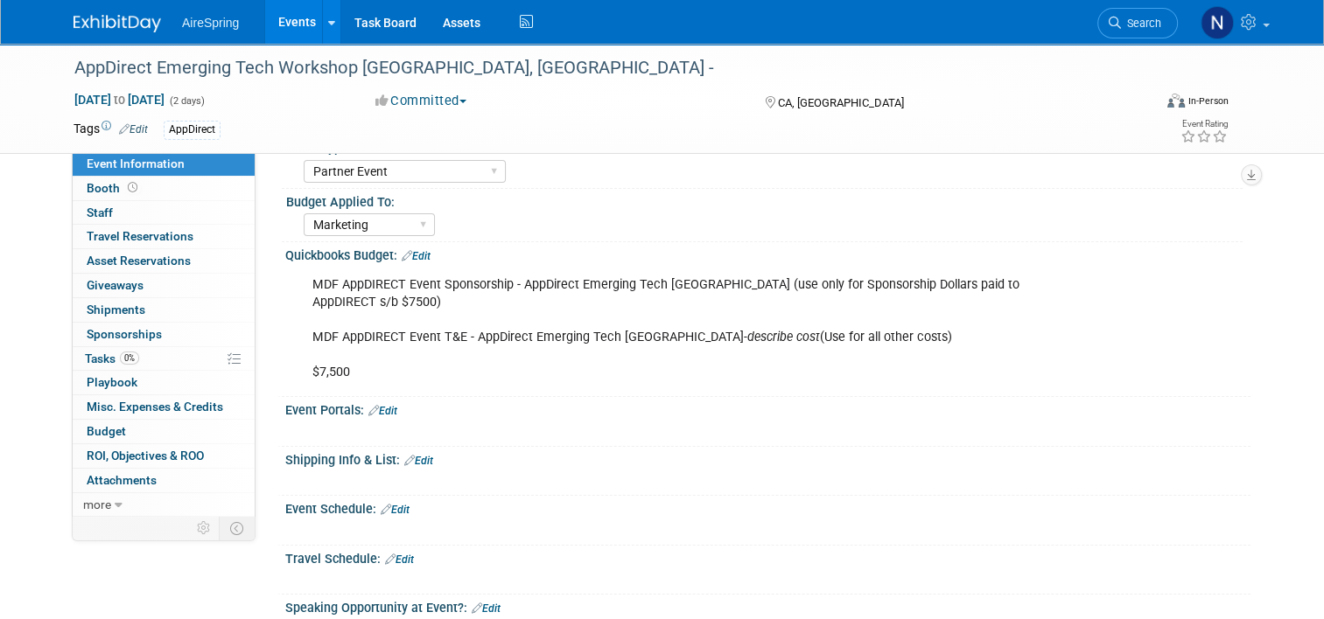
scroll to position [350, 0]
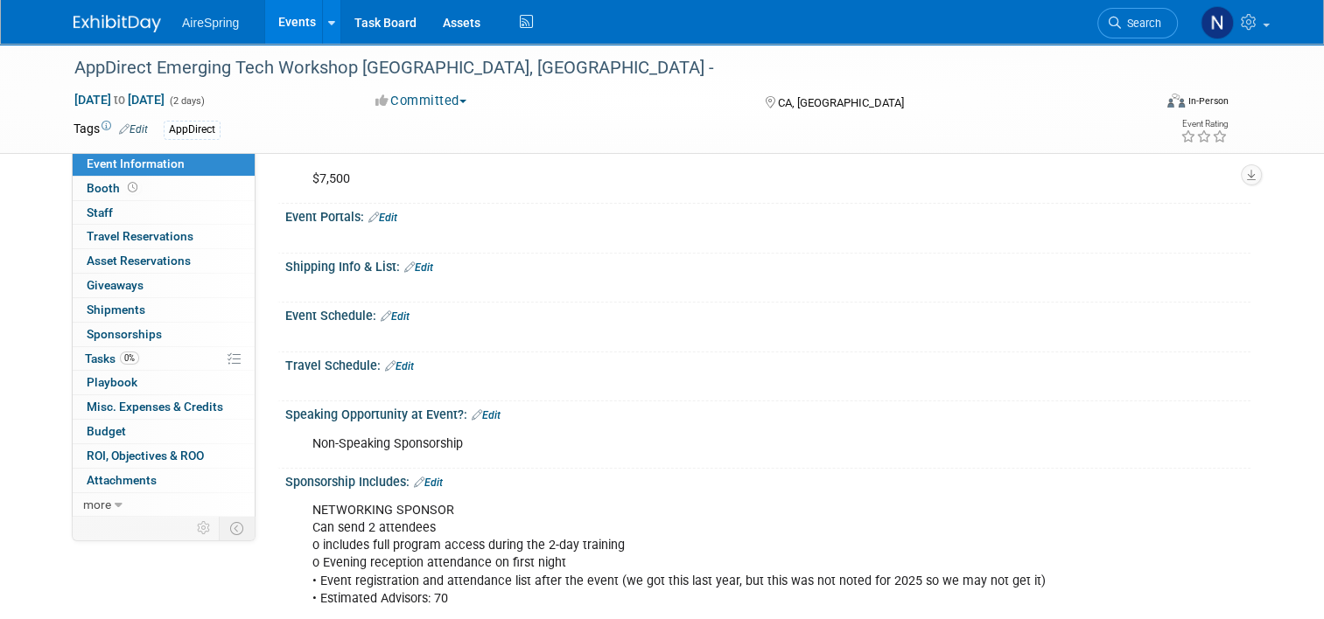
click at [392, 318] on link "Edit" at bounding box center [395, 317] width 29 height 12
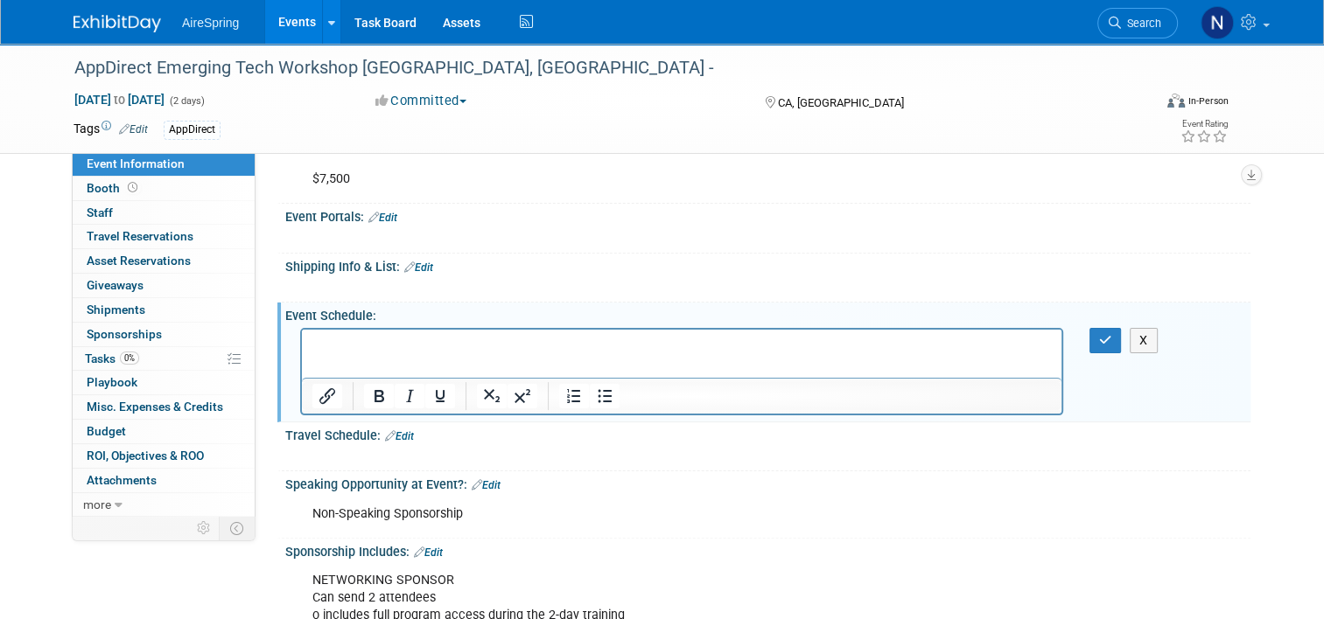
scroll to position [0, 0]
click at [385, 430] on icon at bounding box center [390, 435] width 10 height 11
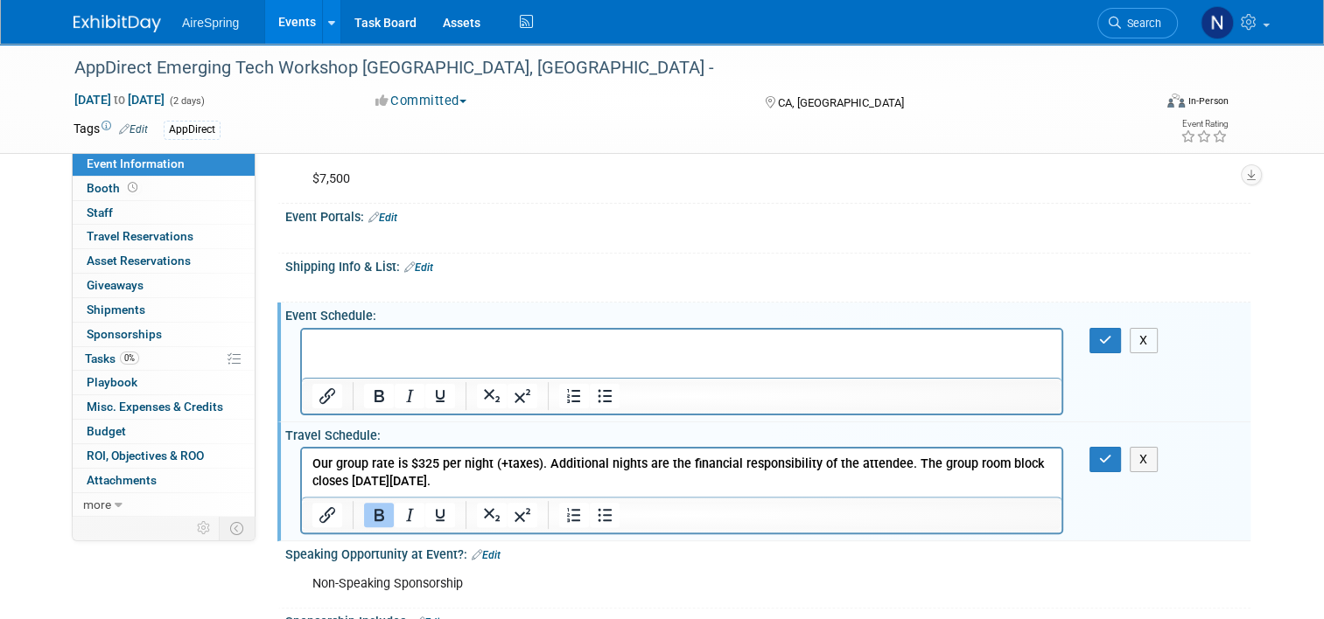
click at [1157, 335] on button "X" at bounding box center [1143, 340] width 28 height 25
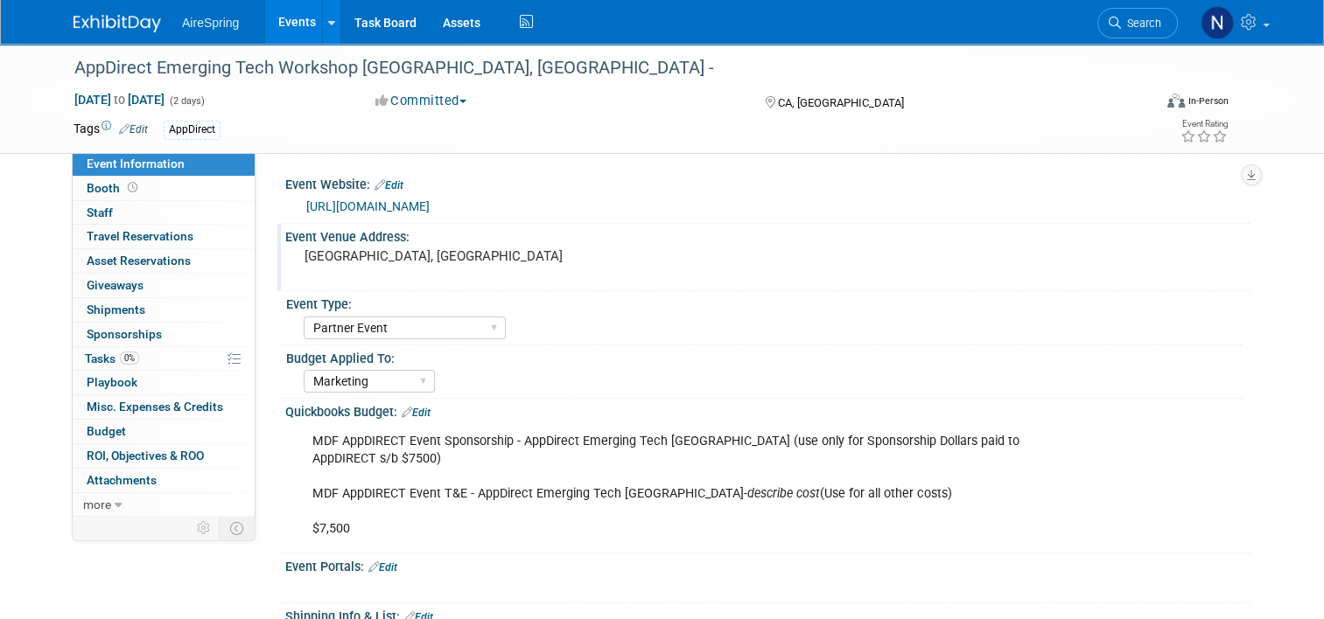
click at [353, 265] on div "[GEOGRAPHIC_DATA], [GEOGRAPHIC_DATA]" at bounding box center [486, 264] width 376 height 40
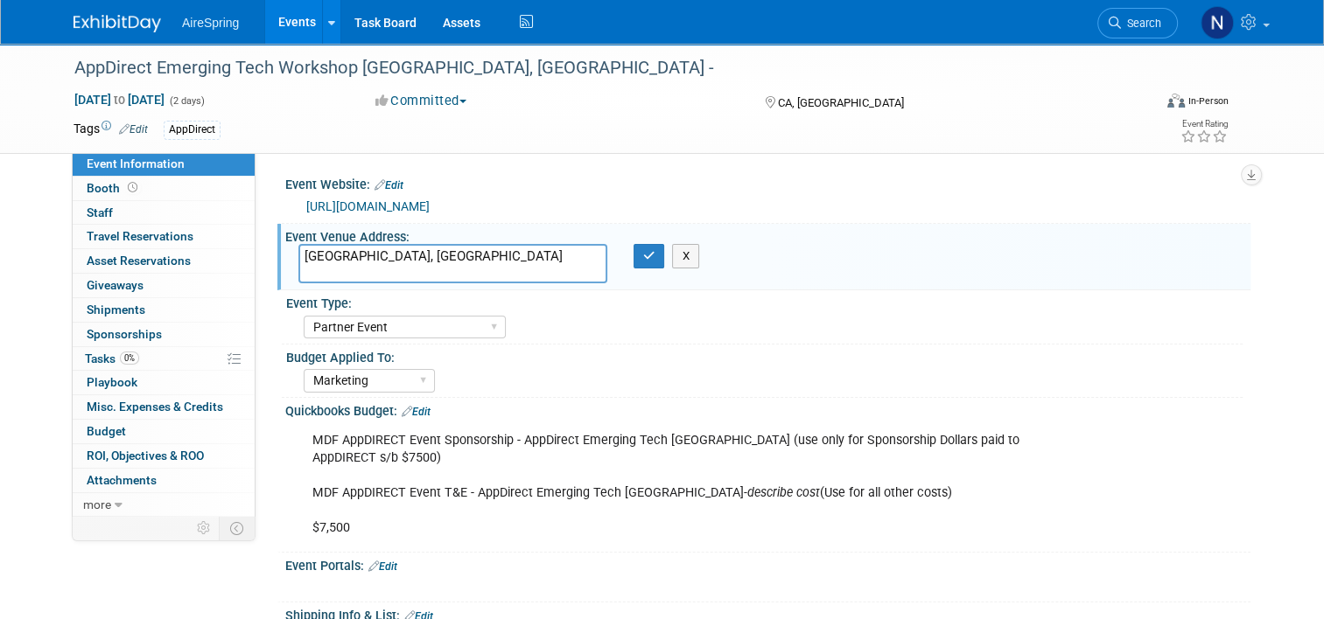
drag, startPoint x: 422, startPoint y: 258, endPoint x: 262, endPoint y: 269, distance: 160.4
click at [262, 269] on div "Event Website: Edit [URL][DOMAIN_NAME] [URL][DOMAIN_NAME] Save Cancel Event Ven…" at bounding box center [752, 333] width 995 height 363
paste textarea "[STREET_ADDRESS]"
type textarea "The Ranch at [GEOGRAPHIC_DATA] [STREET_ADDRESS]"
click at [649, 262] on button "button" at bounding box center [648, 256] width 31 height 24
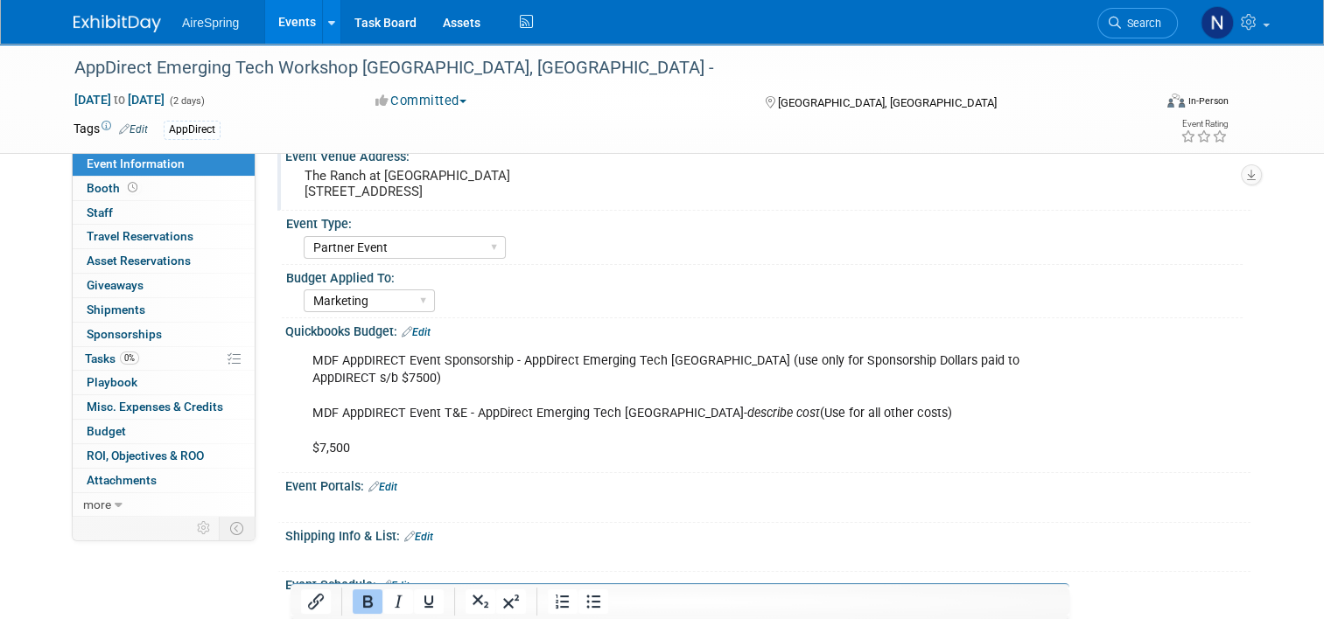
scroll to position [175, 0]
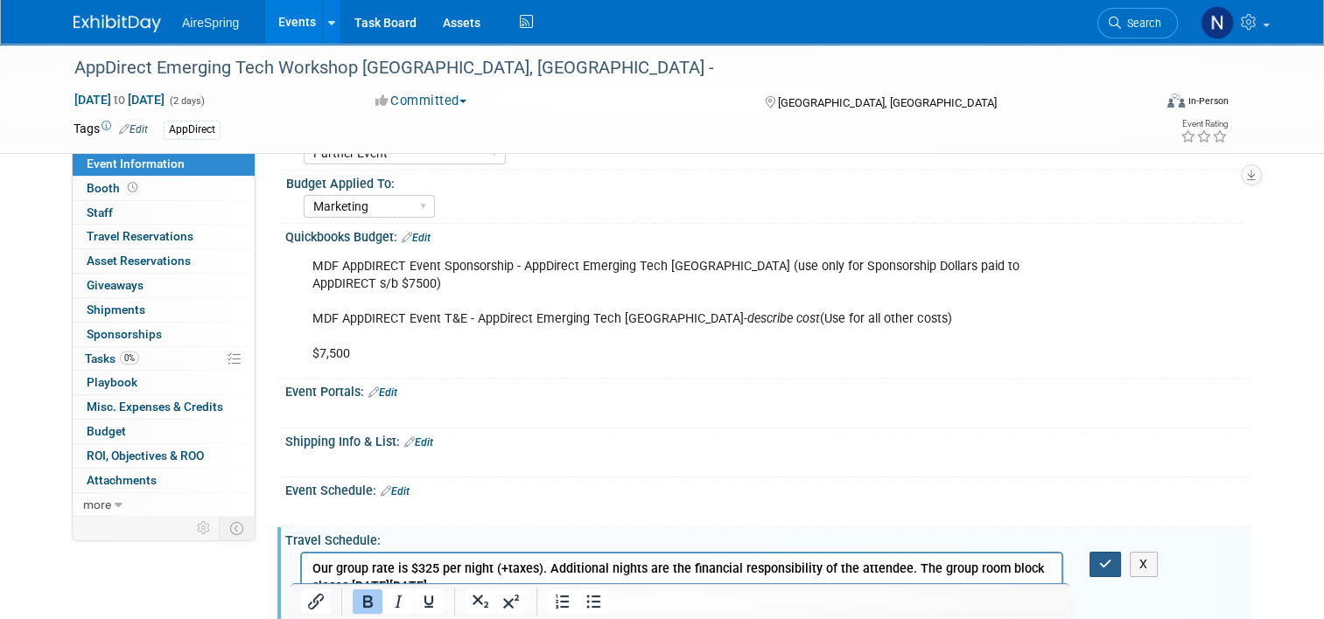
click at [1112, 558] on icon "button" at bounding box center [1105, 564] width 13 height 12
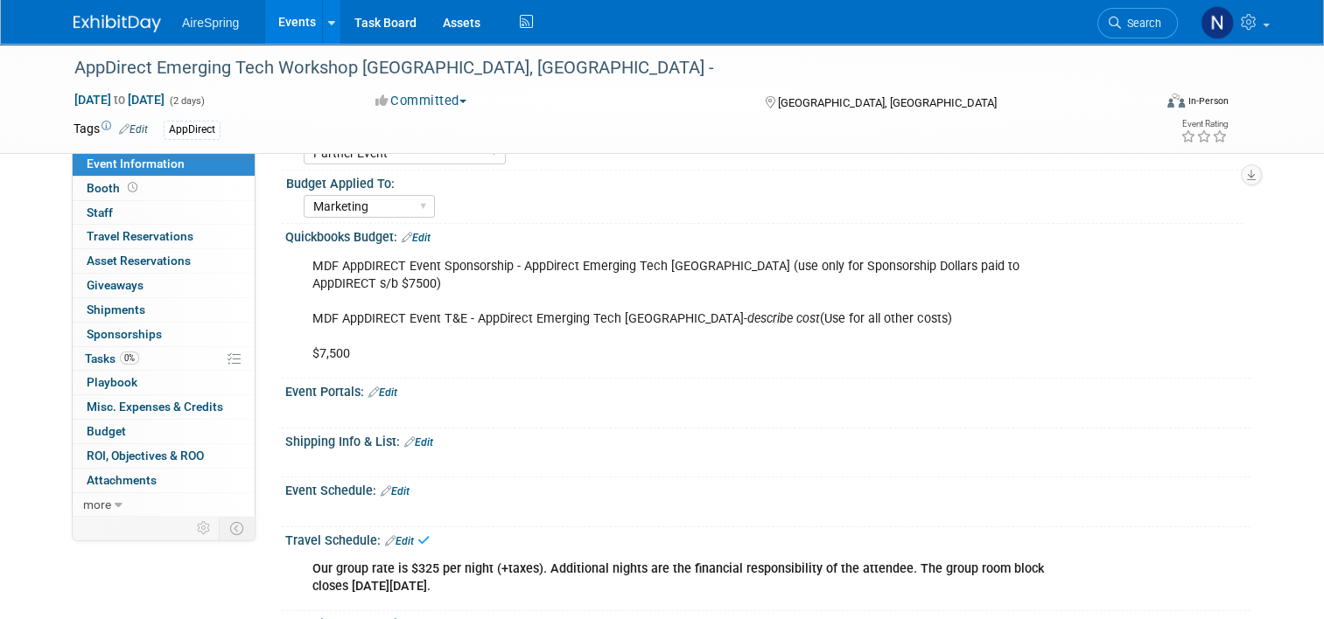
click at [395, 490] on link "Edit" at bounding box center [395, 492] width 29 height 12
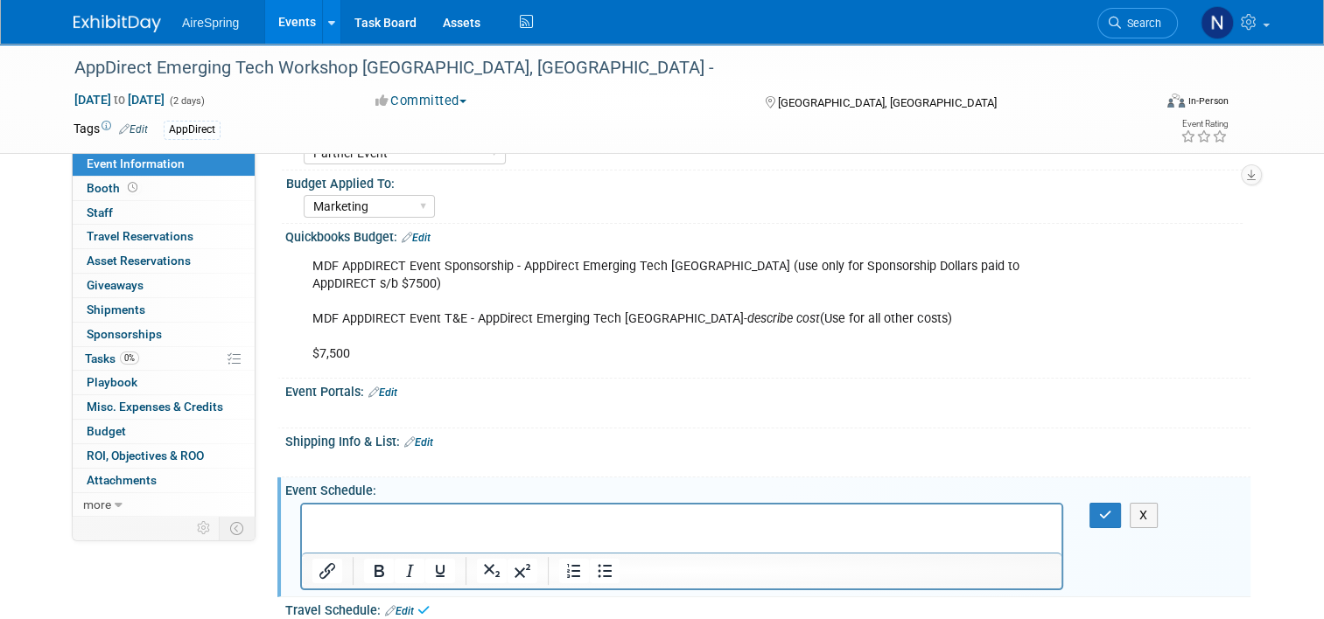
scroll to position [0, 0]
click at [440, 528] on html "﻿Home" at bounding box center [681, 516] width 759 height 24
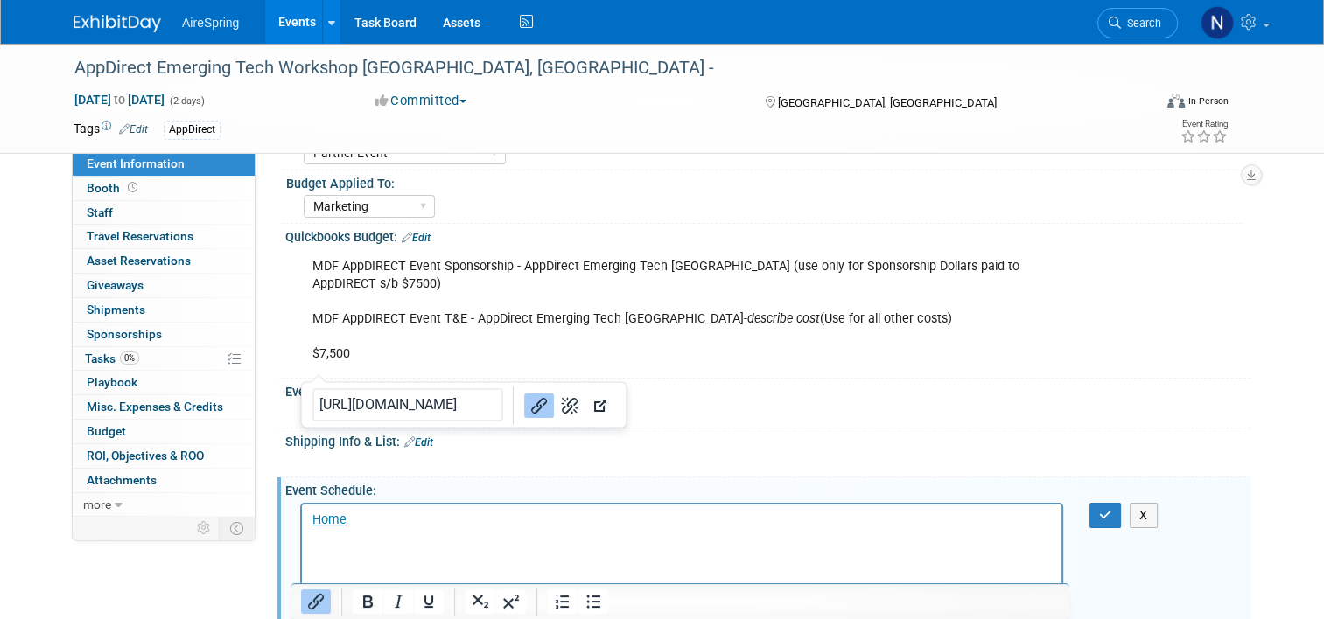
scroll to position [327, 0]
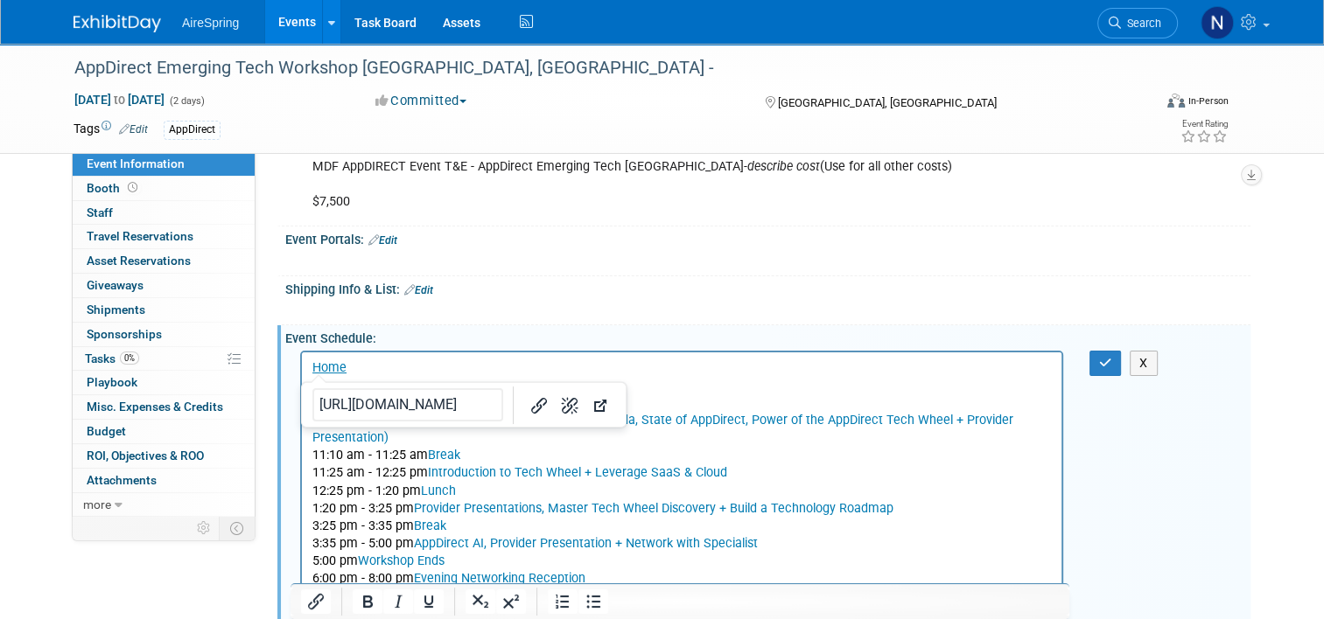
click at [1043, 485] on p "12:25 pm - 1:20 pm Lunch" at bounding box center [681, 490] width 739 height 17
click at [379, 403] on p "11/18/20259:00 am - 10:00 am Coffee + Networking" at bounding box center [681, 402] width 739 height 17
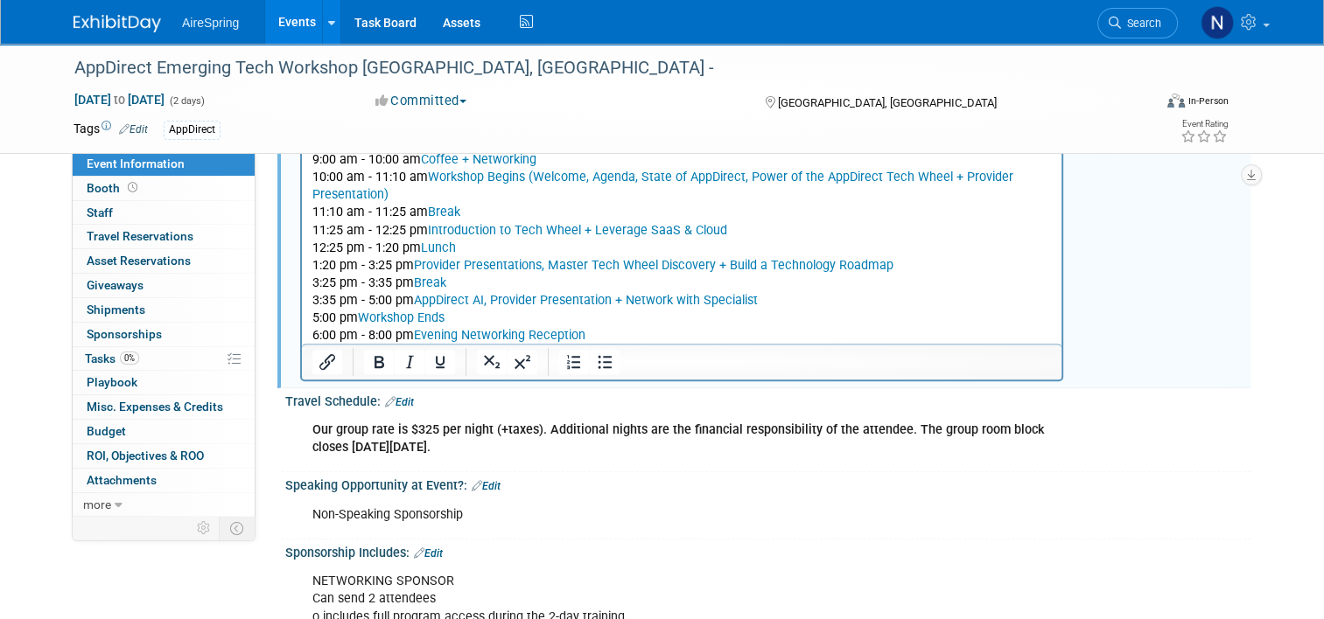
scroll to position [590, 0]
click at [620, 324] on p "5:00 pm Workshop Ends" at bounding box center [681, 315] width 739 height 17
click at [628, 339] on p "6:00 pm - 8:00 pm Evening Networking Reception" at bounding box center [681, 333] width 739 height 17
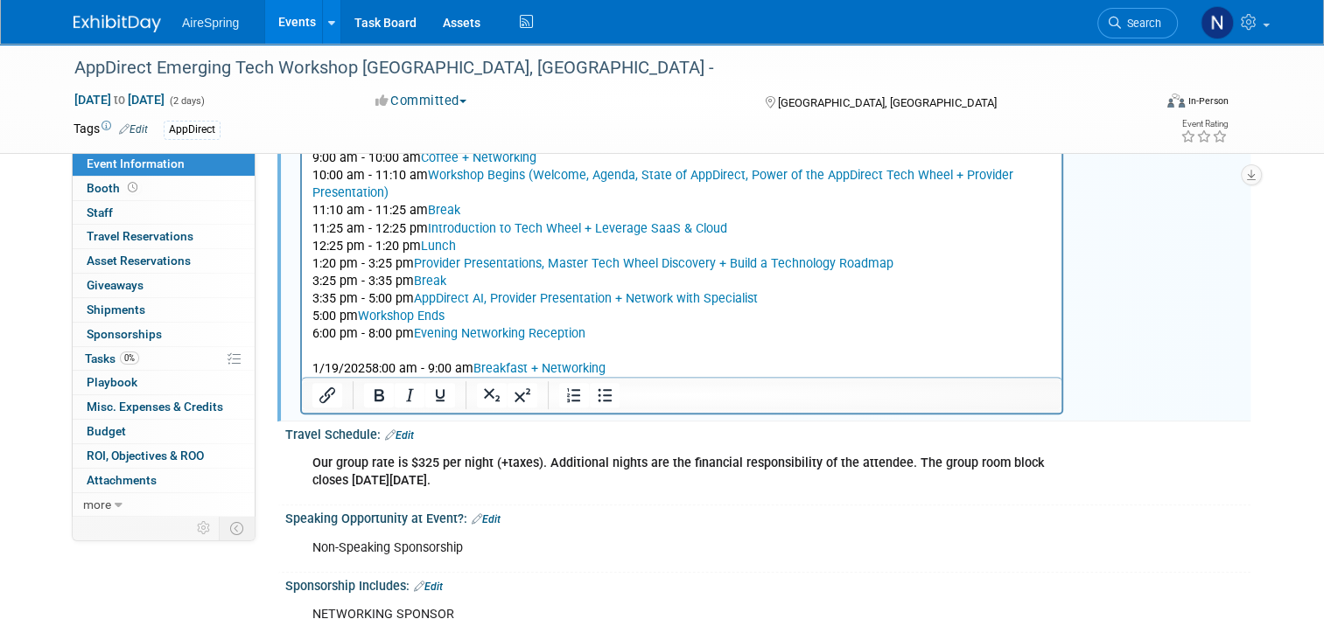
scroll to position [0, 0]
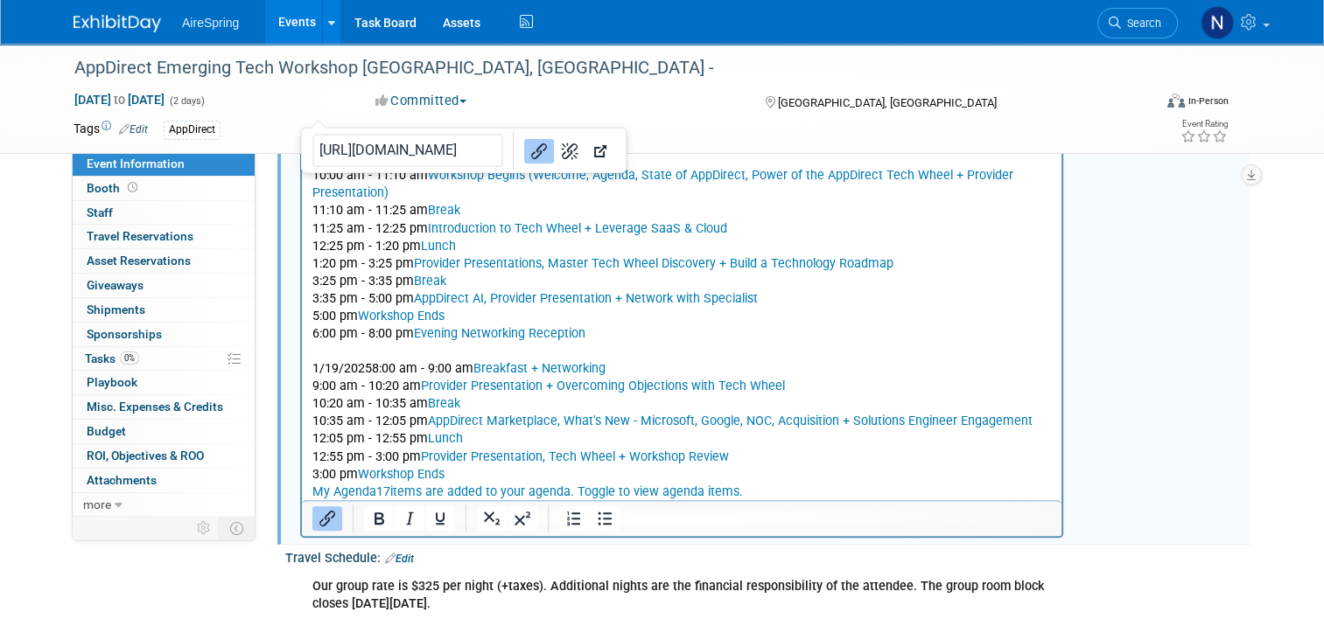
click at [313, 362] on p "1/19/20258:00 am - 9:00 am Breakfast + Networking" at bounding box center [681, 368] width 739 height 17
click at [436, 366] on p "11/19/20258:00 am - 9:00 am Breakfast + Networking" at bounding box center [681, 368] width 739 height 17
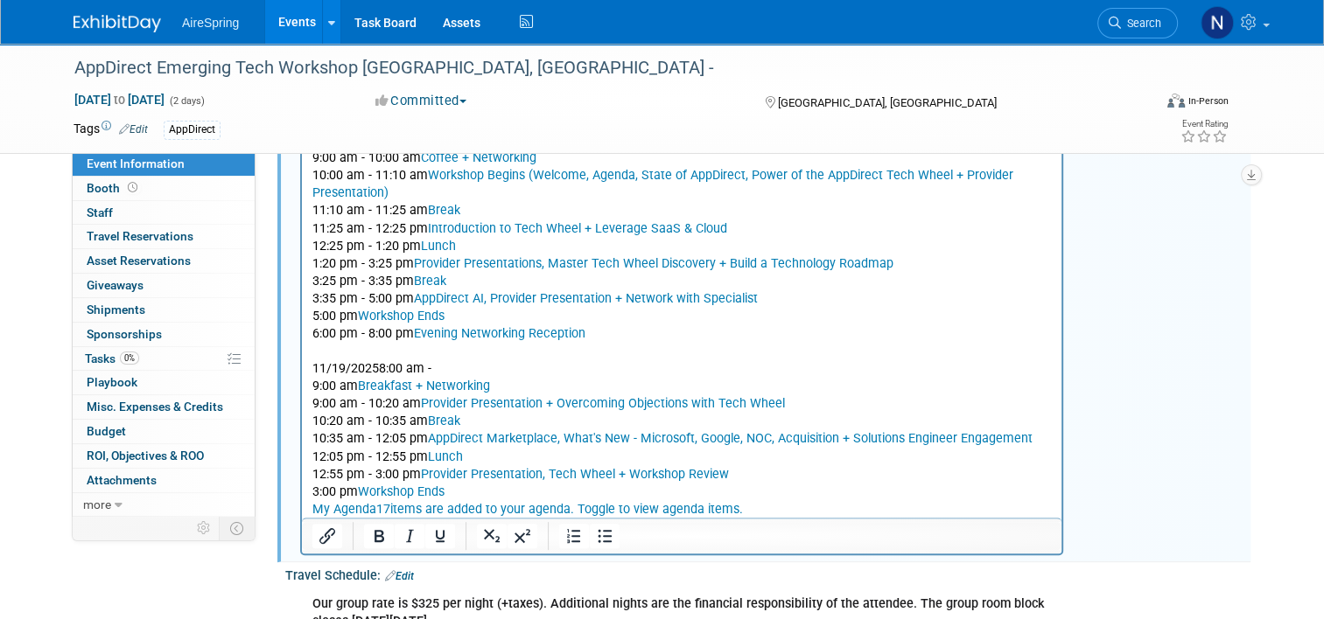
click at [437, 368] on p "11/19/20258:00 am -" at bounding box center [681, 368] width 739 height 17
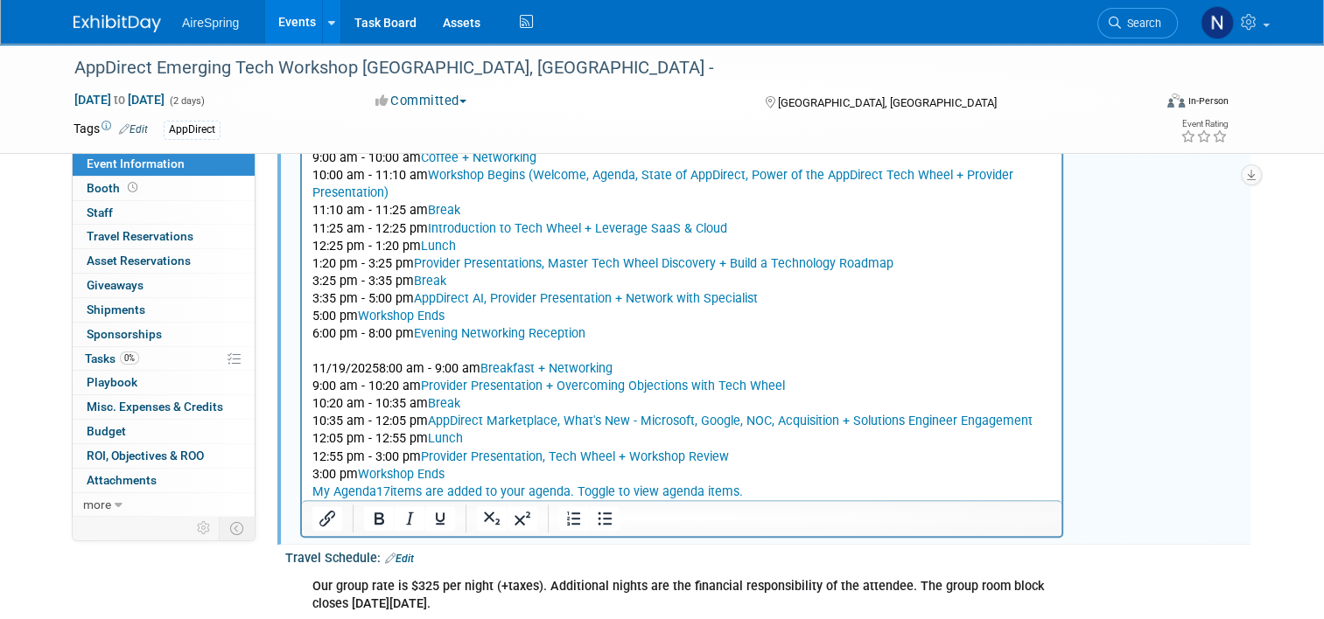
click at [376, 368] on p "11/19/20258:00 am - 9:00 am Breakfast + Networking" at bounding box center [681, 368] width 739 height 17
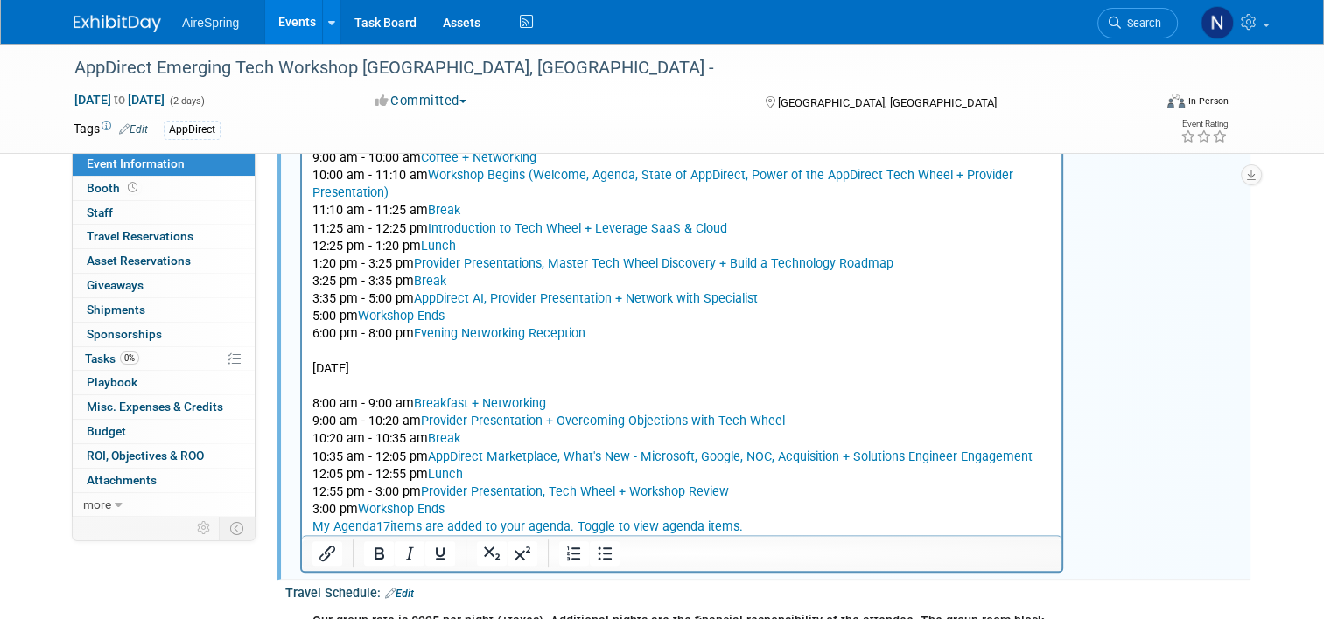
click at [312, 368] on p "[DATE]" at bounding box center [681, 368] width 739 height 17
drag, startPoint x: 474, startPoint y: 362, endPoint x: 564, endPoint y: 451, distance: 126.2
click at [302, 365] on html "Home [DATE] 9:00 am - 10:00 am Coffee + Networking 10:00 am - 11:10 am Workshop…" at bounding box center [681, 312] width 759 height 446
click at [931, 341] on p "6:00 pm - 8:00 pm Evening Networking Reception" at bounding box center [681, 333] width 739 height 17
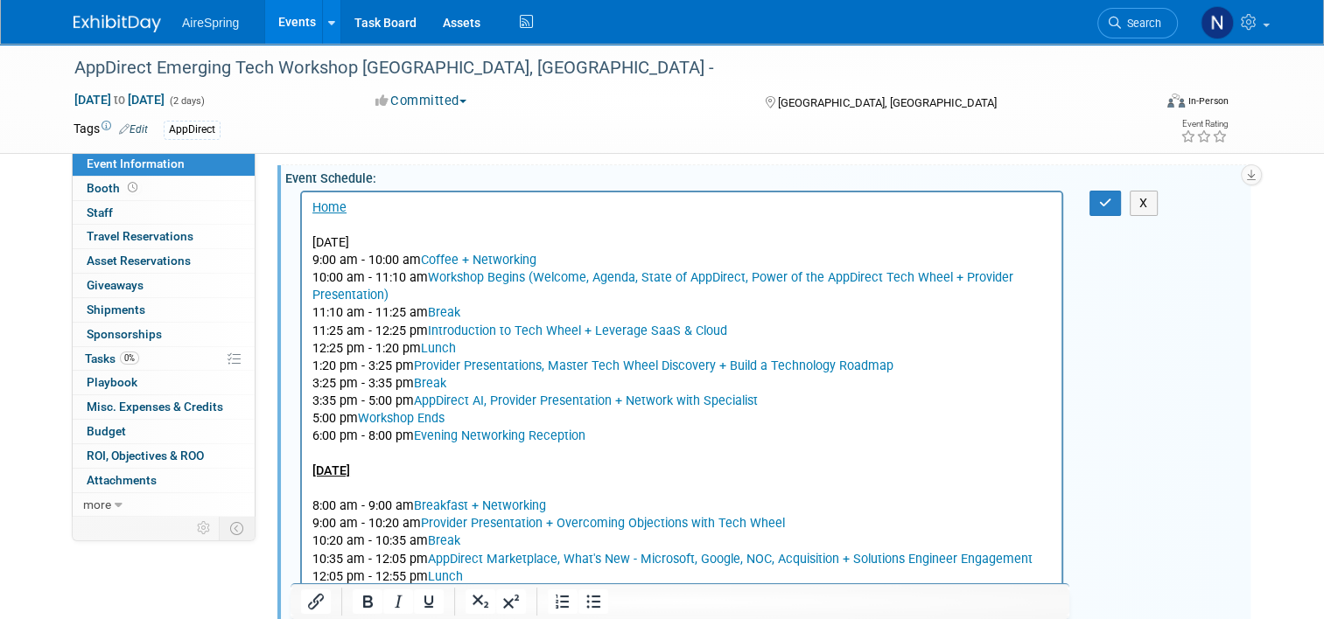
scroll to position [415, 0]
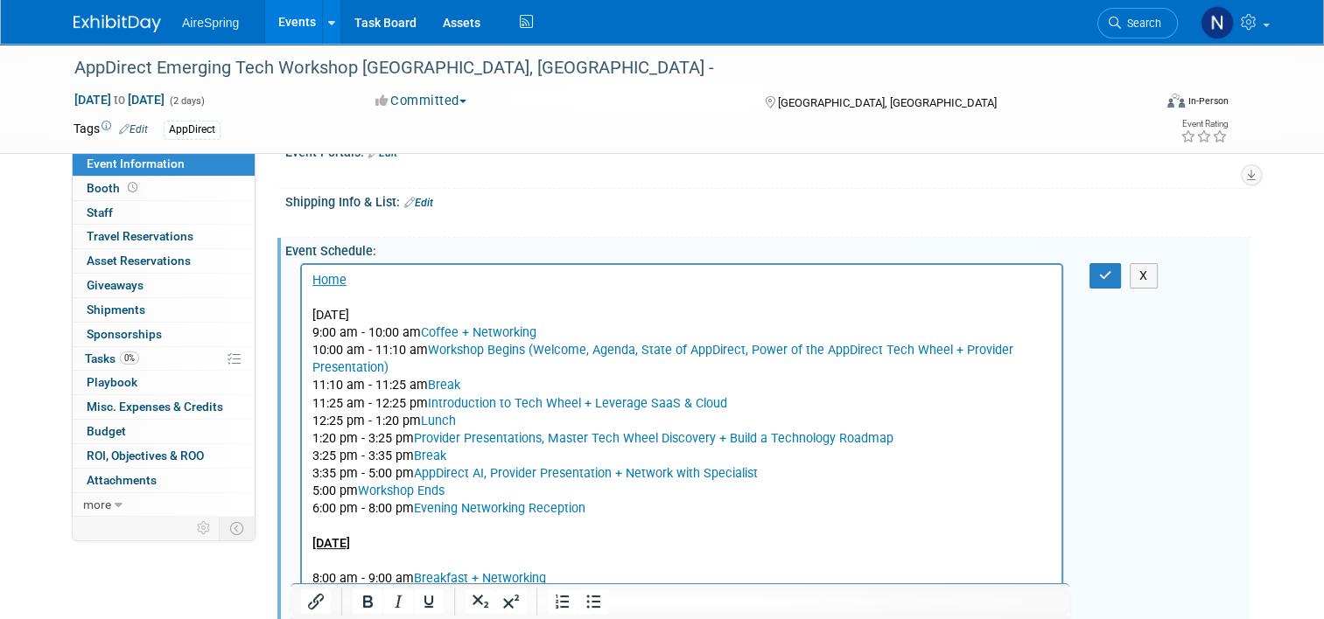
click at [314, 315] on p "[DATE]" at bounding box center [681, 314] width 739 height 17
drag, startPoint x: 440, startPoint y: 313, endPoint x: 286, endPoint y: 313, distance: 154.0
click at [302, 313] on html "Home [DATE] 9:00 am - 10:00 am Coffee + Networking 10:00 am - 11:10 am Workshop…" at bounding box center [681, 487] width 759 height 446
click at [505, 302] on p "Rich Text Area. Press ALT-0 for help." at bounding box center [681, 297] width 739 height 17
click at [492, 320] on p "[DATE]" at bounding box center [681, 314] width 739 height 17
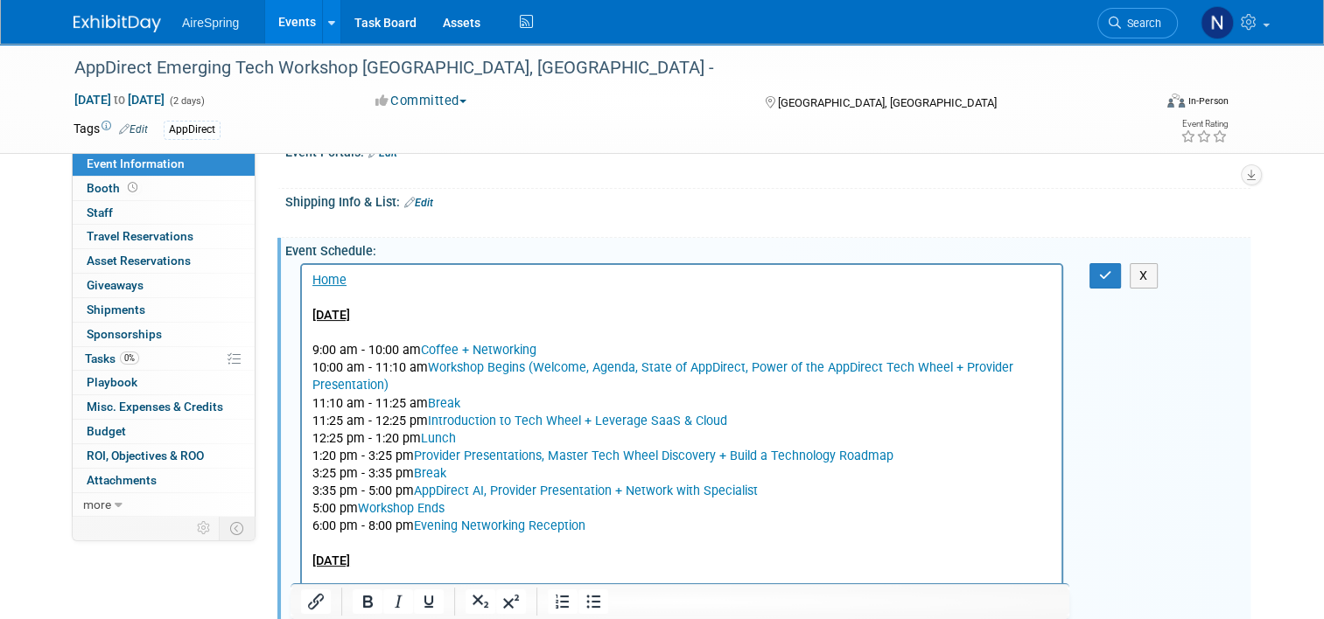
click at [422, 352] on link "Coffee + Networking" at bounding box center [478, 349] width 115 height 15
click at [426, 370] on link "Workshop Begins (Welcome, Agenda, State of AppDirect, Power of the AppDirect Te…" at bounding box center [662, 376] width 701 height 32
click at [428, 406] on link "Break" at bounding box center [444, 402] width 32 height 15
click at [428, 424] on link "Introduction to Tech Wheel + Leverage SaaS & Cloud" at bounding box center [577, 420] width 299 height 15
click at [417, 437] on p "12:25 pm - 1:20 pm Lunch" at bounding box center [681, 438] width 739 height 17
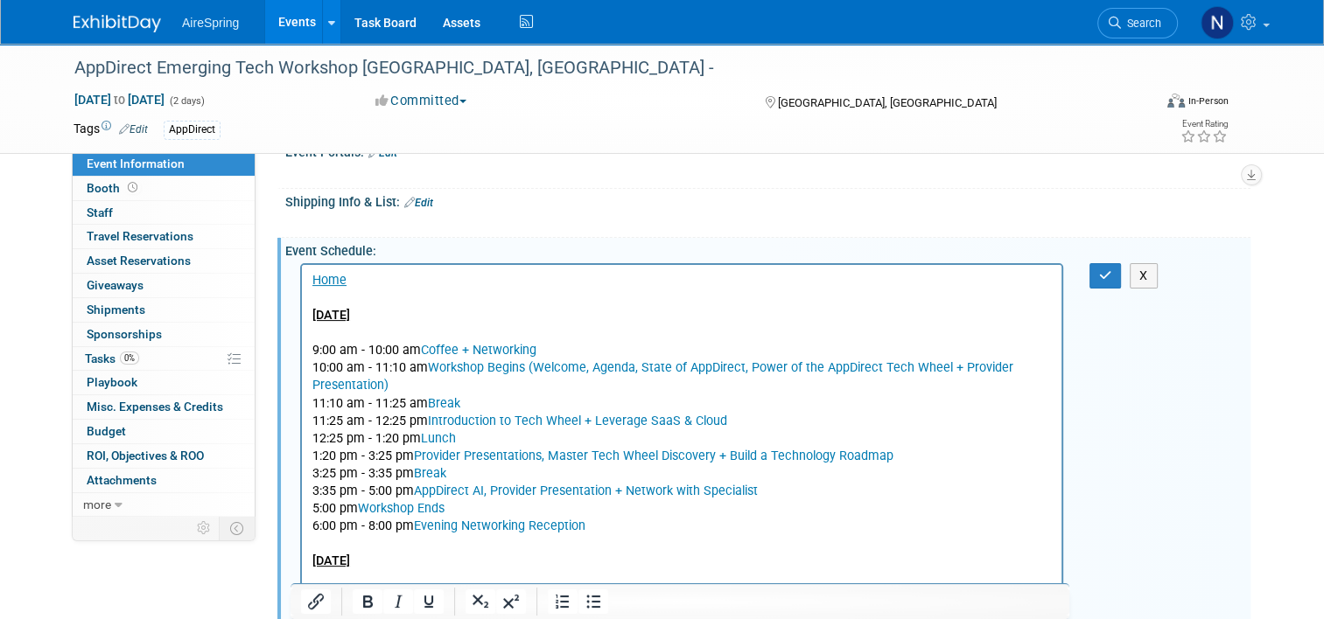
click at [414, 460] on link "Provider Presentations, Master Tech Wheel Discovery + Build a Technology Roadmap" at bounding box center [653, 455] width 479 height 15
click at [416, 482] on p "3:35 pm - 5:00 pm AppDirect AI, Provider Presentation + Network with Specialist" at bounding box center [681, 490] width 739 height 17
click at [414, 469] on link "Break" at bounding box center [430, 472] width 32 height 15
click at [411, 489] on p "3:35 pm - 5:00 pm AppDirect AI, Provider Presentation + Network with Specialist" at bounding box center [681, 490] width 739 height 17
click at [356, 512] on p "5:00 pm Workshop Ends" at bounding box center [681, 508] width 739 height 17
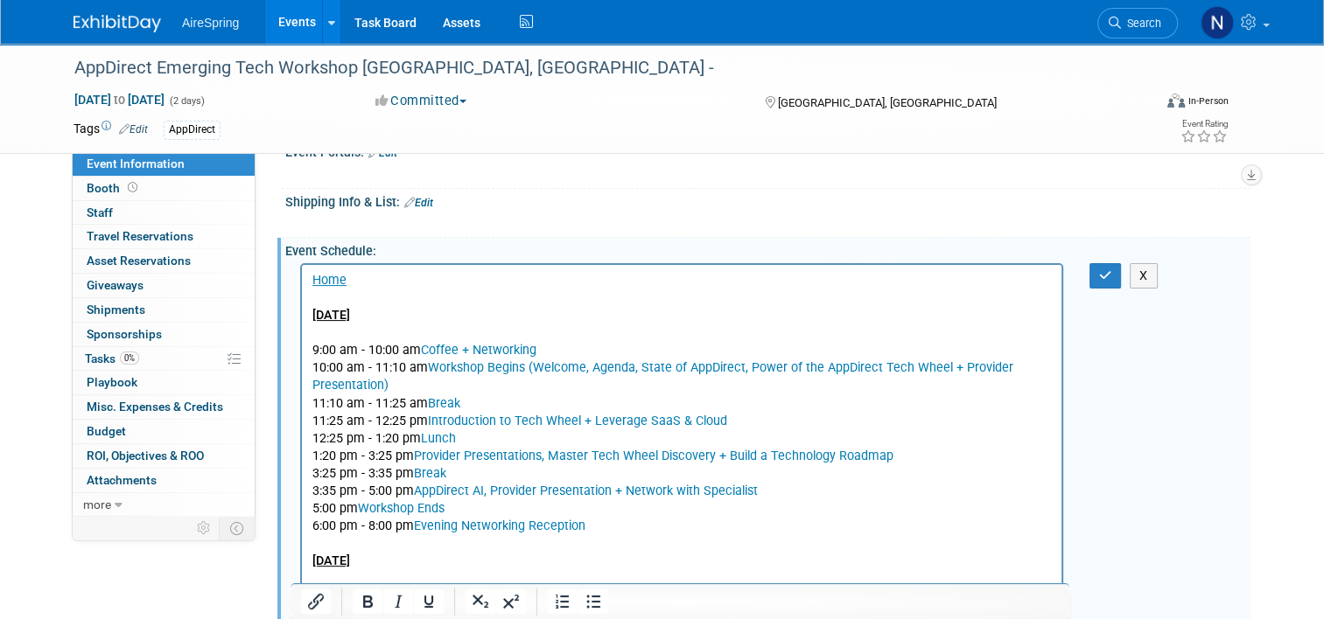
drag, startPoint x: 475, startPoint y: 509, endPoint x: 571, endPoint y: 757, distance: 265.6
click at [302, 502] on html "Home [DATE] 9:00 am - 10:00 am Coffee + Networking 10:00 am - 11:10 am Workshop…" at bounding box center [681, 496] width 759 height 464
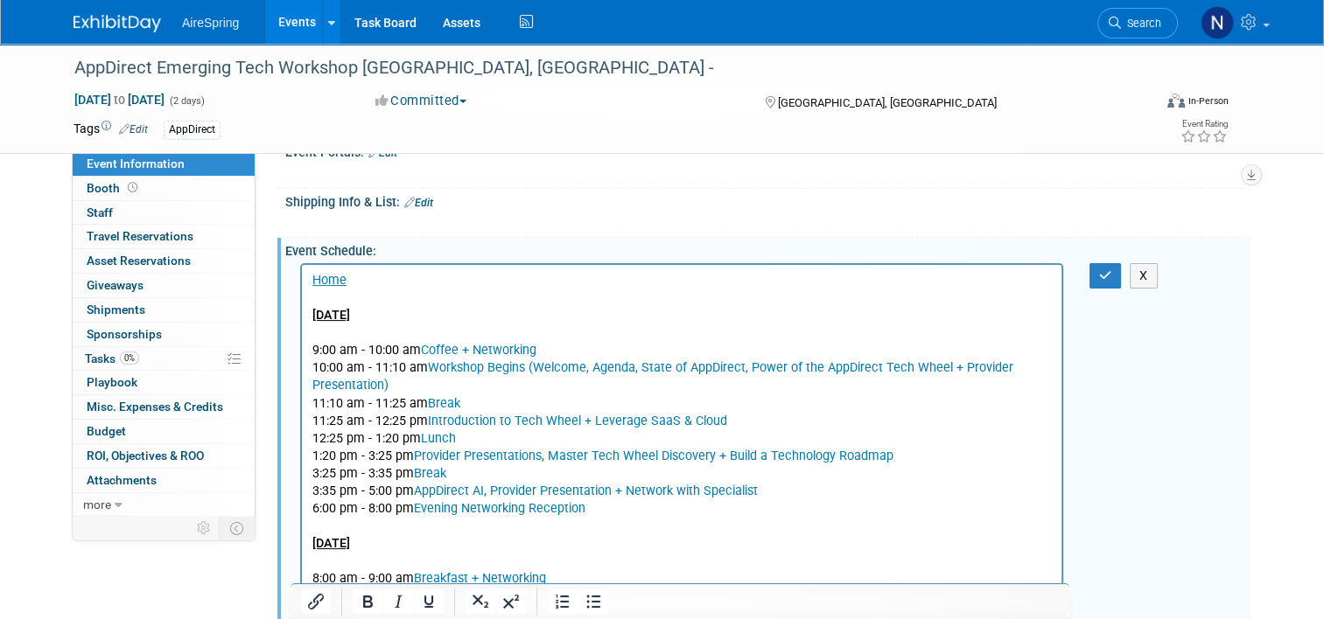
scroll to position [590, 0]
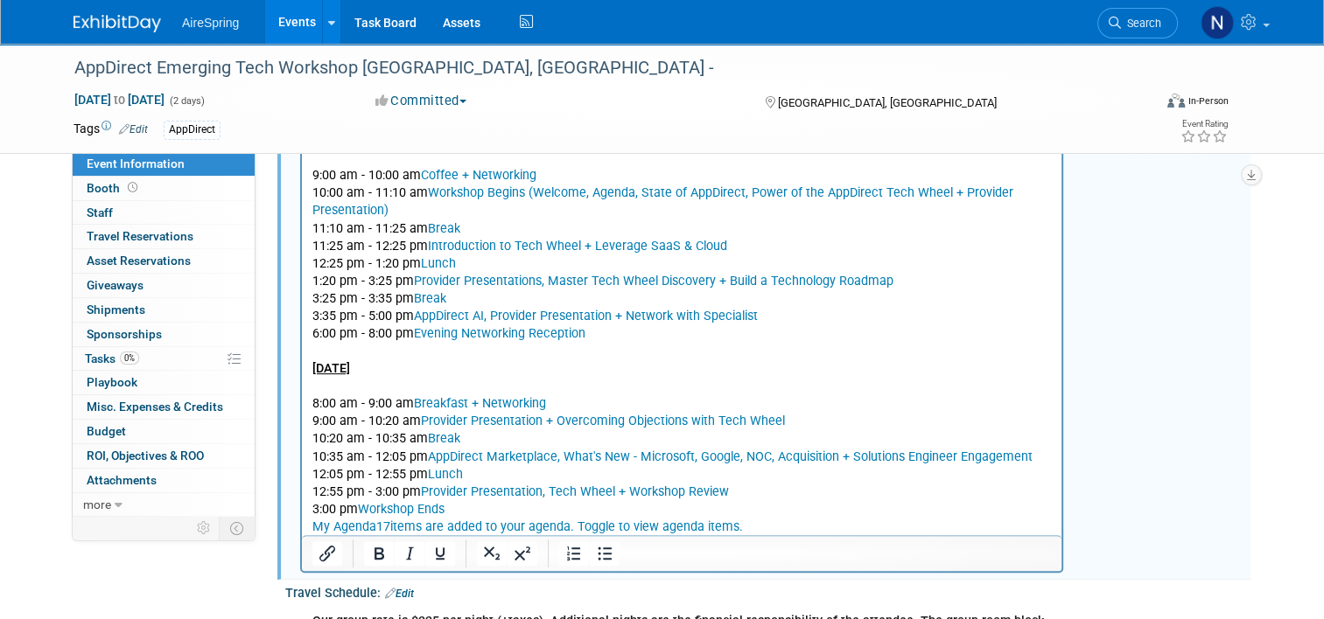
click at [414, 332] on link "Evening Networking Reception" at bounding box center [499, 332] width 171 height 15
click at [414, 405] on link "Breakfast + Networking" at bounding box center [480, 402] width 132 height 15
click at [421, 420] on link "Provider Presentation + Overcoming Objections with Tech Wheel" at bounding box center [603, 420] width 364 height 15
click at [429, 440] on link "Break" at bounding box center [444, 437] width 32 height 15
click at [428, 461] on link "AppDirect Marketplace, What's New - Microsoft, Google, NOC, Acquisition + Solut…" at bounding box center [730, 456] width 605 height 15
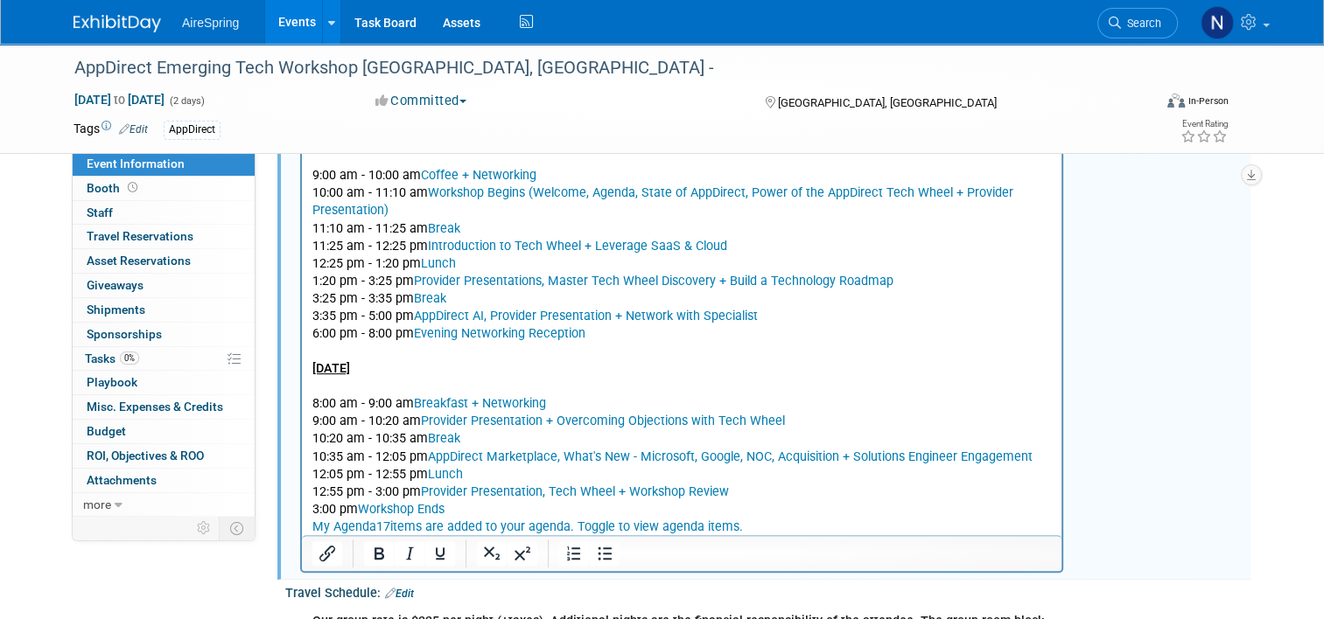
click at [425, 472] on p "12:05 pm - 12:55 pm Lunch" at bounding box center [681, 473] width 739 height 17
click at [421, 488] on link "Provider Presentation, Tech Wheel + Workshop Review" at bounding box center [575, 491] width 308 height 15
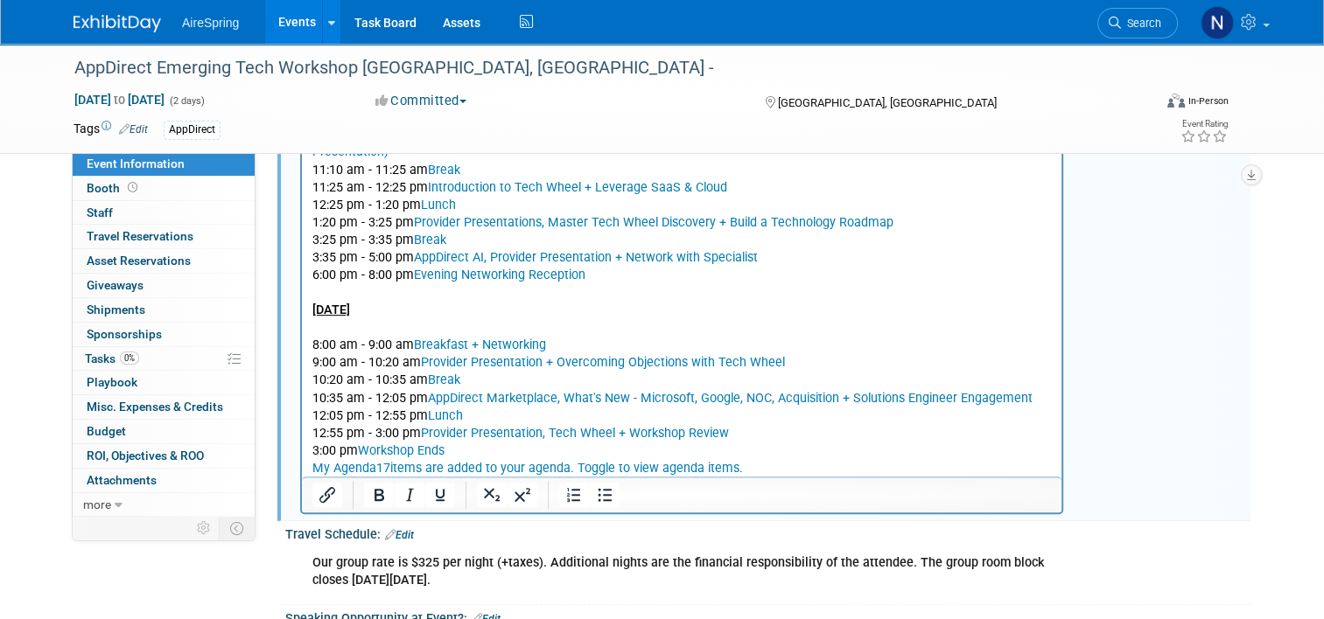
scroll to position [765, 0]
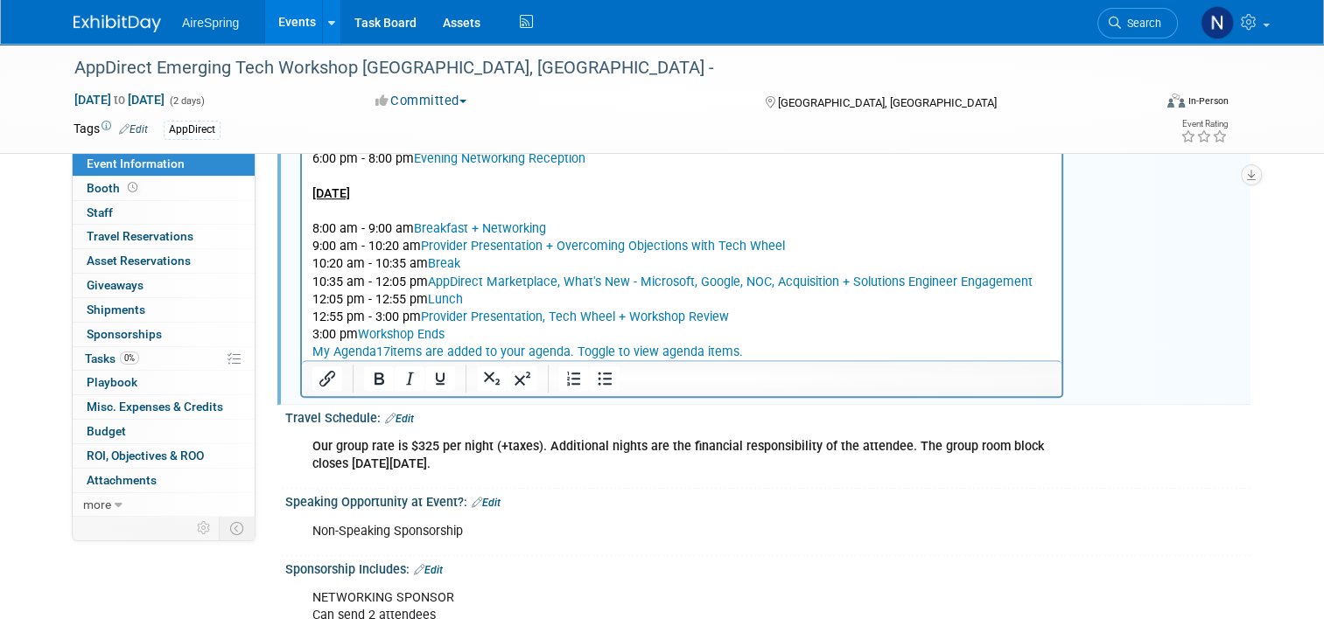
drag, startPoint x: 475, startPoint y: 339, endPoint x: 328, endPoint y: 345, distance: 147.1
click at [328, 345] on body "Home [DATE] 9:00 am - 10:00 am Coffee + Networking 10:00 am - 11:10 am Workshop…" at bounding box center [681, 141] width 741 height 439
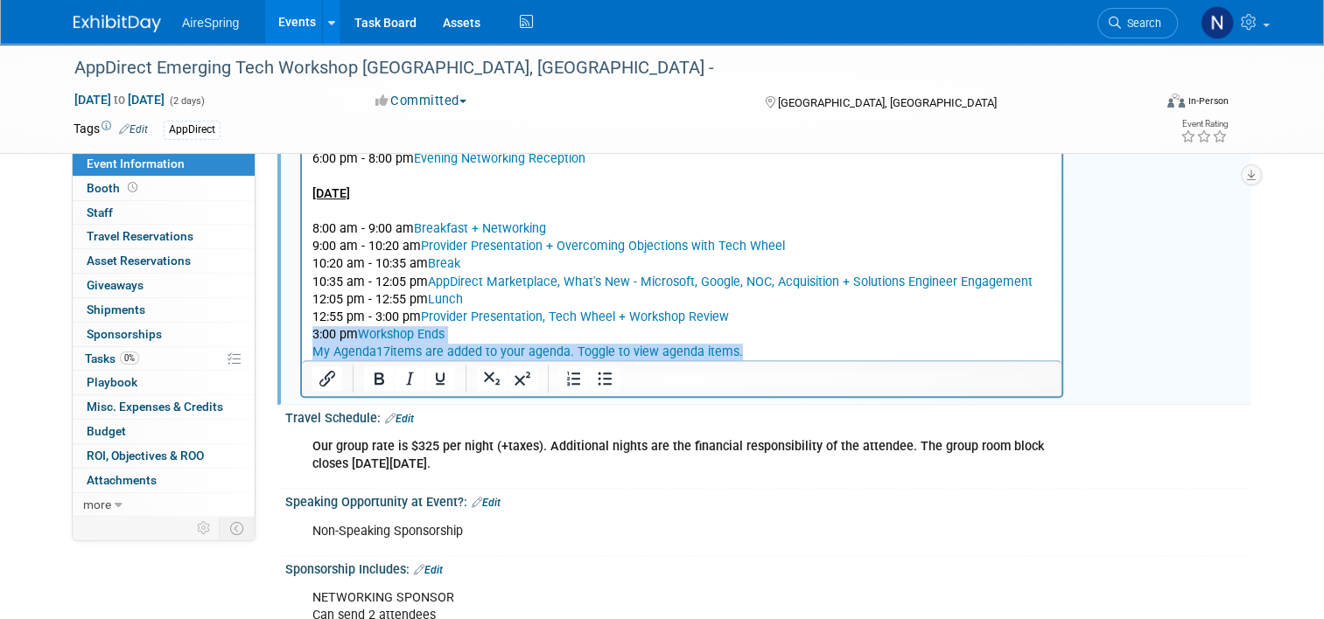
drag, startPoint x: 743, startPoint y: 351, endPoint x: 307, endPoint y: 332, distance: 436.1
click at [307, 332] on html "Home [DATE] 9:00 am - 10:00 am Coffee + Networking 10:00 am - 11:10 am Workshop…" at bounding box center [681, 138] width 759 height 446
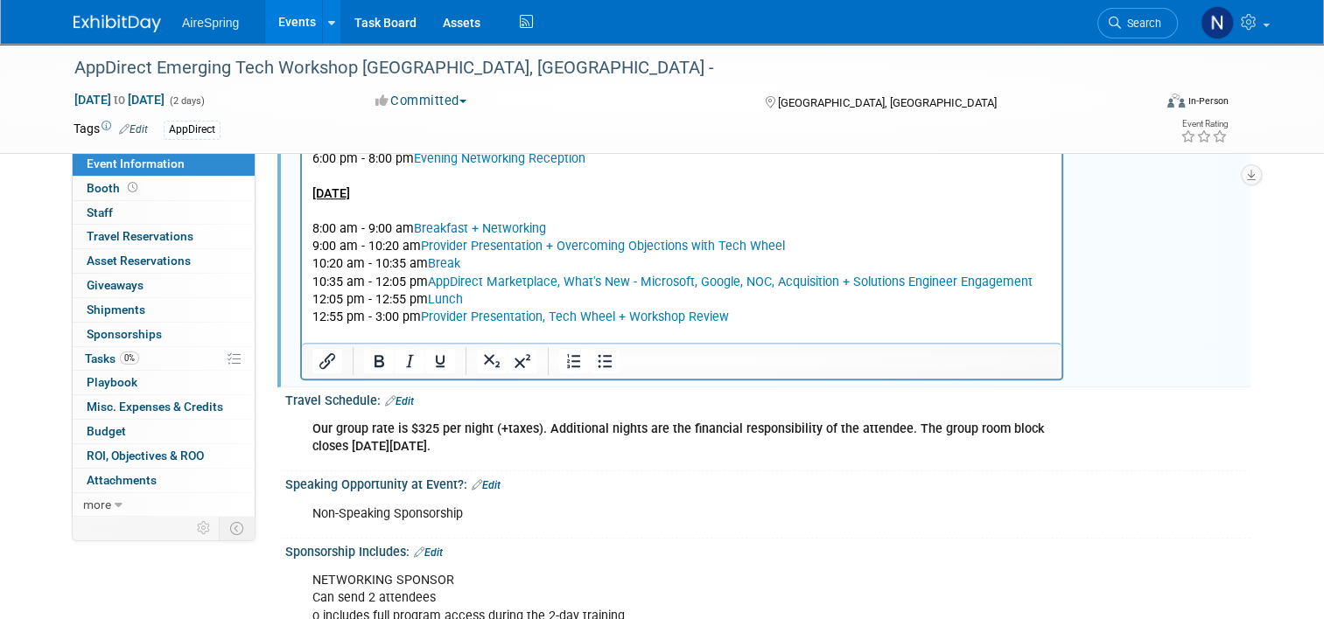
scroll to position [502, 0]
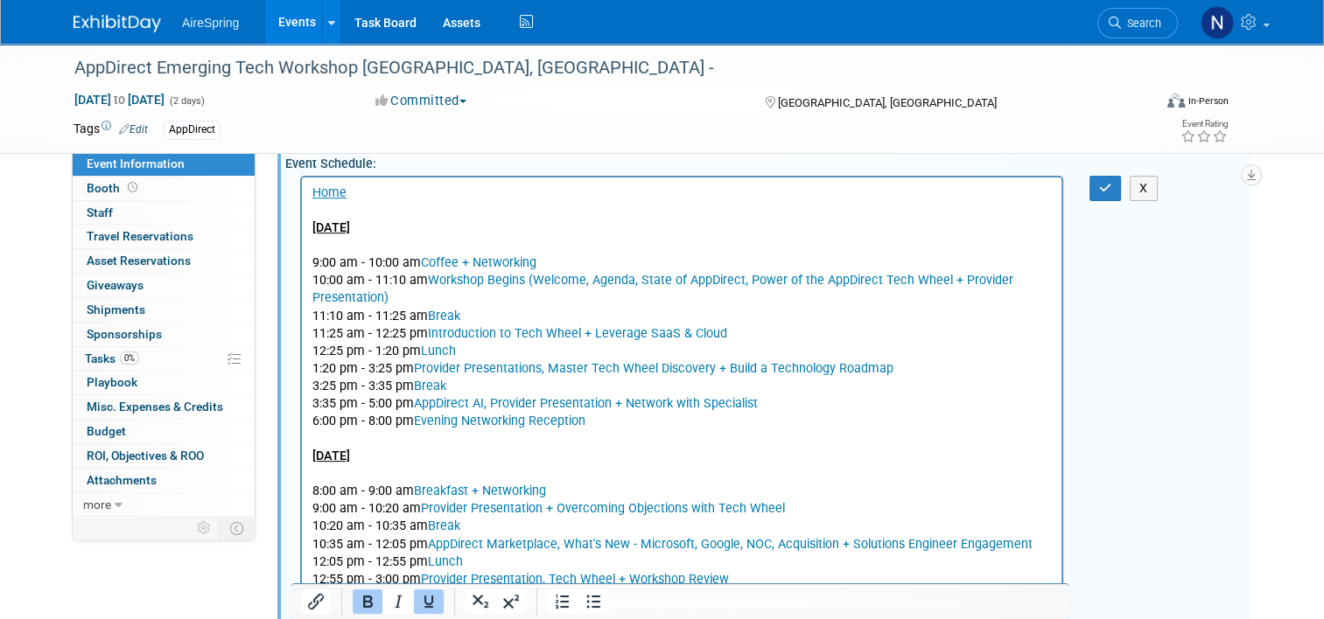
drag, startPoint x: 642, startPoint y: 419, endPoint x: 307, endPoint y: 222, distance: 388.6
click at [303, 223] on html "Home [DATE] 9:00 am - 10:00 am Coffee + Networking 10:00 am - 11:10 am Workshop…" at bounding box center [681, 391] width 759 height 429
copy body "[DATE] 9:00 am - 10:00 am Coffee + Networking 10:00 am - 11:10 am Workshop Begi…"
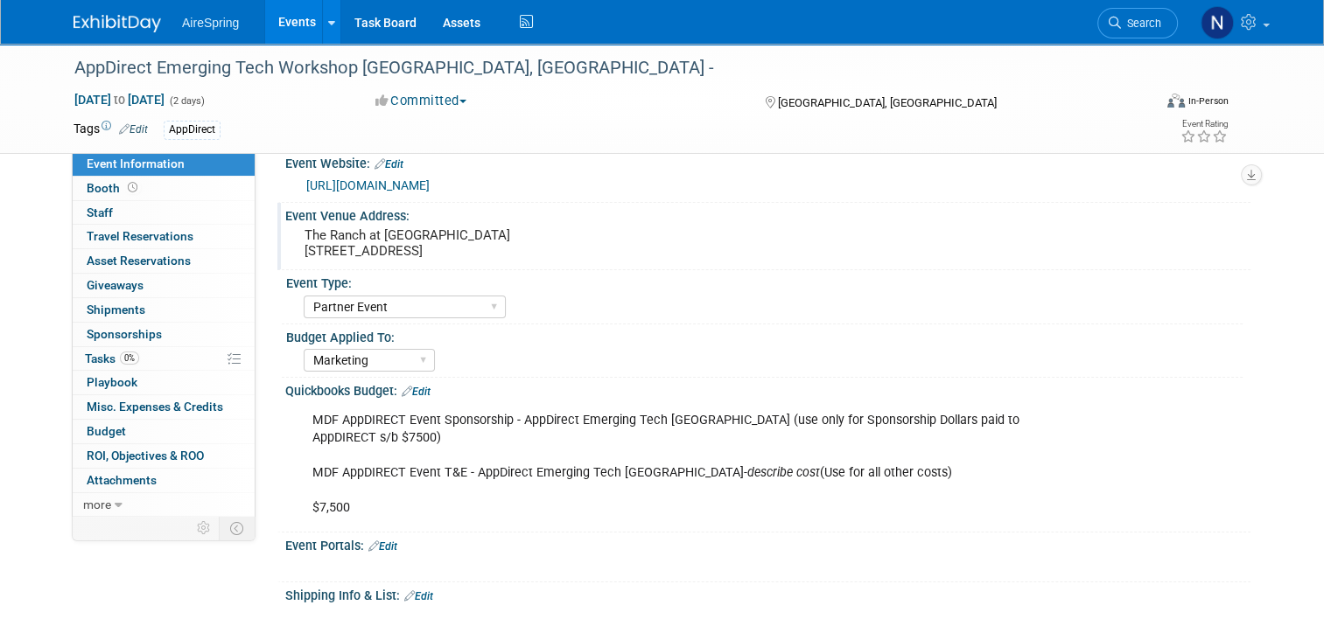
scroll to position [0, 0]
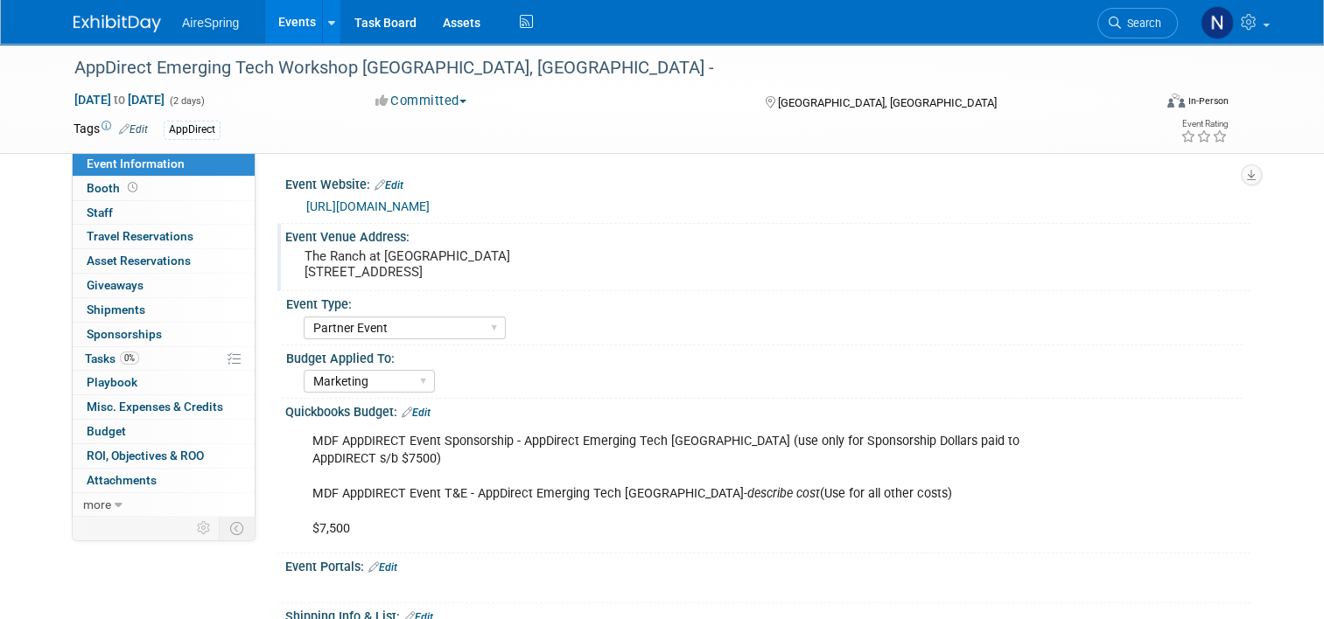
click at [360, 248] on pre "The Ranch at [GEOGRAPHIC_DATA] [STREET_ADDRESS]" at bounding box center [486, 263] width 364 height 31
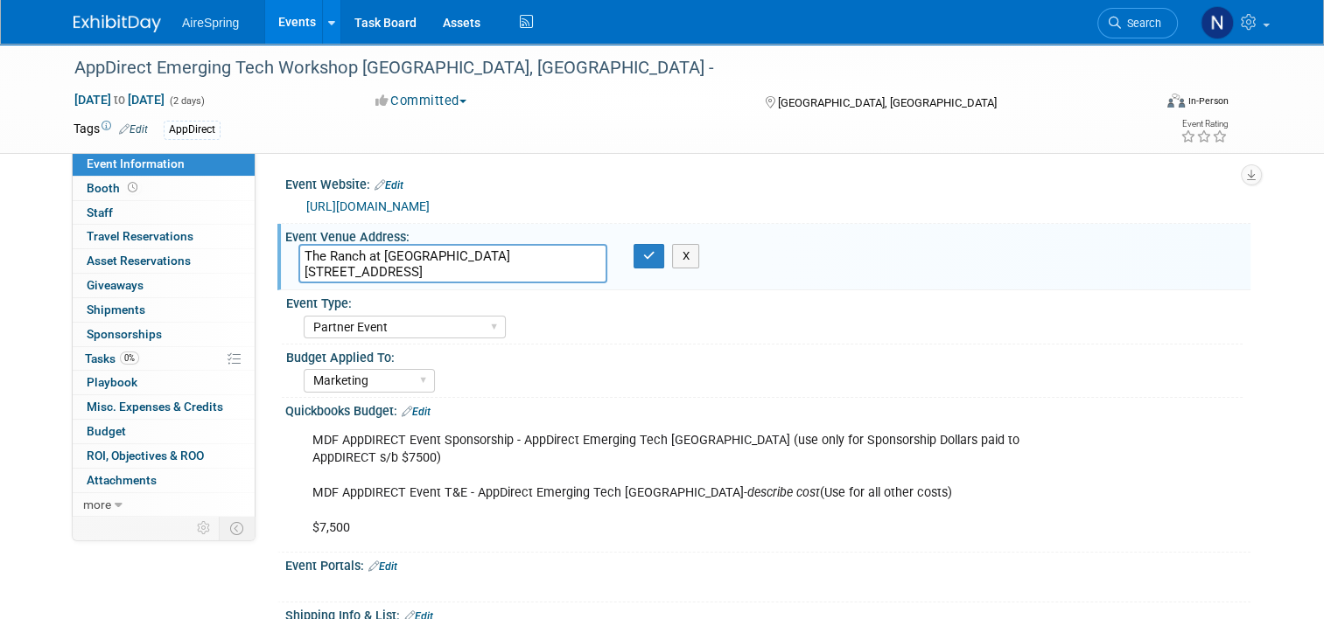
drag, startPoint x: 570, startPoint y: 272, endPoint x: 290, endPoint y: 276, distance: 280.0
click at [298, 276] on textarea "The Ranch at [GEOGRAPHIC_DATA] [STREET_ADDRESS]" at bounding box center [452, 263] width 309 height 39
drag, startPoint x: 458, startPoint y: 256, endPoint x: 280, endPoint y: 254, distance: 177.6
click at [285, 255] on div "The Ranch at [GEOGRAPHIC_DATA] [STREET_ADDRESS]" at bounding box center [452, 263] width 335 height 39
click at [434, 272] on textarea "The Ranch at [GEOGRAPHIC_DATA] [STREET_ADDRESS]" at bounding box center [452, 263] width 309 height 39
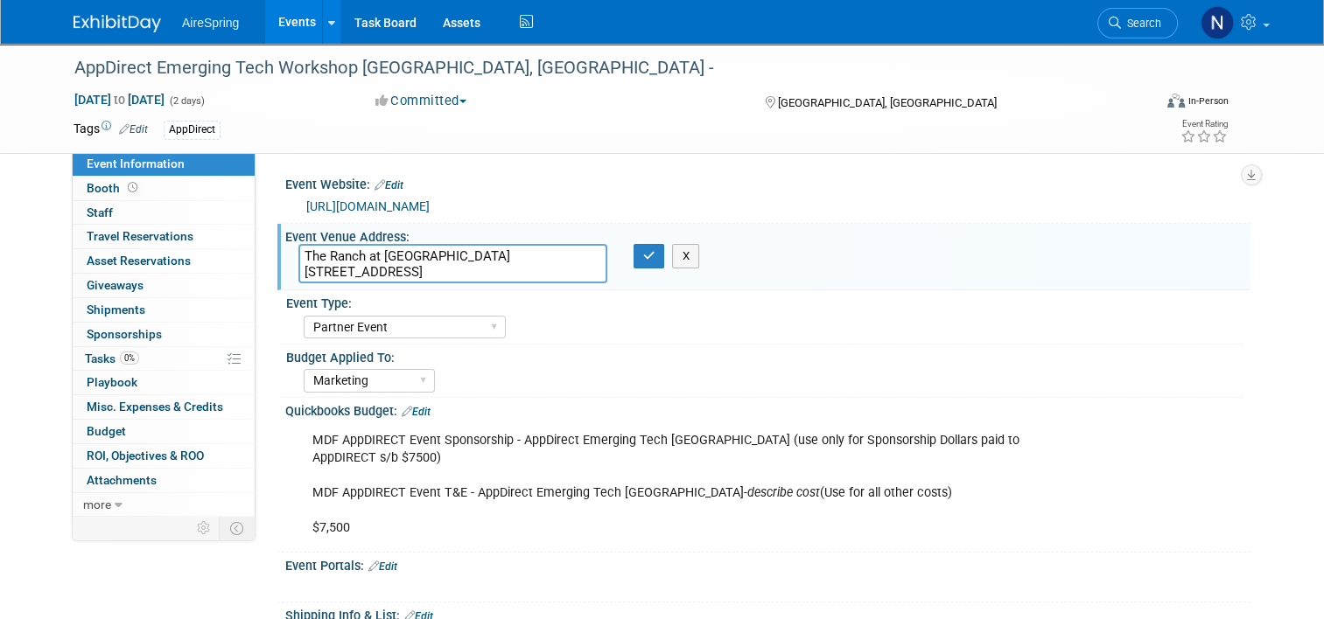
drag, startPoint x: 563, startPoint y: 269, endPoint x: 272, endPoint y: 265, distance: 290.5
click at [277, 266] on div "Event Venue Address: The Ranch at [GEOGRAPHIC_DATA] [STREET_ADDRESS] The Ranch …" at bounding box center [763, 257] width 973 height 67
click at [651, 265] on button "button" at bounding box center [648, 256] width 31 height 24
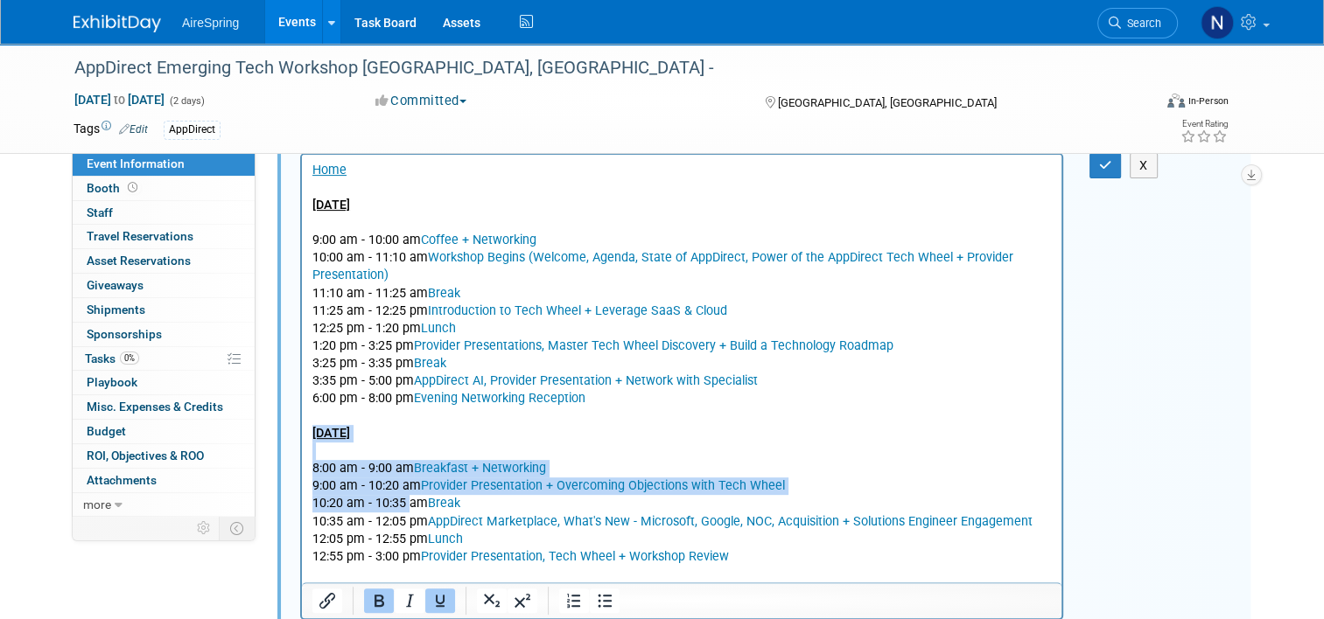
scroll to position [787, 0]
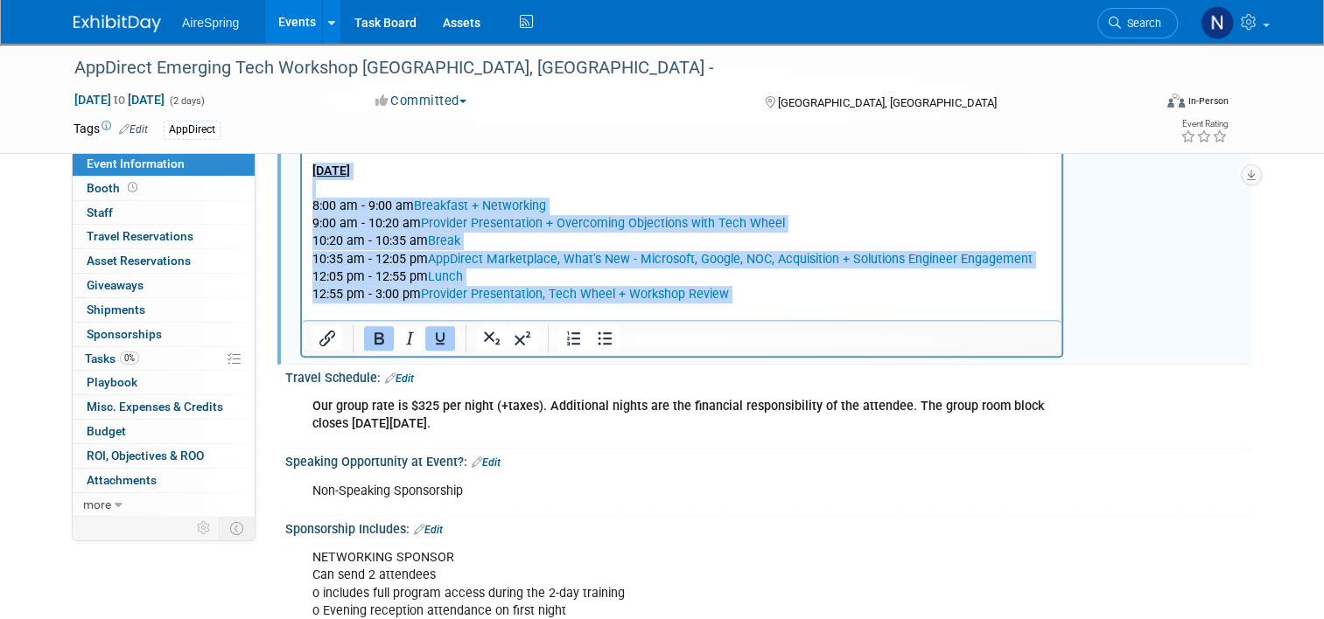
drag, startPoint x: 311, startPoint y: 172, endPoint x: 748, endPoint y: 305, distance: 457.2
click at [748, 305] on body "Home [DATE] 9:00 am - 10:00 am Coffee + Networking 10:00 am - 11:10 am Workshop…" at bounding box center [681, 110] width 741 height 422
copy body "[DATE] 8:00 am - 9:00 am Breakfast + Networking 9:00 am - 10:20 am Provider Pre…"
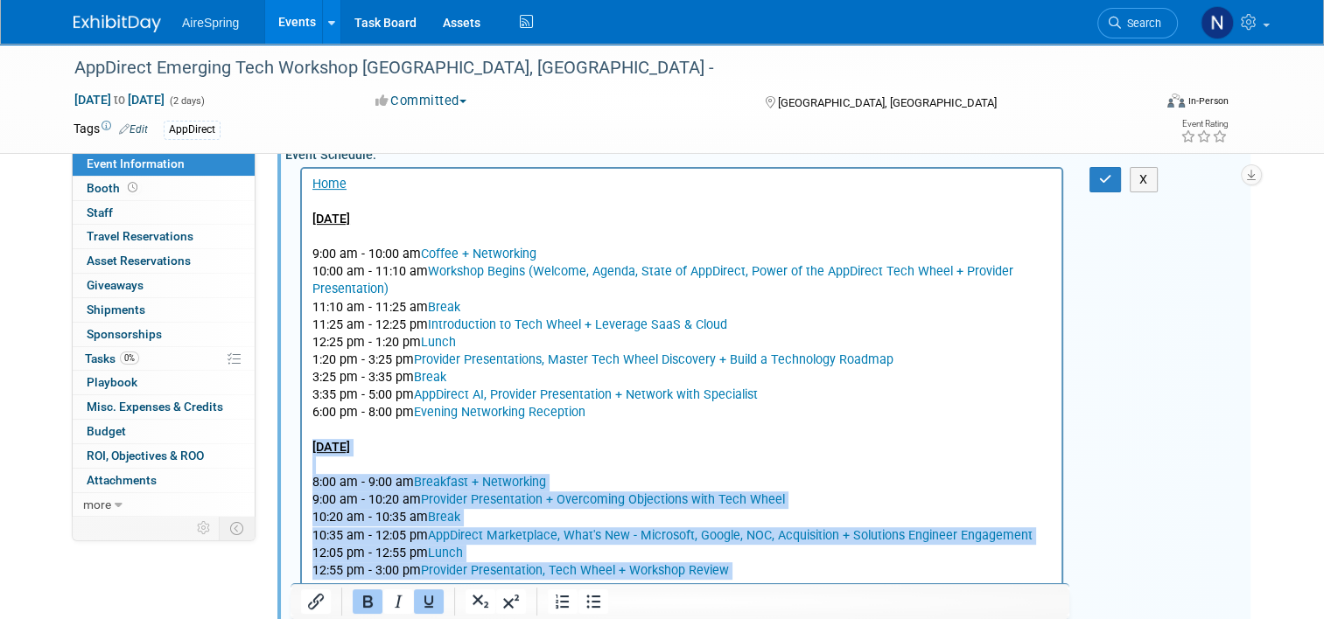
scroll to position [437, 0]
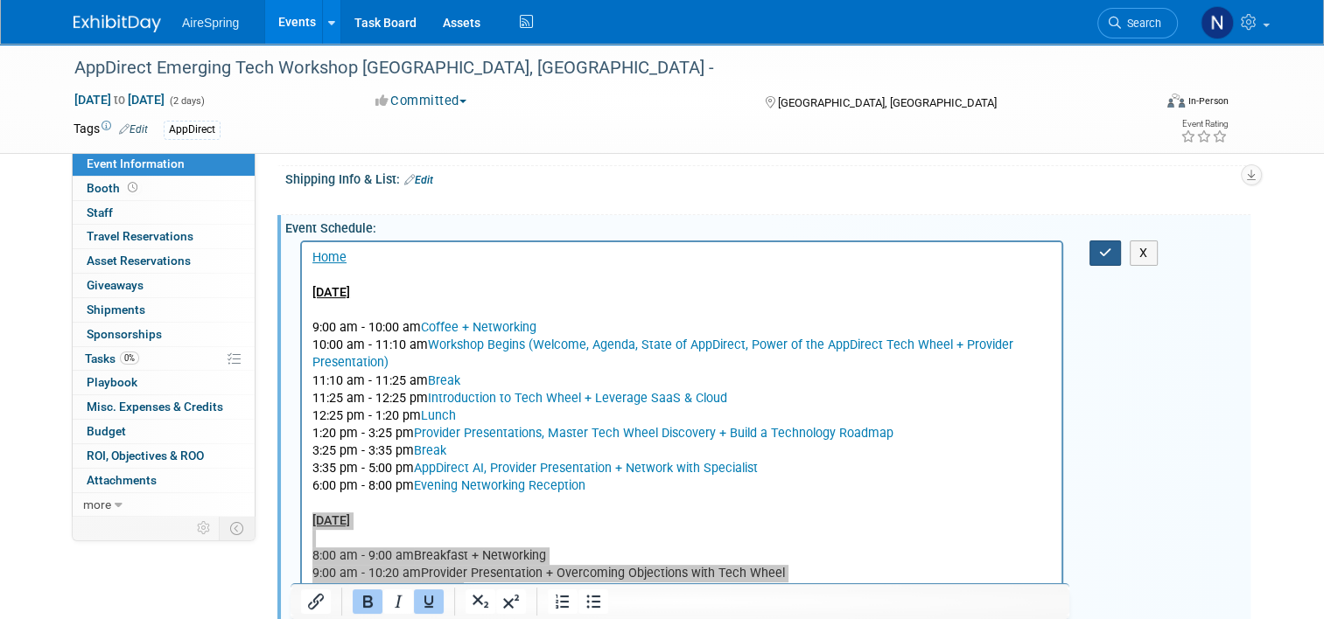
click at [1111, 255] on icon "button" at bounding box center [1105, 253] width 13 height 12
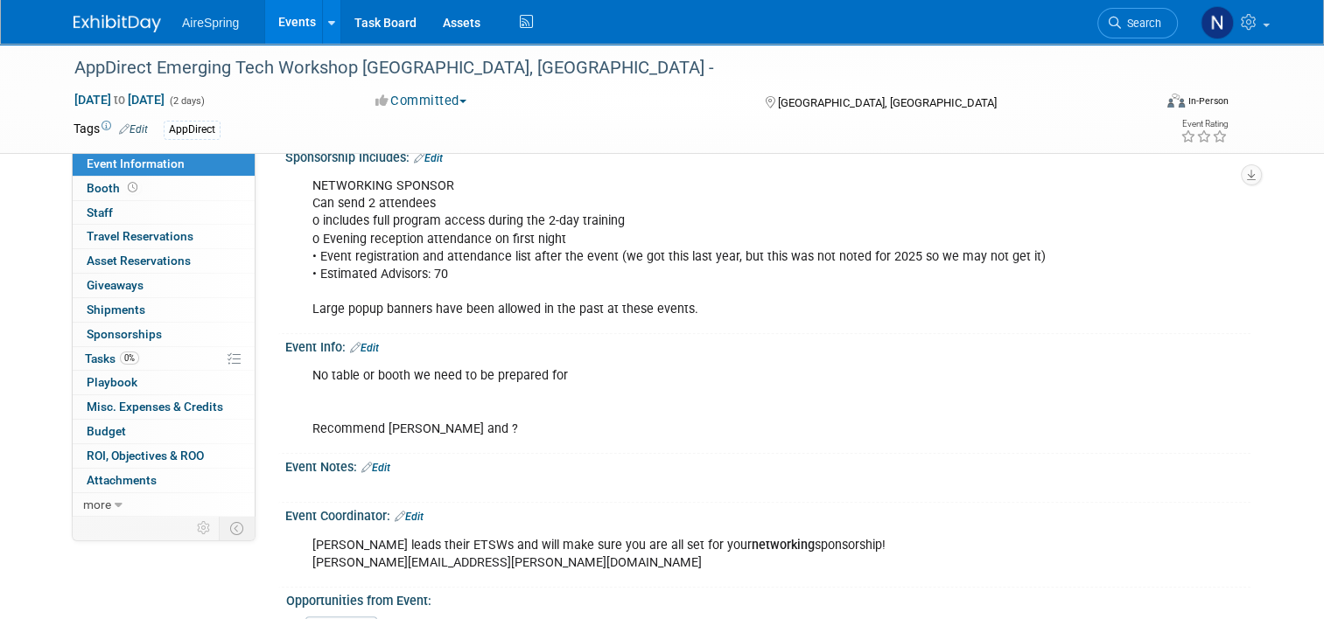
scroll to position [1225, 0]
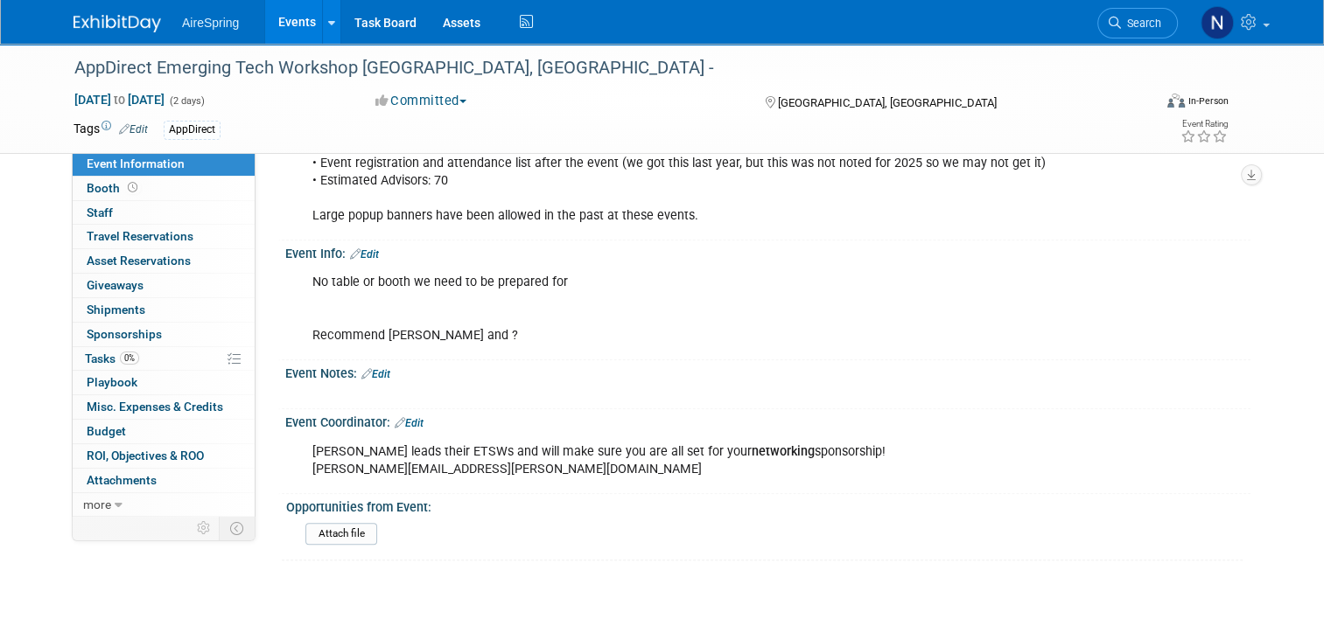
click at [280, 20] on link "Events" at bounding box center [297, 22] width 64 height 44
